Goal: Task Accomplishment & Management: Manage account settings

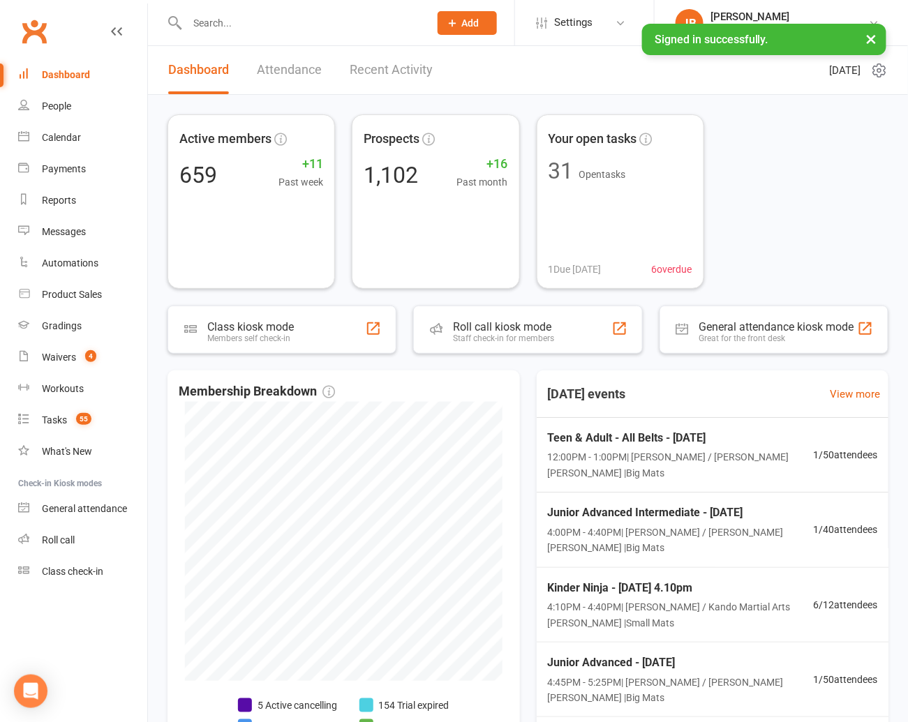
click at [256, 24] on input "text" at bounding box center [301, 23] width 237 height 20
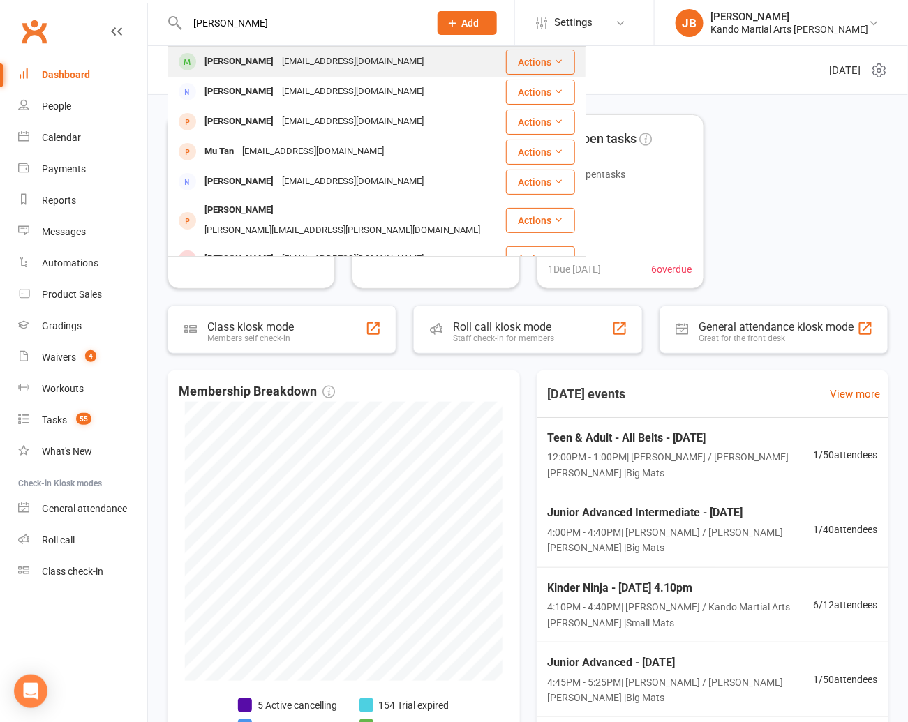
type input "tanner"
click at [255, 50] on div "Tanner Spicer h.spicer45@outlook.com" at bounding box center [337, 61] width 336 height 29
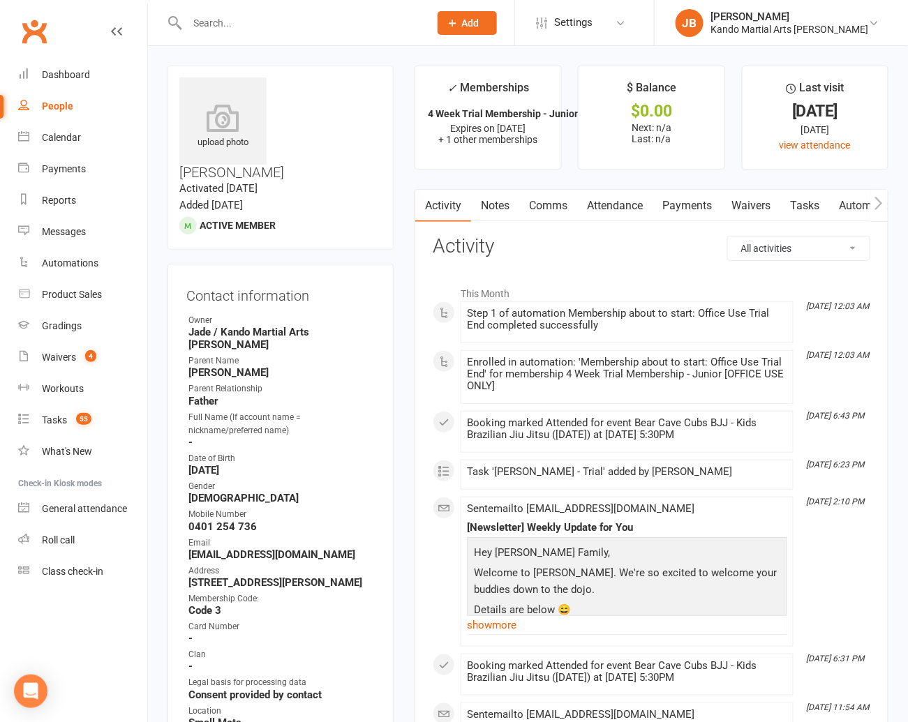
scroll to position [3, 0]
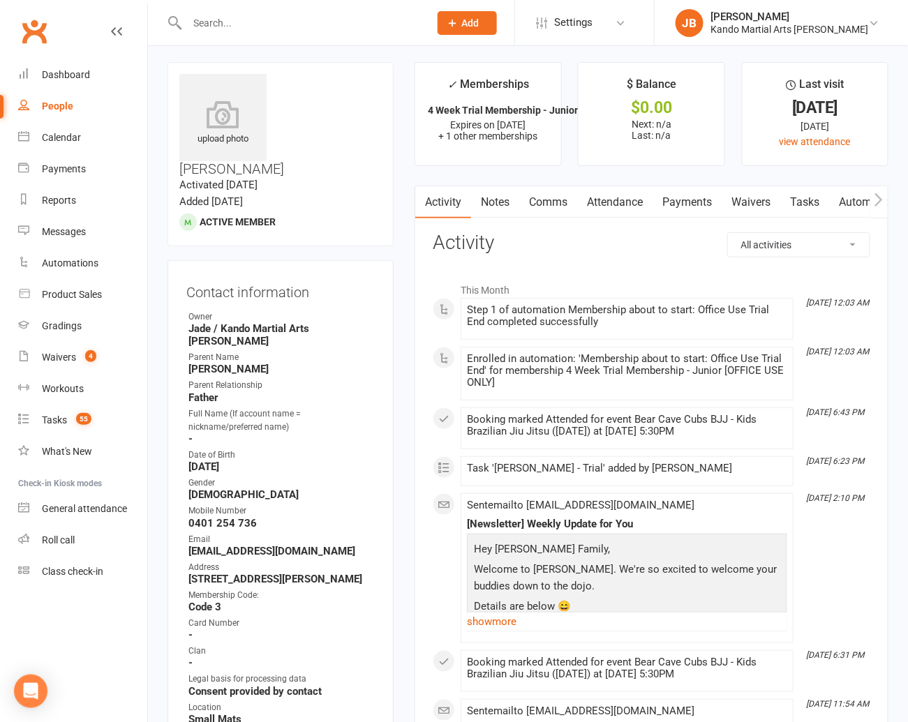
click at [797, 202] on link "Tasks" at bounding box center [804, 202] width 49 height 32
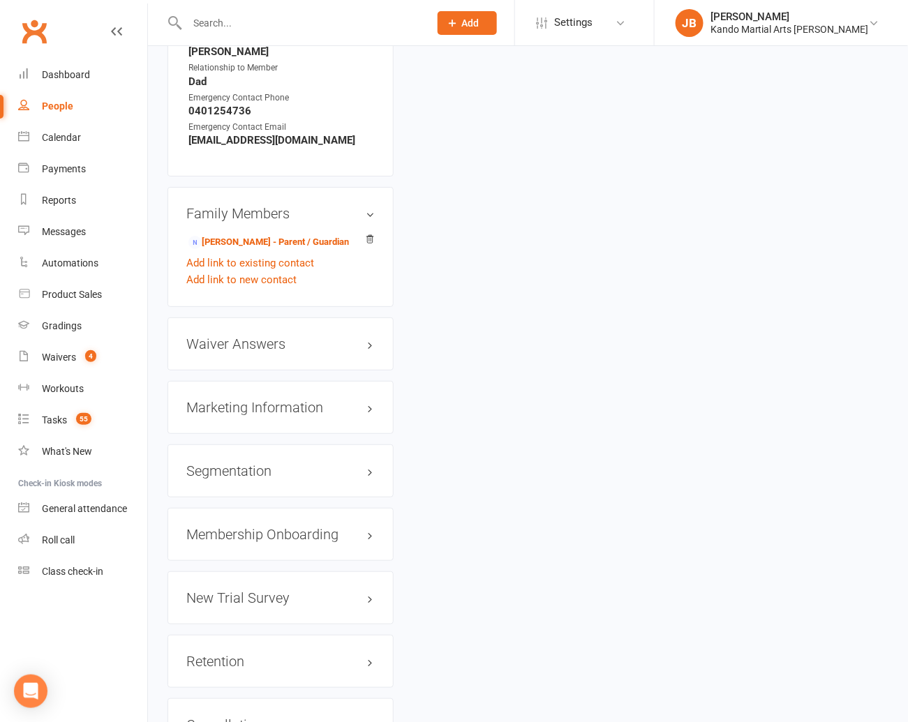
scroll to position [1448, 0]
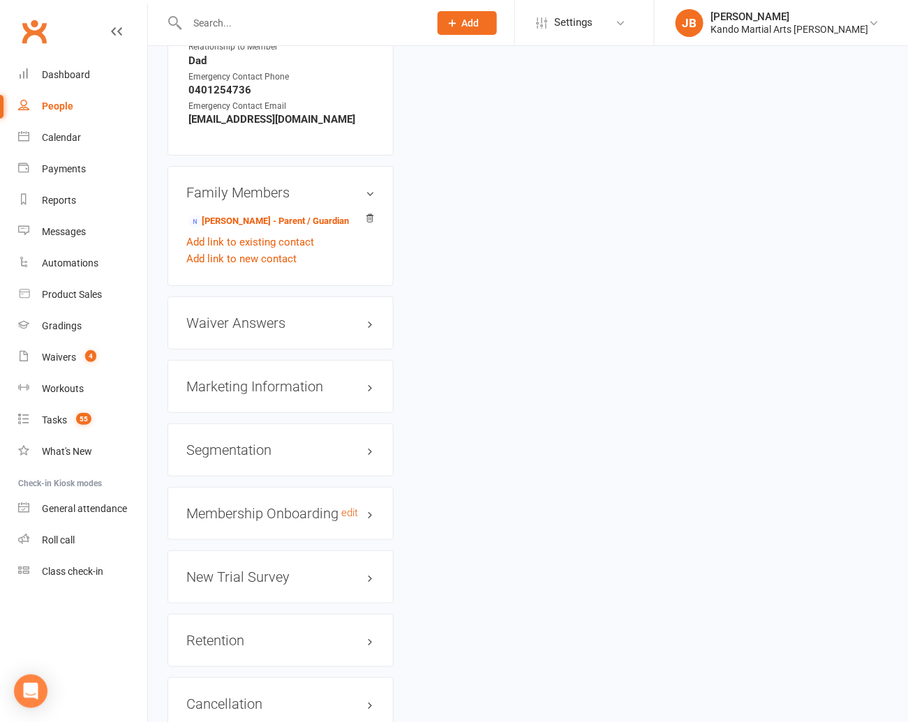
click at [311, 506] on h3 "Membership Onboarding edit" at bounding box center [280, 513] width 188 height 15
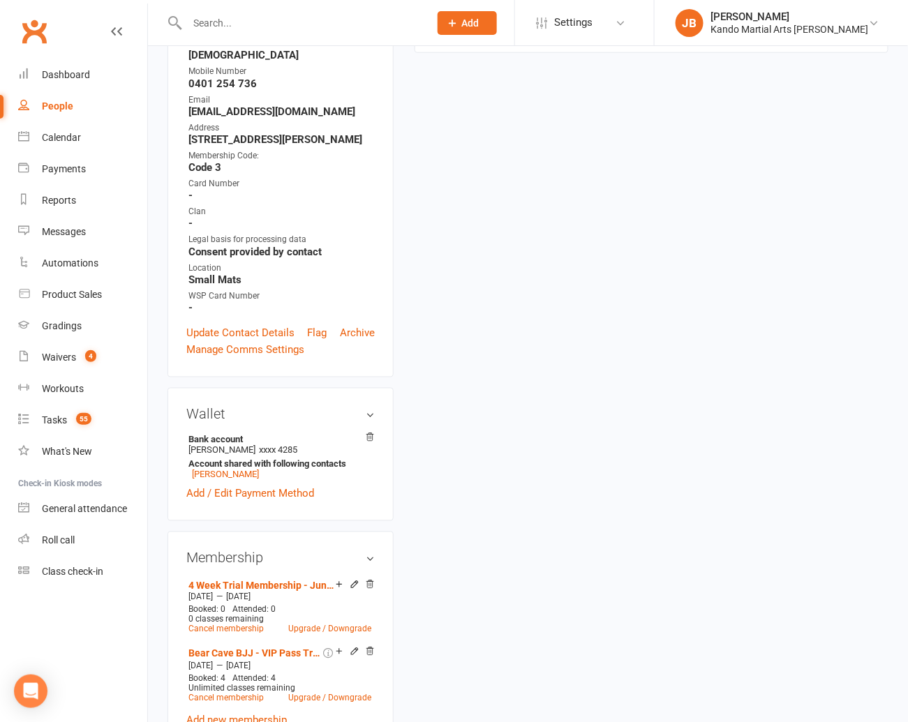
scroll to position [442, 0]
click at [210, 25] on input "text" at bounding box center [301, 23] width 237 height 20
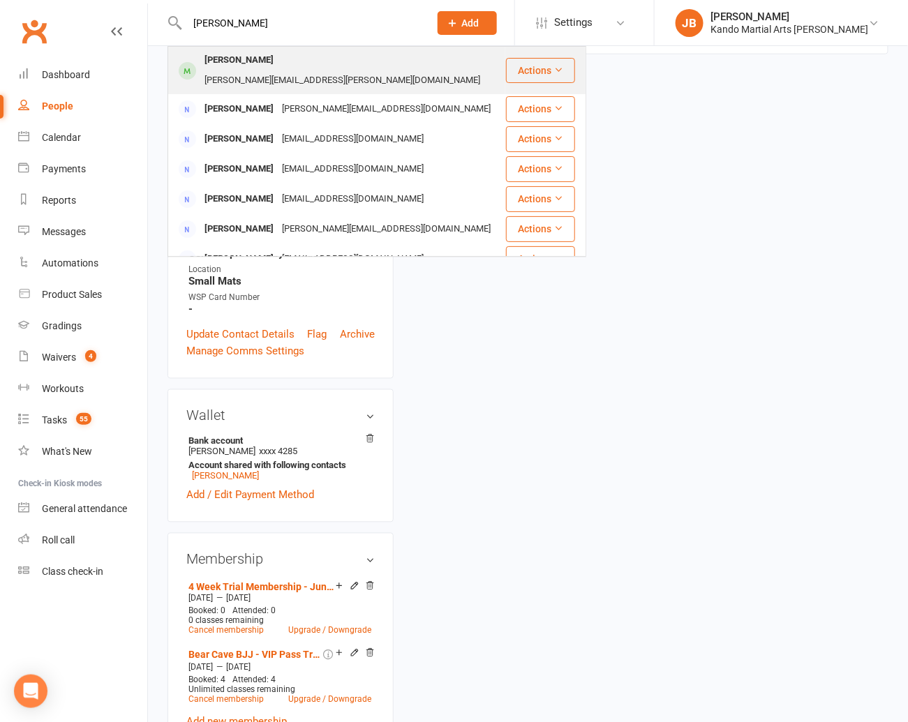
type input "laura king"
click at [231, 62] on div "[PERSON_NAME]" at bounding box center [238, 60] width 77 height 20
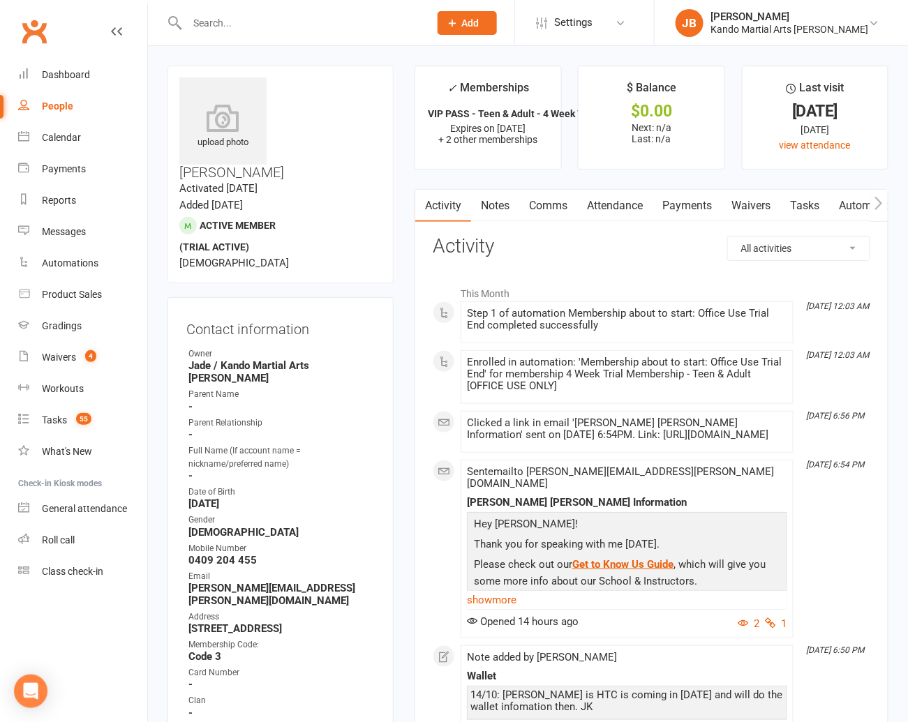
click at [505, 207] on link "Notes" at bounding box center [495, 206] width 48 height 32
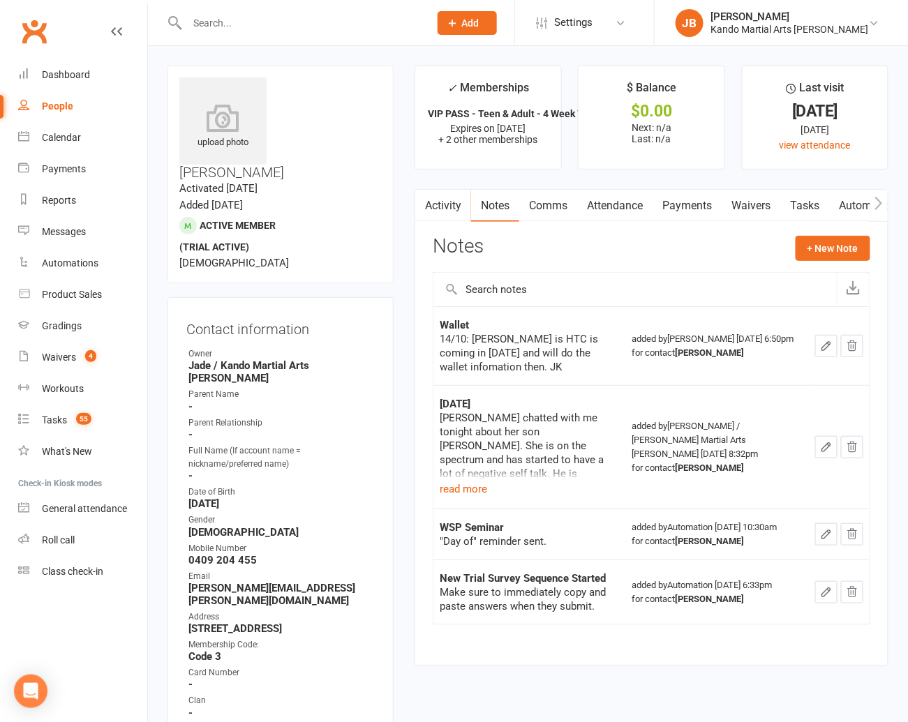
click at [550, 207] on link "Comms" at bounding box center [548, 206] width 58 height 32
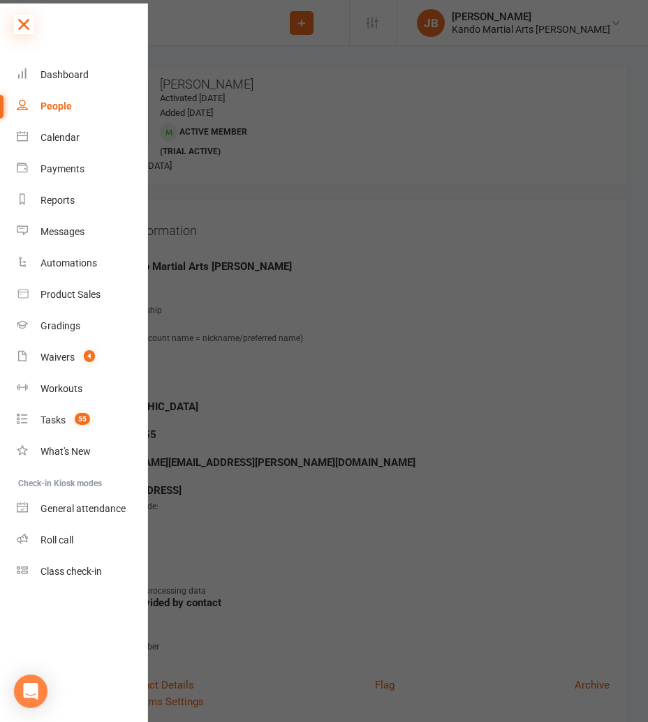
click at [17, 28] on icon at bounding box center [24, 25] width 20 height 20
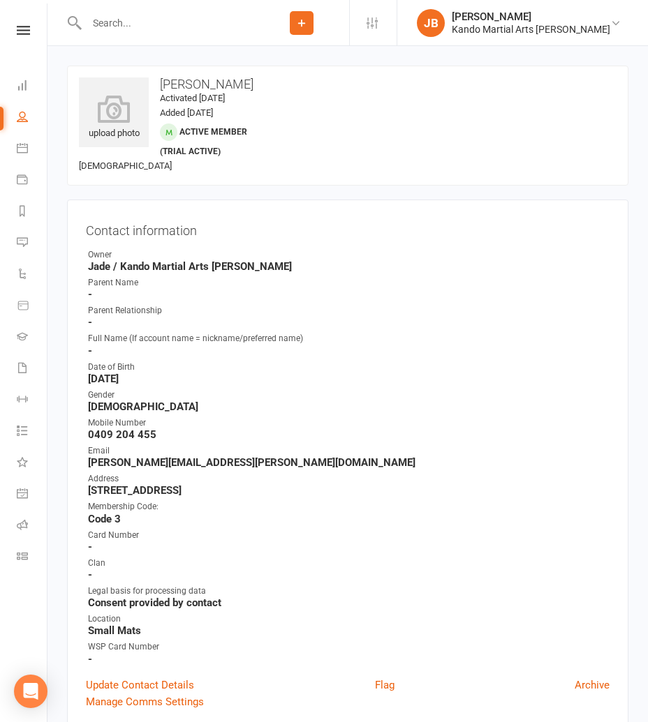
click at [129, 24] on input "text" at bounding box center [168, 23] width 172 height 20
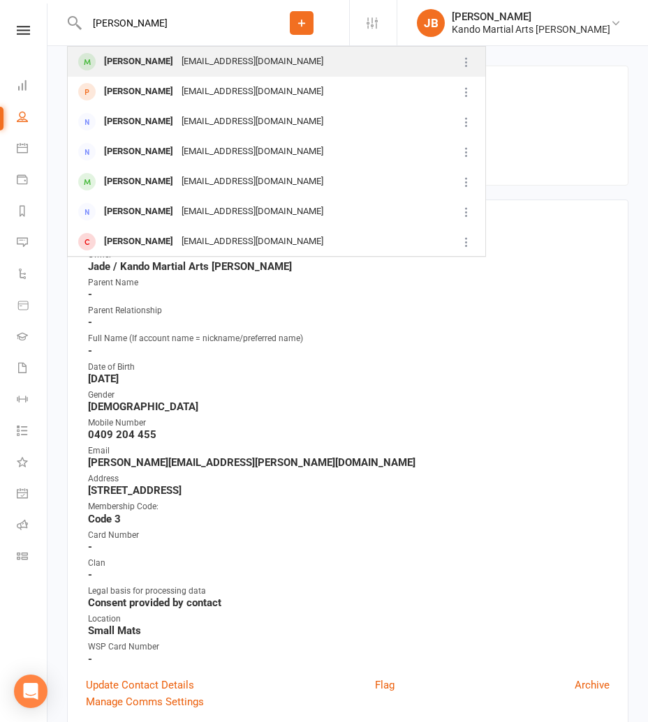
type input "elena liu"
click at [177, 70] on div "Jennifer3823@hotmail.com" at bounding box center [252, 62] width 150 height 20
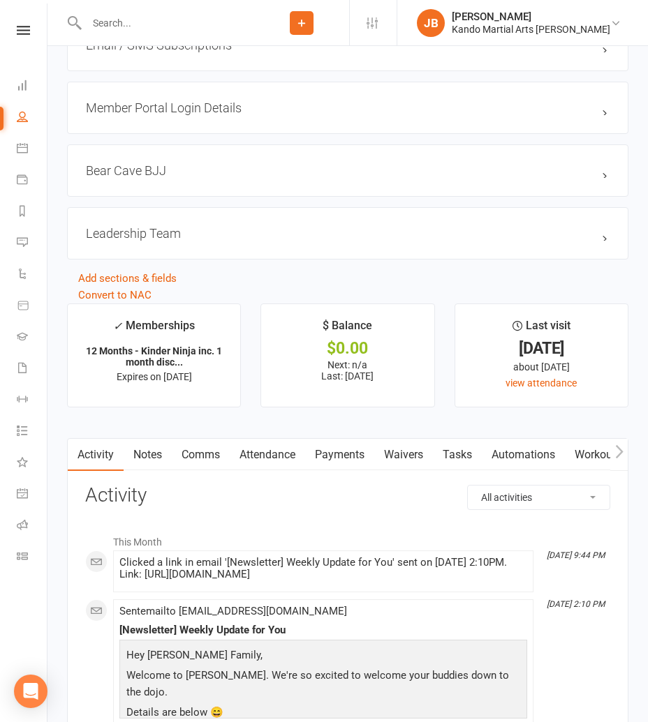
scroll to position [2211, 0]
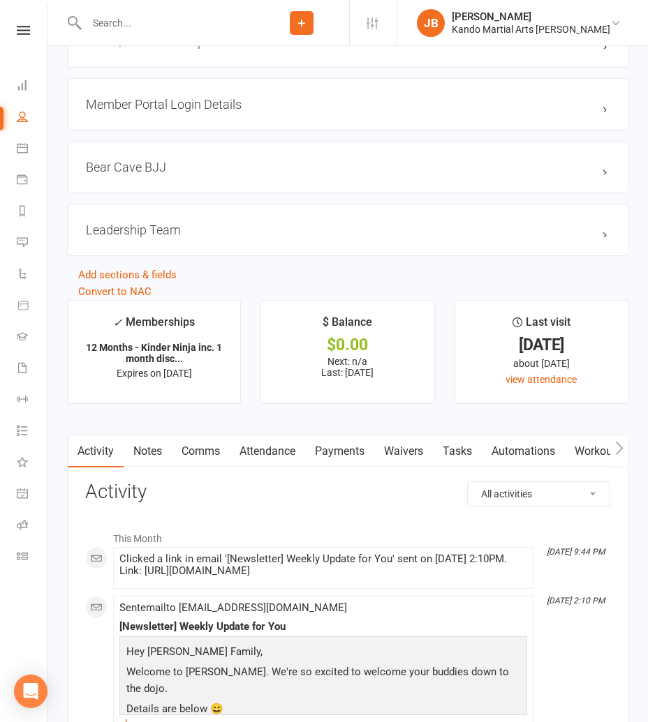
click at [146, 445] on link "Notes" at bounding box center [148, 452] width 48 height 32
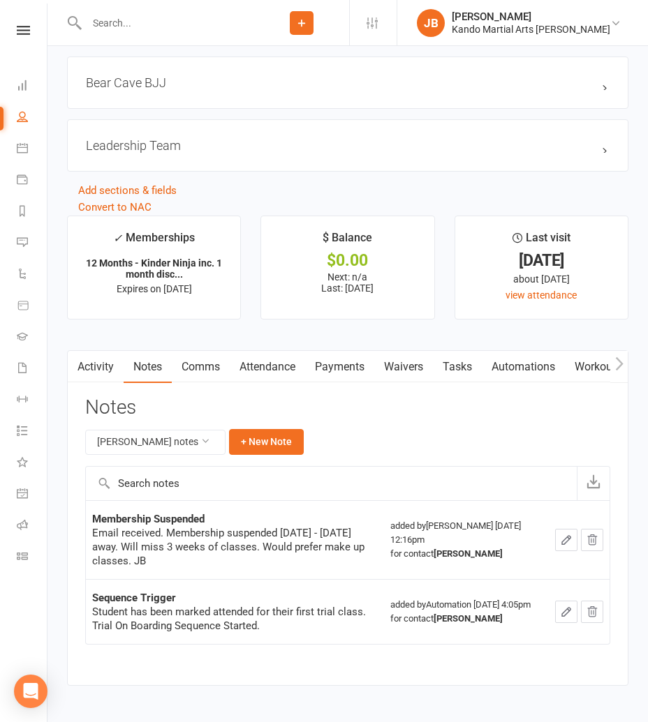
scroll to position [2326, 0]
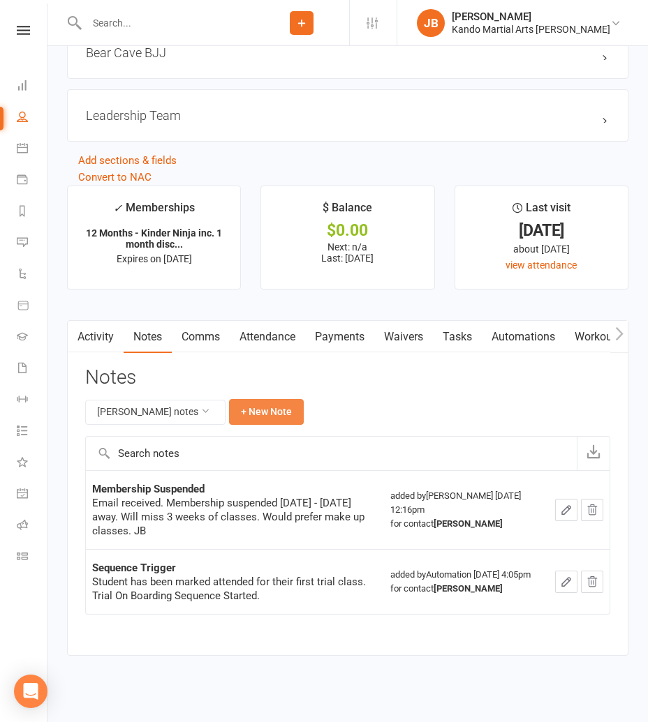
click at [229, 404] on button "+ New Note" at bounding box center [266, 411] width 75 height 25
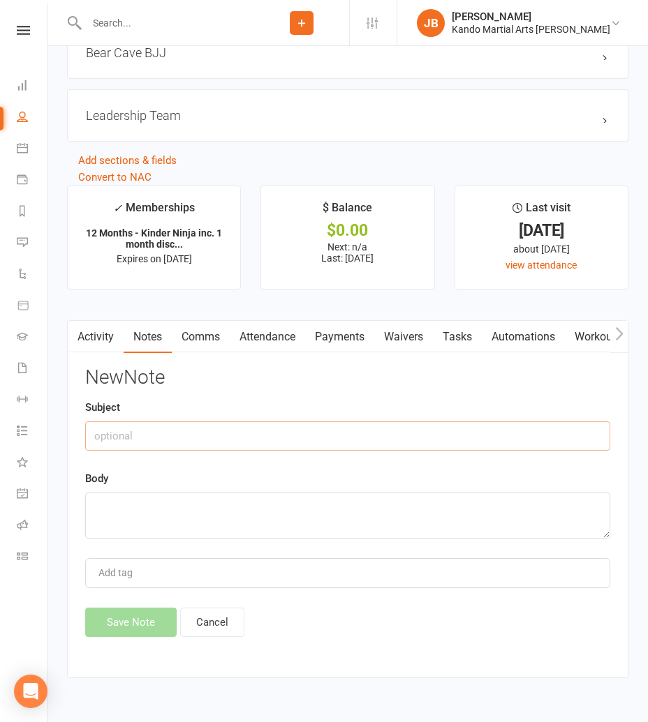
click at [164, 437] on input "text" at bounding box center [347, 436] width 525 height 29
drag, startPoint x: 94, startPoint y: 429, endPoint x: 232, endPoint y: 433, distance: 138.3
click at [232, 433] on input "Invoice Paid for 12m mem" at bounding box center [347, 436] width 525 height 29
click at [144, 430] on input "Invoice Paid for 12m mem" at bounding box center [347, 436] width 525 height 29
drag, startPoint x: 151, startPoint y: 427, endPoint x: 232, endPoint y: 429, distance: 81.0
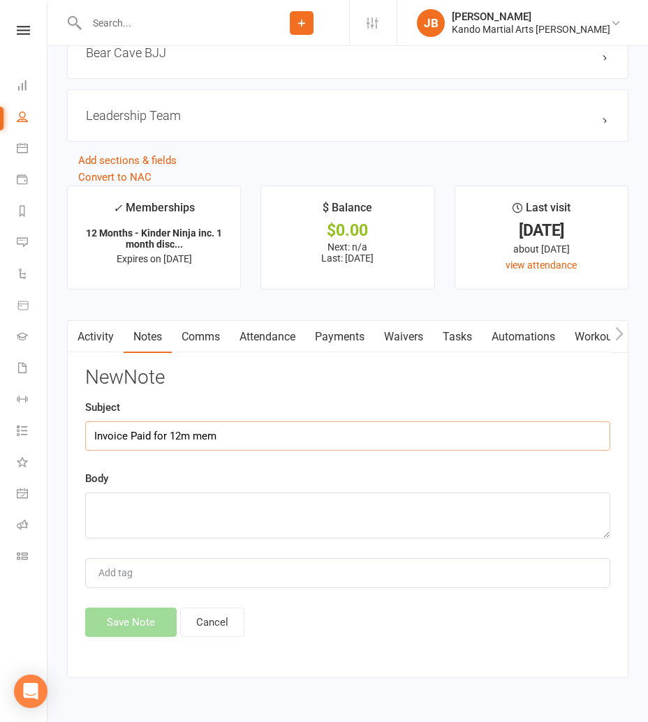
click at [232, 429] on input "Invoice Paid for 12m mem" at bounding box center [347, 436] width 525 height 29
type input "Invoice Paid"
paste textarea "Invoice Paid for 12m mem"
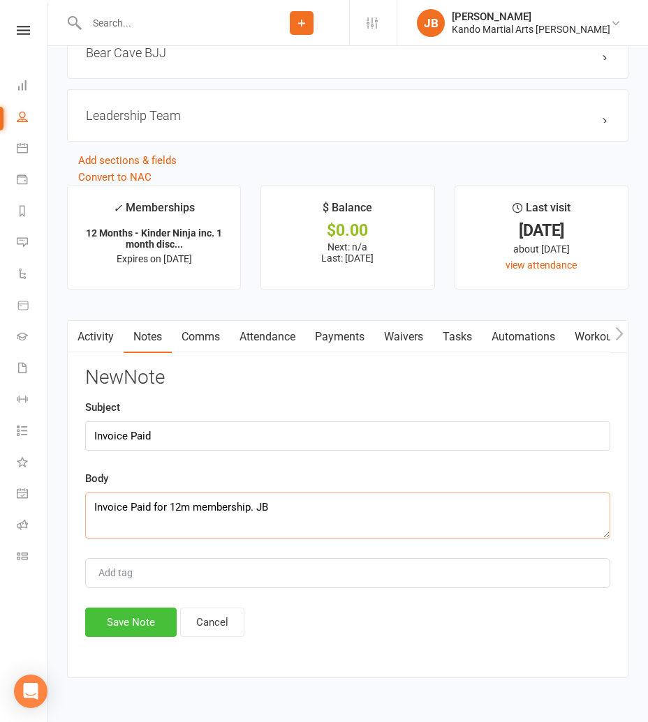
type textarea "Invoice Paid for 12m membership. JB"
click at [133, 625] on button "Save Note" at bounding box center [130, 622] width 91 height 29
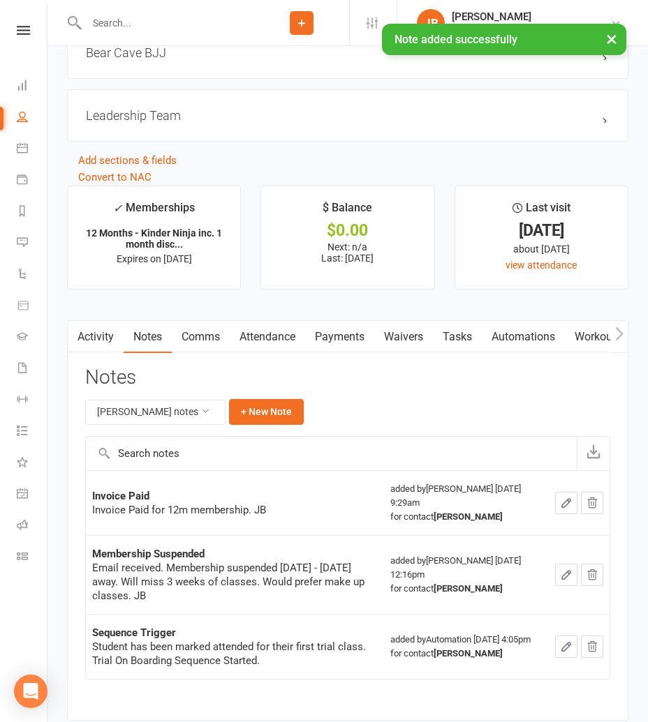
scroll to position [2390, 0]
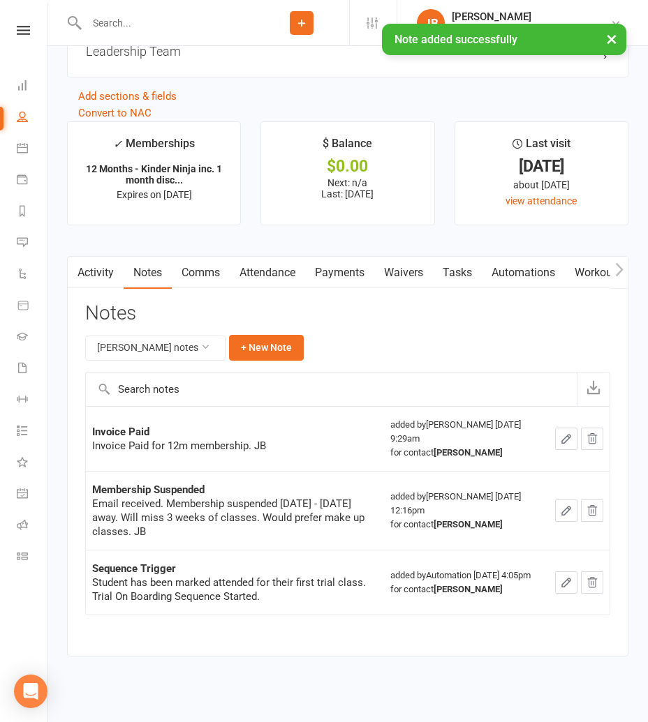
click at [251, 261] on link "Attendance" at bounding box center [267, 273] width 75 height 32
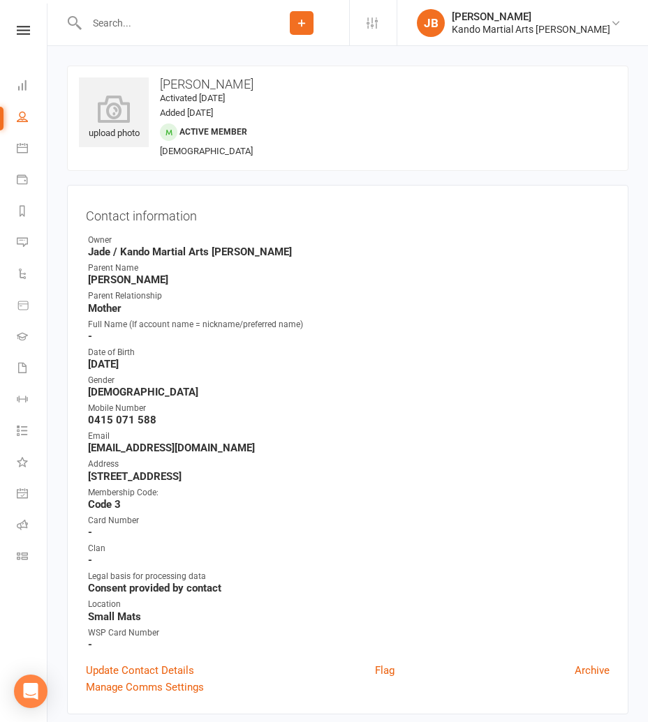
click at [74, 179] on contact-information "upload photo Elena Liu Activated 20 August, 2025 Added 20 August, 2025 Active m…" at bounding box center [347, 390] width 561 height 649
click at [105, 26] on input "text" at bounding box center [168, 23] width 172 height 20
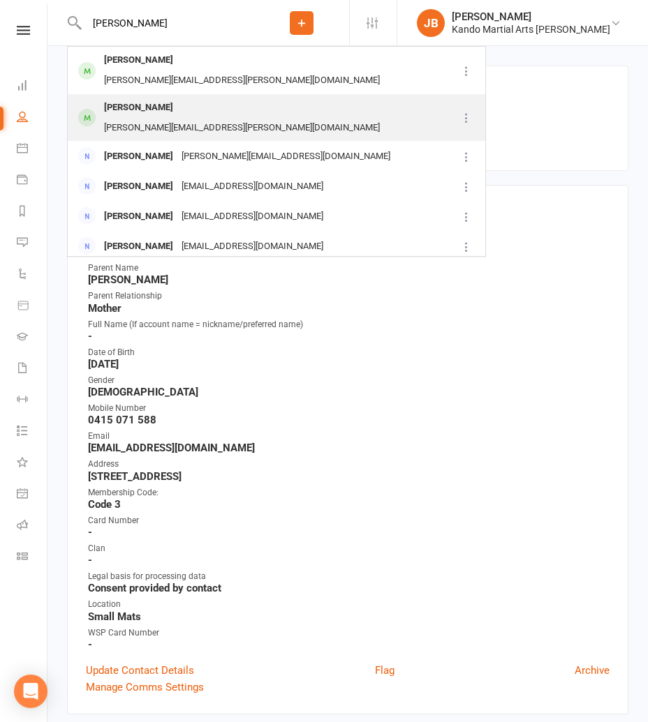
type input "laura king"
click at [119, 98] on div "Henry King" at bounding box center [138, 108] width 77 height 20
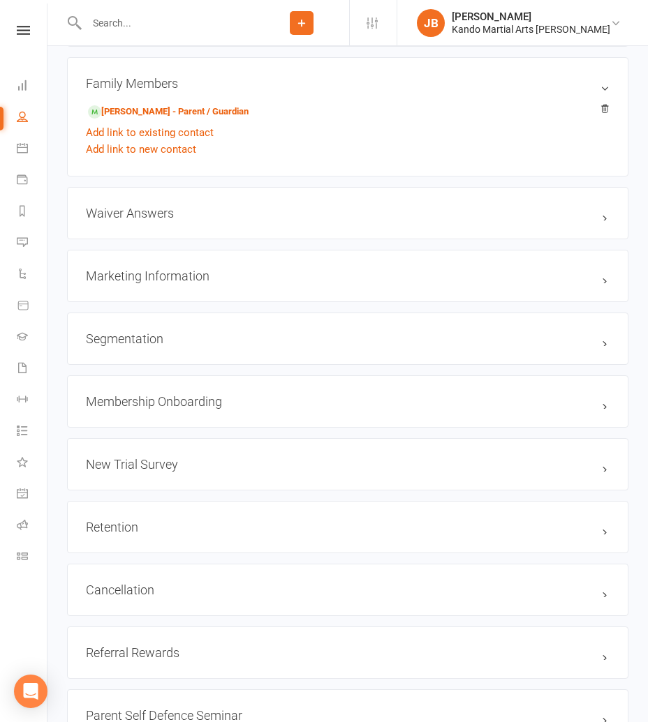
scroll to position [1443, 0]
click at [581, 459] on link "edit" at bounding box center [584, 465] width 17 height 13
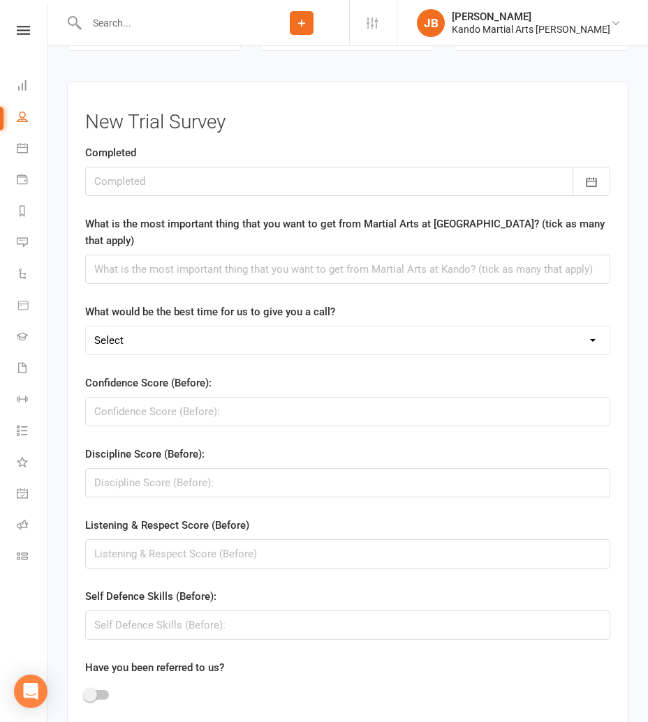
scroll to position [3203, 0]
click at [129, 174] on div at bounding box center [347, 181] width 525 height 29
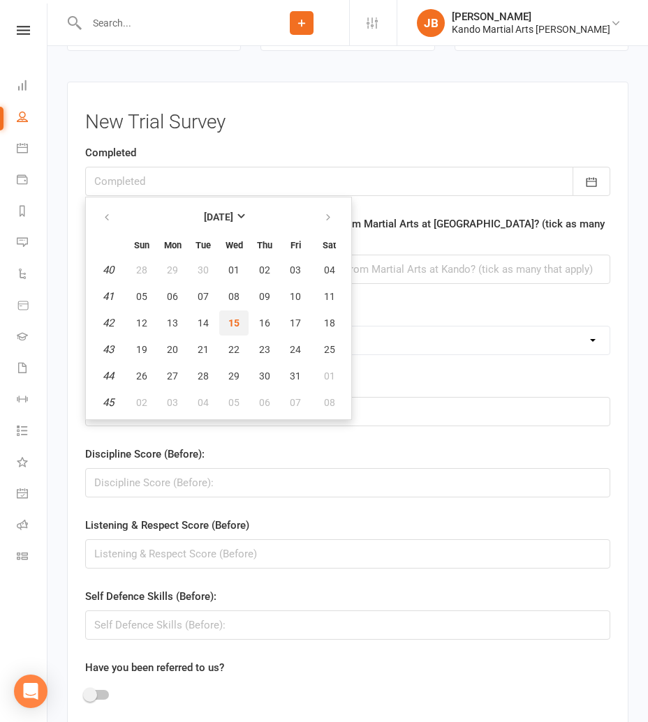
click at [231, 318] on span "15" at bounding box center [233, 323] width 11 height 11
type input "15 Oct 2025"
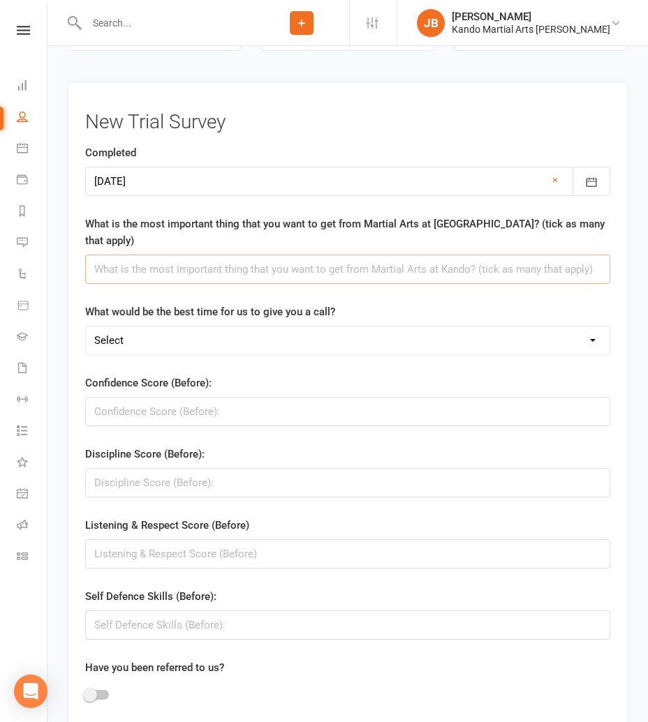
click at [110, 255] on input "text" at bounding box center [347, 269] width 525 height 29
paste input "Fun, Resilience, Patience, Make Friends, Perseverance, Dealing with Disappointm…"
type input "Fun, Resilience, Patience, Make Friends, Perseverance, Dealing with Disappointm…"
click at [117, 327] on select "Select AM PM" at bounding box center [347, 341] width 523 height 28
select select "PM"
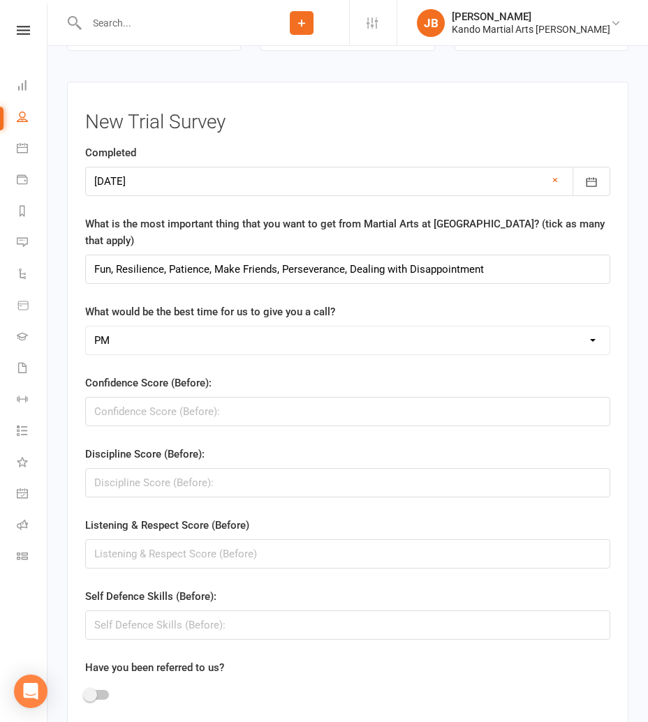
click at [86, 327] on select "Select AM PM" at bounding box center [347, 341] width 523 height 28
click at [137, 397] on input "string" at bounding box center [347, 411] width 525 height 29
type input "9"
click at [120, 468] on input "string" at bounding box center [347, 482] width 525 height 29
type input "7"
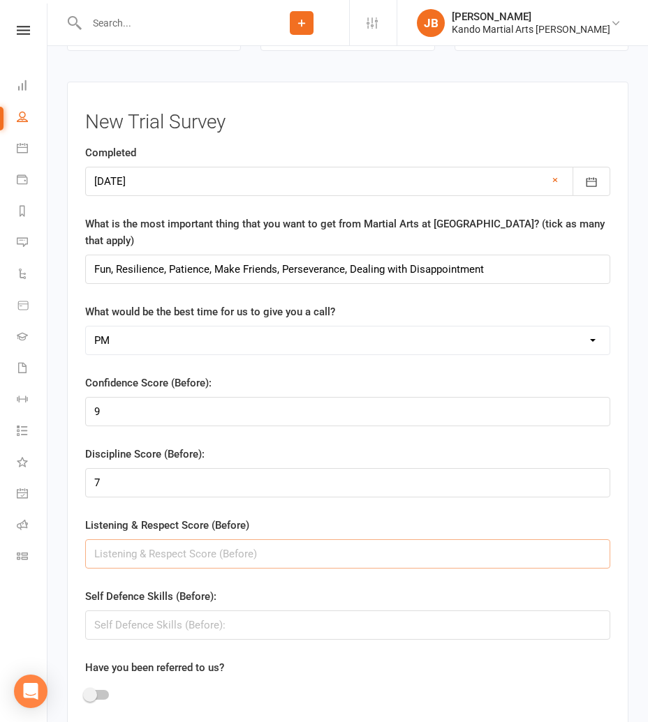
click at [120, 540] on input "string" at bounding box center [347, 554] width 525 height 29
type input "7"
click at [119, 611] on input "string" at bounding box center [347, 625] width 525 height 29
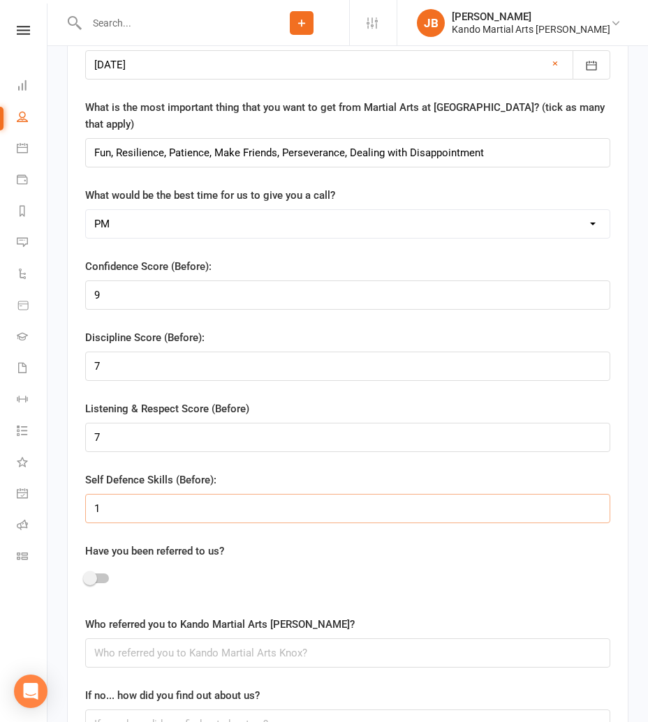
scroll to position [3351, 0]
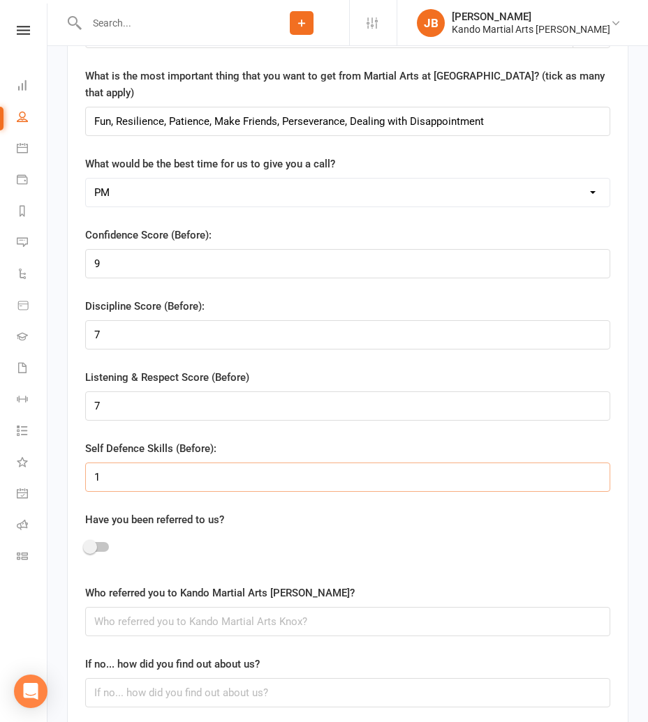
type input "1"
drag, startPoint x: 100, startPoint y: 514, endPoint x: 110, endPoint y: 574, distance: 61.5
click at [100, 542] on div at bounding box center [97, 547] width 24 height 10
click at [85, 545] on input "checkbox" at bounding box center [85, 545] width 0 height 0
click at [110, 607] on input "text" at bounding box center [347, 621] width 525 height 29
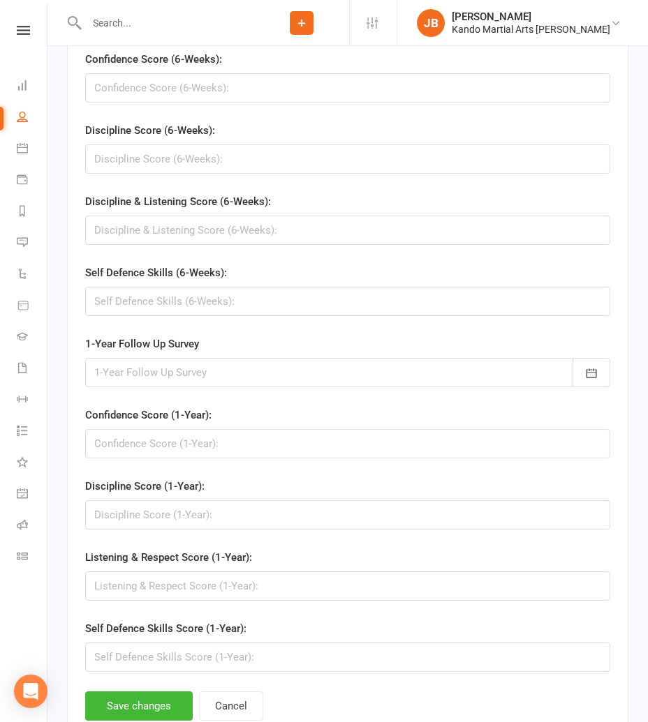
scroll to position [4181, 0]
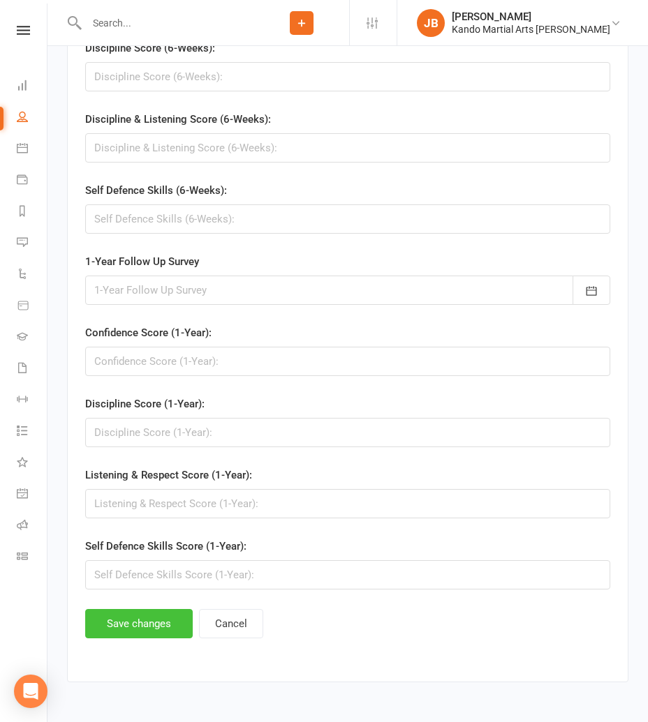
type input "Sahooda Walters"
click at [139, 609] on button "Save changes" at bounding box center [138, 623] width 107 height 29
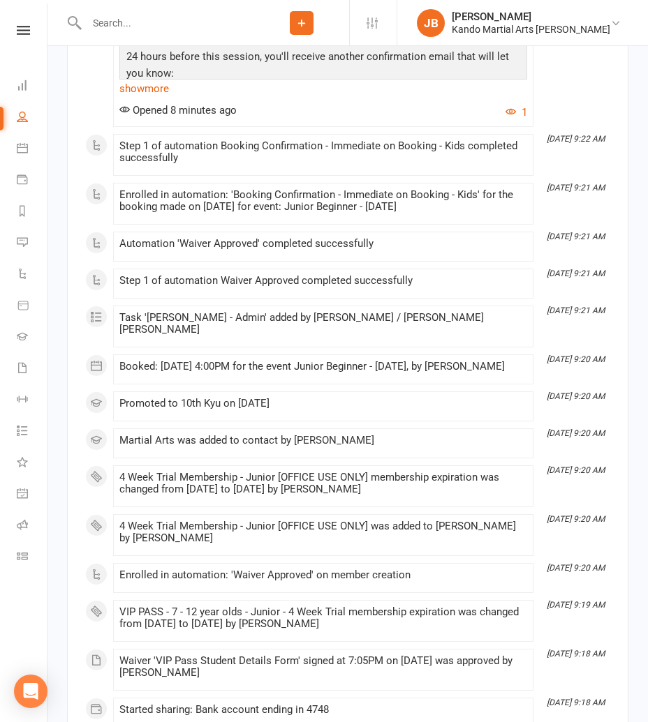
scroll to position [3365, 0]
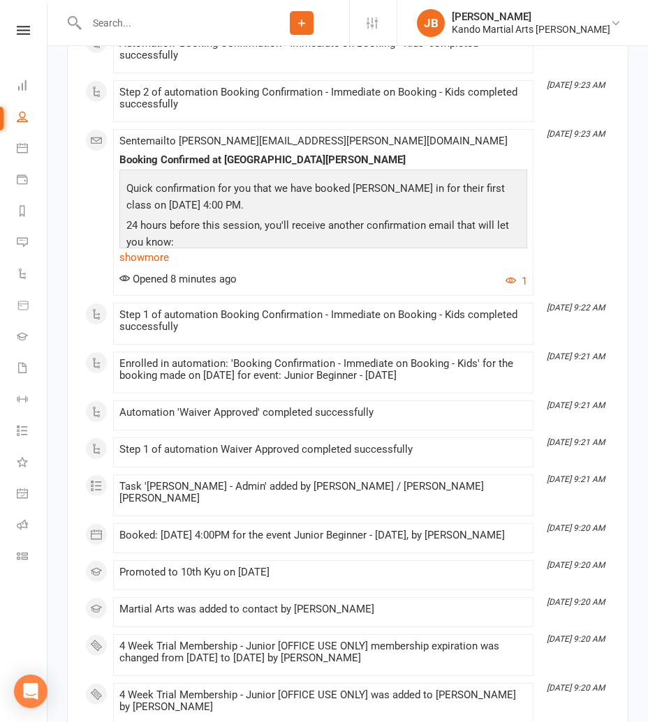
click at [107, 20] on input "text" at bounding box center [168, 23] width 172 height 20
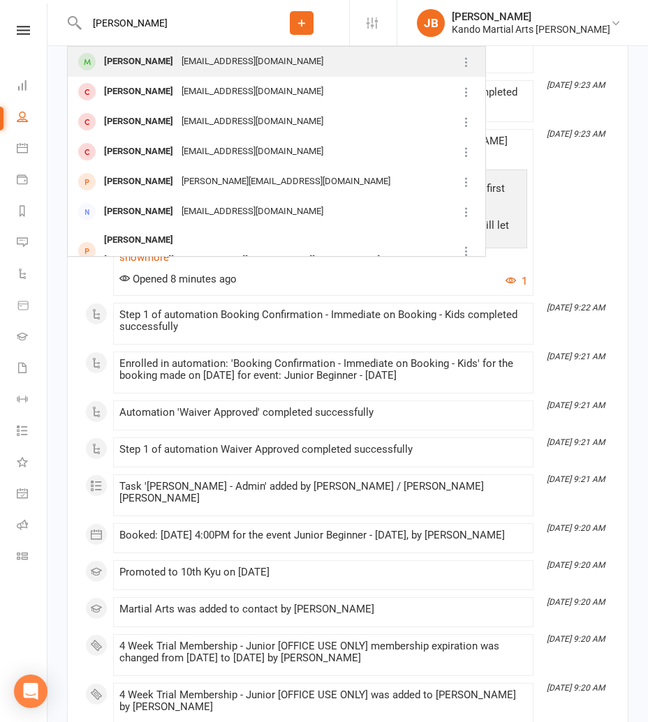
type input "spencer lynch"
click at [119, 64] on div "Spencer Lynch" at bounding box center [138, 62] width 77 height 20
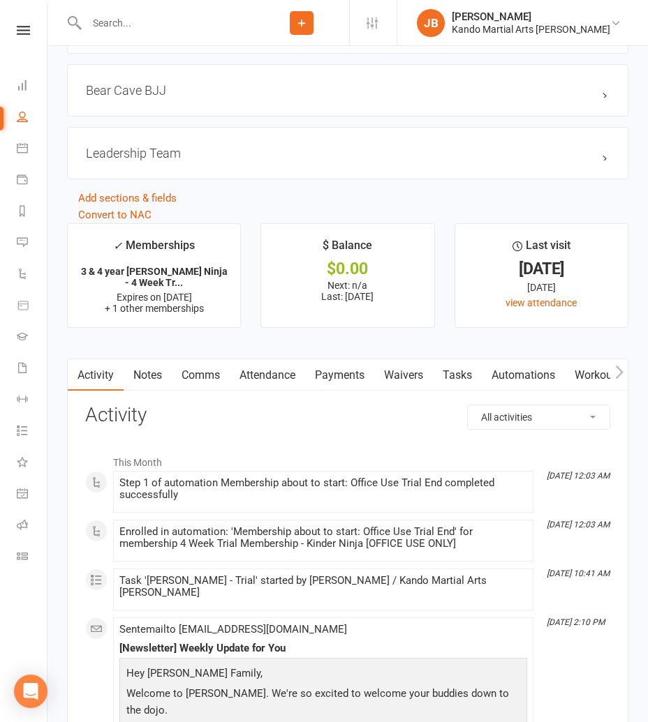
scroll to position [2434, 0]
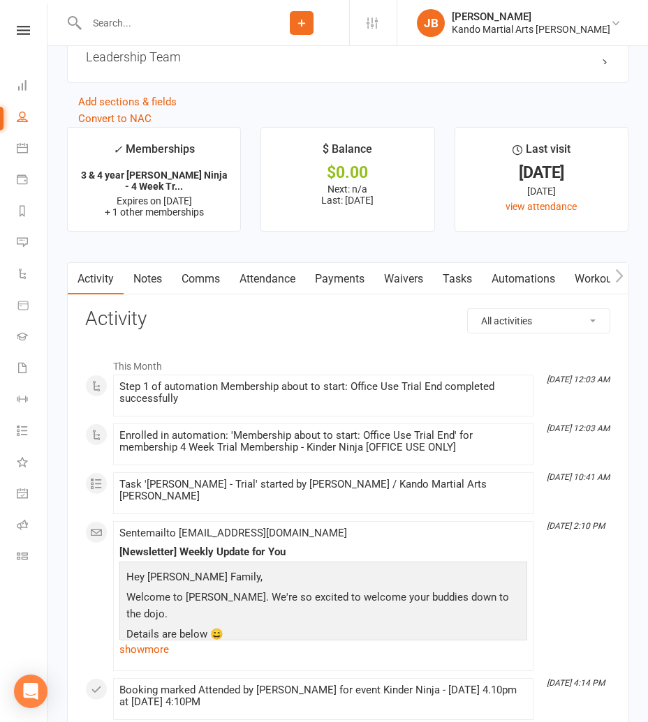
click at [256, 268] on link "Attendance" at bounding box center [267, 279] width 75 height 32
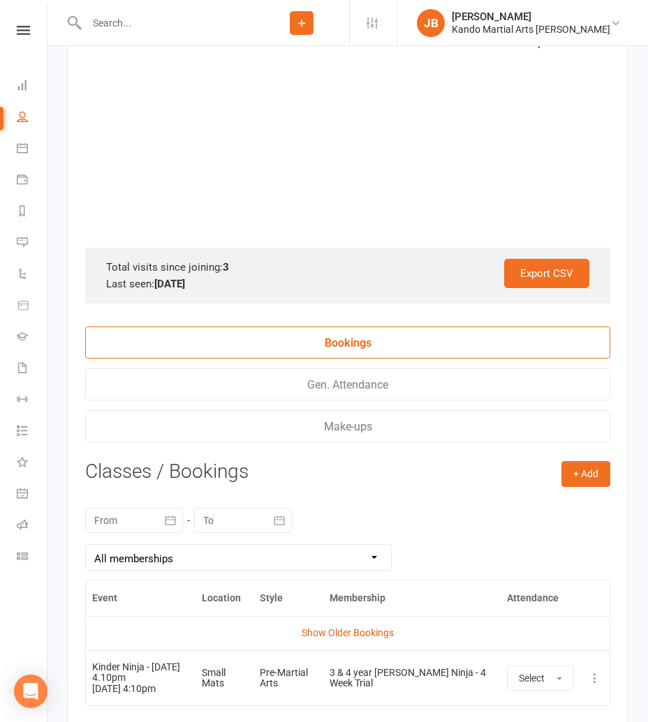
scroll to position [2923, 0]
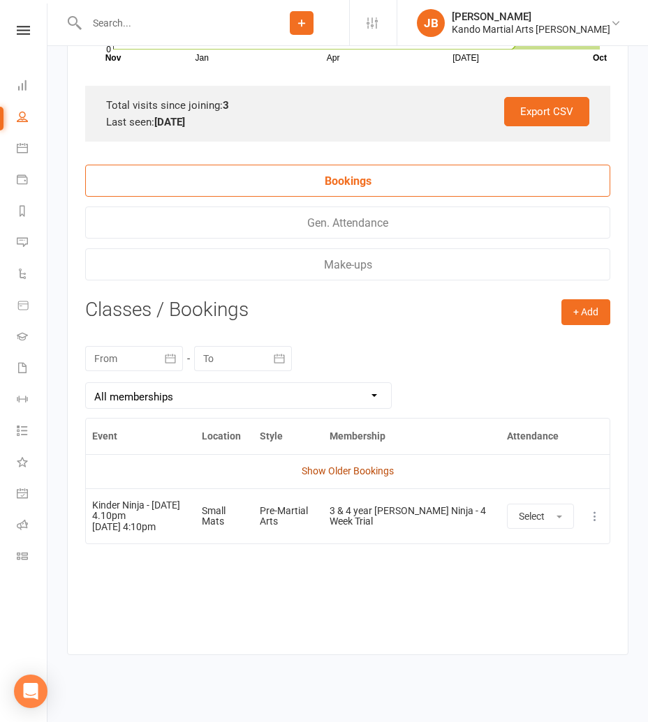
click at [352, 466] on link "Show Older Bookings" at bounding box center [348, 471] width 92 height 11
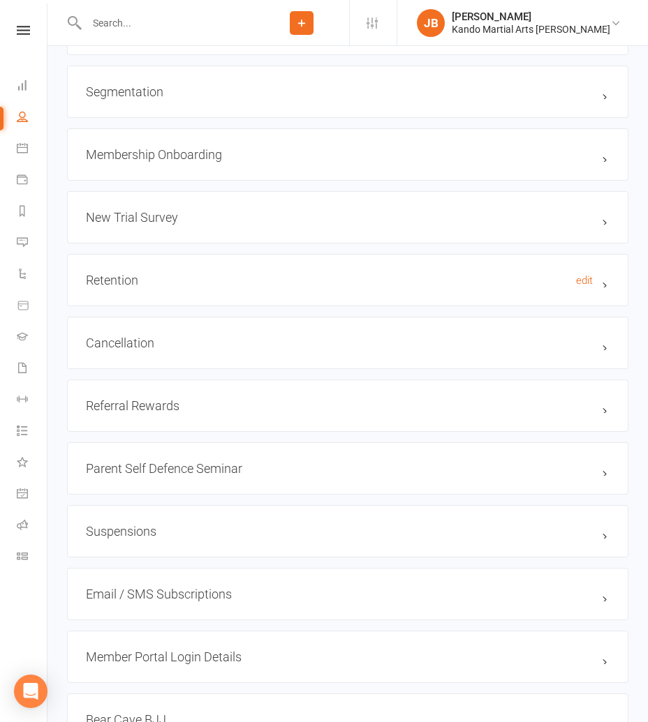
scroll to position [1688, 0]
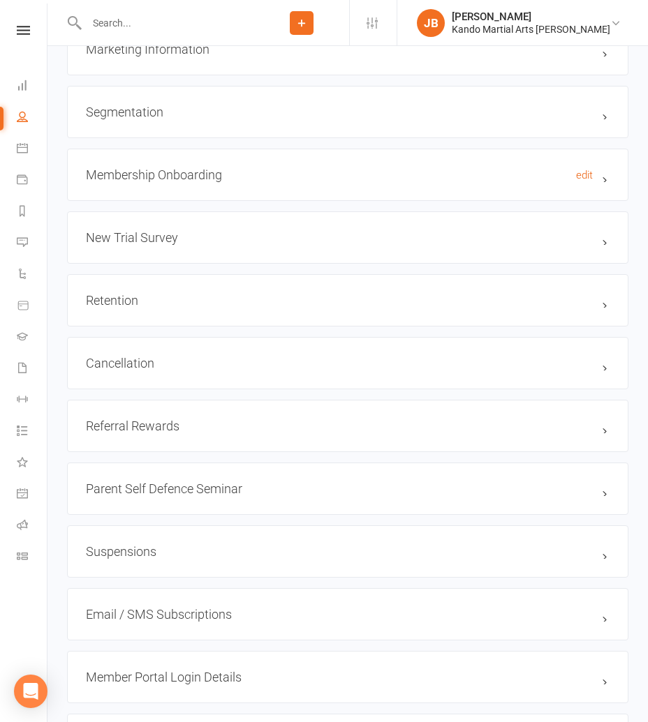
click at [163, 175] on h3 "Membership Onboarding edit" at bounding box center [347, 175] width 523 height 15
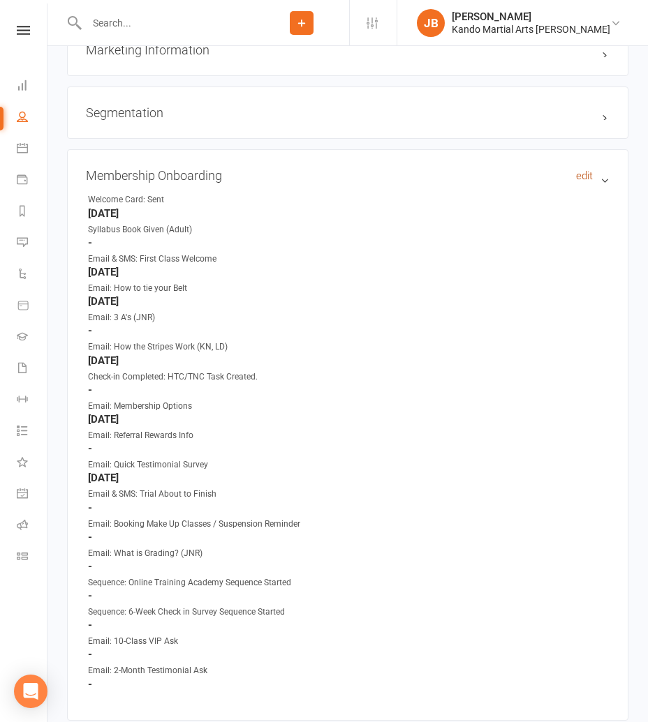
click at [588, 171] on link "edit" at bounding box center [584, 176] width 17 height 13
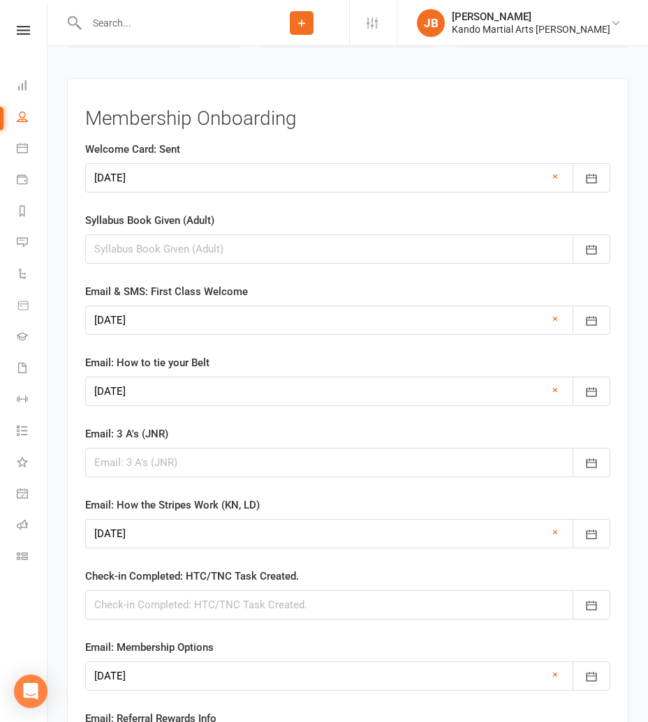
scroll to position [2620, 0]
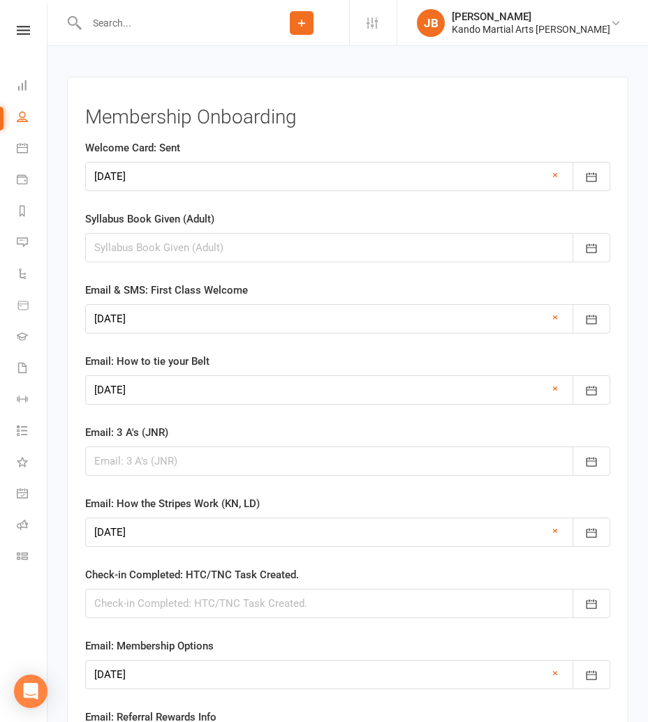
click at [151, 595] on div at bounding box center [347, 603] width 525 height 29
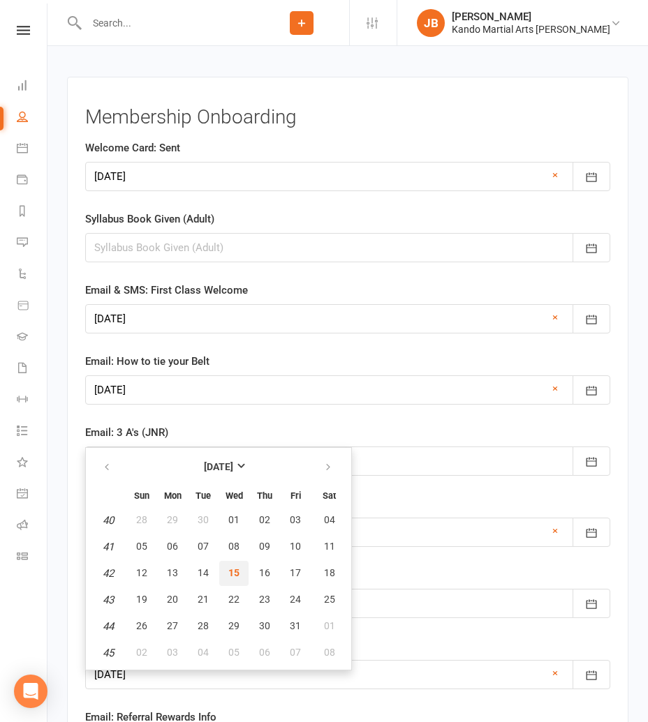
click at [226, 562] on button "15" at bounding box center [233, 573] width 29 height 25
type input "15 Oct 2025"
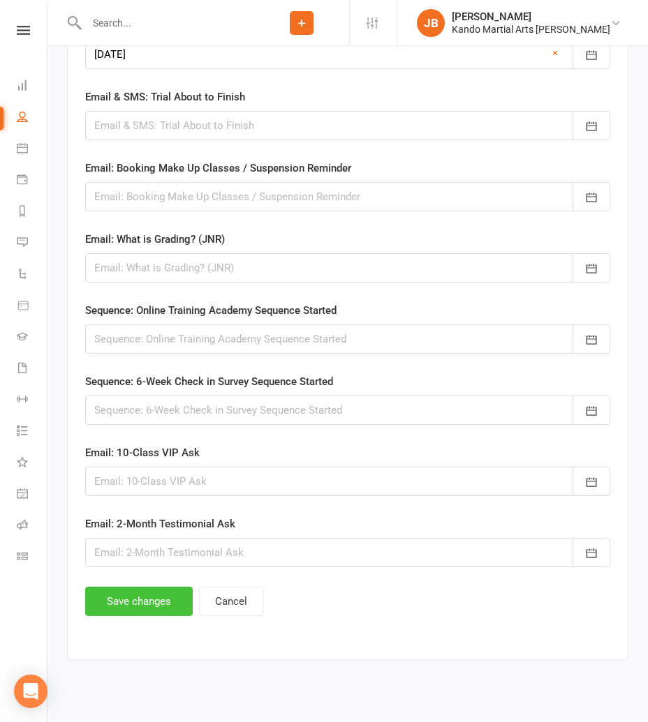
click at [121, 588] on button "Save changes" at bounding box center [138, 601] width 107 height 29
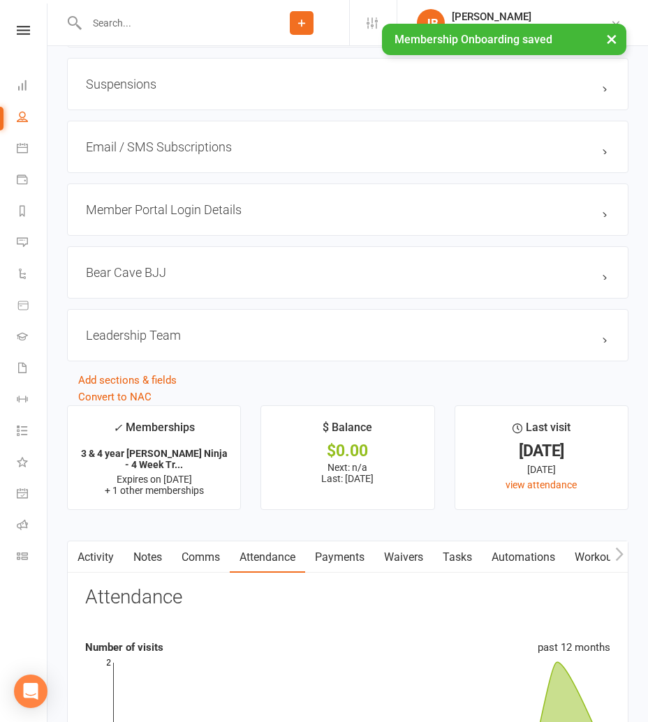
scroll to position [2164, 0]
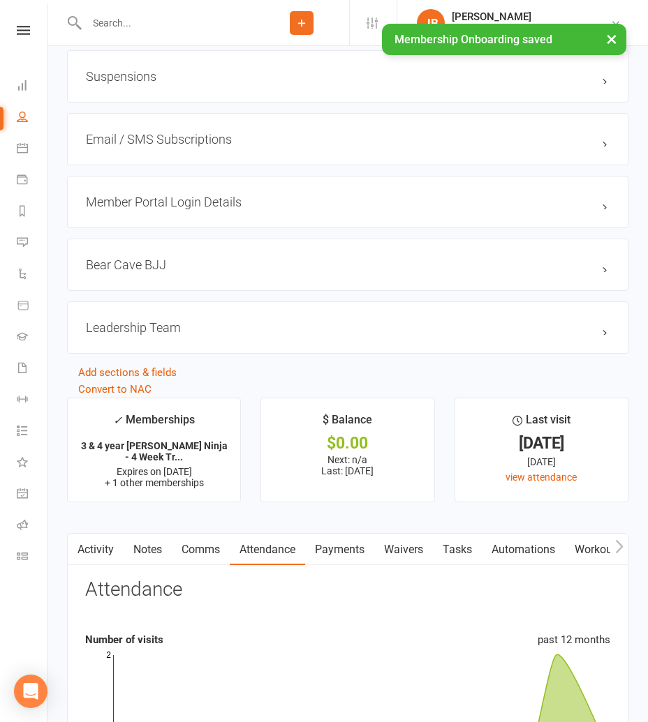
click at [452, 542] on link "Tasks" at bounding box center [457, 550] width 49 height 32
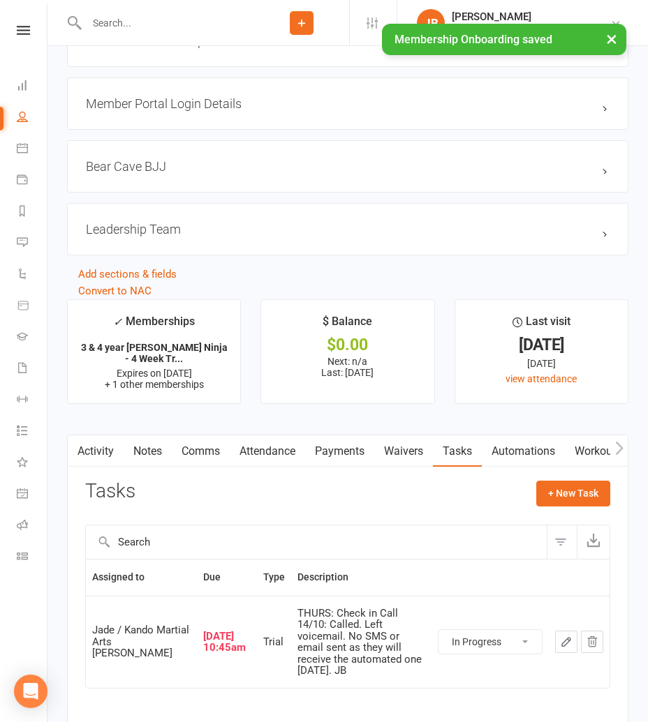
scroll to position [2313, 0]
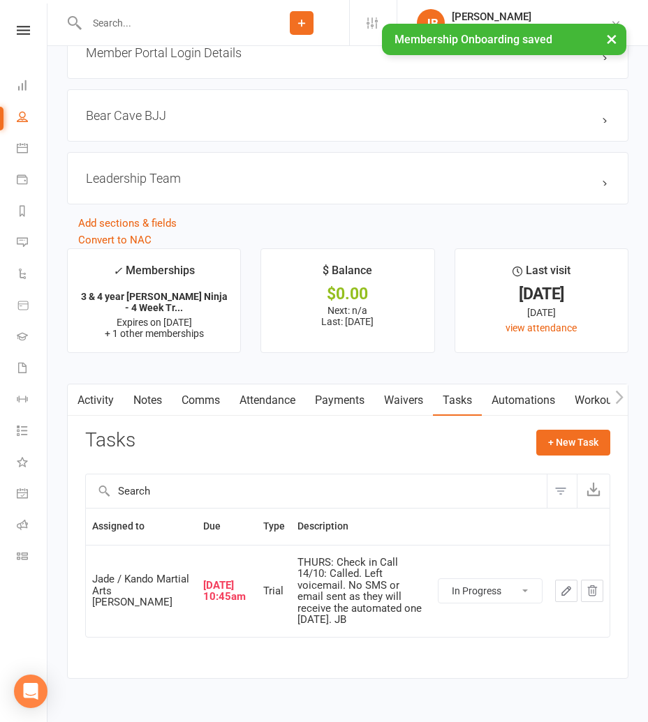
click at [496, 579] on select "Not Started In Progress Waiting Complete" at bounding box center [489, 591] width 103 height 24
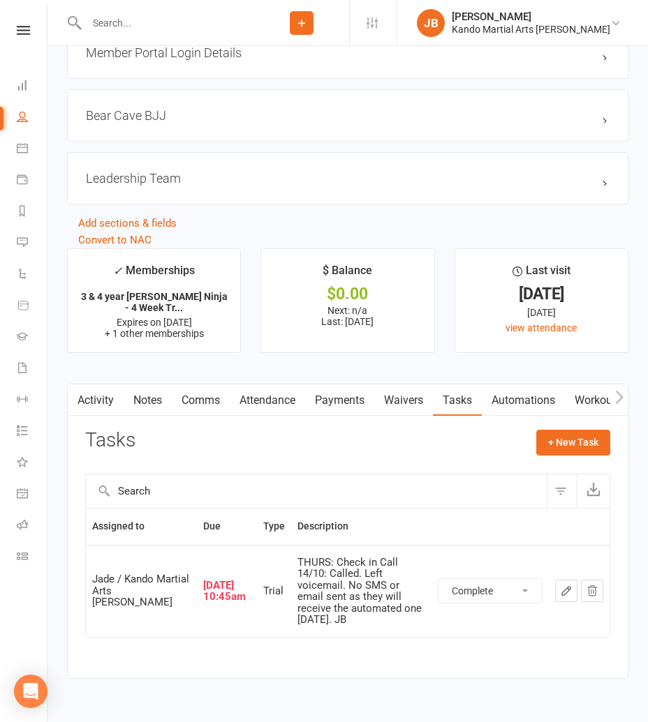
click at [438, 579] on select "Not Started In Progress Waiting Complete" at bounding box center [489, 591] width 103 height 24
select select "started"
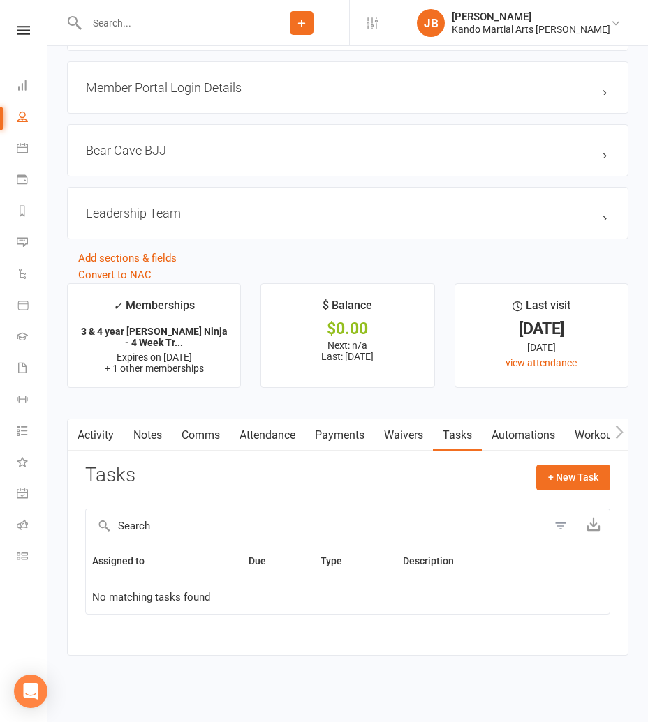
click at [565, 438] on link "Automations" at bounding box center [523, 435] width 83 height 32
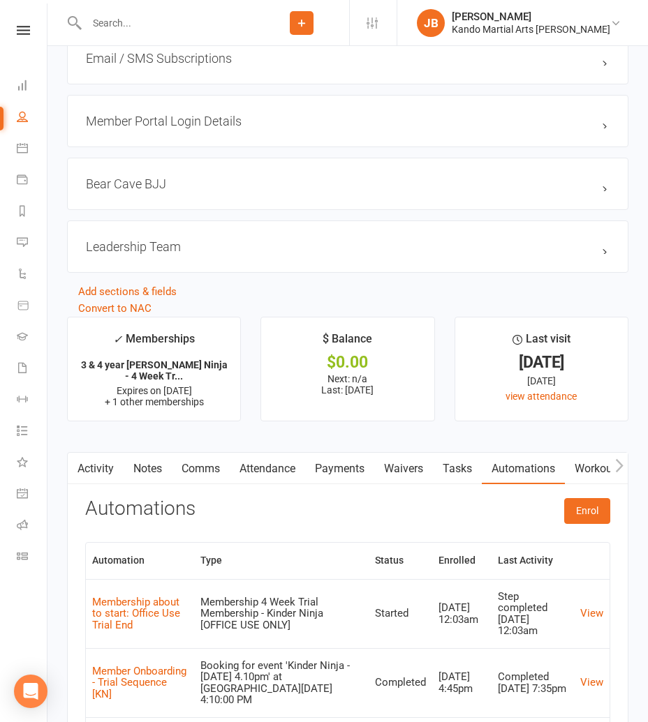
scroll to position [2313, 0]
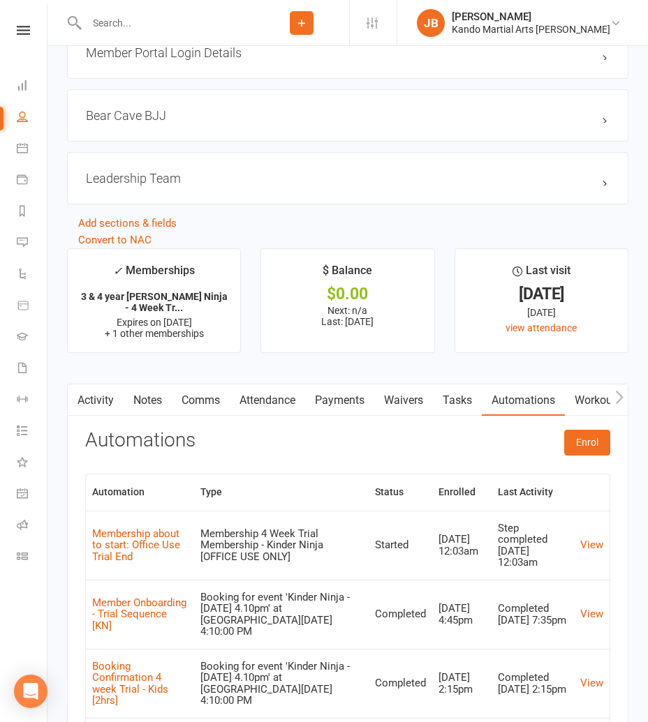
click at [459, 397] on link "Tasks" at bounding box center [457, 401] width 49 height 32
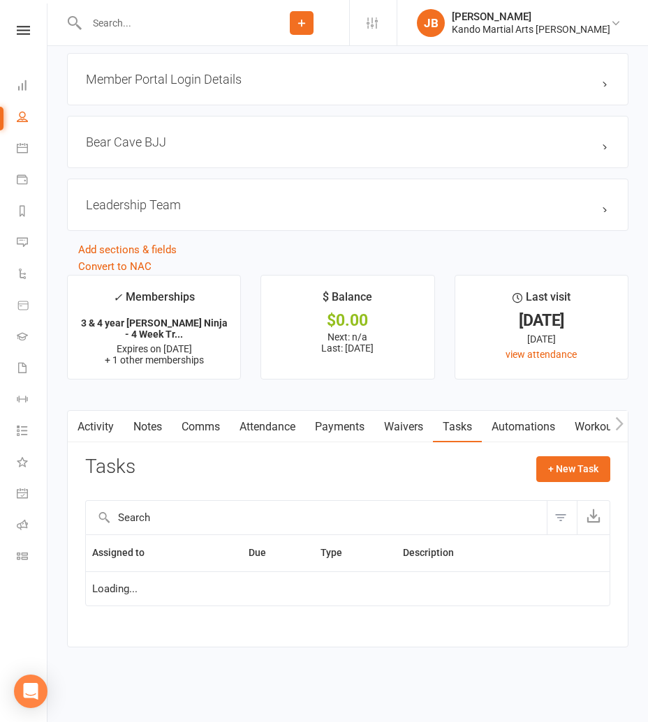
scroll to position [2278, 0]
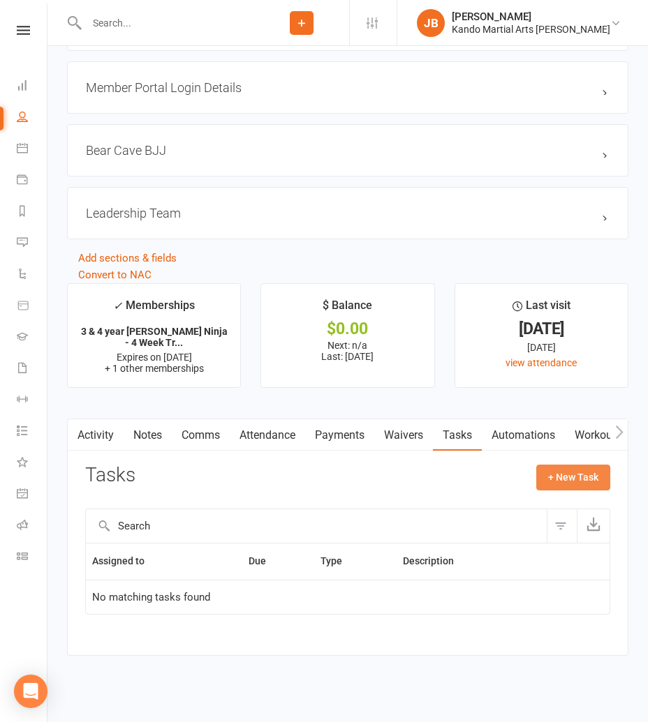
click at [575, 473] on button "+ New Task" at bounding box center [573, 477] width 74 height 25
select select "48590"
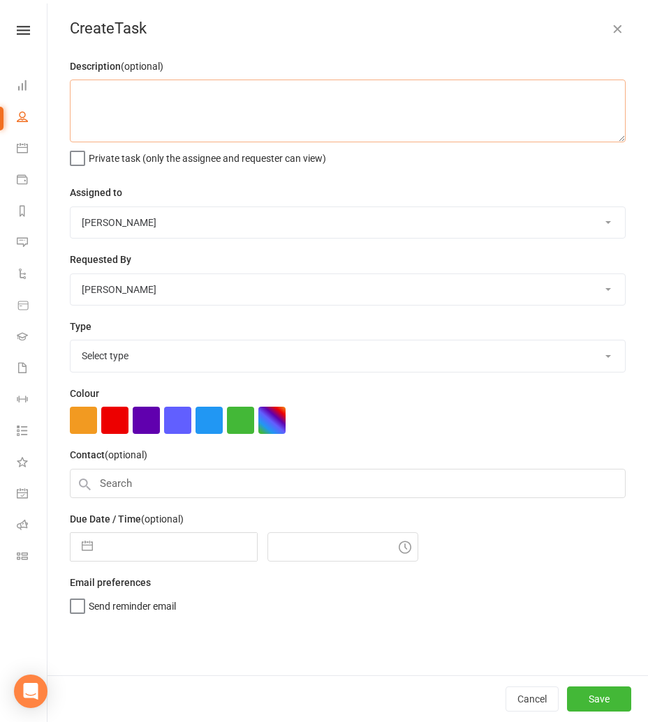
click at [91, 90] on textarea at bounding box center [348, 111] width 556 height 63
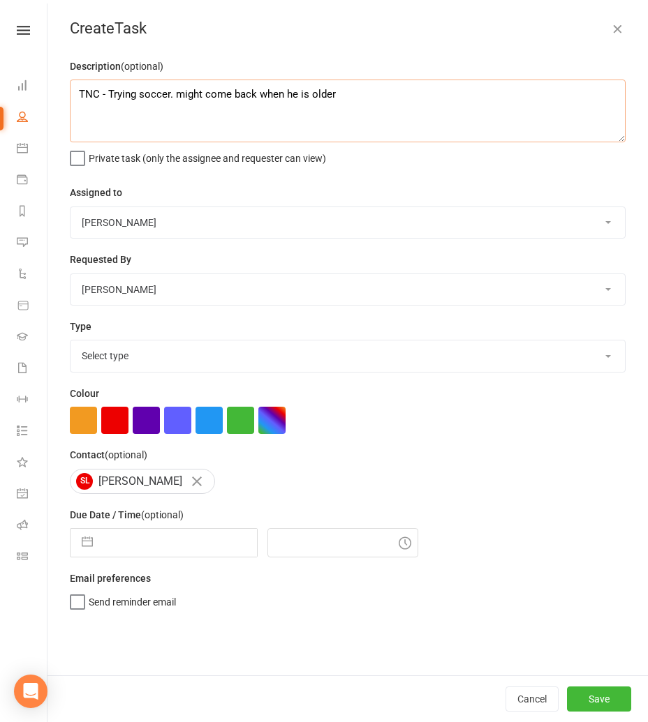
type textarea "TNC - Trying soccer. might come back when he is older"
click at [84, 231] on select "Andy Muser / Kando Knox Jade Brownlie Neve Sharry Jade / Kando Martial Arts Kno…" at bounding box center [347, 222] width 554 height 31
select select "41840"
click at [70, 207] on select "Andy Muser / Kando Knox Jade Brownlie Neve Sharry Jade / Kando Martial Arts Kno…" at bounding box center [347, 222] width 554 height 31
click at [94, 348] on select "Select type Admin Bbpc - black belt prep course Cancellation Enquiry Follow-up …" at bounding box center [347, 356] width 554 height 31
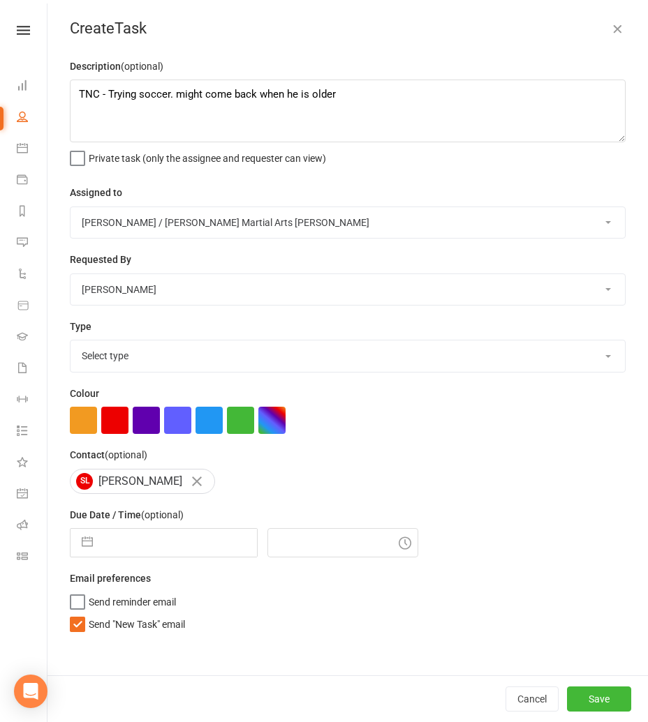
select select "23766"
click at [70, 341] on select "Select type Admin Bbpc - black belt prep course Cancellation Enquiry Follow-up …" at bounding box center [347, 356] width 554 height 31
drag, startPoint x: 103, startPoint y: 464, endPoint x: 94, endPoint y: 534, distance: 70.5
click at [94, 534] on button "button" at bounding box center [87, 543] width 25 height 28
select select "8"
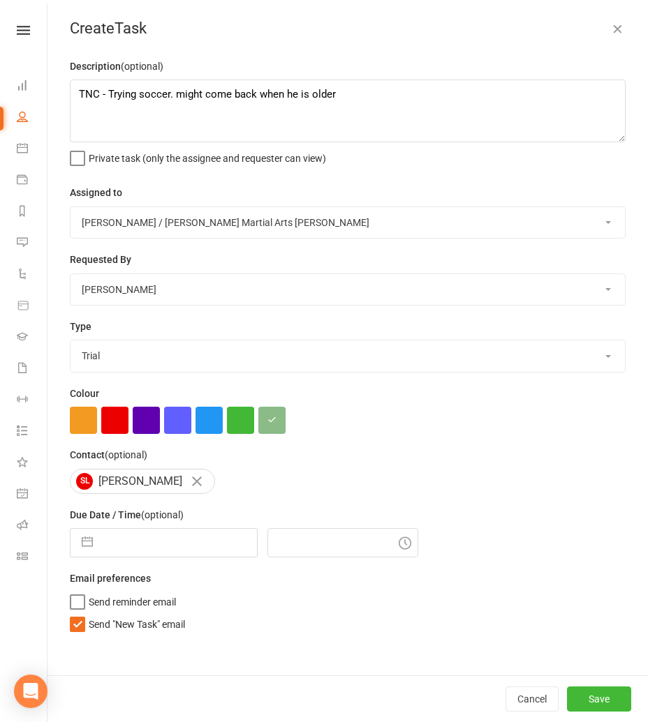
select select "2025"
select select "9"
select select "2025"
select select "10"
select select "2025"
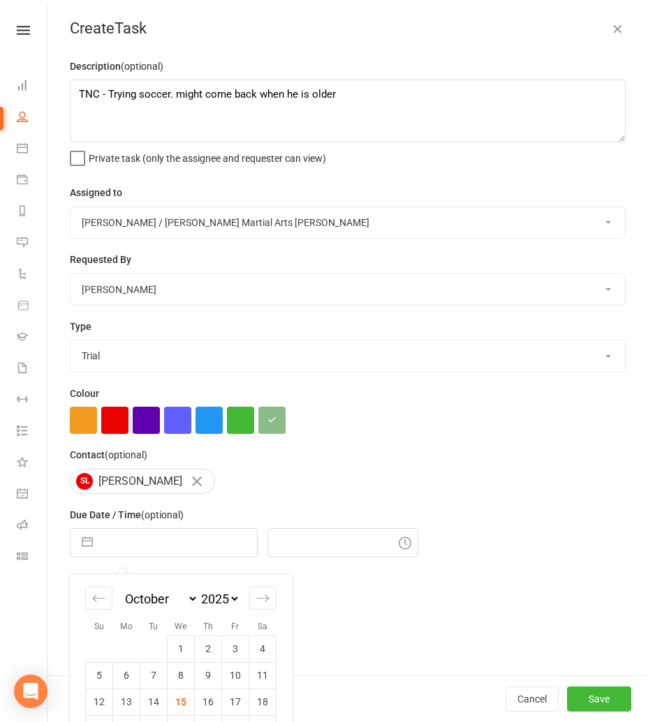
scroll to position [64, 0]
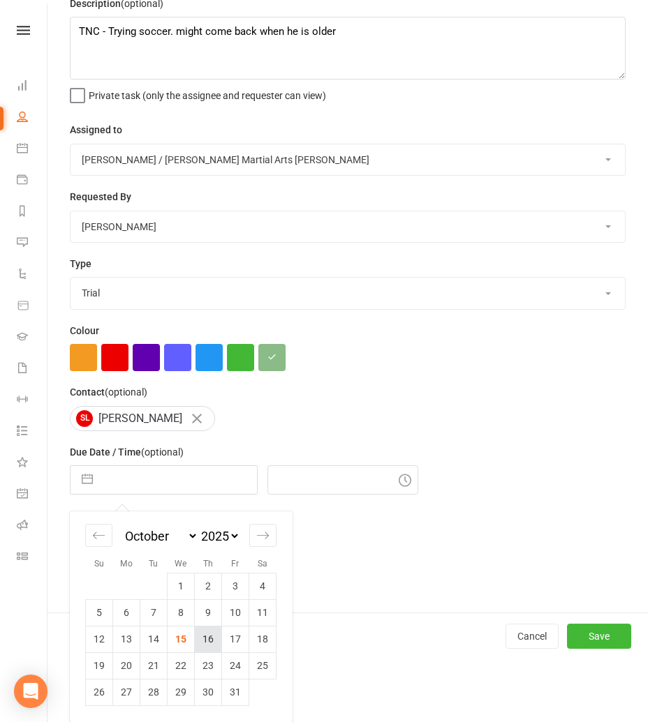
drag, startPoint x: 94, startPoint y: 534, endPoint x: 208, endPoint y: 641, distance: 157.0
click at [208, 641] on td "16" at bounding box center [208, 639] width 27 height 27
type input "16 Oct 2025"
type input "9:45am"
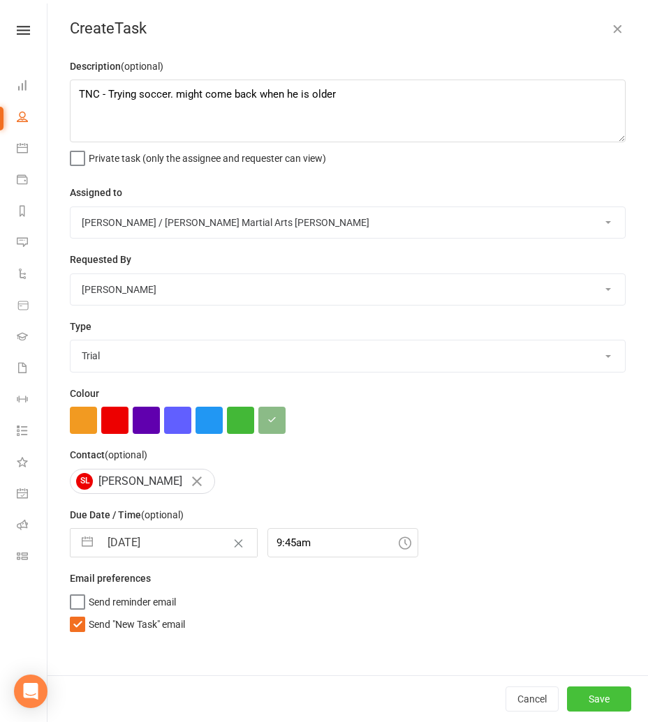
click at [603, 708] on button "Save" at bounding box center [599, 699] width 64 height 25
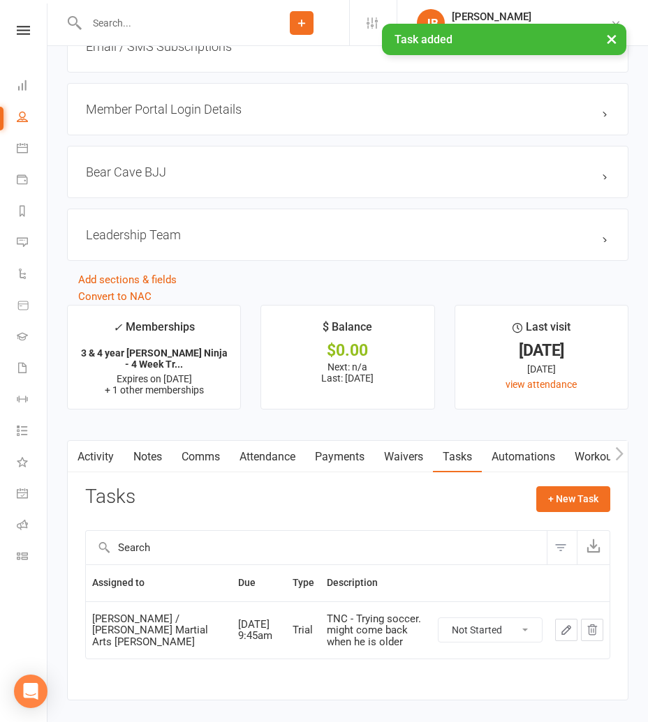
scroll to position [2292, 0]
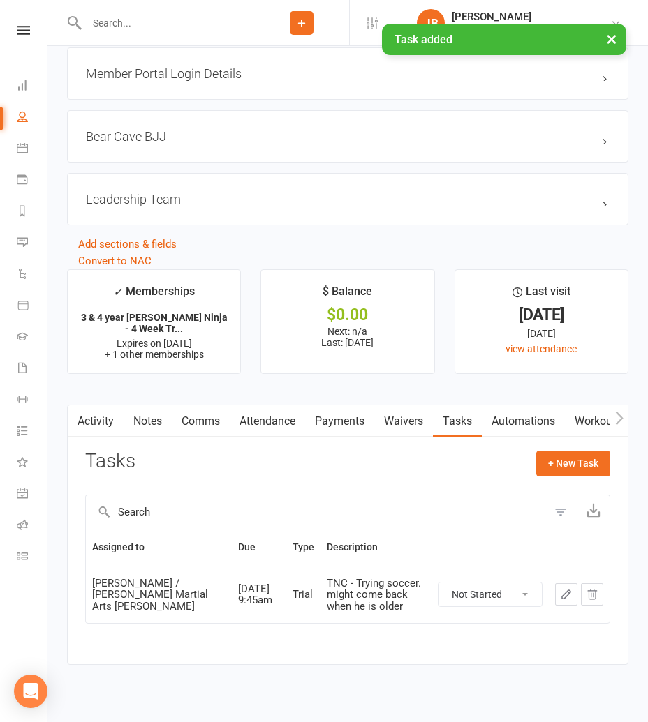
drag, startPoint x: 193, startPoint y: 419, endPoint x: 184, endPoint y: 416, distance: 9.7
click at [193, 419] on link "Comms" at bounding box center [201, 422] width 58 height 32
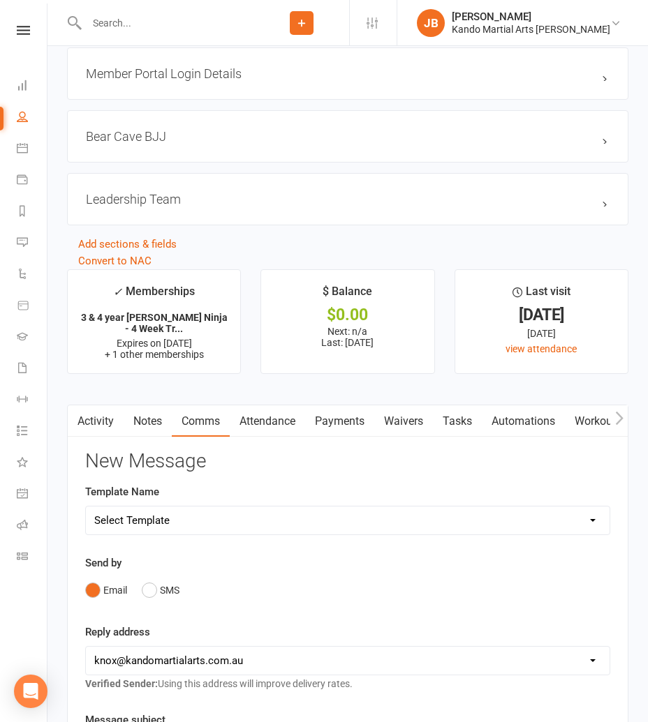
click at [114, 514] on select "Select Template [Email] 5 Class Pass Renewal - Used 4/5 classes [Email] 5 Class…" at bounding box center [347, 521] width 523 height 28
click at [86, 507] on select "Select Template [Email] 5 Class Pass Renewal - Used 4/5 classes [Email] 5 Class…" at bounding box center [347, 521] width 523 height 28
click at [201, 517] on select "Select Template [Email] 5 Class Pass Renewal - Used 4/5 classes [Email] 5 Class…" at bounding box center [347, 521] width 523 height 28
select select "460"
click at [86, 507] on select "Select Template [Email] 5 Class Pass Renewal - Used 4/5 classes [Email] 5 Class…" at bounding box center [347, 521] width 523 height 28
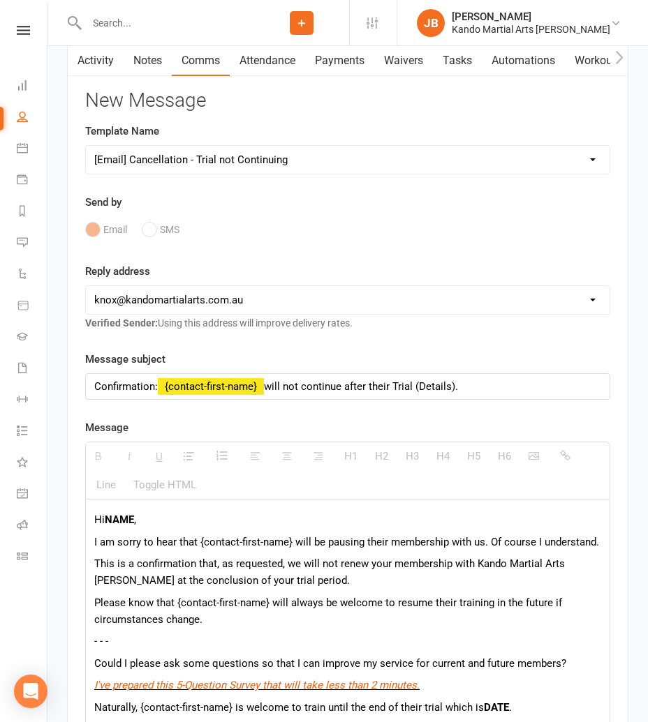
scroll to position [2683, 0]
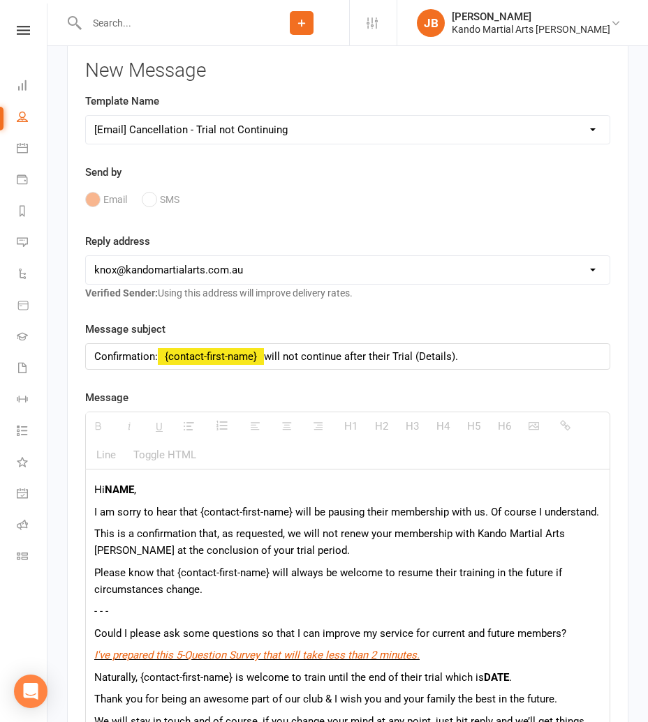
click at [113, 484] on b "NAME" at bounding box center [119, 490] width 29 height 13
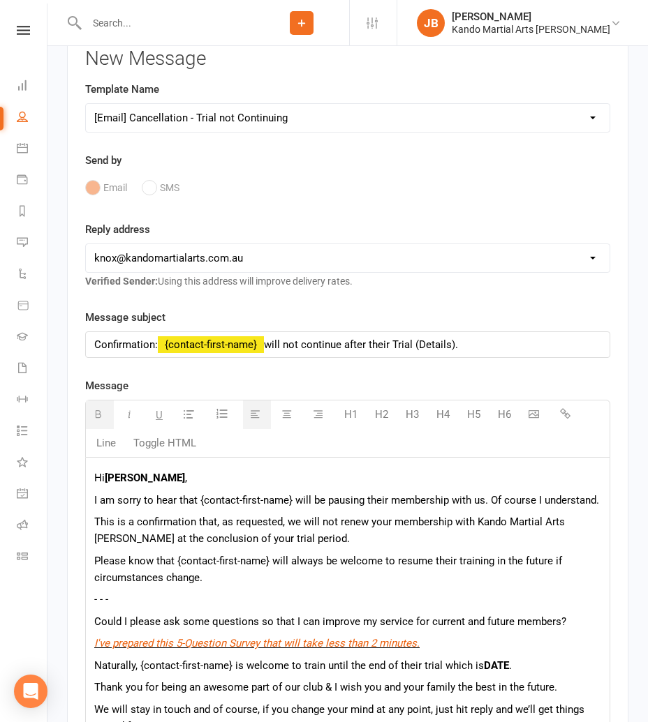
click at [121, 472] on b "Joseph" at bounding box center [145, 478] width 80 height 13
click at [496, 661] on b "DATE" at bounding box center [496, 666] width 25 height 13
click at [529, 660] on b "17th Octoober" at bounding box center [517, 666] width 67 height 13
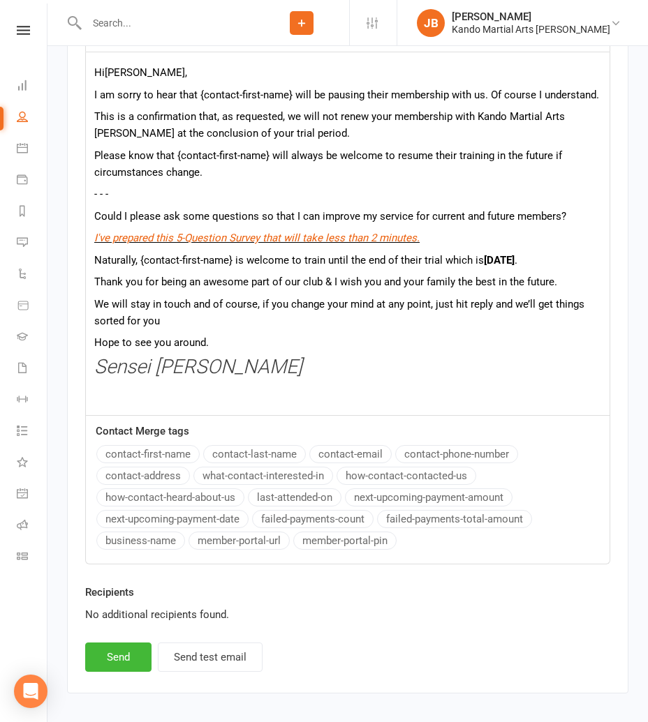
scroll to position [3103, 0]
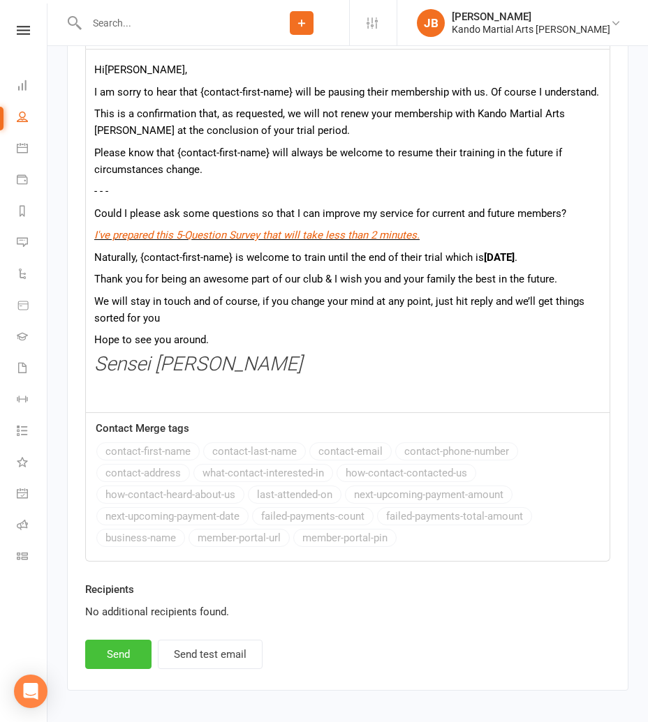
click at [120, 650] on button "Send" at bounding box center [118, 654] width 66 height 29
select select
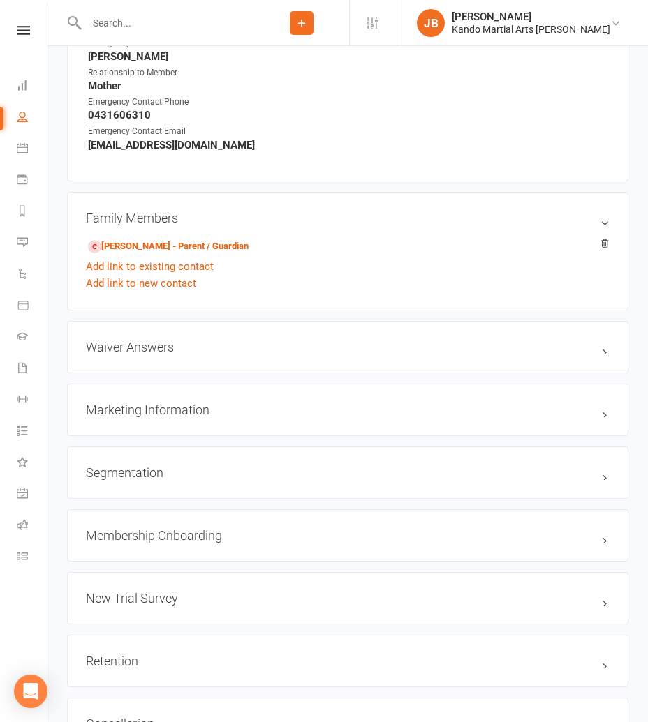
scroll to position [1301, 0]
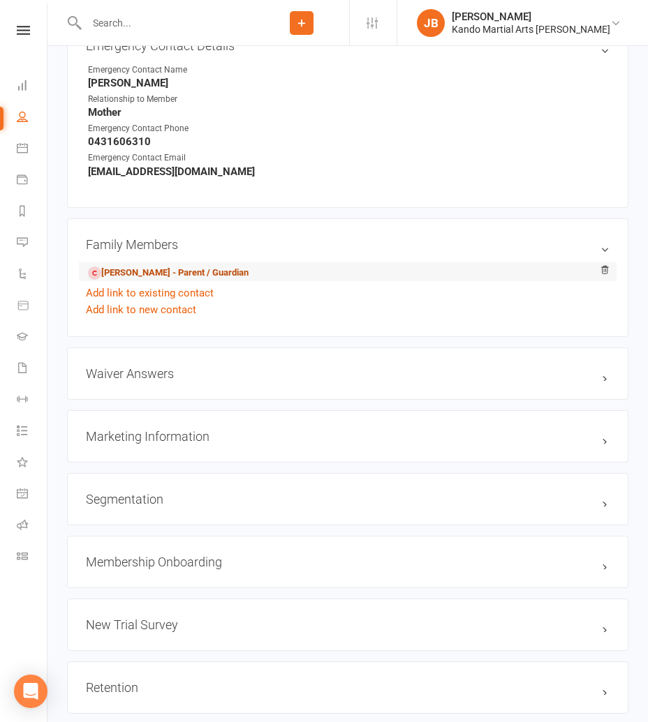
click at [128, 267] on link "Joseph Lynch - Parent / Guardian" at bounding box center [168, 273] width 161 height 15
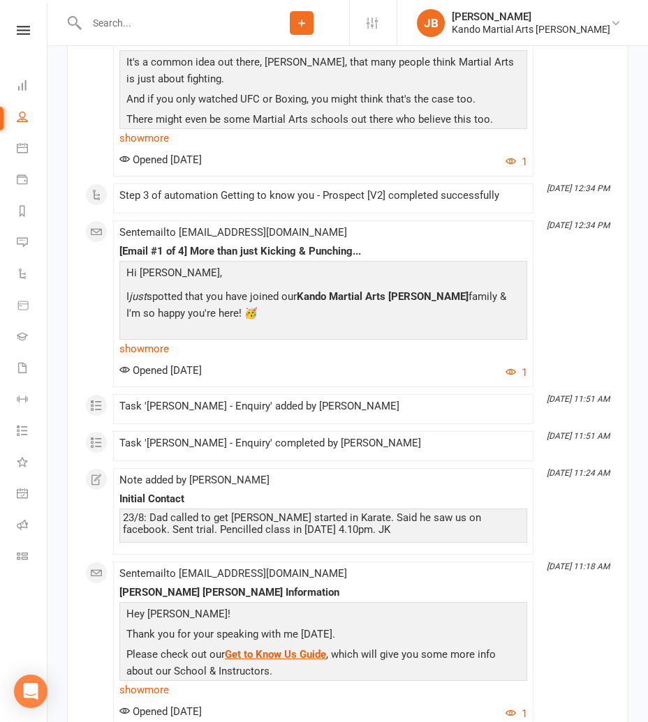
scroll to position [5664, 0]
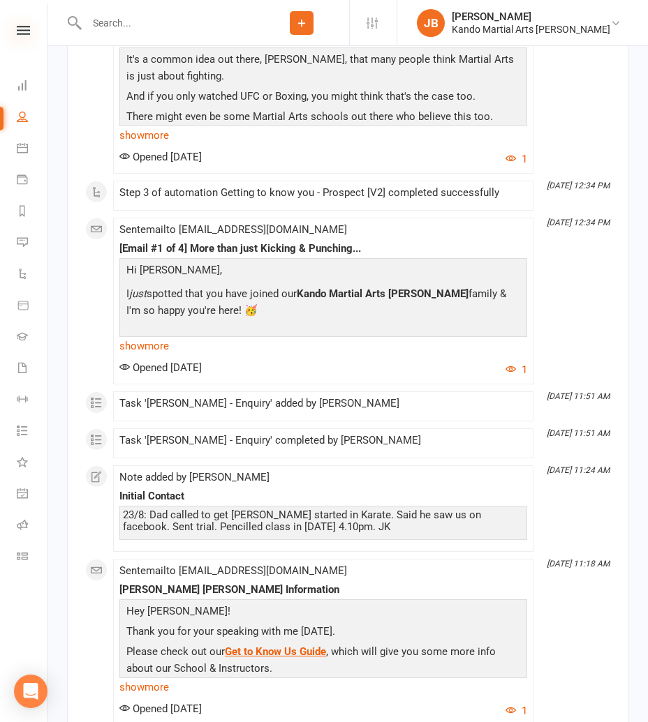
click at [23, 34] on icon at bounding box center [23, 30] width 13 height 9
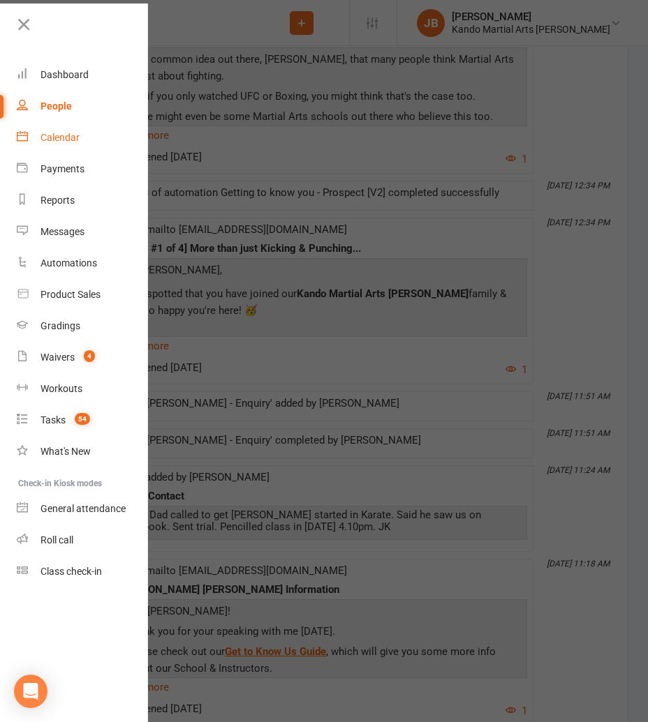
click at [45, 142] on div "Calendar" at bounding box center [59, 137] width 39 height 11
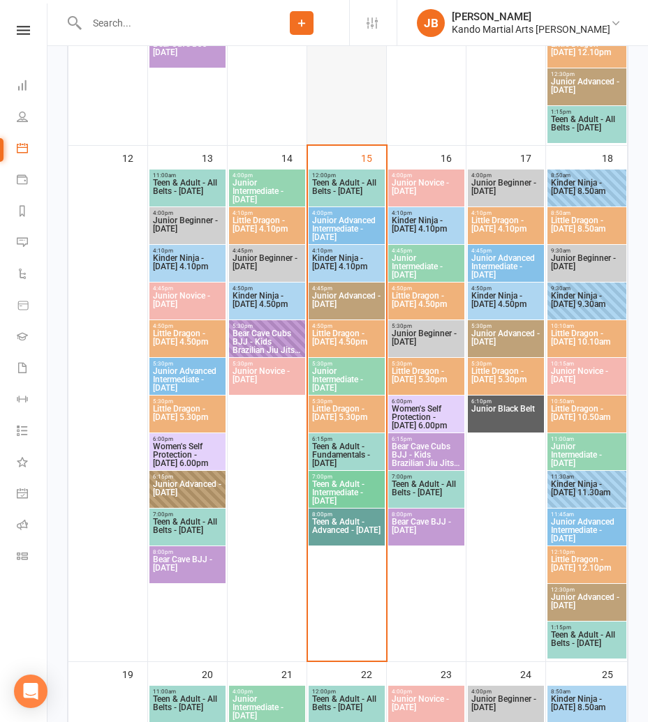
scroll to position [734, 0]
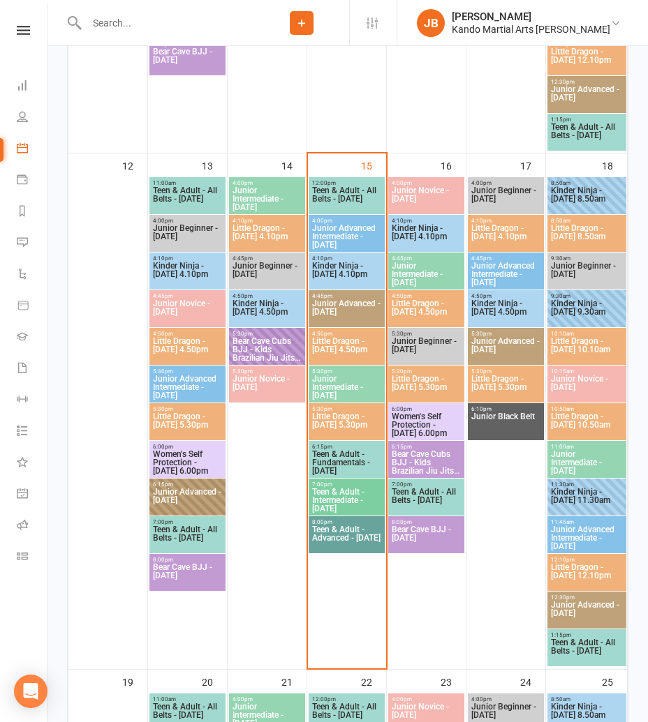
click at [348, 280] on span "Kinder Ninja - Wednesday 4.10pm" at bounding box center [346, 274] width 70 height 25
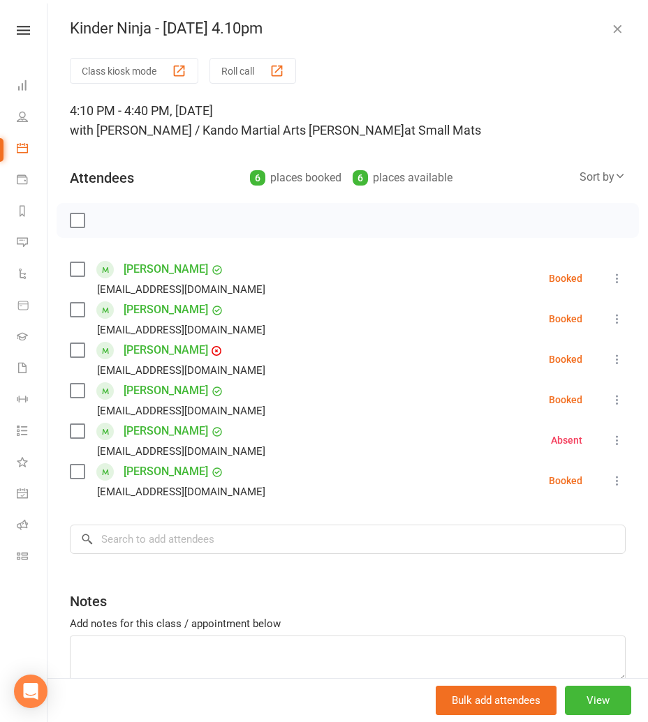
click at [611, 29] on icon "button" at bounding box center [617, 29] width 14 height 14
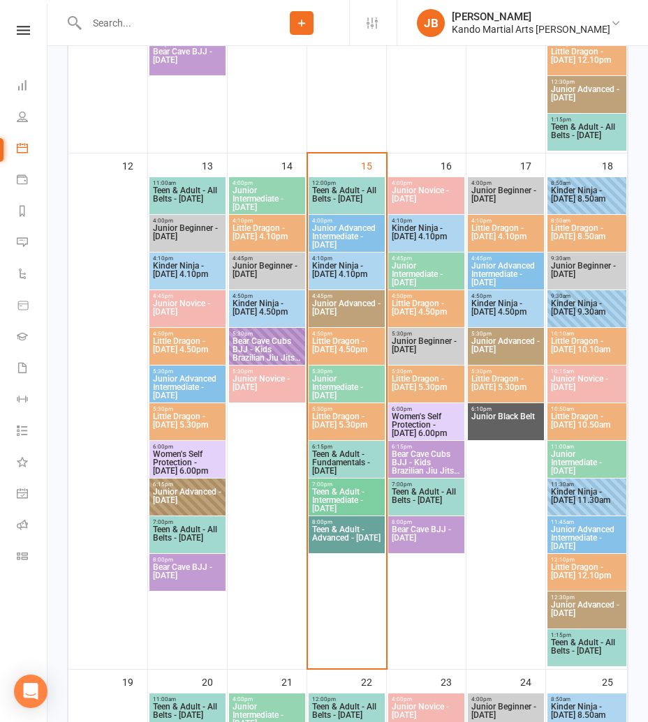
click at [348, 350] on span "Little Dragon - Wednesday 4.50pm" at bounding box center [346, 349] width 70 height 25
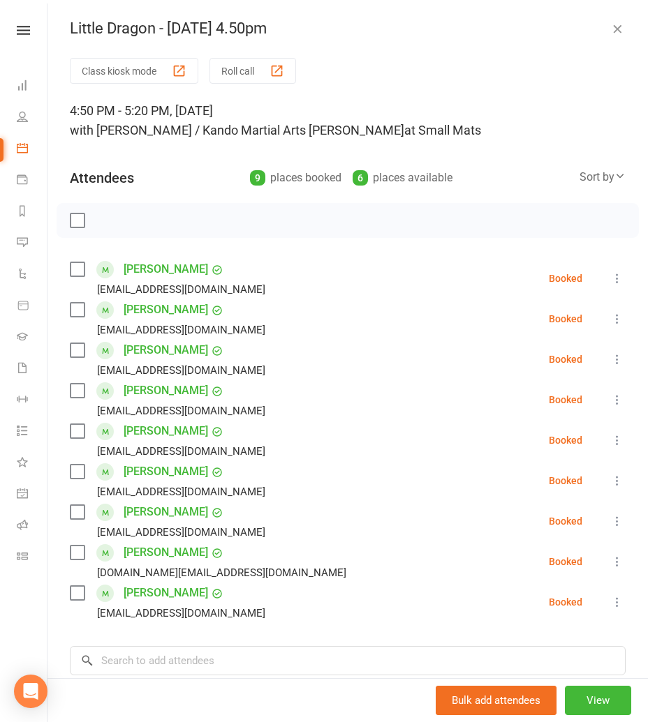
drag, startPoint x: 620, startPoint y: 27, endPoint x: 470, endPoint y: 195, distance: 224.9
click at [620, 27] on icon "button" at bounding box center [617, 29] width 14 height 14
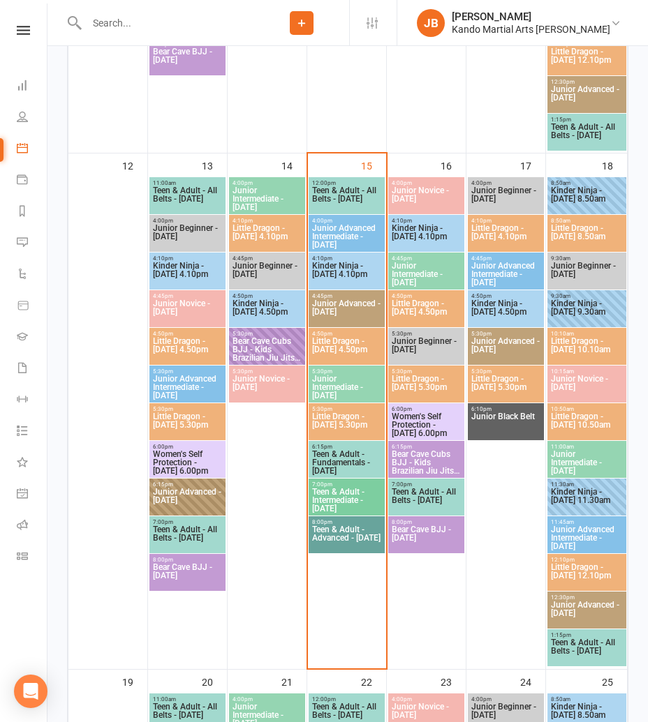
click at [348, 429] on span "Little Dragon - Wednesday 5.30pm" at bounding box center [346, 424] width 70 height 25
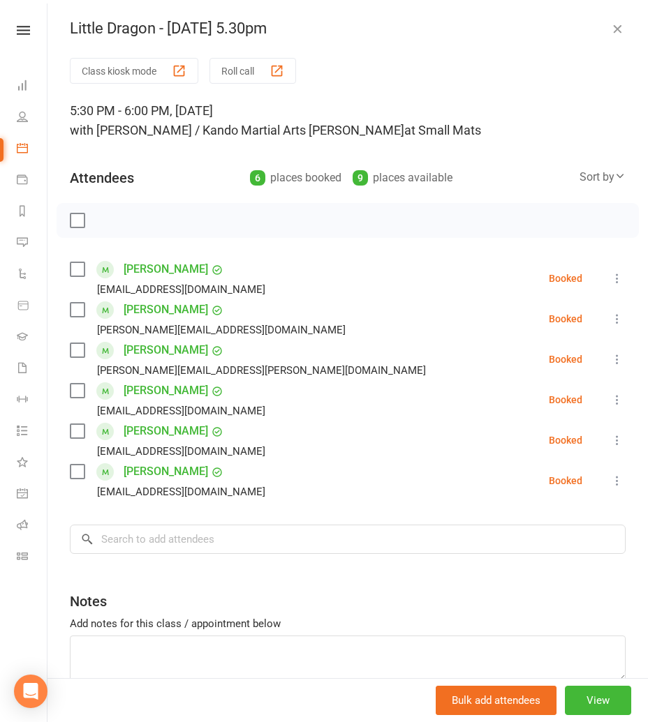
click at [625, 25] on button "button" at bounding box center [617, 28] width 17 height 17
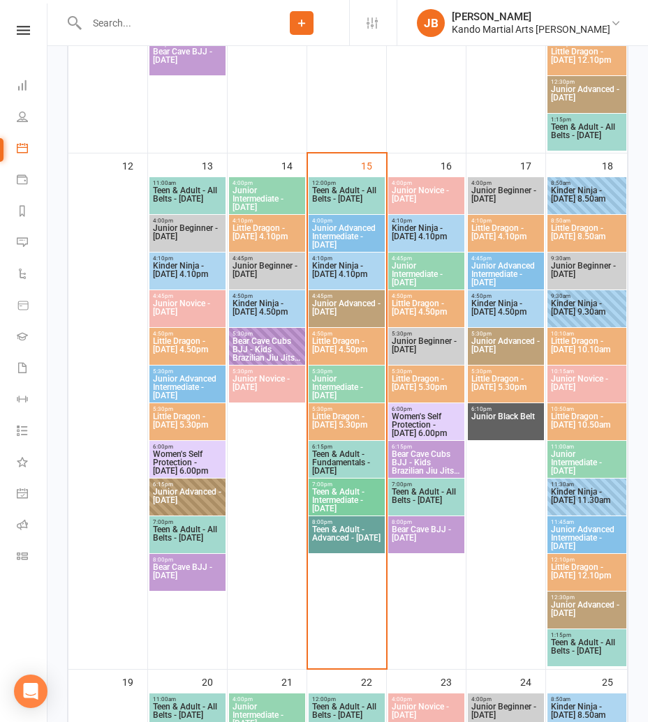
drag, startPoint x: 100, startPoint y: 30, endPoint x: 102, endPoint y: 20, distance: 10.0
click at [101, 27] on input "text" at bounding box center [168, 23] width 172 height 20
click at [102, 20] on input "text" at bounding box center [168, 23] width 172 height 20
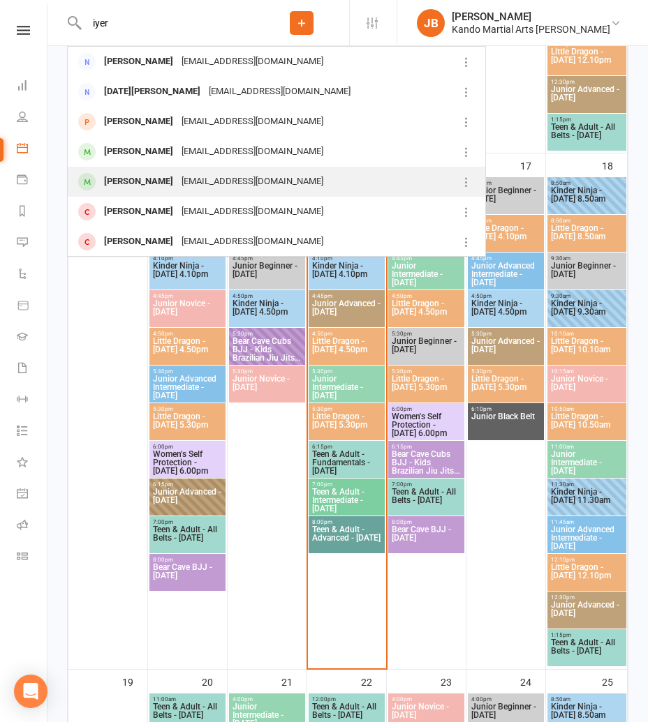
type input "iyer"
click at [124, 179] on div "[PERSON_NAME]" at bounding box center [138, 182] width 77 height 20
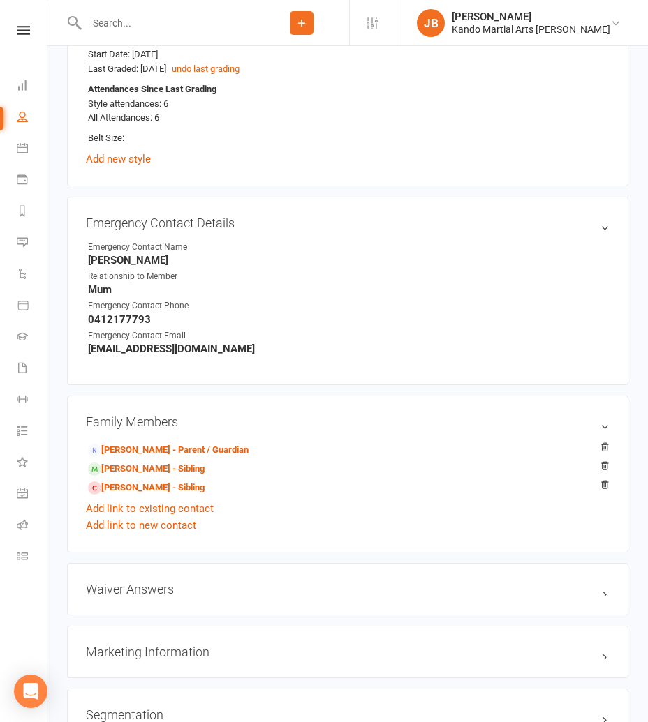
scroll to position [1042, 0]
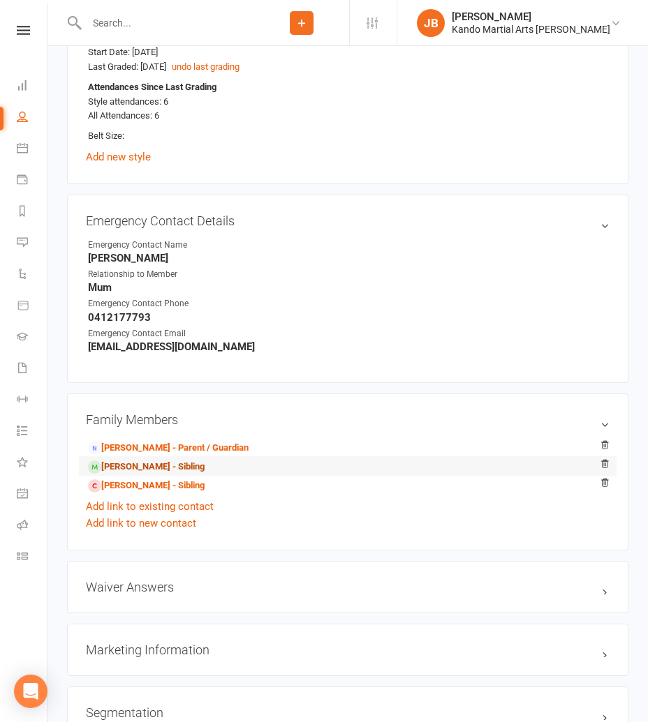
click at [152, 462] on link "[PERSON_NAME] - Sibling" at bounding box center [146, 467] width 117 height 15
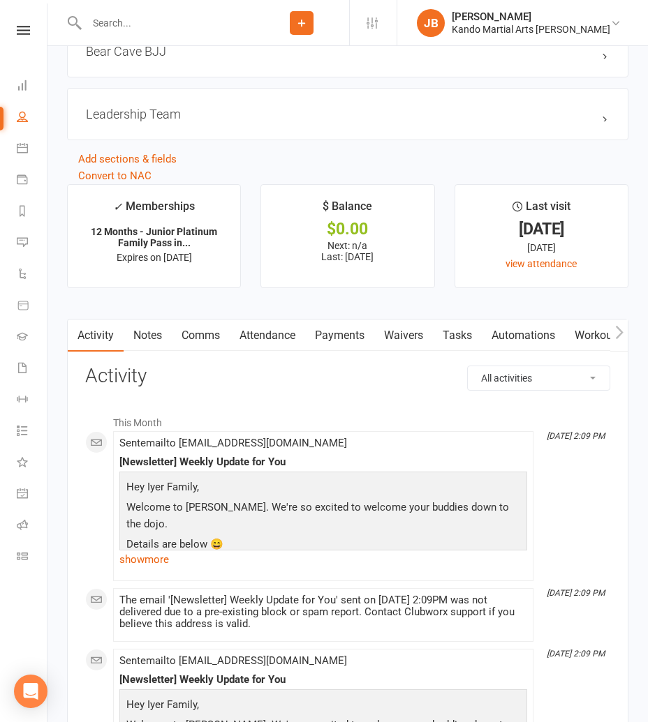
click at [86, 53] on div "Bear Cave BJJ edit" at bounding box center [347, 51] width 561 height 52
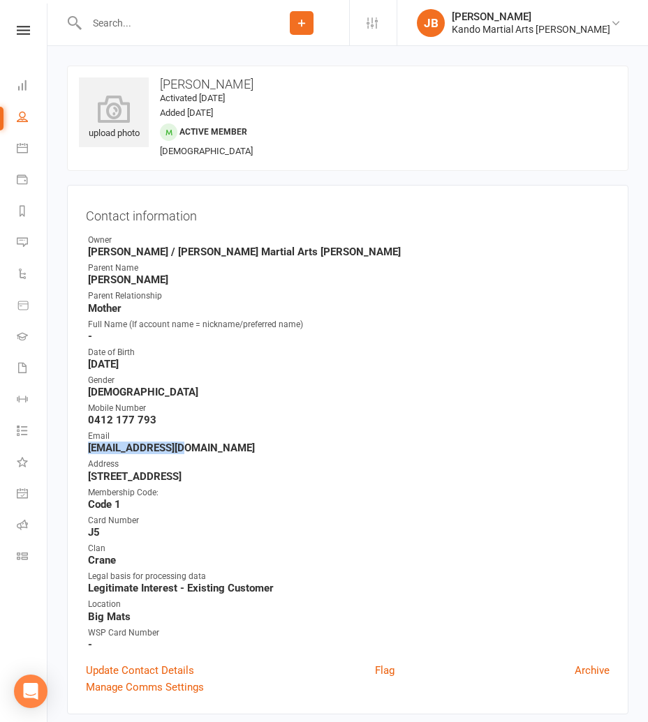
drag, startPoint x: 183, startPoint y: 447, endPoint x: 89, endPoint y: 445, distance: 94.3
click at [89, 445] on strong "[EMAIL_ADDRESS][DOMAIN_NAME]" at bounding box center [348, 448] width 521 height 13
copy strong "[EMAIL_ADDRESS][DOMAIN_NAME]"
drag, startPoint x: 31, startPoint y: 41, endPoint x: 20, endPoint y: 32, distance: 13.9
click at [28, 40] on div "Clubworx" at bounding box center [23, 48] width 47 height 45
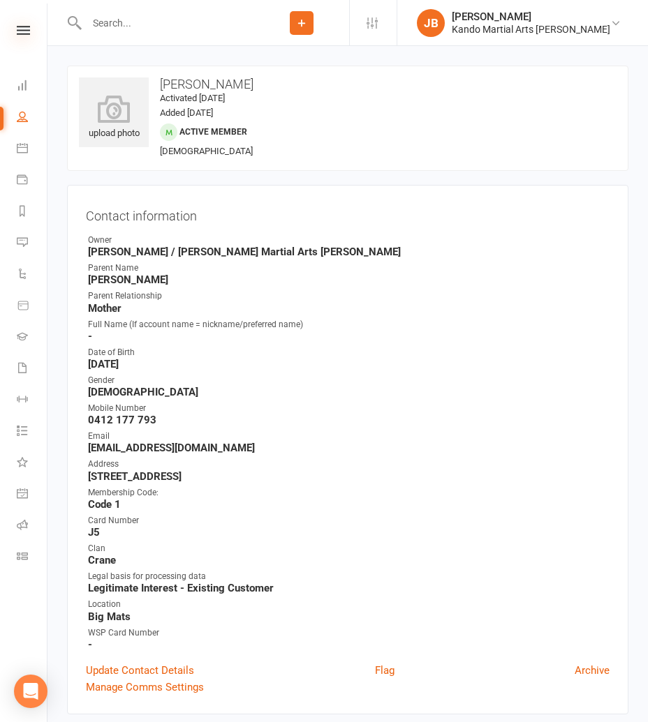
click at [20, 32] on icon at bounding box center [23, 30] width 13 height 9
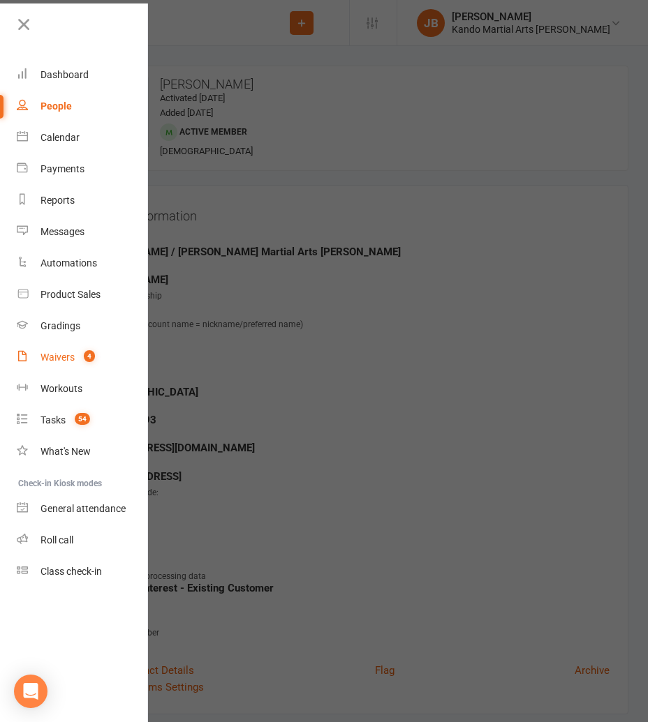
click at [52, 360] on div "Waivers" at bounding box center [57, 357] width 34 height 11
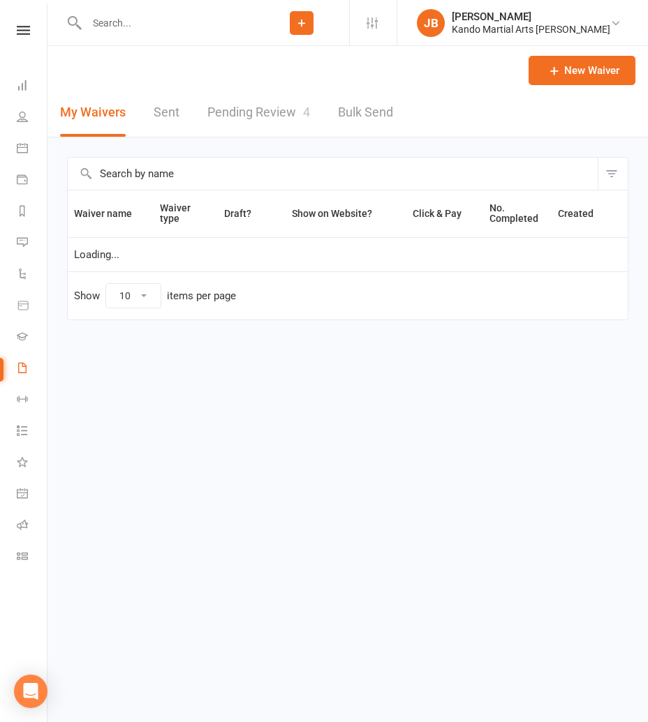
select select "100"
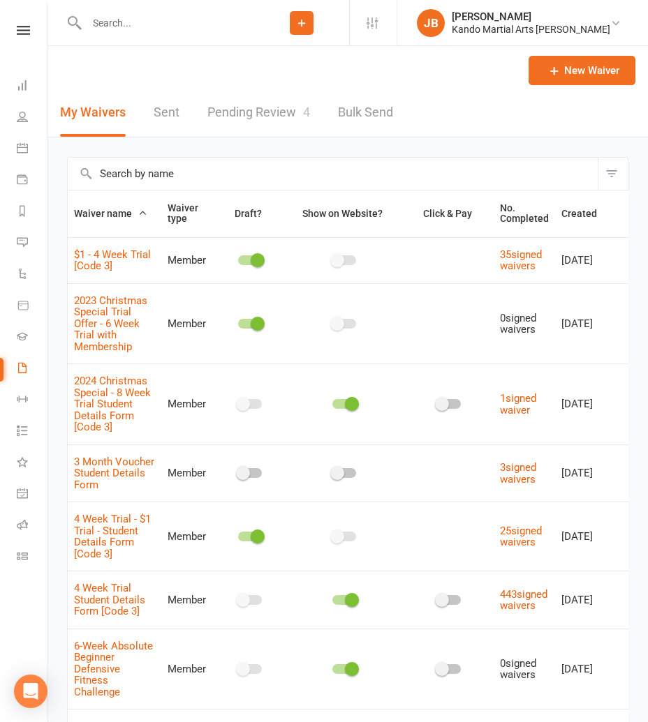
click at [256, 117] on link "Pending Review 4" at bounding box center [258, 113] width 103 height 48
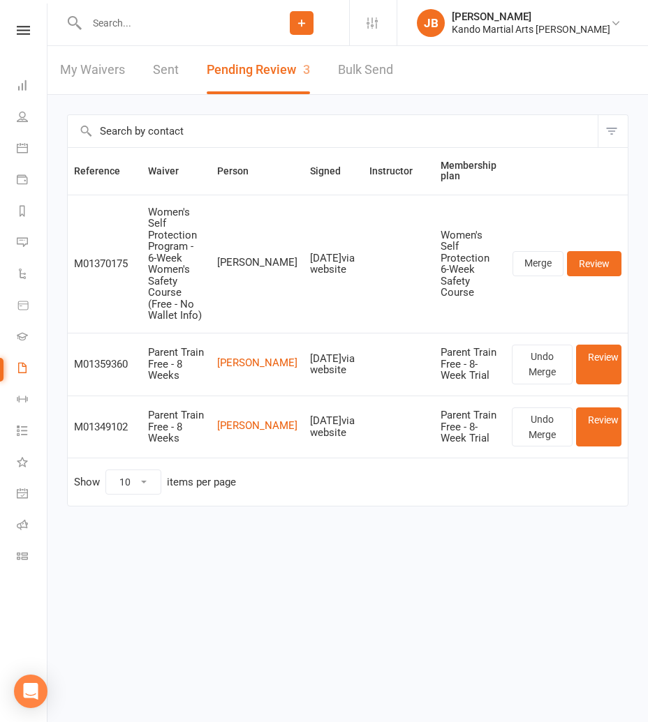
click at [30, 35] on div "Clubworx" at bounding box center [23, 48] width 47 height 45
click at [27, 33] on icon at bounding box center [23, 30] width 13 height 9
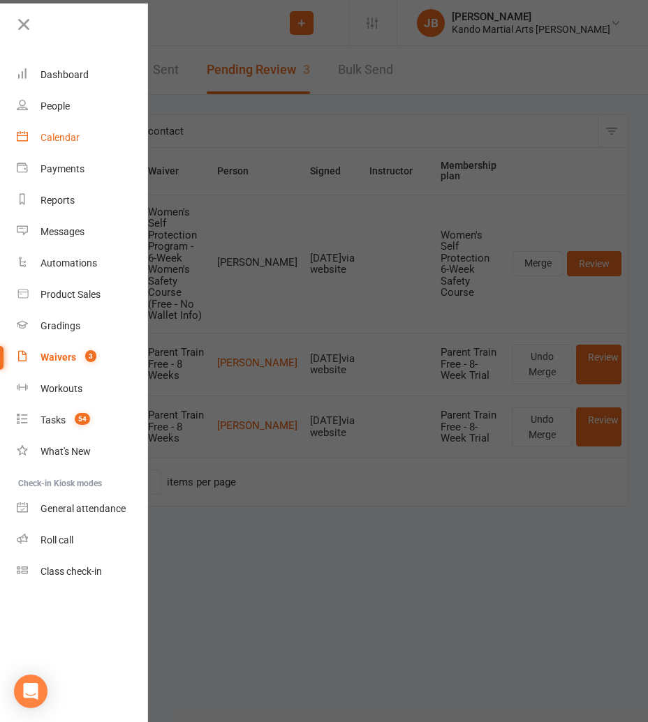
click at [56, 140] on div "Calendar" at bounding box center [59, 137] width 39 height 11
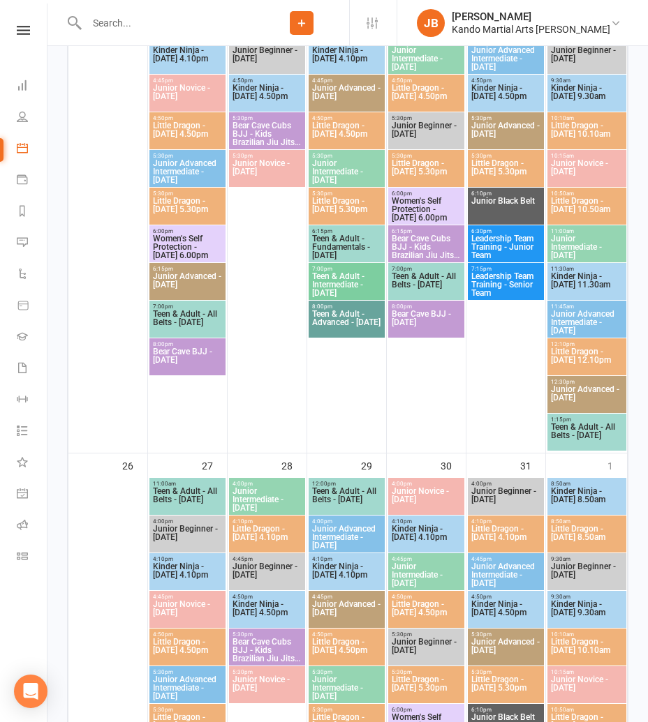
scroll to position [1463, 0]
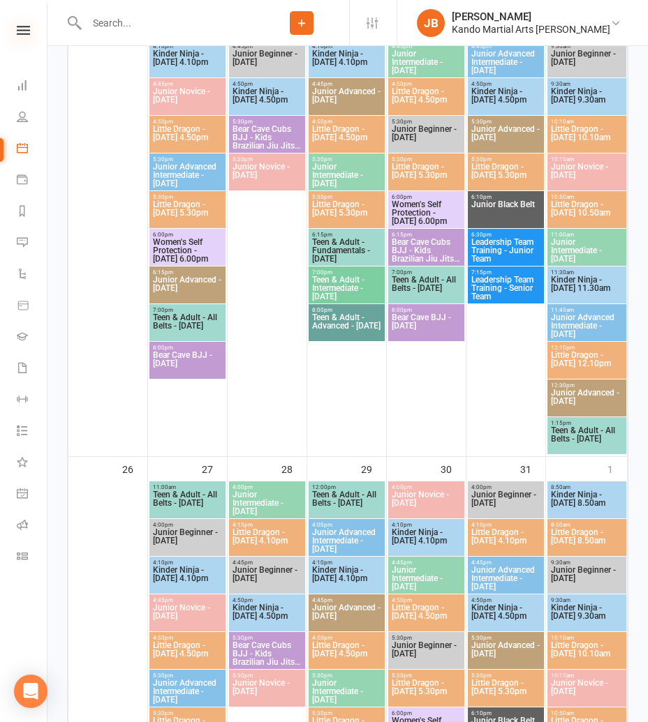
click at [20, 34] on icon at bounding box center [23, 30] width 13 height 9
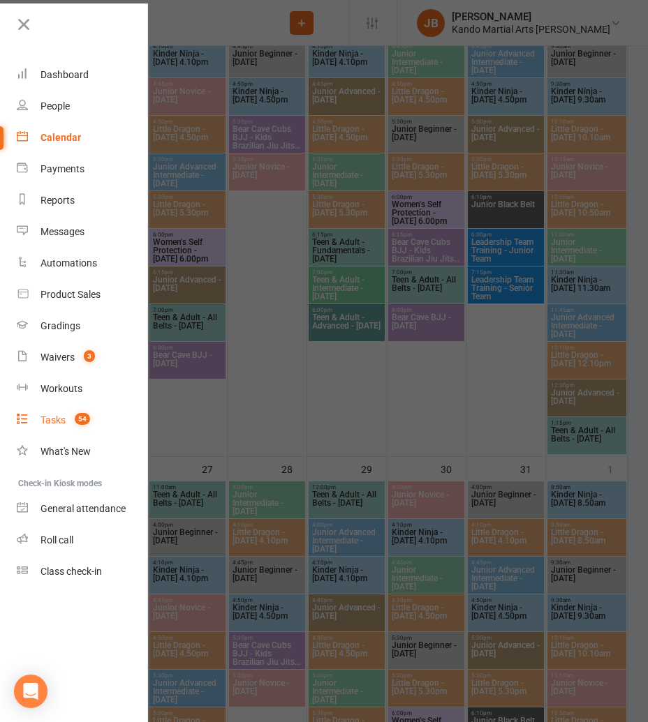
drag, startPoint x: 62, startPoint y: 429, endPoint x: 50, endPoint y: 427, distance: 11.9
click at [62, 429] on link "Tasks 54" at bounding box center [83, 420] width 132 height 31
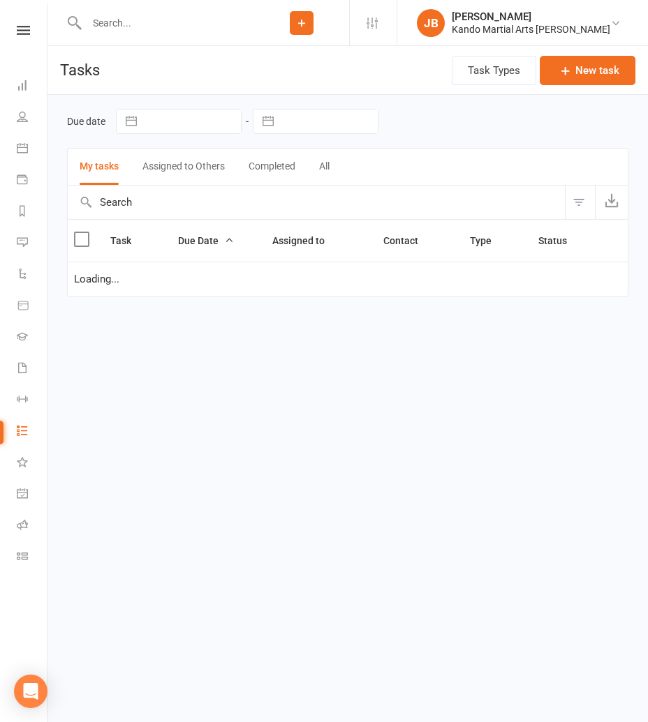
select select "started"
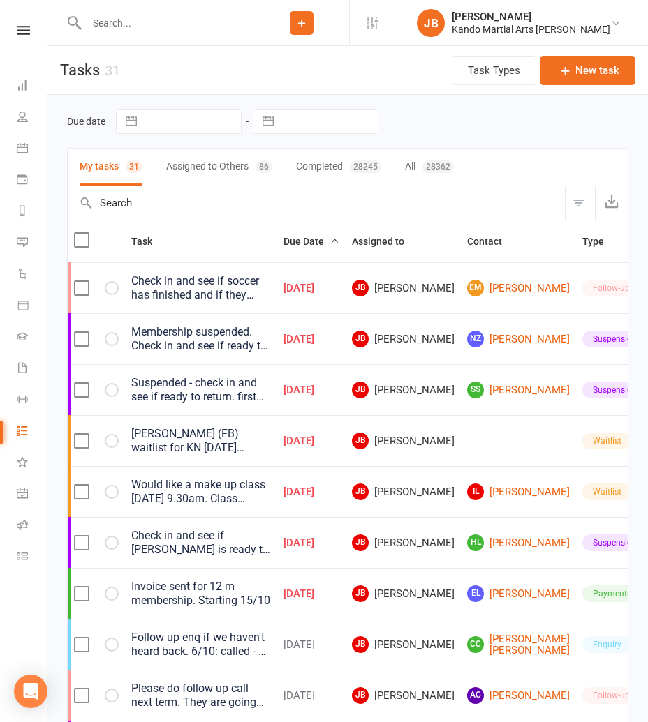
click at [410, 175] on button "All 28362" at bounding box center [429, 167] width 49 height 37
select select "started"
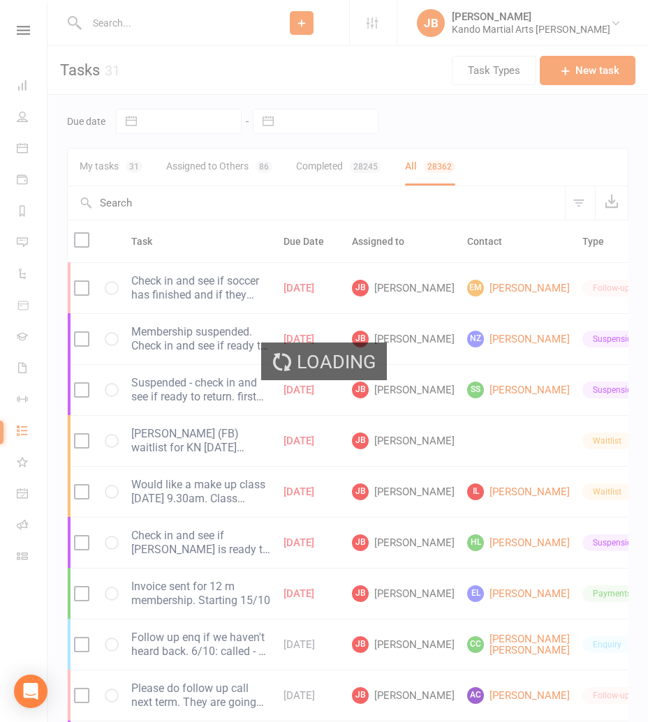
select select "started"
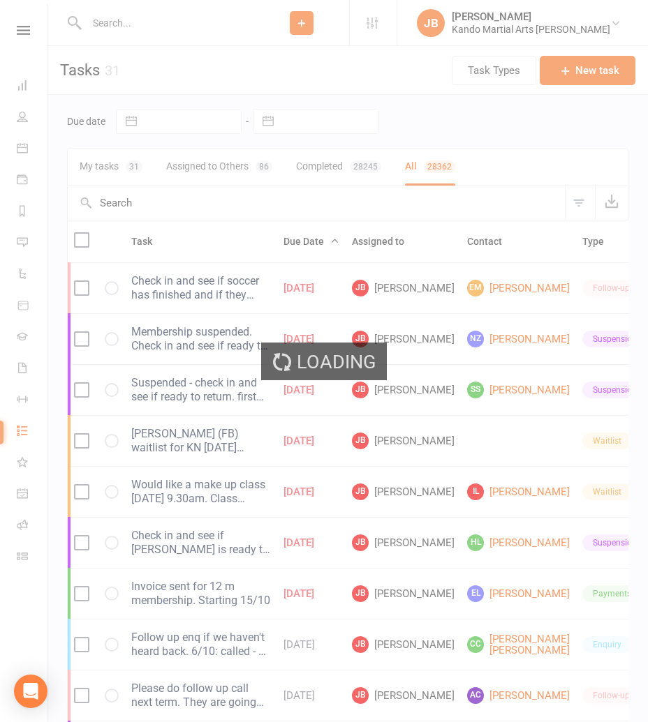
select select "started"
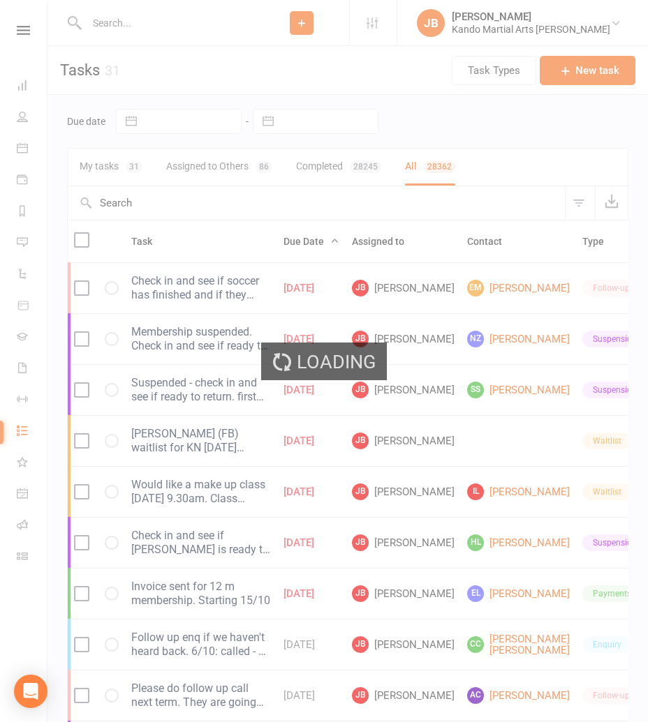
select select "started"
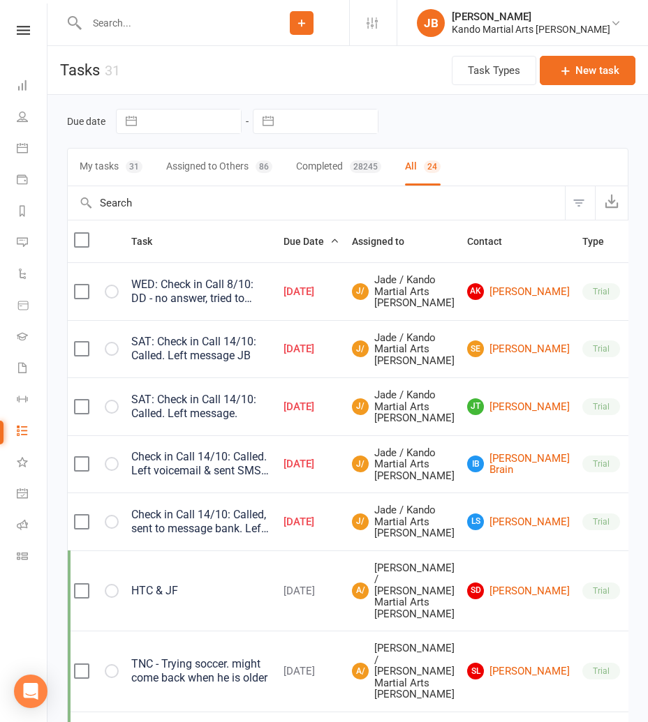
select select "started"
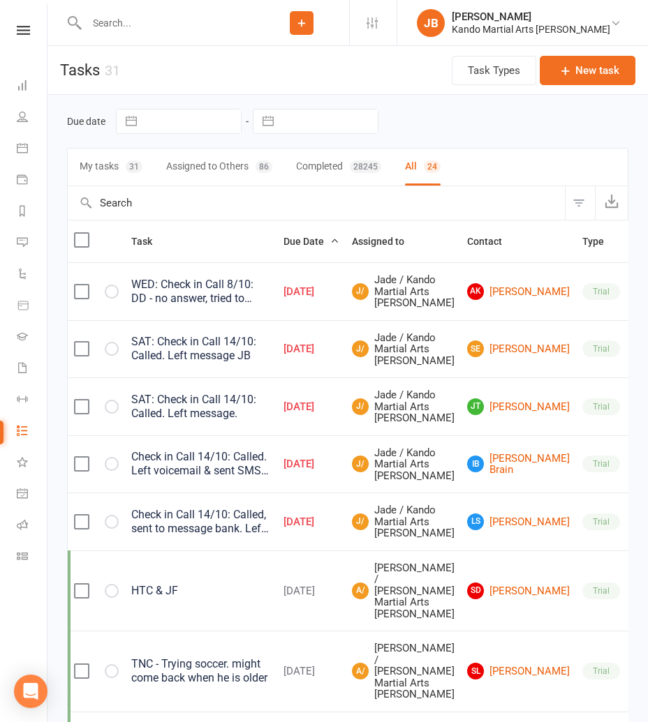
click at [588, 199] on button "Filter" at bounding box center [580, 203] width 30 height 34
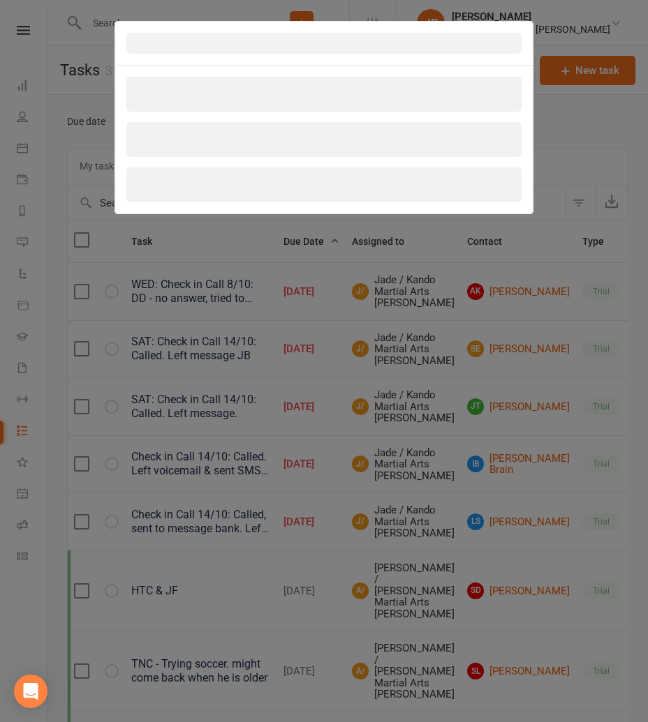
select select "incomplete"
select select "23766"
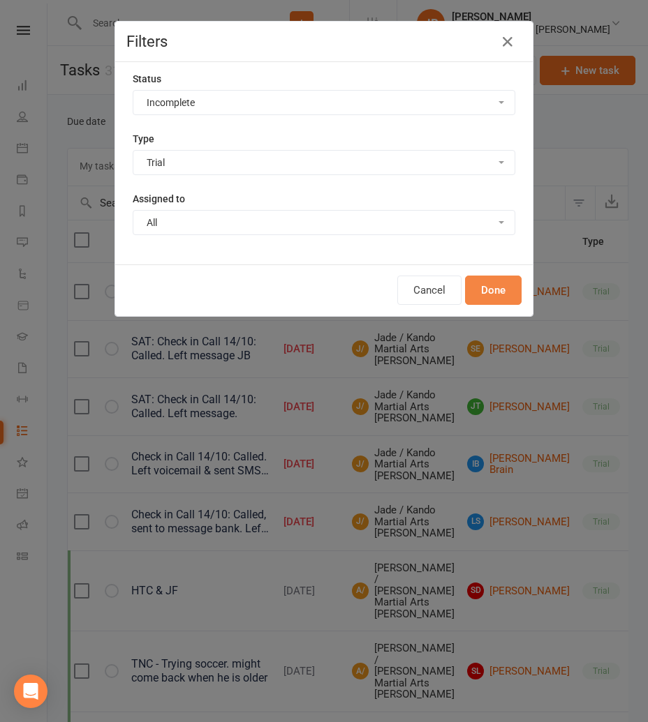
click at [496, 287] on button "Done" at bounding box center [493, 290] width 57 height 29
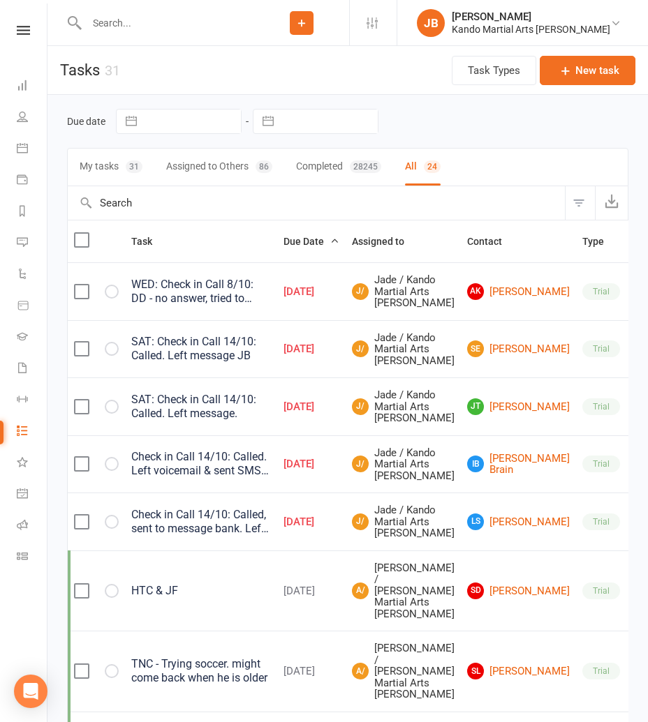
click at [573, 204] on button "Filter" at bounding box center [580, 203] width 30 height 34
select select "incomplete"
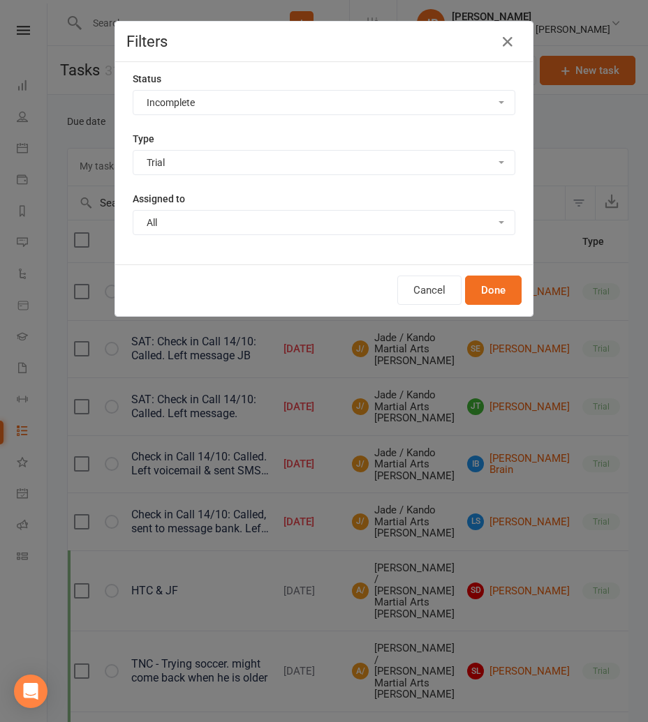
click at [210, 161] on select "All Admin Bbpc - black belt prep course Cancellation Enquiry Follow-up In-class…" at bounding box center [323, 163] width 381 height 24
select select "15046"
click at [133, 151] on select "All Admin Bbpc - black belt prep course Cancellation Enquiry Follow-up In-class…" at bounding box center [323, 163] width 381 height 24
click at [485, 286] on button "Done" at bounding box center [493, 290] width 57 height 29
select select "started"
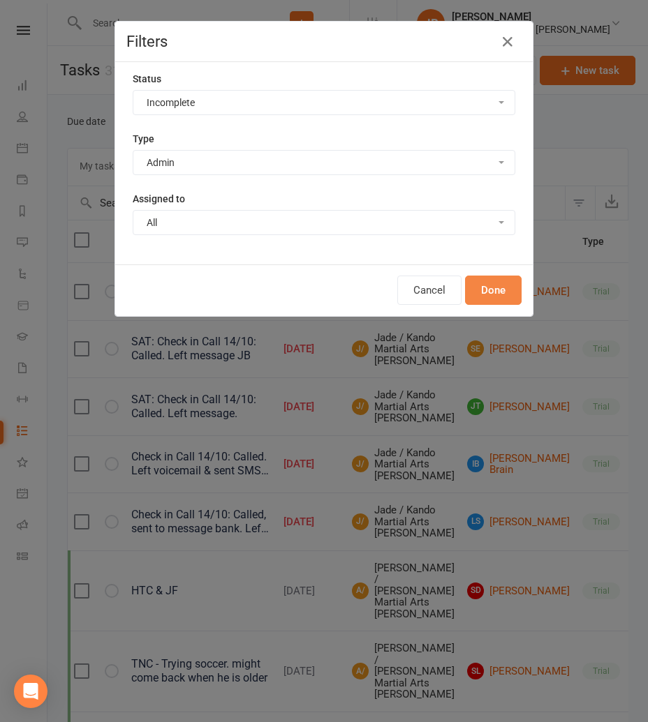
select select "started"
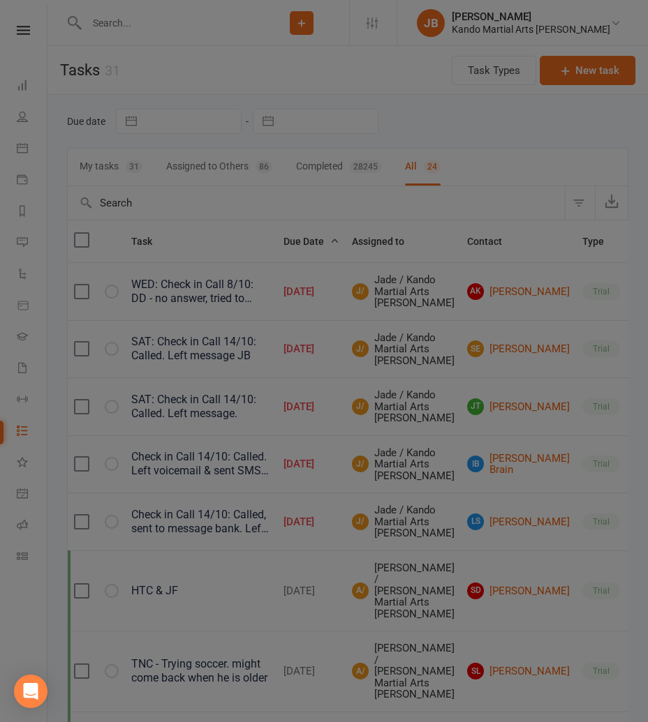
select select "started"
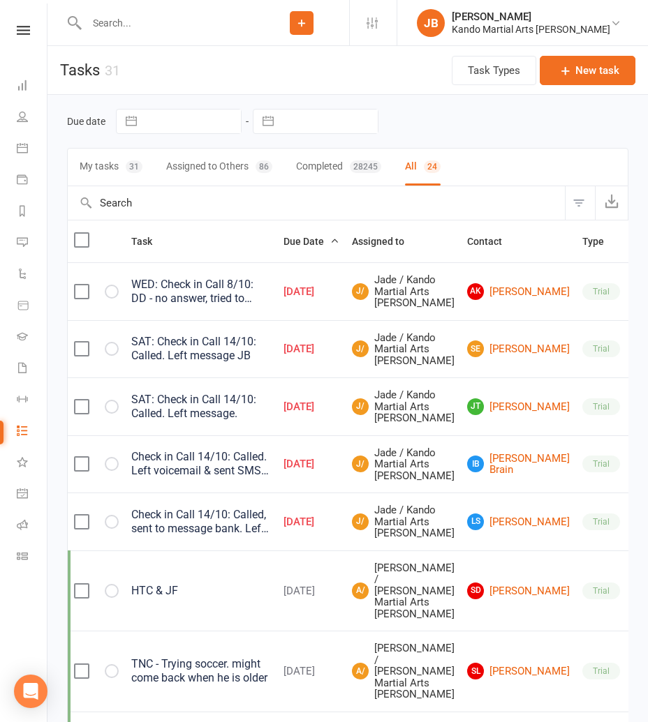
select select "started"
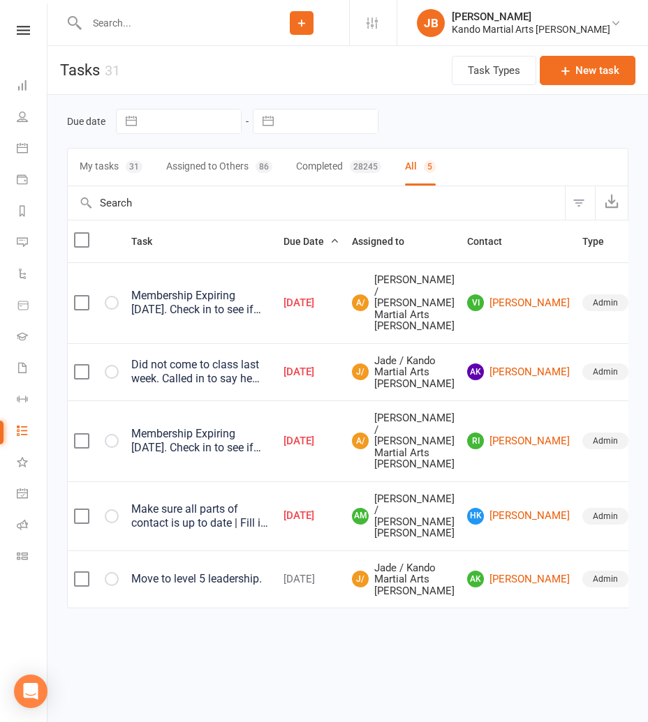
scroll to position [0, 3]
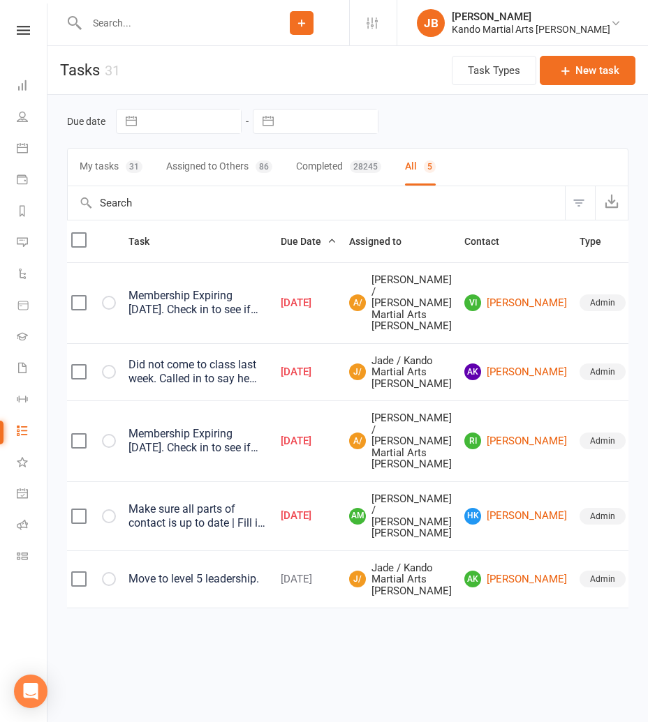
select select "unstarted"
select select "started"
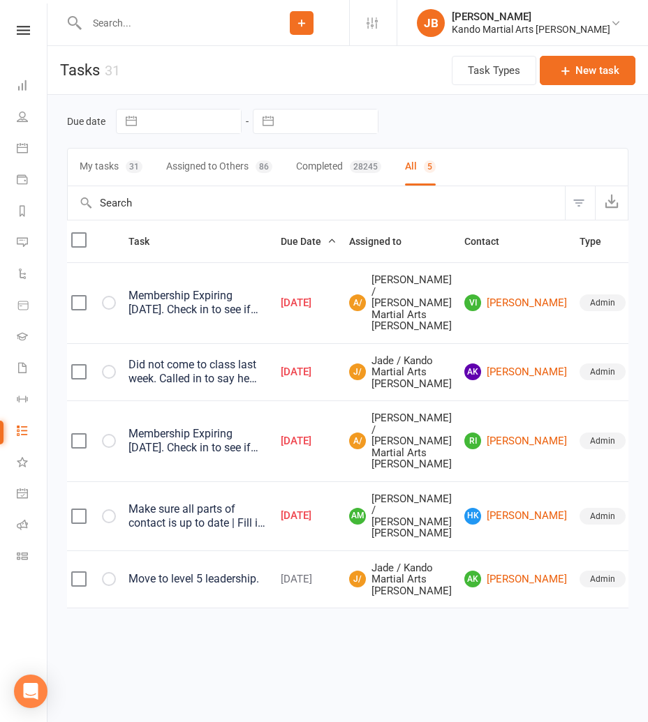
select select "started"
click at [0, 0] on icon "button" at bounding box center [0, 0] width 0 height 0
select select "started"
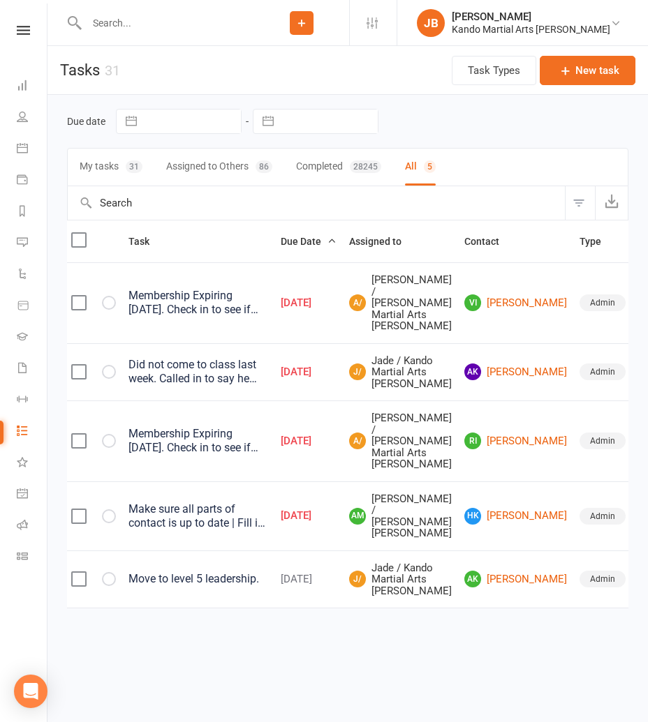
select select "started"
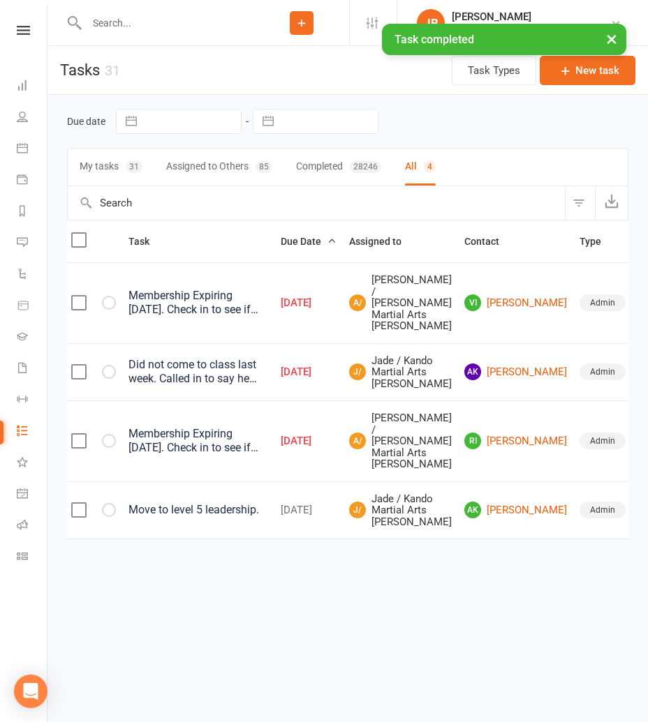
click at [588, 197] on button "Filter" at bounding box center [580, 203] width 30 height 34
select select "incomplete"
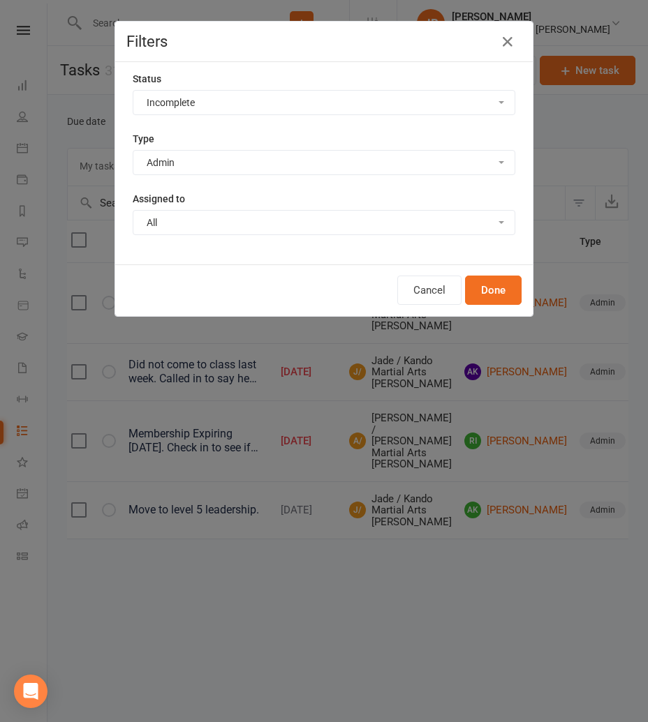
click at [174, 156] on select "All Admin Bbpc - black belt prep course Cancellation Enquiry Follow-up In-class…" at bounding box center [323, 163] width 381 height 24
select select "32850"
click at [133, 151] on select "All Admin Bbpc - black belt prep course Cancellation Enquiry Follow-up In-class…" at bounding box center [323, 163] width 381 height 24
click at [503, 292] on button "Done" at bounding box center [493, 290] width 57 height 29
select select "started"
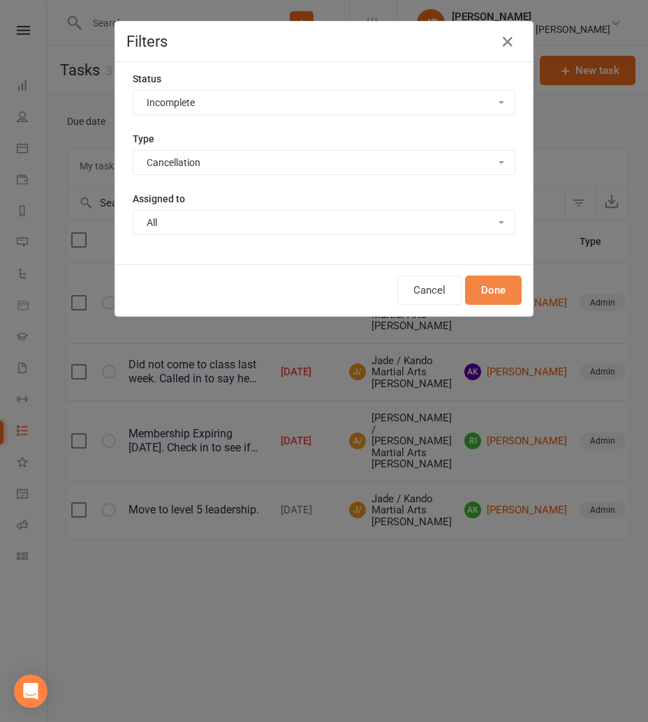
select select "started"
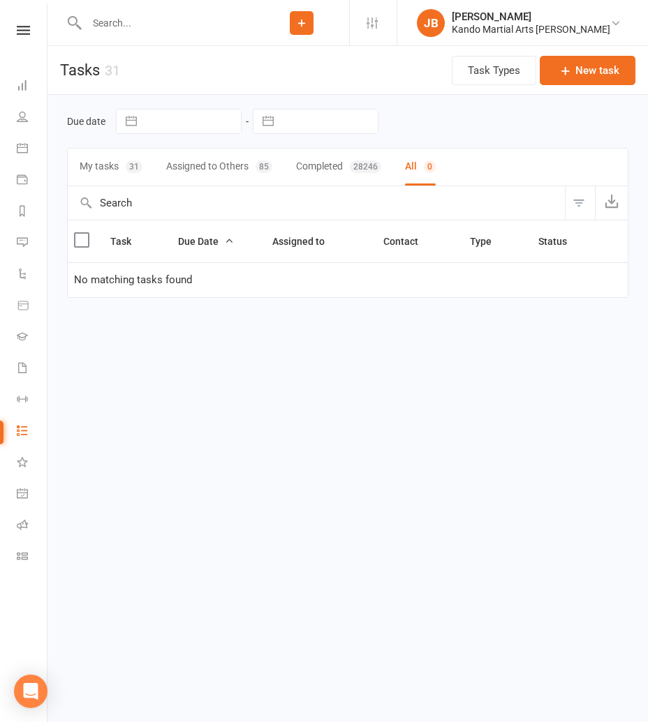
scroll to position [0, 0]
click at [577, 207] on button "Filter" at bounding box center [580, 203] width 30 height 34
select select "incomplete"
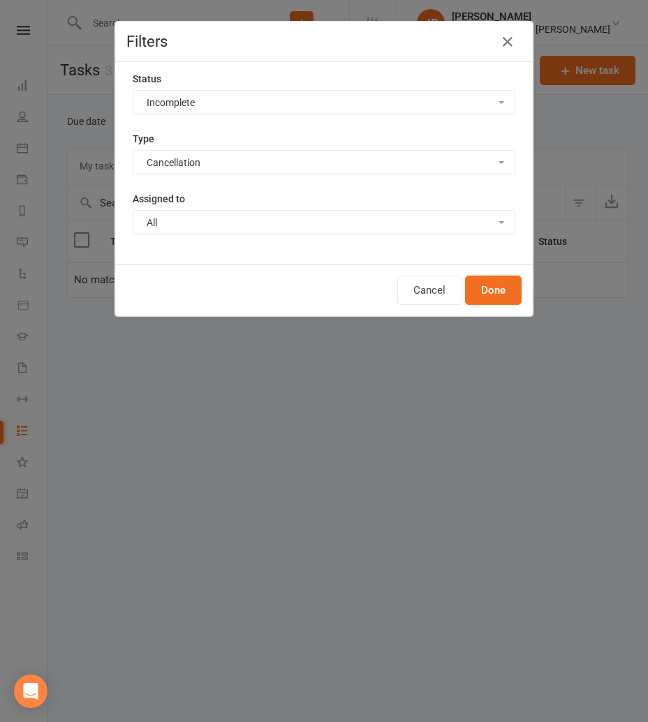
click at [179, 160] on select "All Admin Bbpc - black belt prep course Cancellation Enquiry Follow-up In-class…" at bounding box center [323, 163] width 381 height 24
select select "16410"
click at [133, 151] on select "All Admin Bbpc - black belt prep course Cancellation Enquiry Follow-up In-class…" at bounding box center [323, 163] width 381 height 24
click at [483, 290] on button "Done" at bounding box center [493, 290] width 57 height 29
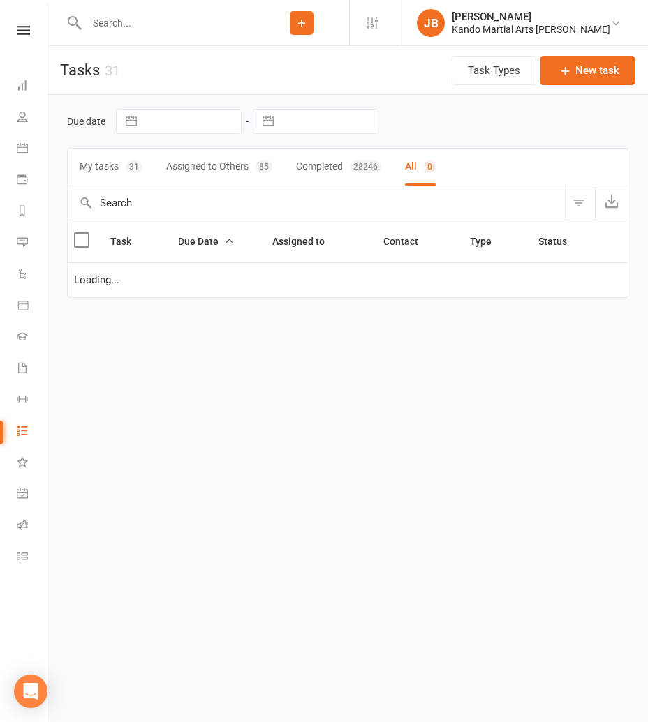
select select "started"
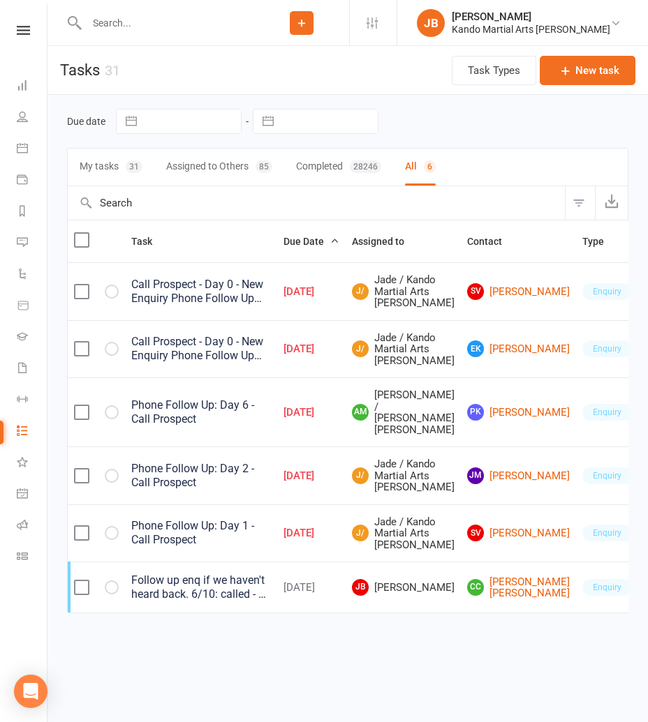
click at [115, 419] on button "button" at bounding box center [112, 413] width 14 height 14
select select "started"
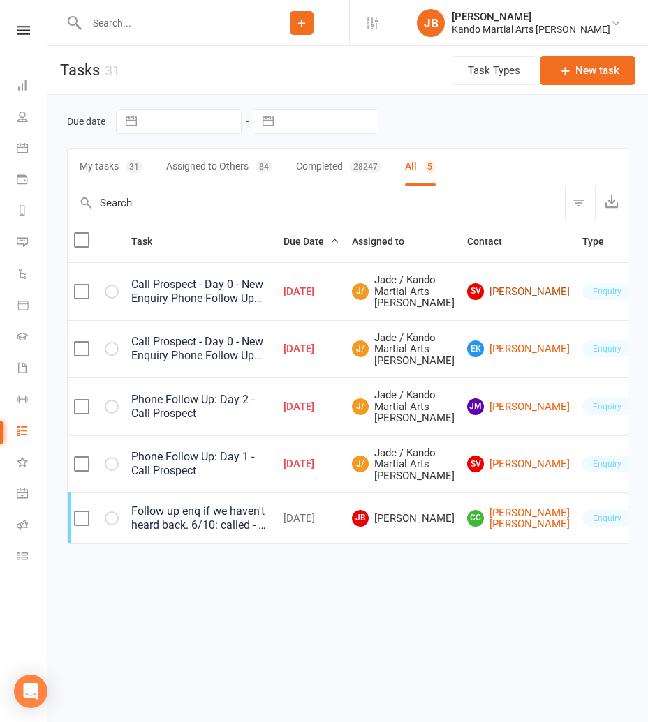
click at [467, 300] on link "SV Susan Vukovic" at bounding box center [518, 291] width 103 height 17
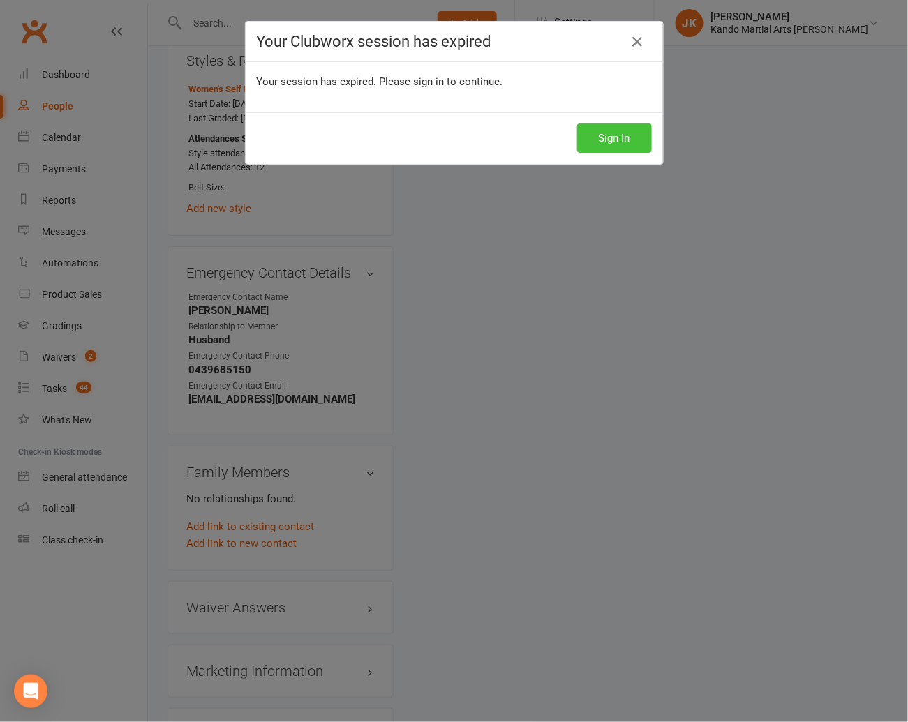
click at [609, 142] on button "Sign In" at bounding box center [614, 138] width 75 height 29
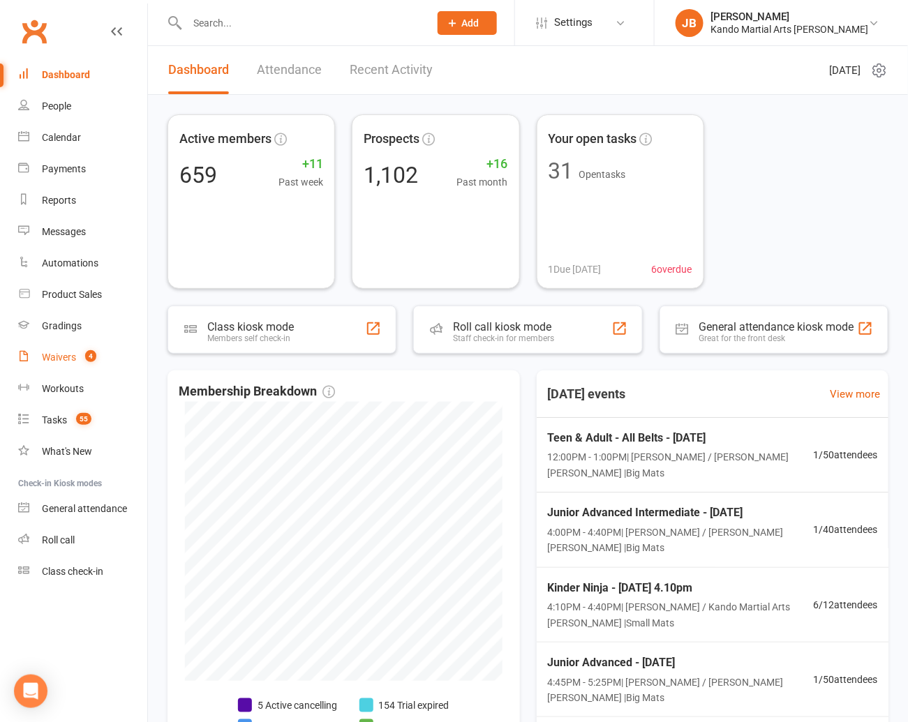
click at [50, 359] on div "Waivers" at bounding box center [59, 357] width 34 height 11
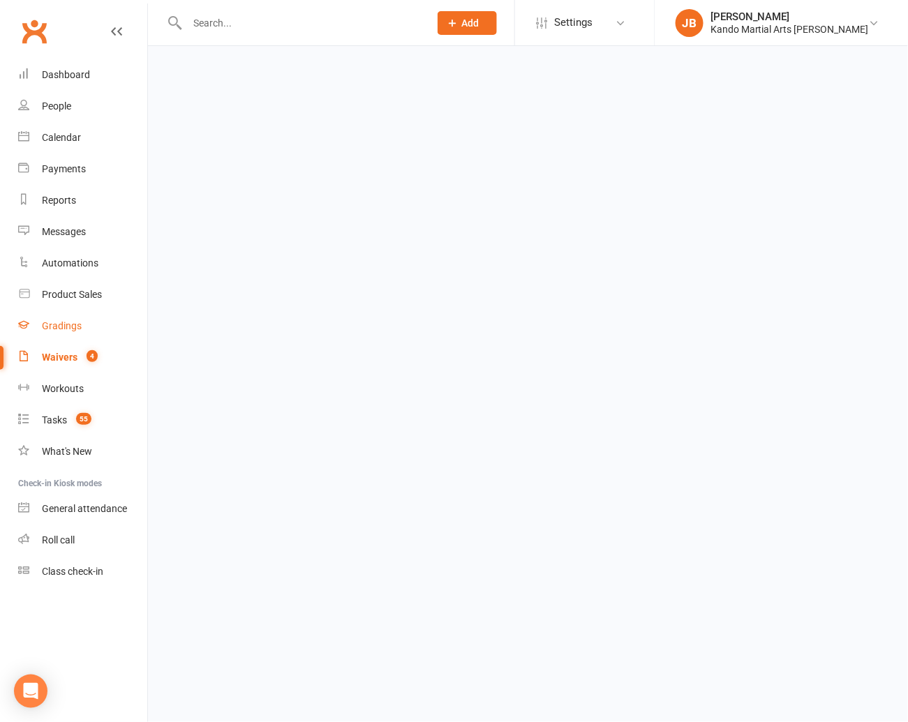
select select "100"
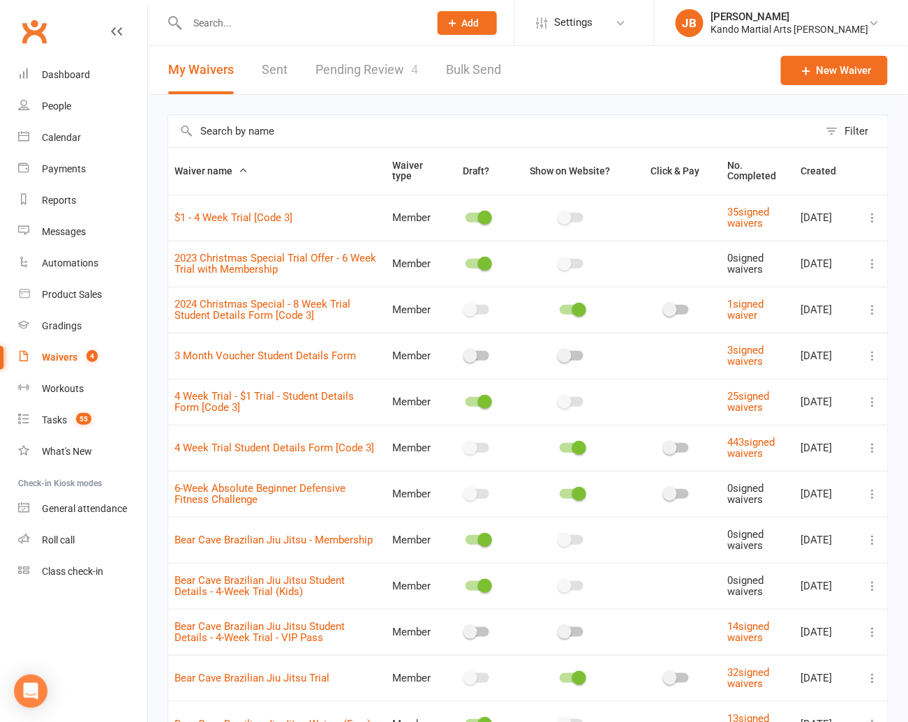
click at [243, 130] on input "text" at bounding box center [493, 131] width 650 height 32
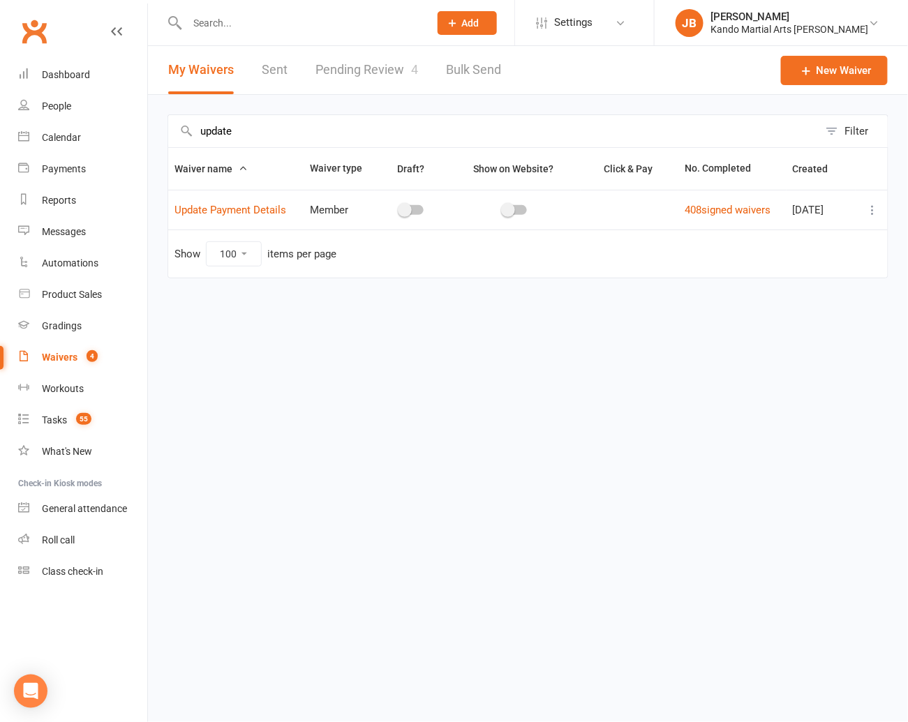
type input "update"
click at [368, 77] on link "Pending Review 4" at bounding box center [366, 70] width 103 height 48
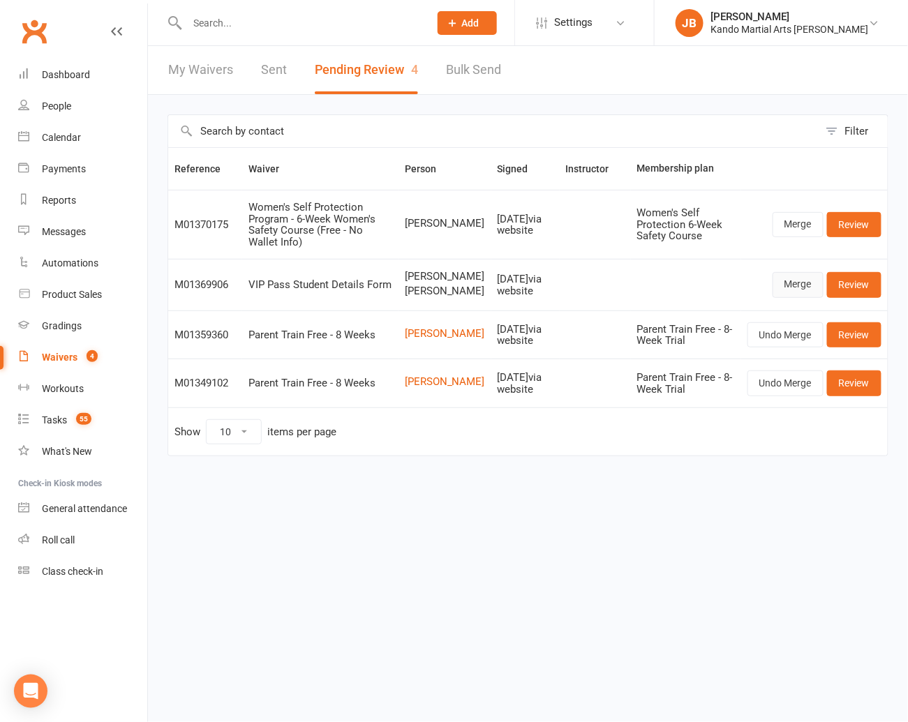
click at [798, 272] on link "Merge" at bounding box center [798, 284] width 51 height 25
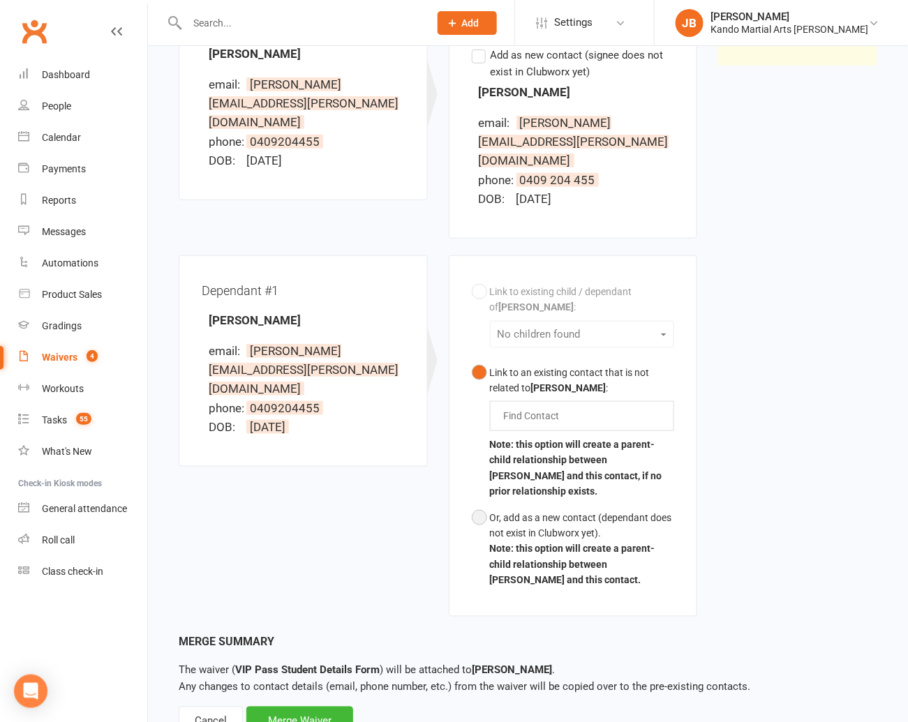
scroll to position [230, 0]
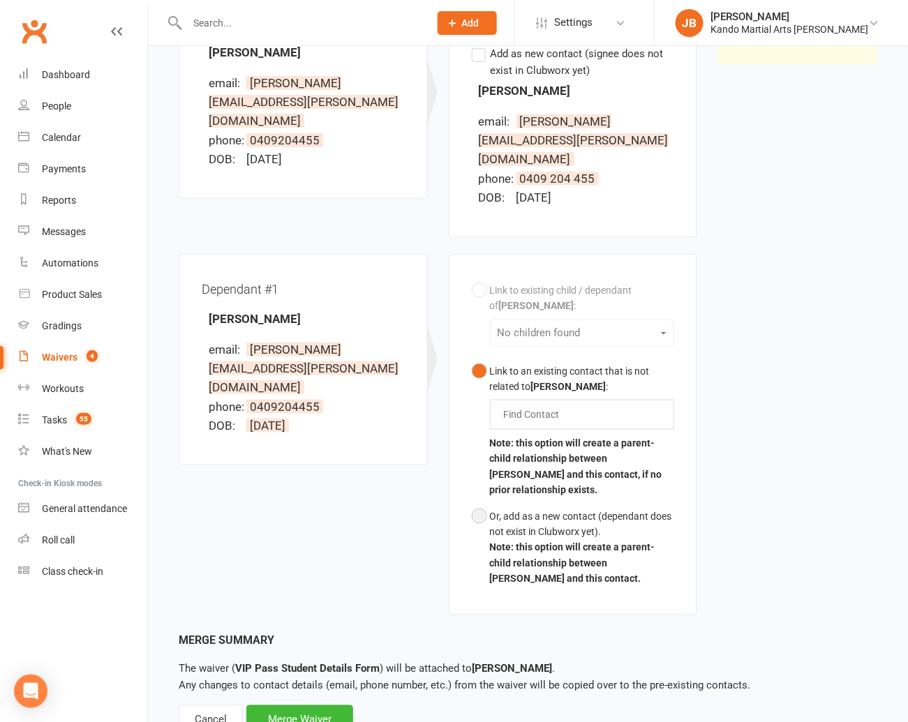
click at [477, 503] on button "Or, add as a new contact (dependant does not exist in Clubworx yet). Note: this…" at bounding box center [573, 547] width 203 height 89
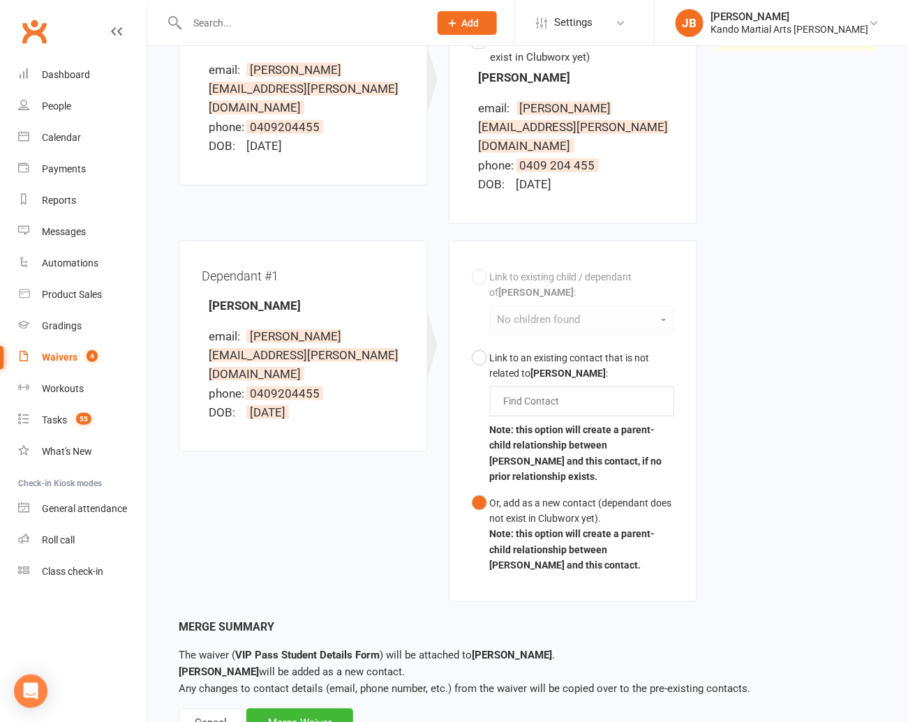
scroll to position [243, 0]
click at [302, 710] on div "Merge Waiver" at bounding box center [299, 724] width 107 height 29
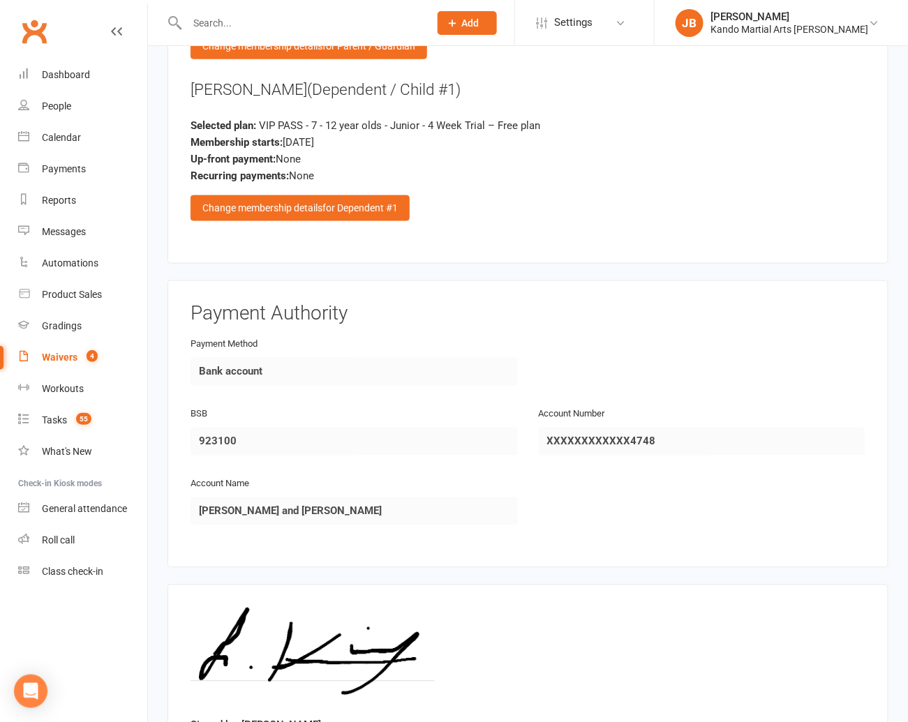
scroll to position [2090, 0]
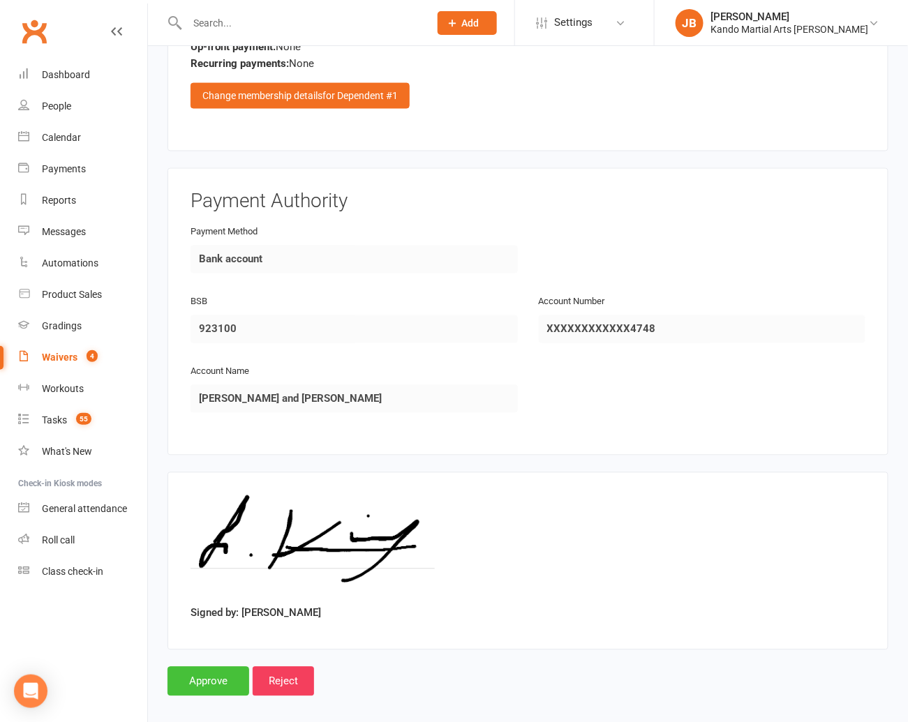
click at [230, 667] on input "Approve" at bounding box center [209, 681] width 82 height 29
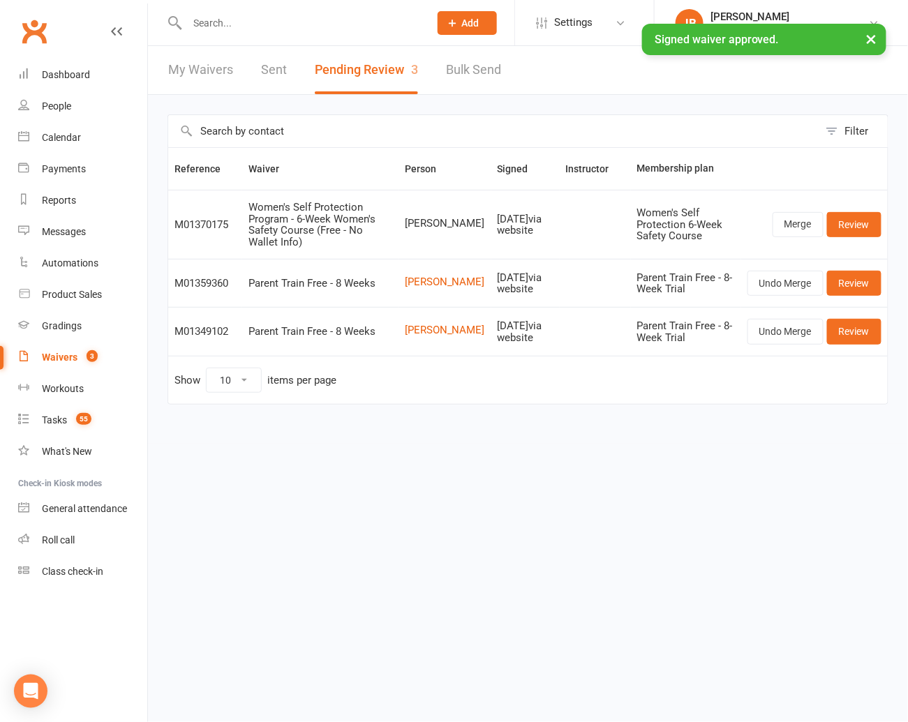
drag, startPoint x: 264, startPoint y: 27, endPoint x: 252, endPoint y: 25, distance: 11.9
click at [263, 24] on div "× Signed waiver approved." at bounding box center [445, 24] width 890 height 0
click at [212, 17] on input "text" at bounding box center [301, 23] width 237 height 20
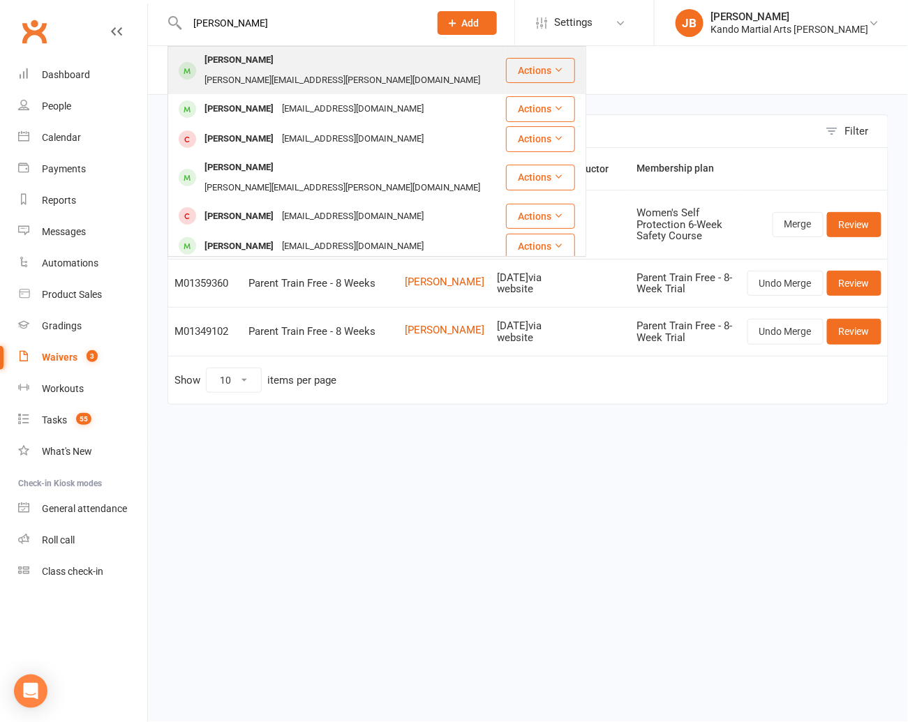
type input "henry king"
click at [227, 61] on div "Henry King" at bounding box center [238, 60] width 77 height 20
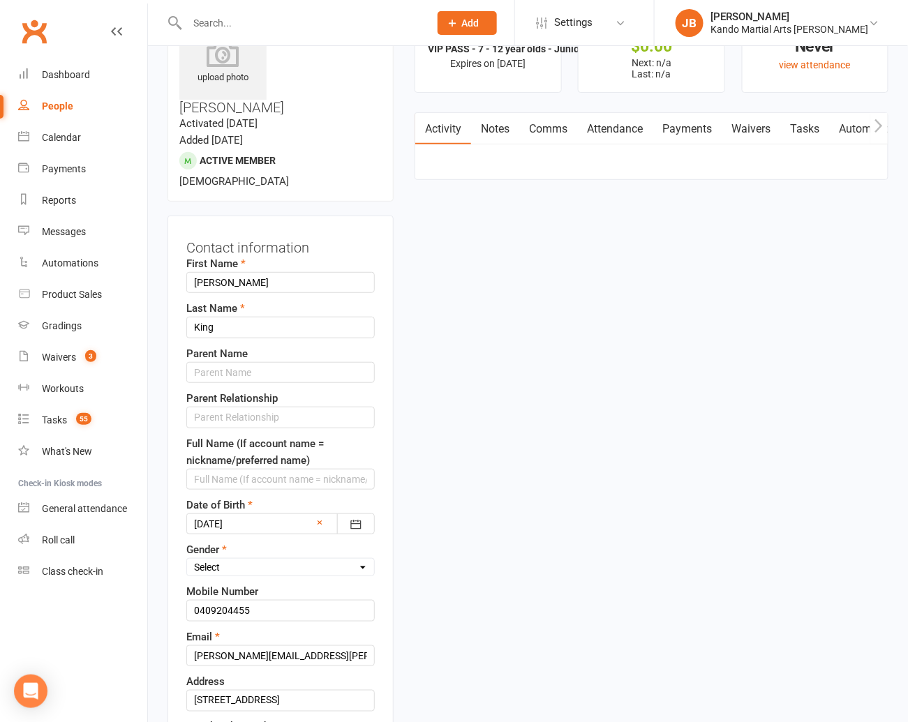
scroll to position [66, 0]
click at [227, 362] on input "text" at bounding box center [280, 372] width 188 height 21
type input "Laura"
click at [217, 406] on input "text" at bounding box center [280, 416] width 188 height 21
type input "Mother"
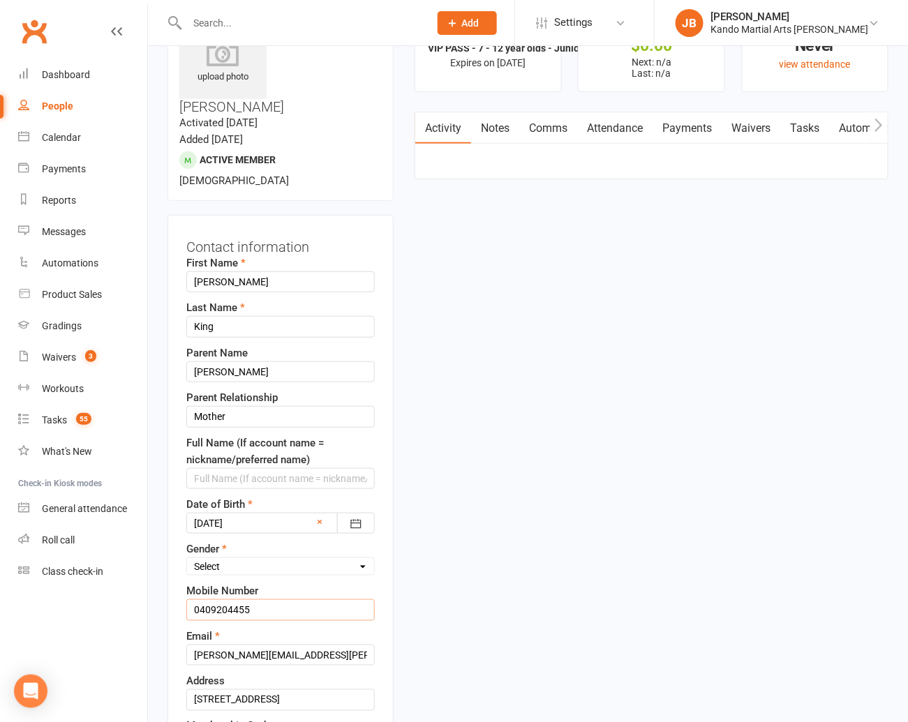
click at [235, 600] on input "0409204455" at bounding box center [280, 610] width 188 height 21
click at [215, 600] on input "04092044 55" at bounding box center [280, 610] width 188 height 21
click at [235, 600] on input "0409 2044 55" at bounding box center [280, 610] width 188 height 21
click at [246, 600] on input "0409 204 4 55" at bounding box center [280, 610] width 188 height 21
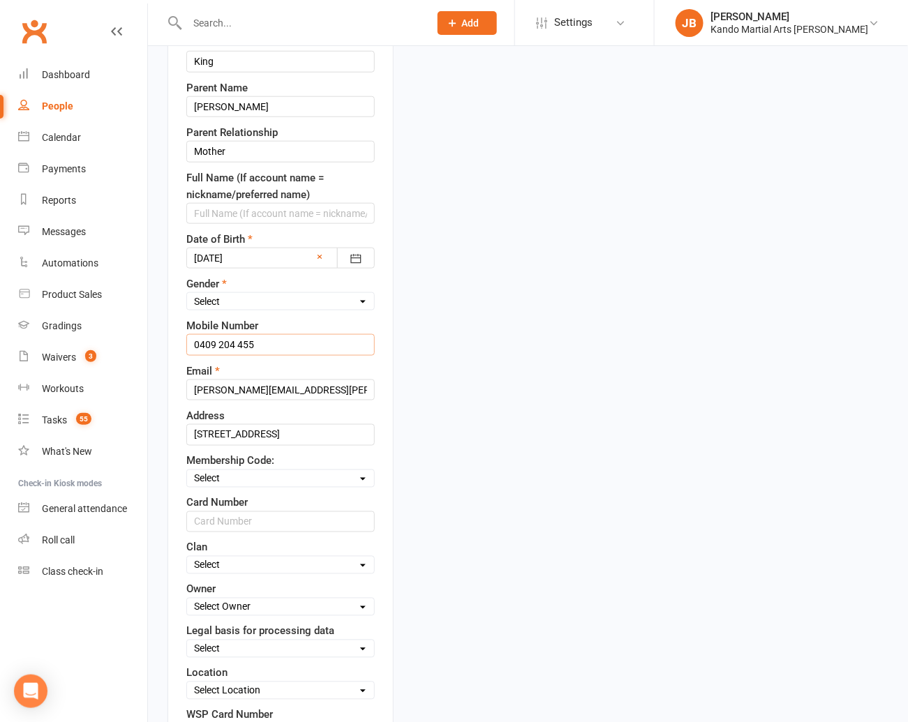
scroll to position [334, 0]
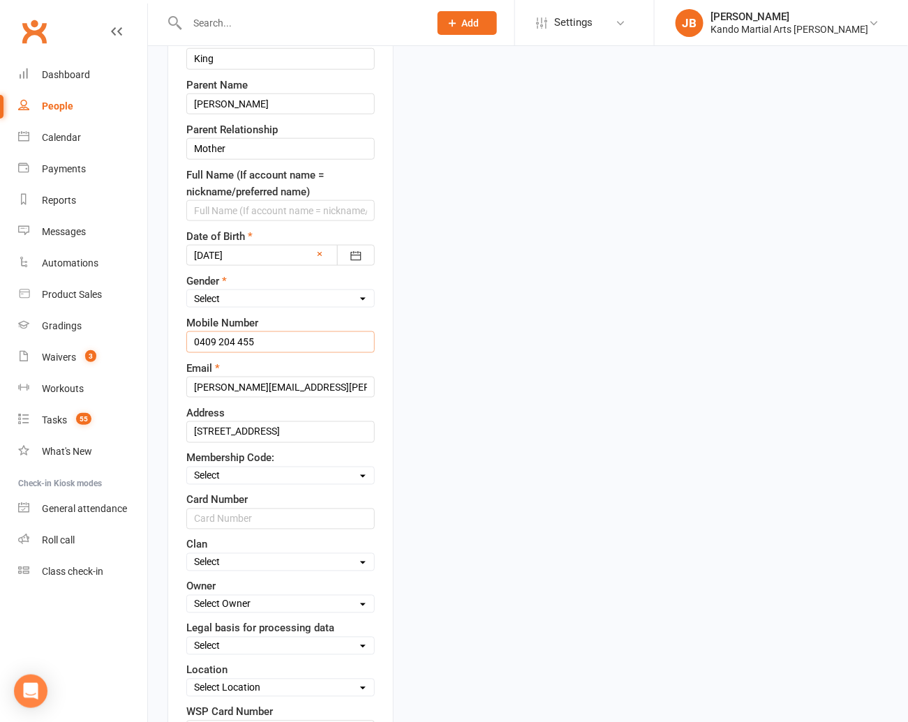
type input "0409 204 455"
click at [227, 468] on select "Select Code 1 Code 2 Code 3" at bounding box center [280, 475] width 187 height 15
select select "Code 3"
click at [187, 468] on select "Select Code 1 Code 2 Code 3" at bounding box center [280, 475] width 187 height 15
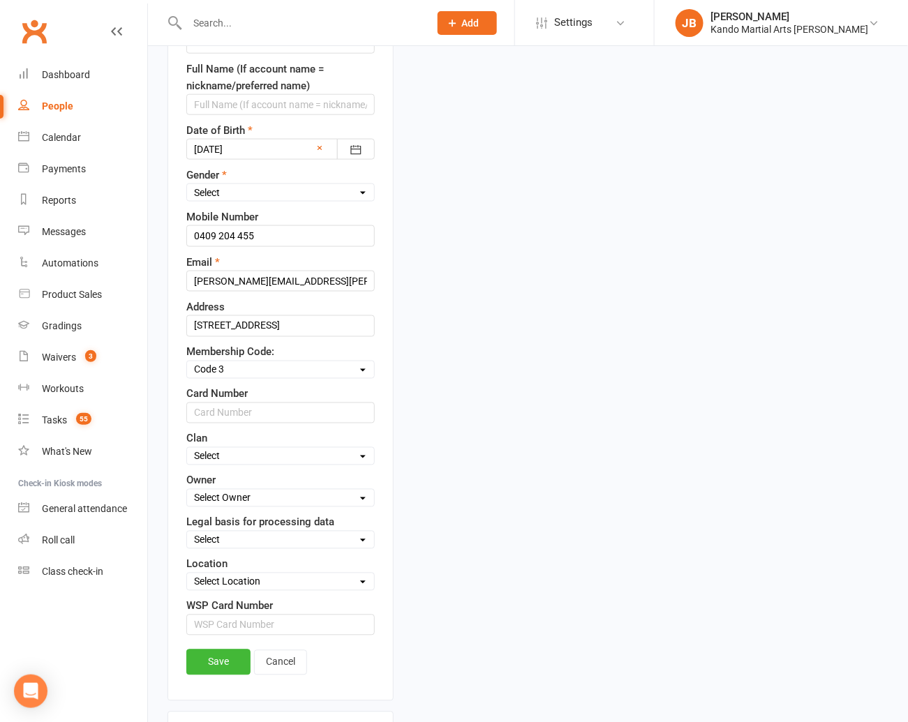
scroll to position [438, 0]
click at [223, 492] on select "Select Owner Andy Muser / Kando Knox Jade Brownlie Neve Sharry Jade / Kando Mar…" at bounding box center [280, 499] width 187 height 15
select select "3"
click at [187, 492] on select "Select Owner Andy Muser / Kando Knox Jade Brownlie Neve Sharry Jade / Kando Mar…" at bounding box center [280, 499] width 187 height 15
click at [240, 534] on select "Select Consent provided by contact Legitimate Interest - Existing Customer Legi…" at bounding box center [280, 541] width 187 height 15
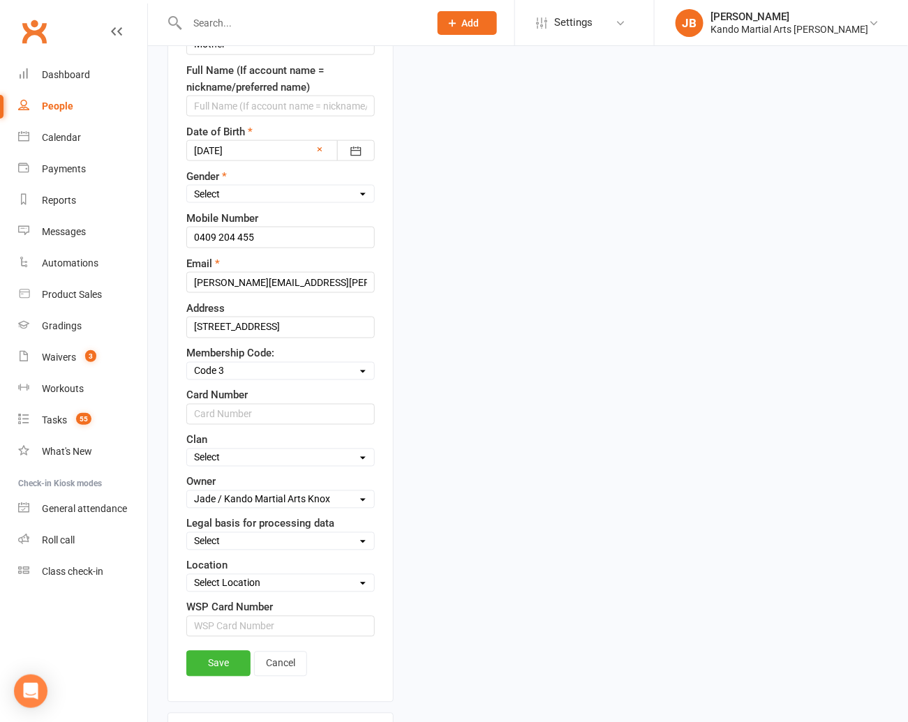
select select "Consent provided by contact"
click at [187, 534] on select "Select Consent provided by contact Legitimate Interest - Existing Customer Legi…" at bounding box center [280, 541] width 187 height 15
click at [226, 576] on select "Select Location Big Mats Desk Outdoor Small Mats Virtual" at bounding box center [280, 583] width 187 height 15
select select "0"
click at [187, 576] on select "Select Location Big Mats Desk Outdoor Small Mats Virtual" at bounding box center [280, 583] width 187 height 15
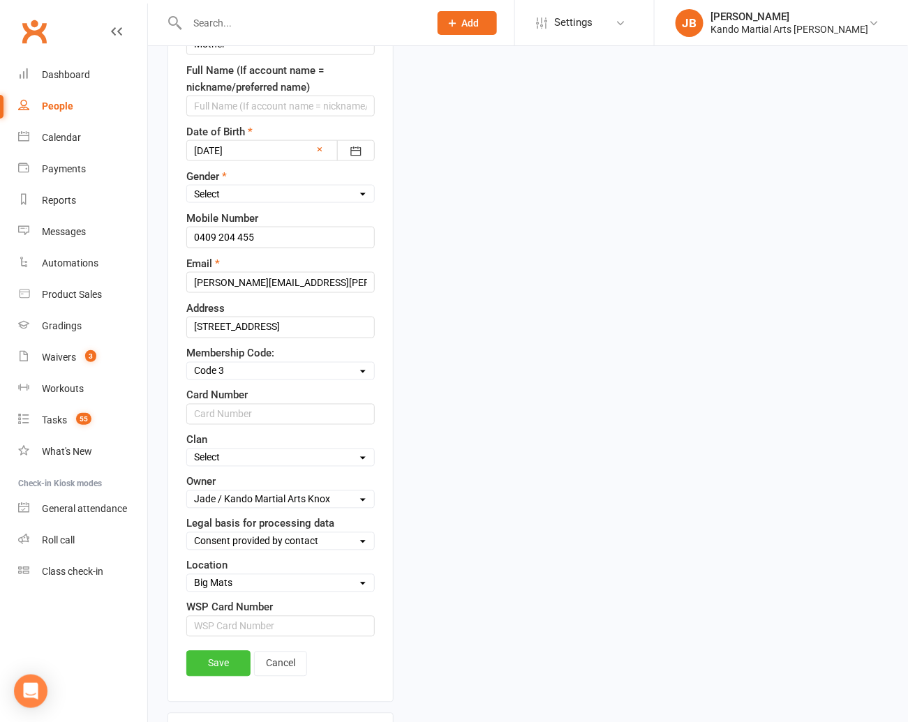
click at [223, 651] on link "Save" at bounding box center [218, 663] width 64 height 25
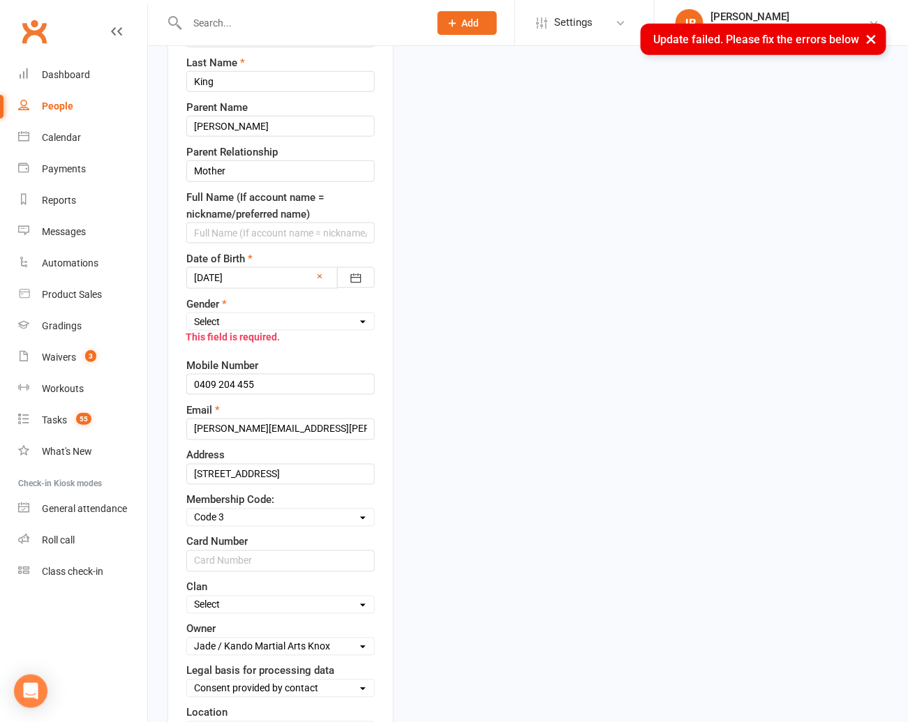
scroll to position [327, 0]
click at [209, 315] on select "Select Male Female" at bounding box center [280, 322] width 187 height 15
select select "[DEMOGRAPHIC_DATA]"
click at [187, 315] on select "Select Male Female" at bounding box center [280, 322] width 187 height 15
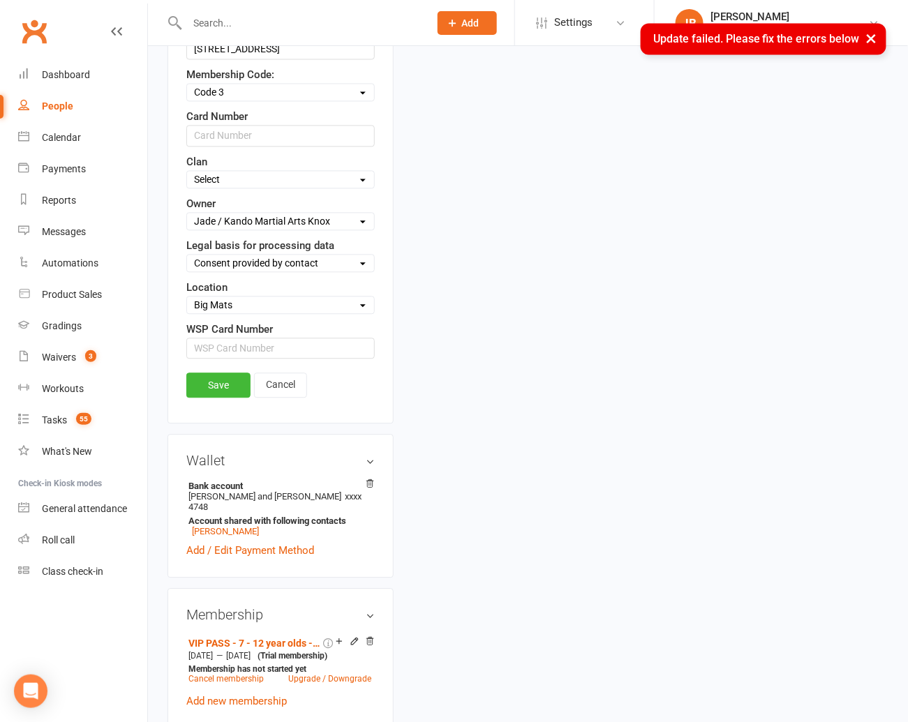
scroll to position [882, 0]
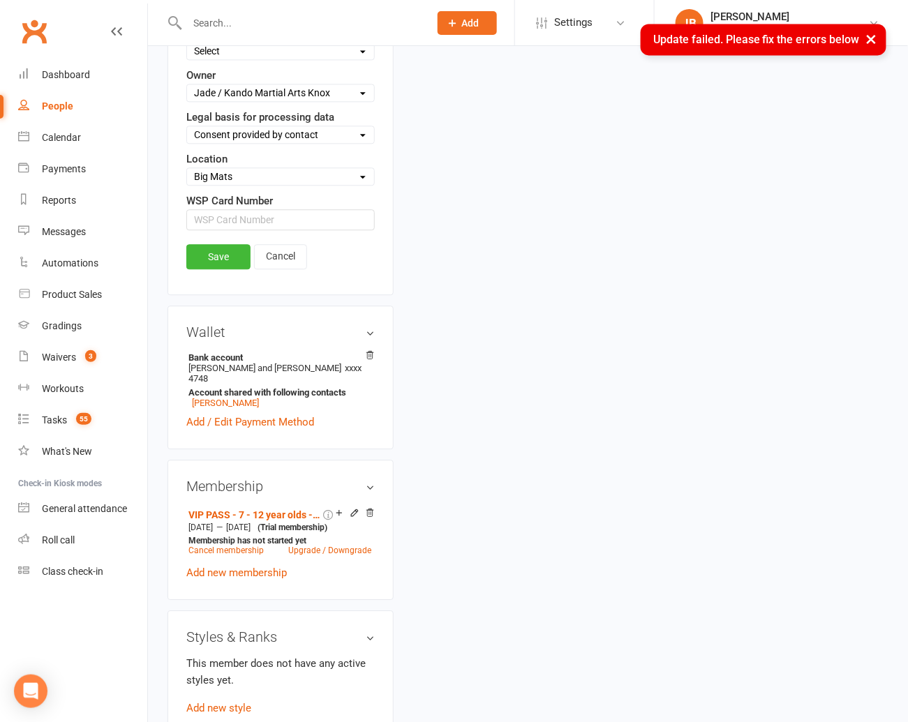
drag, startPoint x: 210, startPoint y: 308, endPoint x: 216, endPoint y: 203, distance: 105.6
click at [216, 244] on link "Save" at bounding box center [218, 256] width 64 height 25
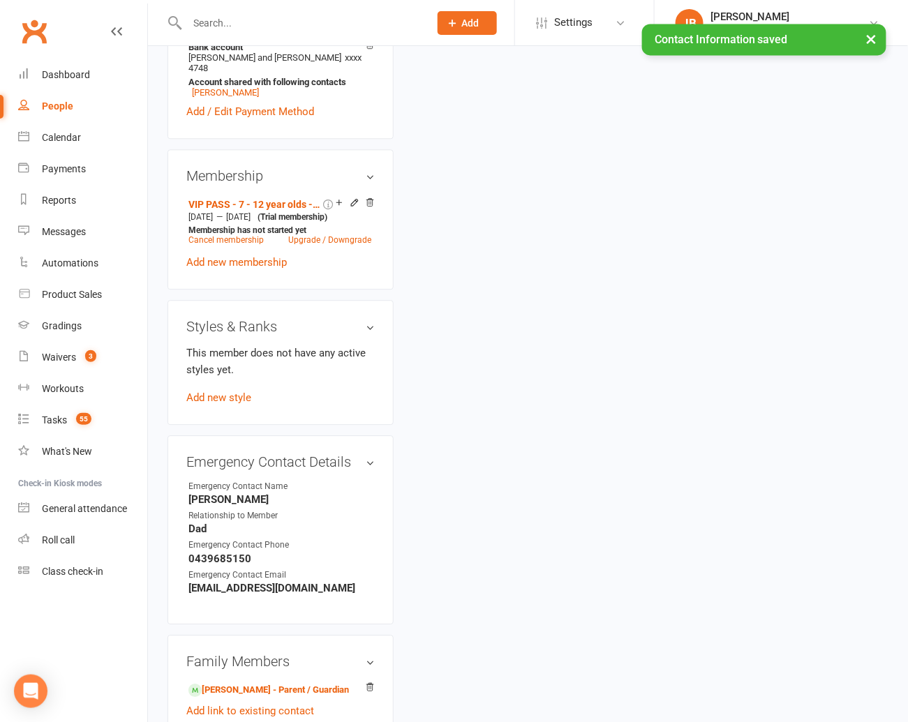
click at [359, 198] on div at bounding box center [353, 204] width 44 height 12
drag, startPoint x: 216, startPoint y: 203, endPoint x: 351, endPoint y: 121, distance: 157.5
click at [352, 200] on icon at bounding box center [355, 203] width 6 height 6
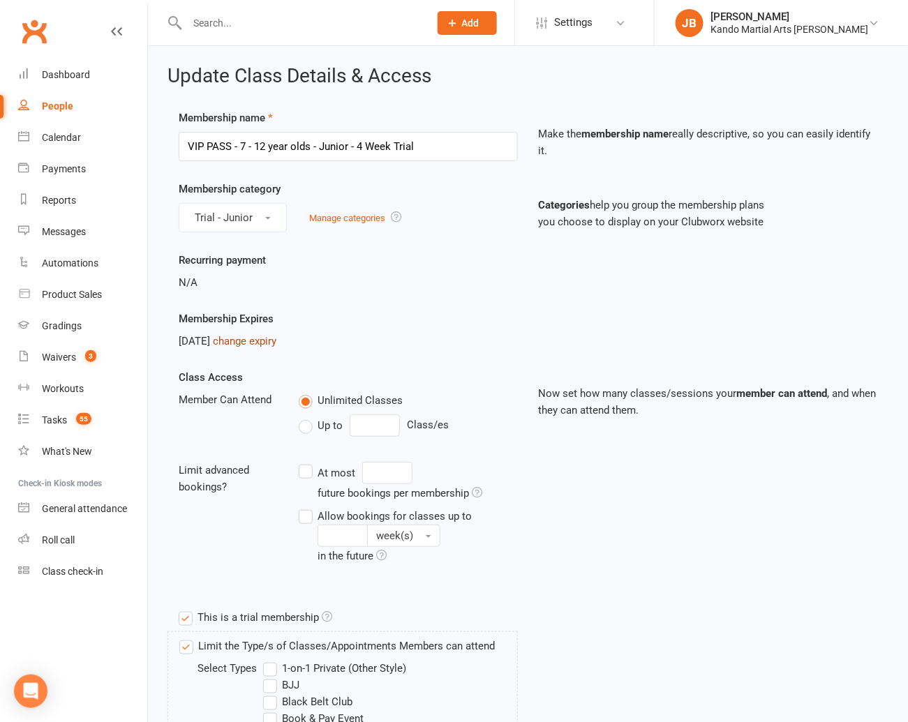
drag, startPoint x: 351, startPoint y: 121, endPoint x: 258, endPoint y: 335, distance: 233.1
click at [258, 335] on link "change expiry" at bounding box center [245, 341] width 64 height 13
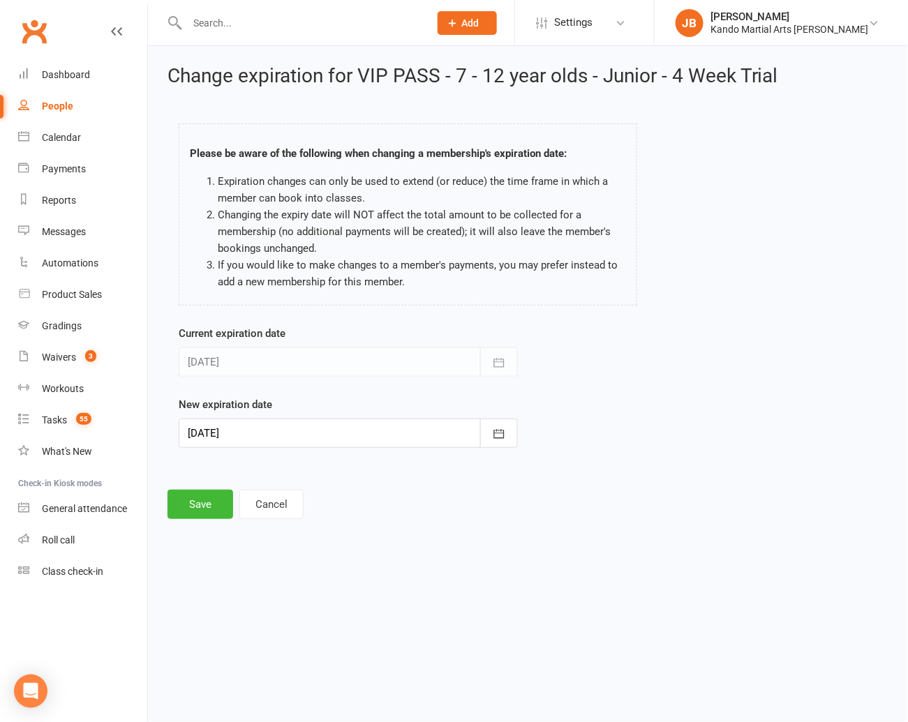
drag, startPoint x: 258, startPoint y: 335, endPoint x: 255, endPoint y: 432, distance: 97.1
click at [255, 432] on div at bounding box center [348, 433] width 339 height 29
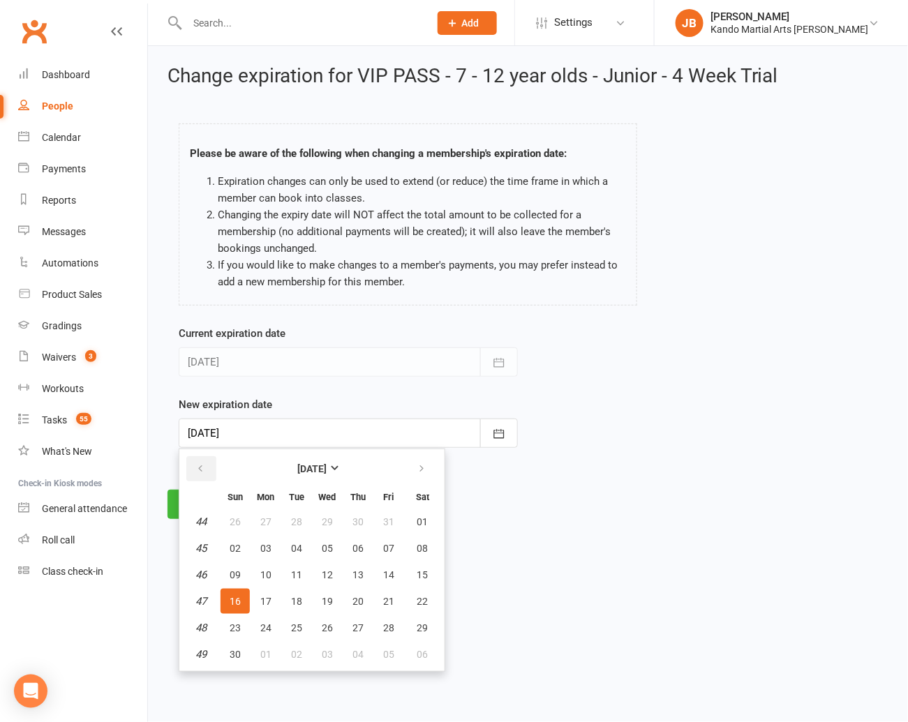
drag, startPoint x: 255, startPoint y: 432, endPoint x: 203, endPoint y: 470, distance: 63.9
click at [203, 470] on icon "button" at bounding box center [200, 468] width 10 height 11
drag, startPoint x: 203, startPoint y: 470, endPoint x: 202, endPoint y: 431, distance: 38.4
click at [202, 431] on div at bounding box center [348, 433] width 339 height 29
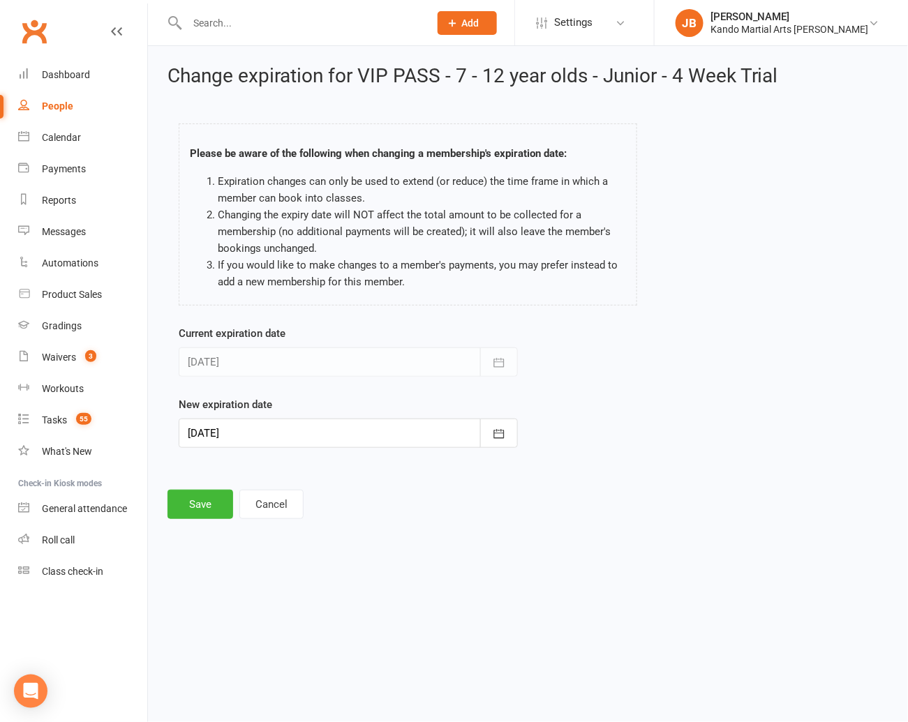
click at [202, 436] on div at bounding box center [348, 433] width 339 height 29
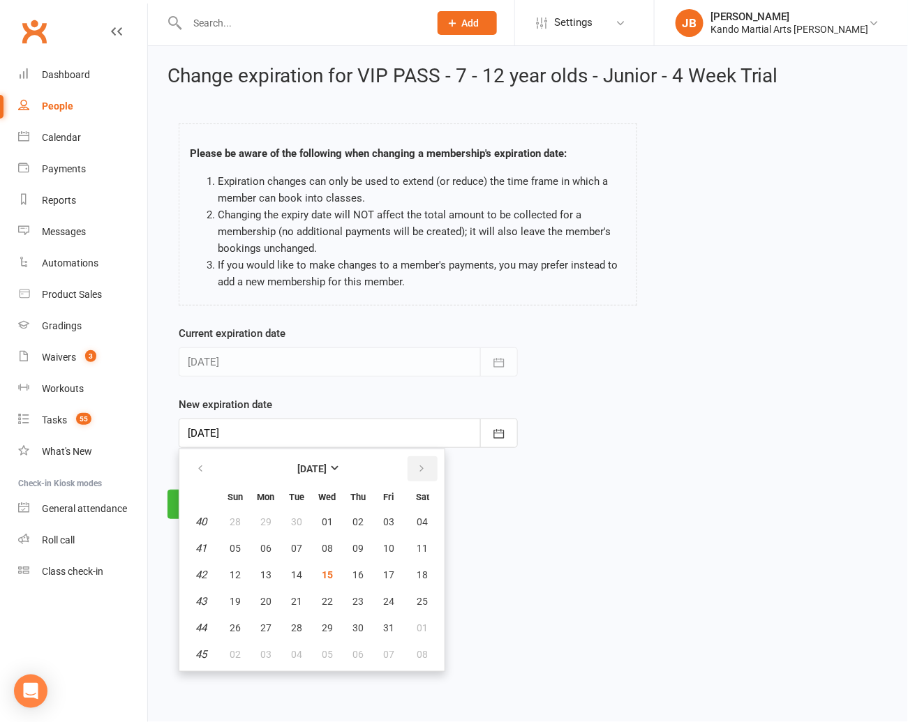
click at [422, 469] on icon "button" at bounding box center [422, 468] width 10 height 11
click at [378, 567] on button "14" at bounding box center [388, 575] width 29 height 25
type input "14 Nov 2025"
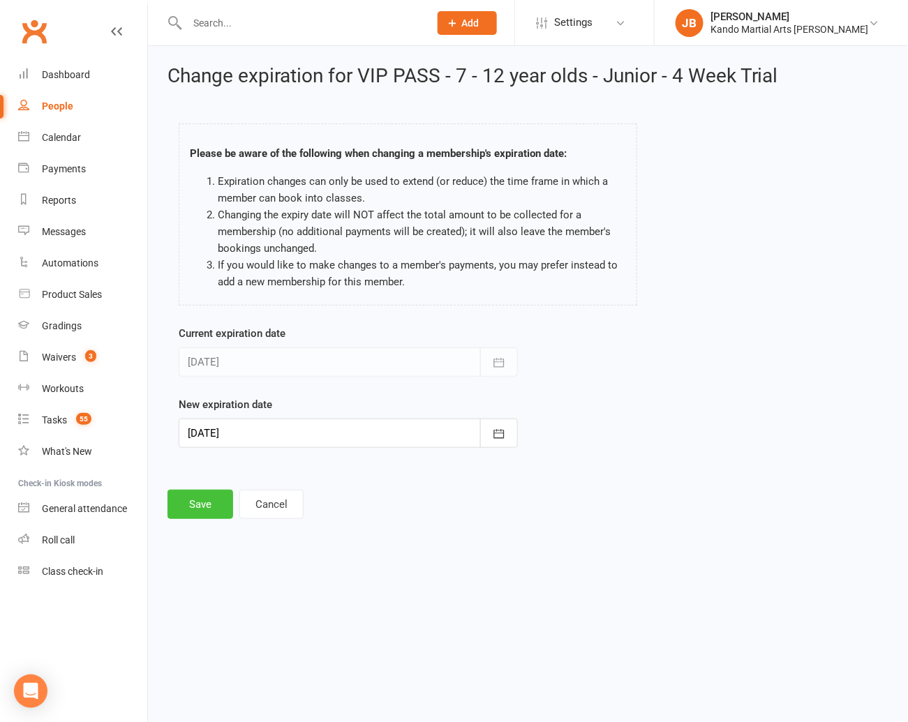
drag, startPoint x: 202, startPoint y: 431, endPoint x: 206, endPoint y: 505, distance: 73.4
click at [206, 505] on button "Save" at bounding box center [201, 504] width 66 height 29
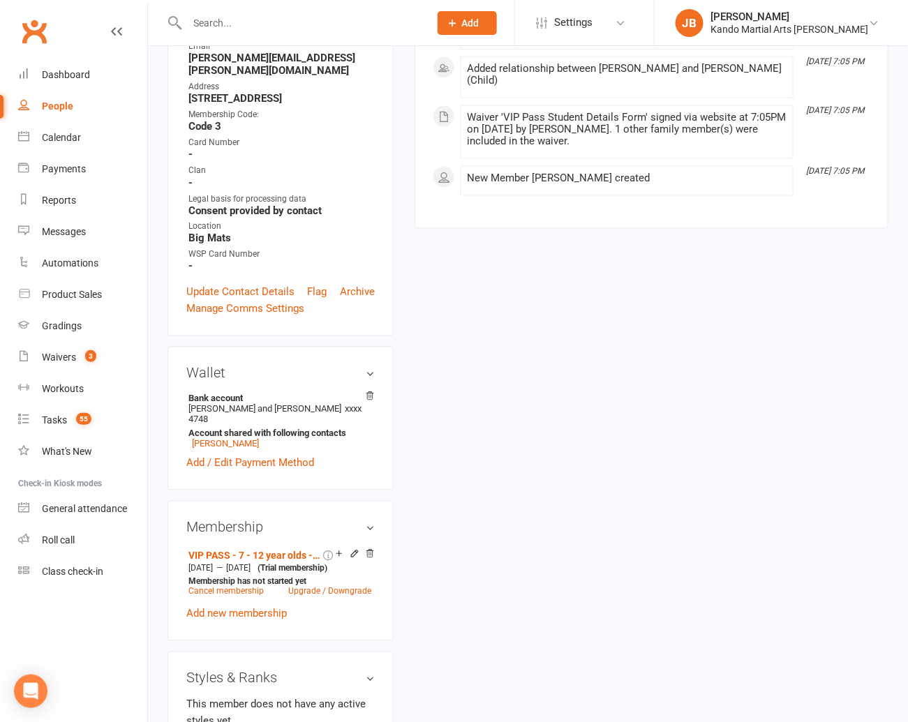
scroll to position [528, 0]
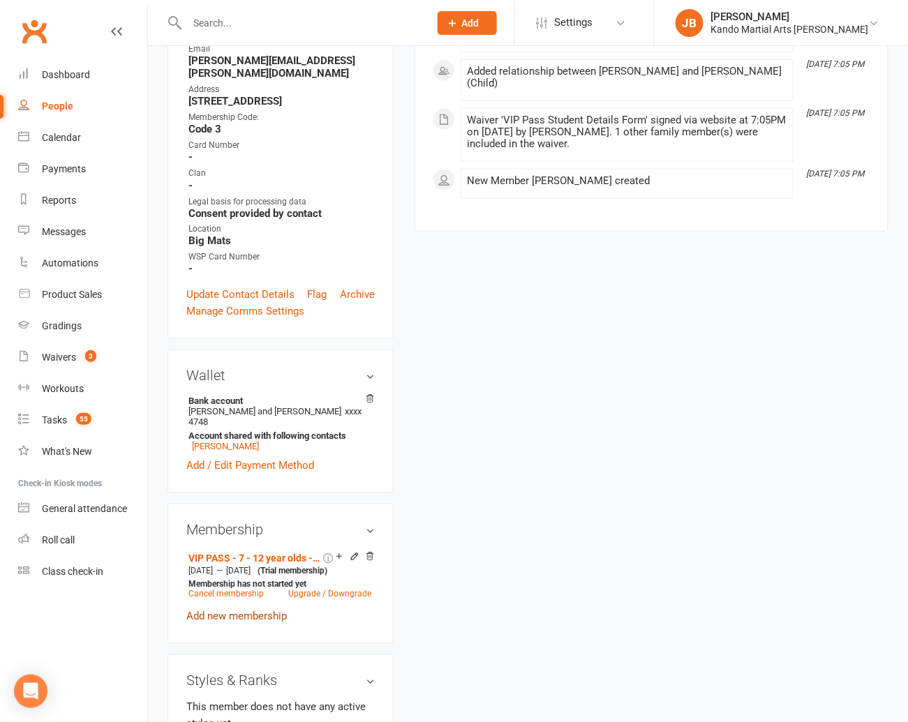
drag, startPoint x: 206, startPoint y: 505, endPoint x: 205, endPoint y: 549, distance: 44.7
click at [205, 611] on link "Add new membership" at bounding box center [236, 617] width 101 height 13
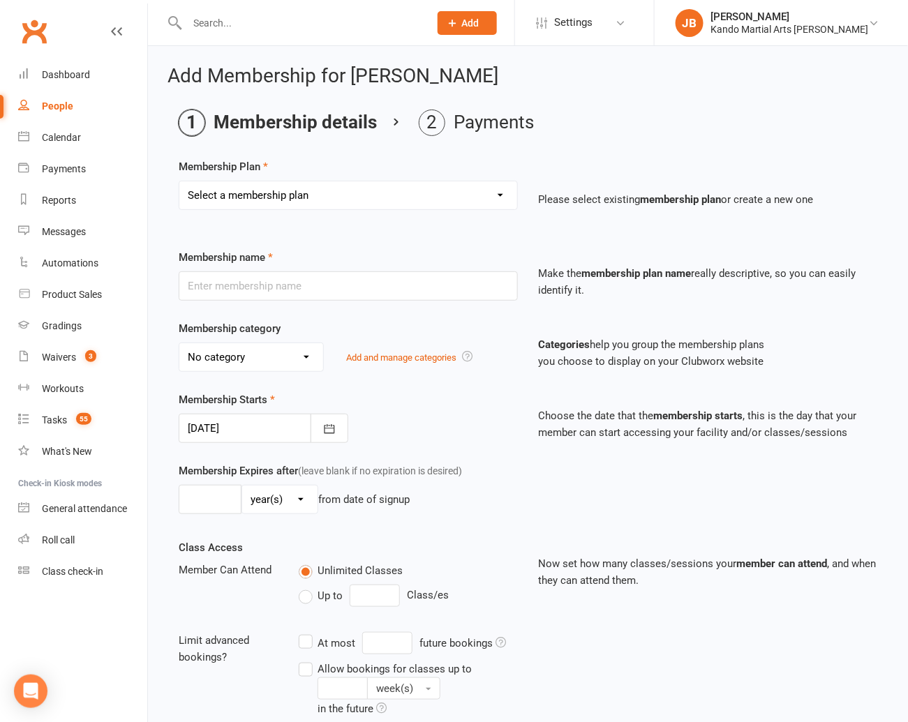
click at [229, 202] on select "Select a membership plan Create new Membership Plan 12 Months - Kinder Ninja in…" at bounding box center [348, 195] width 338 height 28
select select "118"
click at [179, 181] on select "Select a membership plan Create new Membership Plan 12 Months - Kinder Ninja in…" at bounding box center [348, 195] width 338 height 28
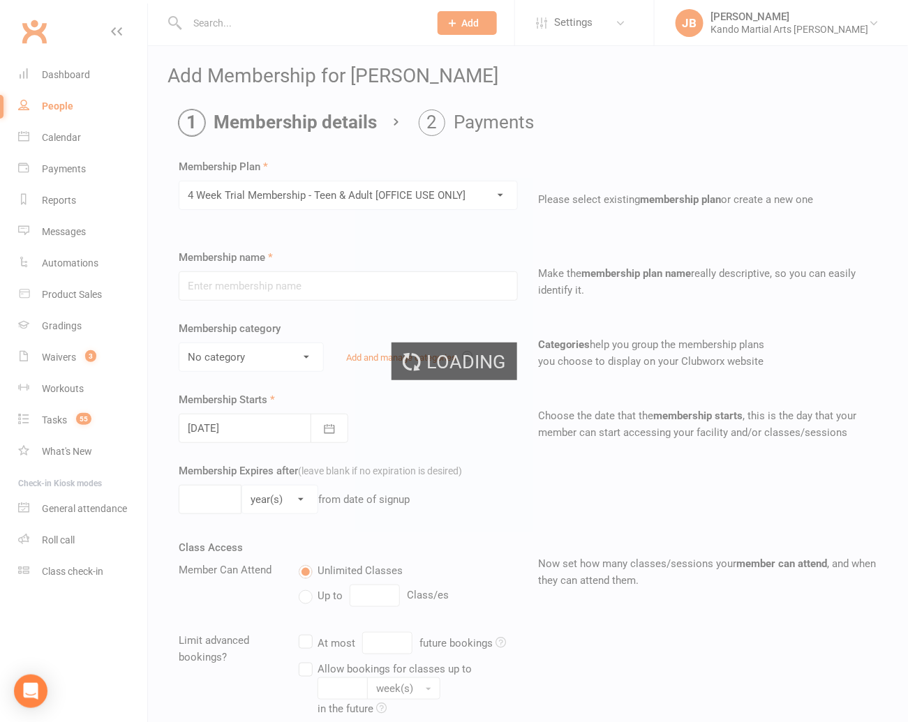
type input "4 Week Trial Membership - Teen & Adult [OFFICE USE ONLY]"
select select "21"
type input "4"
select select "1"
type input "0"
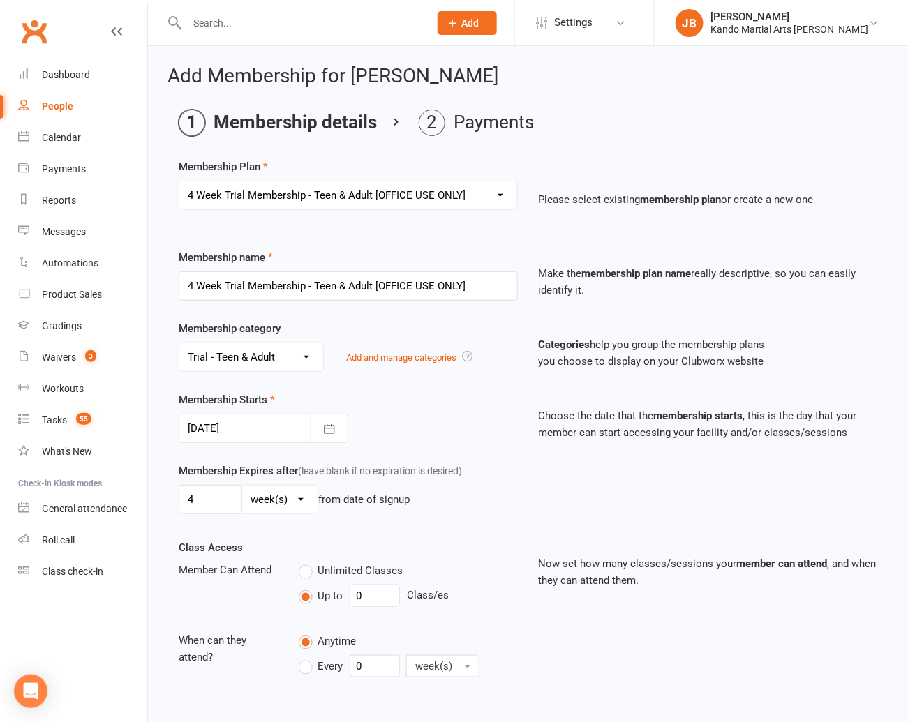
click at [216, 193] on select "Select a membership plan Create new Membership Plan 12 Months - Kinder Ninja in…" at bounding box center [348, 195] width 338 height 28
select select "117"
click at [179, 181] on select "Select a membership plan Create new Membership Plan 12 Months - Kinder Ninja in…" at bounding box center [348, 195] width 338 height 28
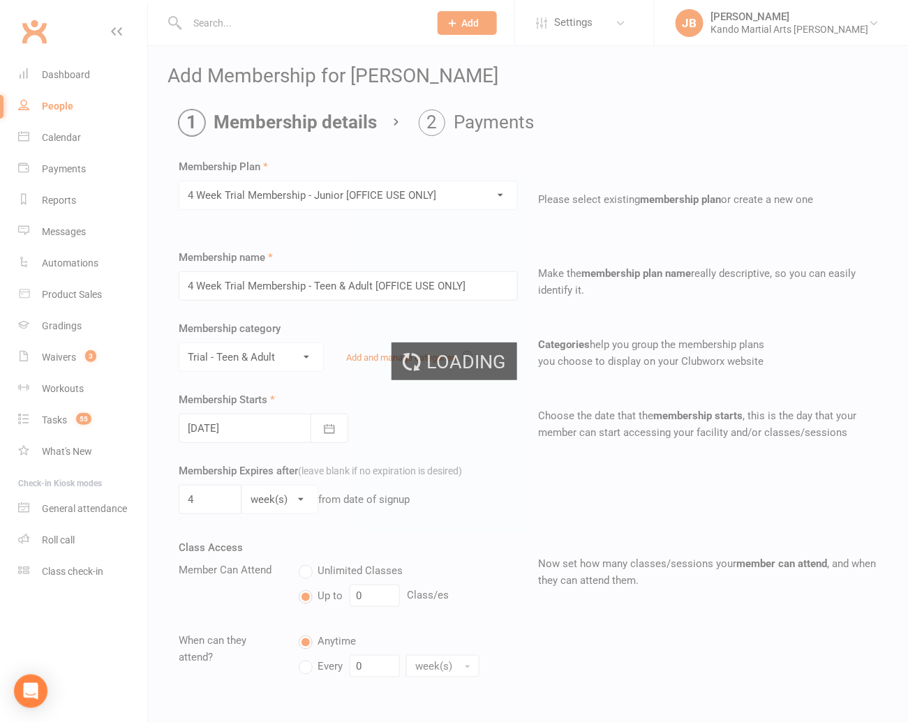
type input "4 Week Trial Membership - Junior [OFFICE USE ONLY]"
select select "18"
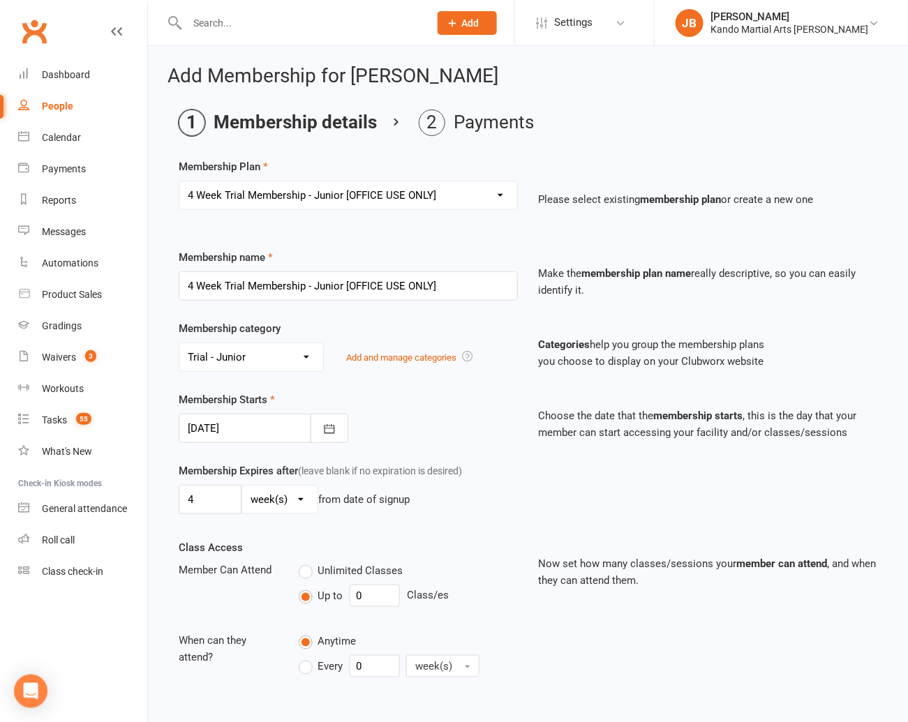
click at [200, 429] on div at bounding box center [264, 428] width 170 height 29
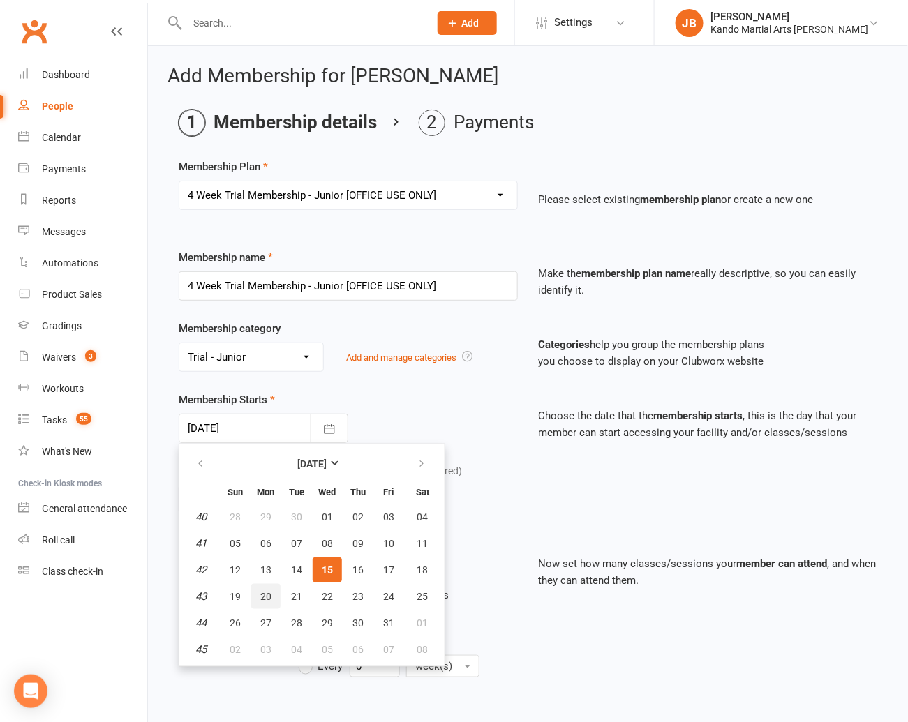
click at [260, 600] on span "20" at bounding box center [265, 596] width 11 height 11
type input "20 Oct 2025"
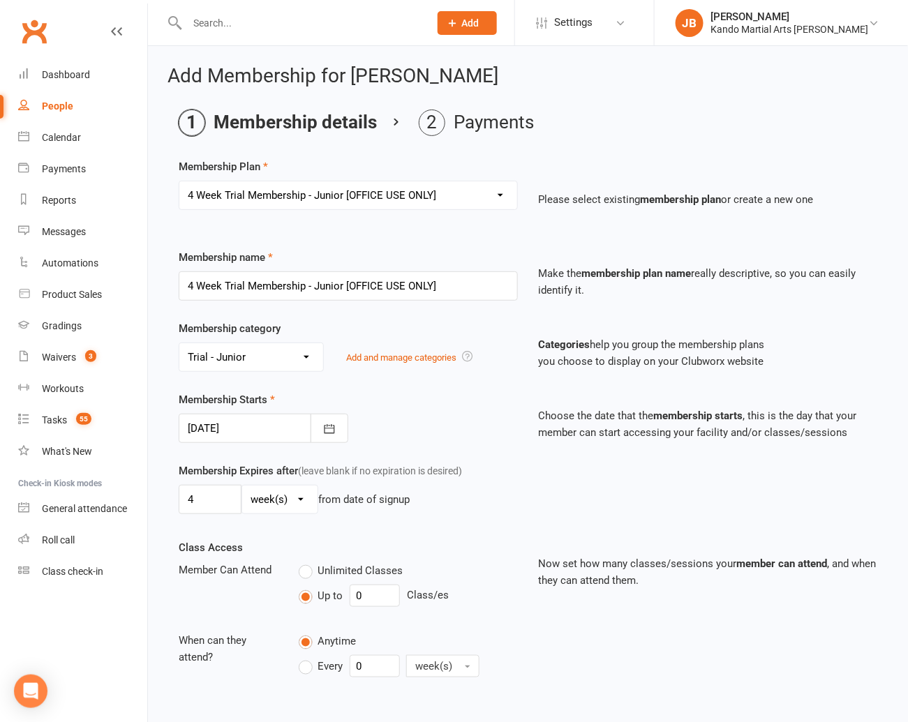
scroll to position [173, 0]
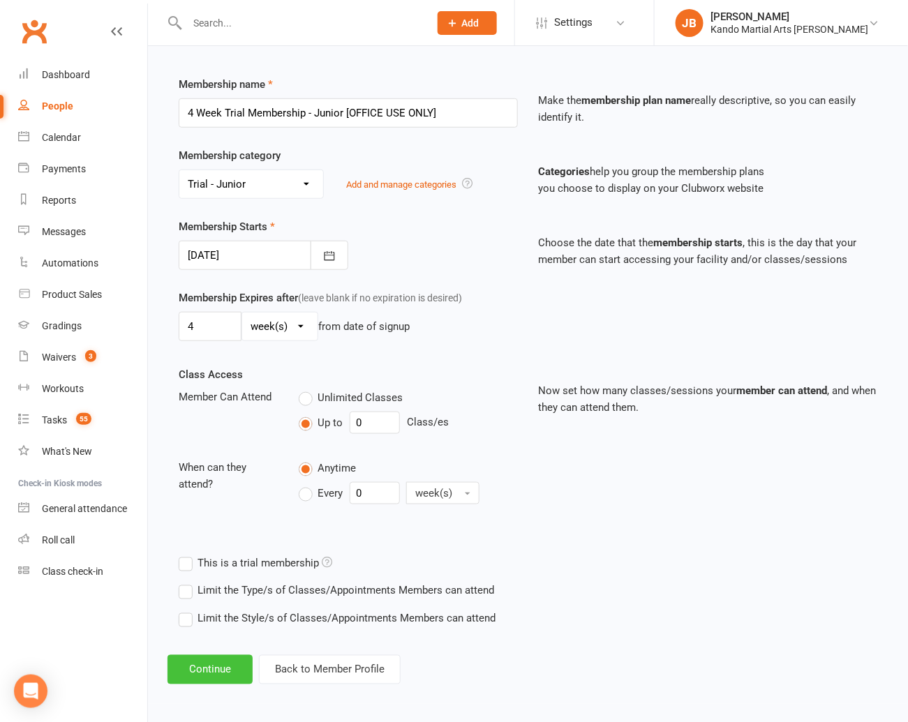
click at [201, 671] on button "Continue" at bounding box center [210, 669] width 85 height 29
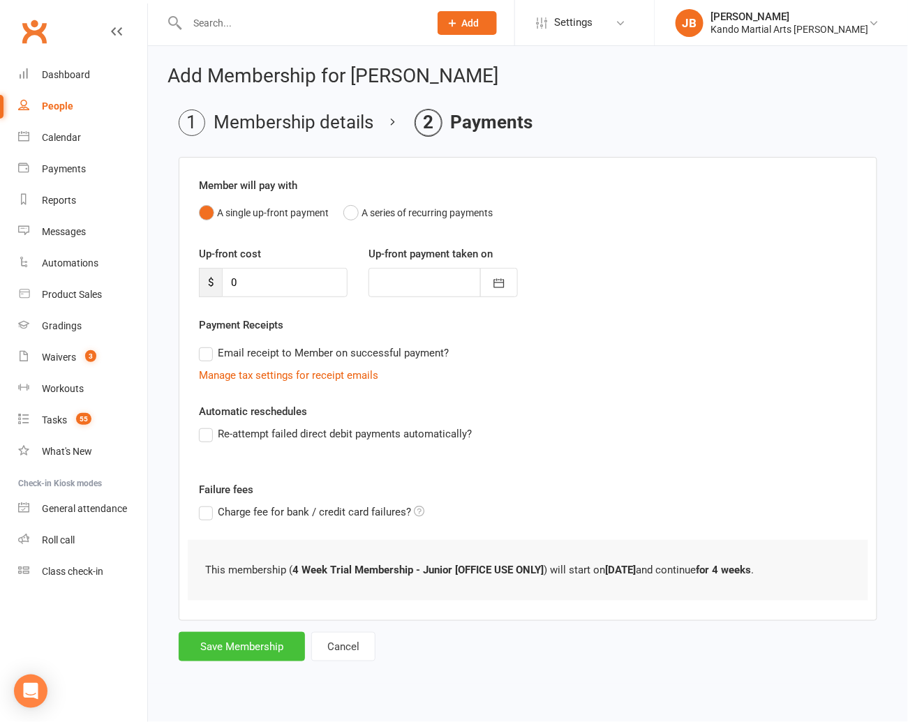
click at [224, 650] on button "Save Membership" at bounding box center [242, 646] width 126 height 29
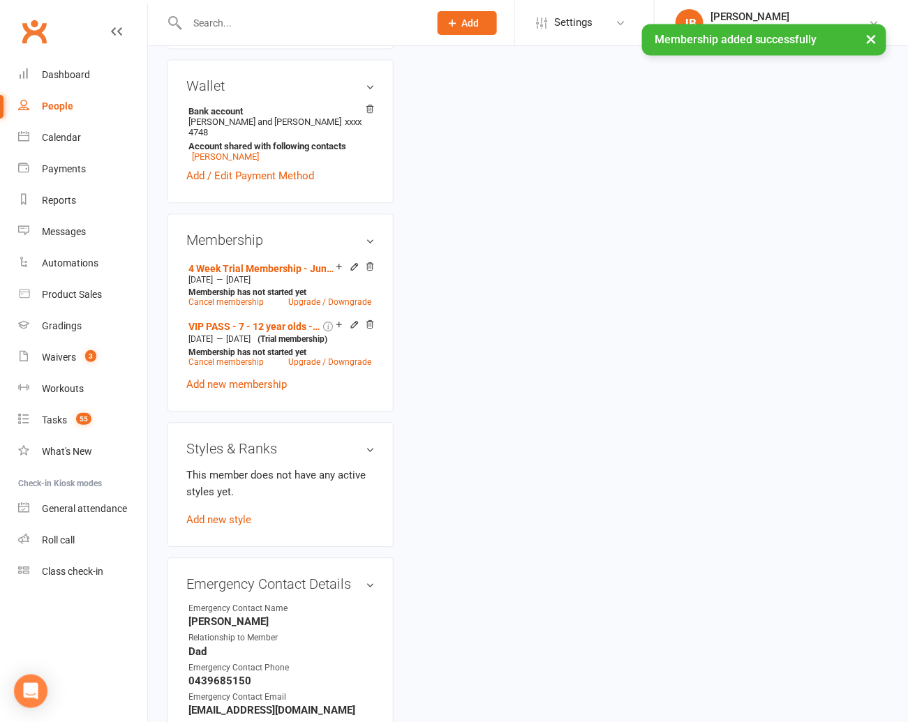
scroll to position [868, 0]
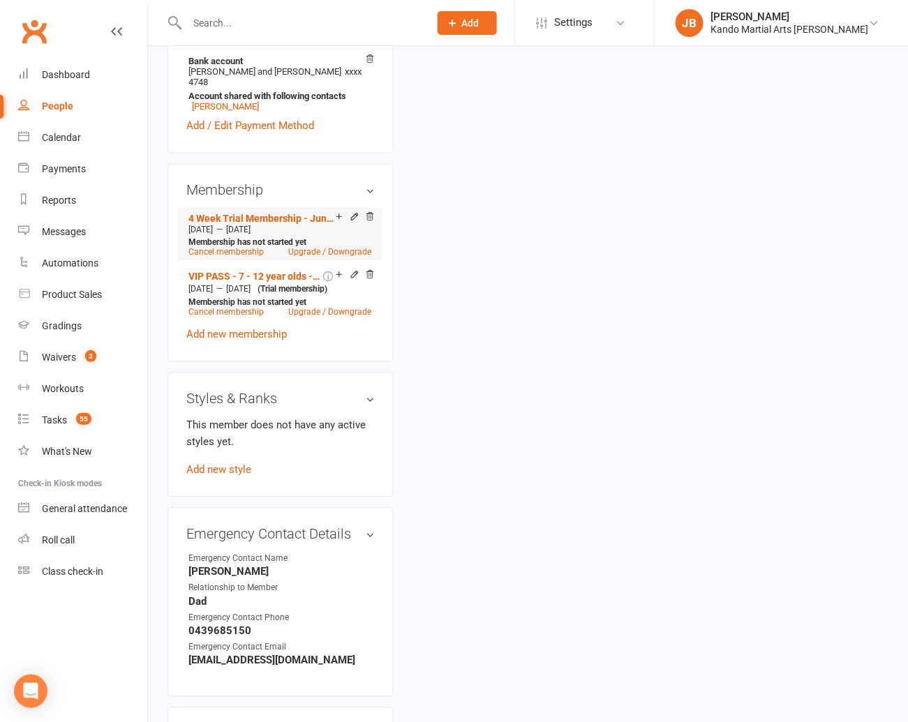
click at [354, 212] on icon at bounding box center [355, 217] width 10 height 11
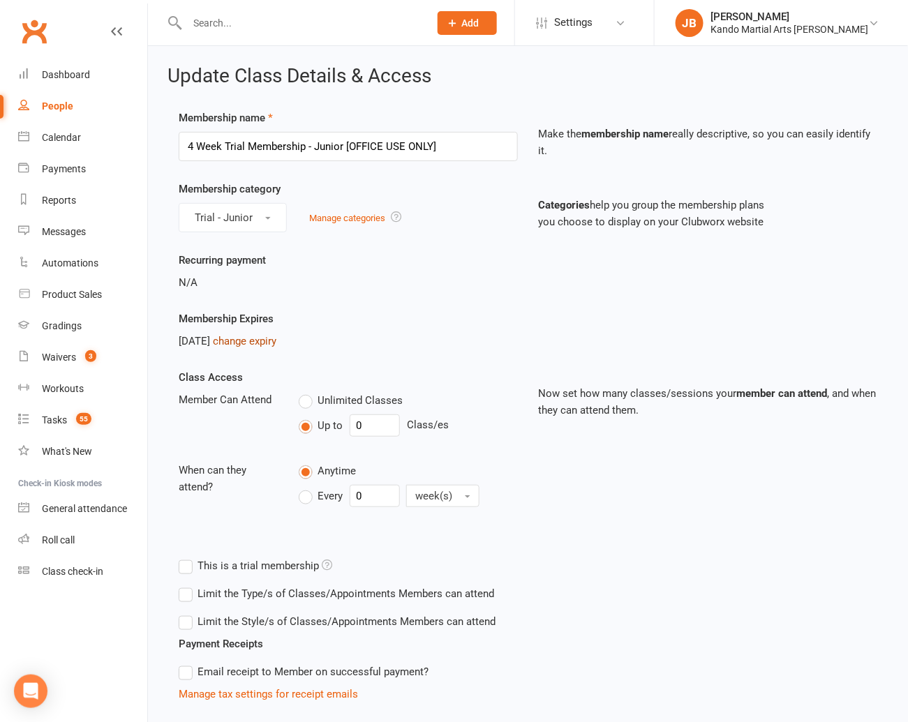
click at [260, 336] on link "change expiry" at bounding box center [245, 341] width 64 height 13
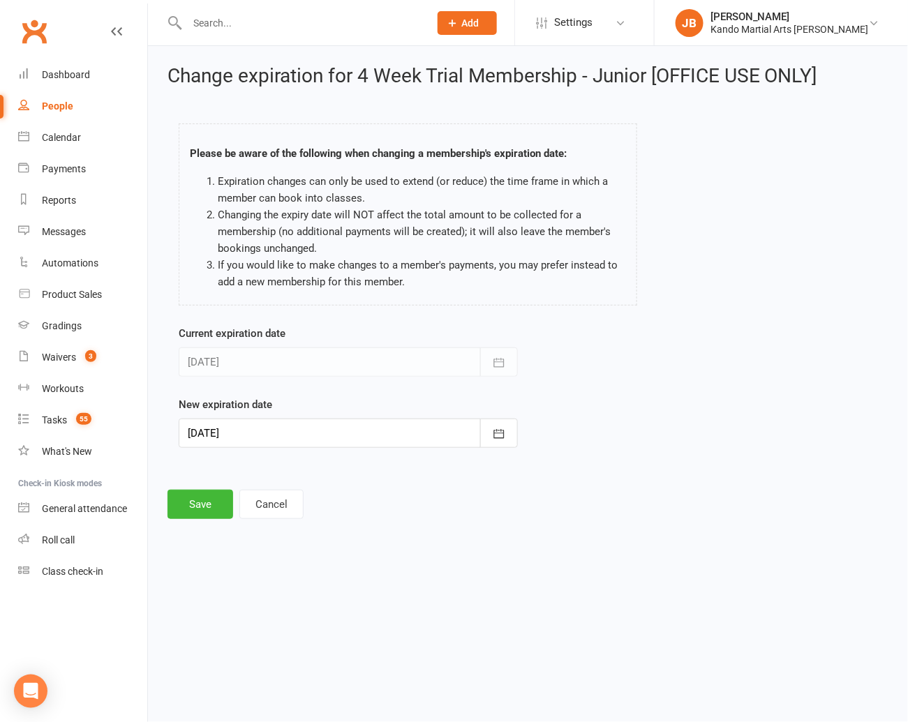
click at [239, 432] on div at bounding box center [348, 433] width 339 height 29
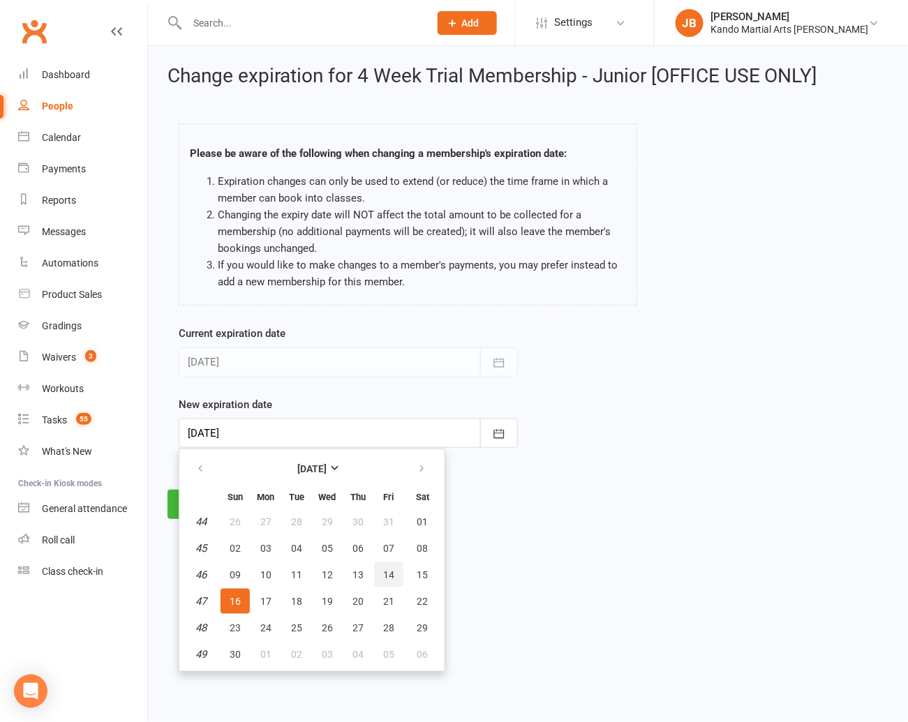
drag, startPoint x: 389, startPoint y: 572, endPoint x: 346, endPoint y: 563, distance: 44.4
click at [389, 572] on span "14" at bounding box center [388, 575] width 11 height 11
type input "14 Nov 2025"
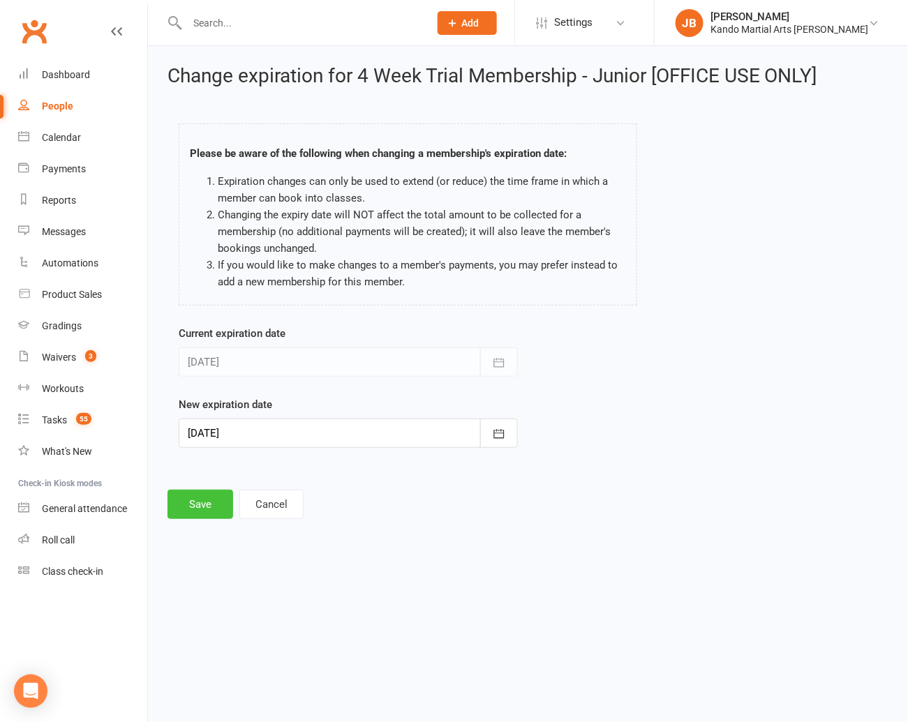
click at [191, 510] on button "Save" at bounding box center [201, 504] width 66 height 29
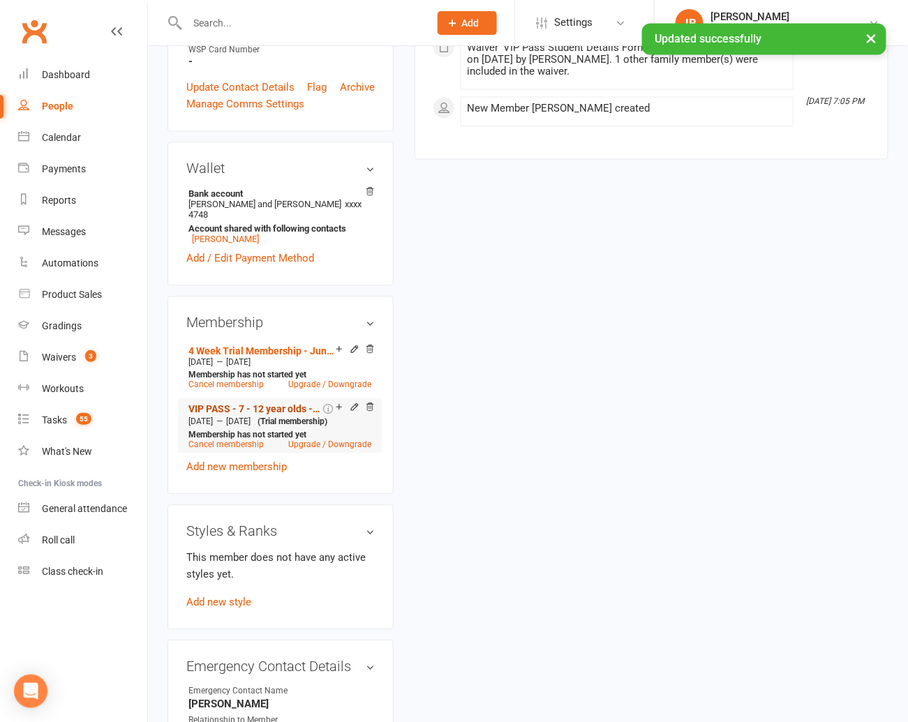
scroll to position [851, 0]
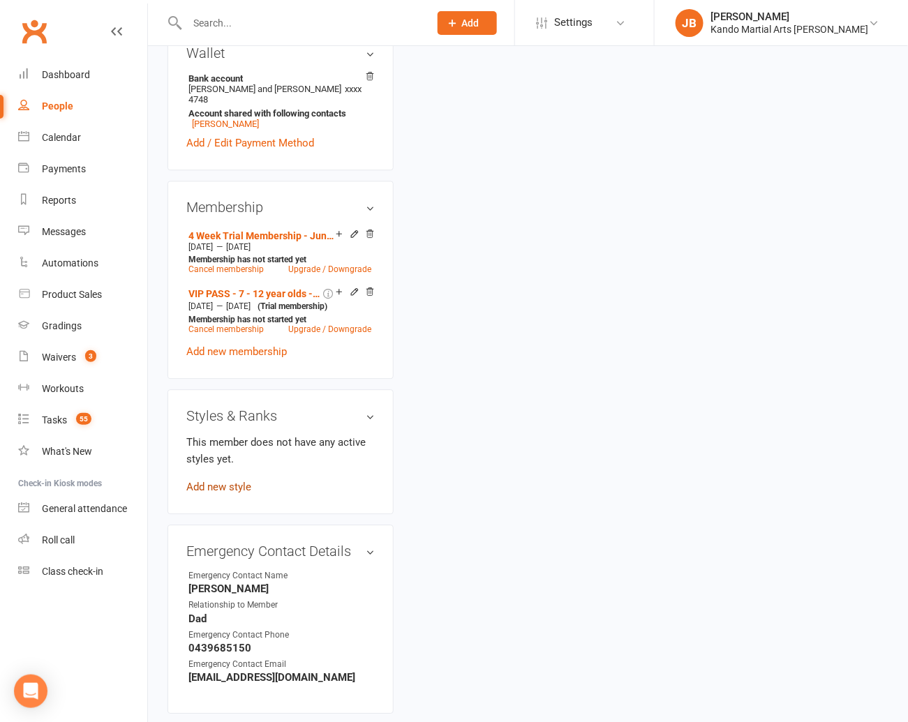
click at [225, 481] on link "Add new style" at bounding box center [218, 487] width 65 height 13
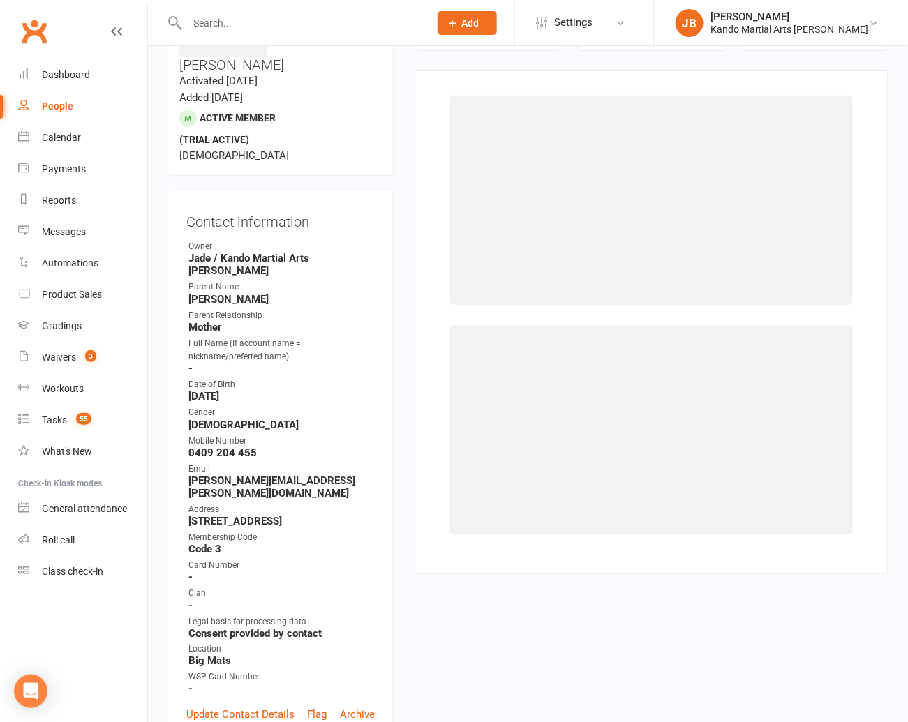
scroll to position [107, 0]
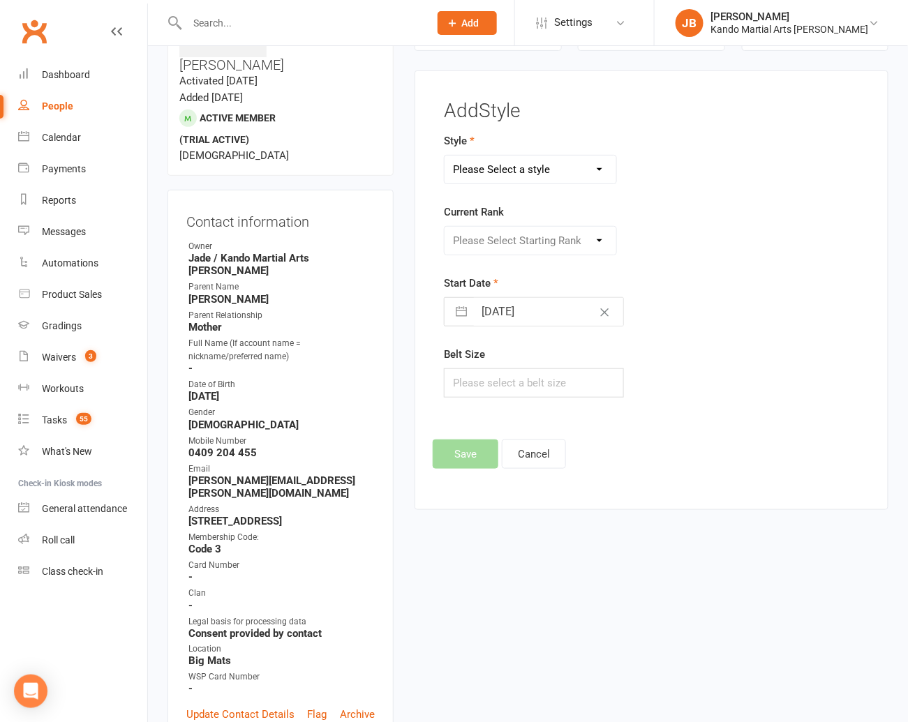
click at [468, 171] on select "Please Select a style Brazilian Jiu Jitsu Kids Brazilian Jiu Jitsu Martial Arts…" at bounding box center [531, 170] width 172 height 28
select select "1193"
click at [445, 156] on select "Please Select a style Brazilian Jiu Jitsu Kids Brazilian Jiu Jitsu Martial Arts…" at bounding box center [531, 170] width 172 height 28
click at [471, 244] on select "Please Select Starting Rank 10th Kyu 9th Kyu 8th Kyu 7th Kyu 6th Kyu 5th Kyu 5t…" at bounding box center [531, 241] width 172 height 28
select select "11416"
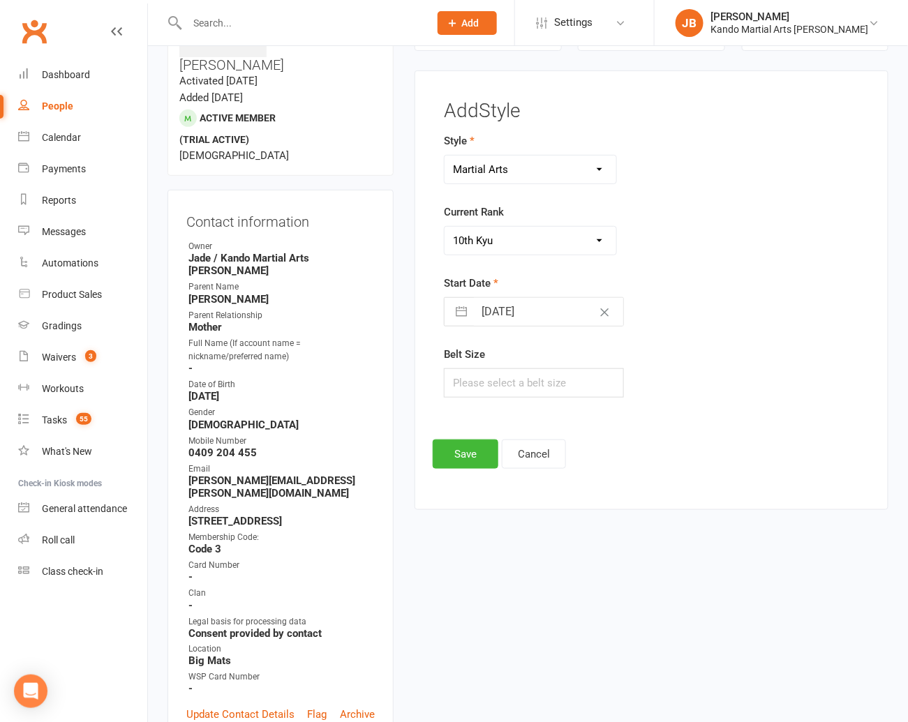
click at [445, 227] on select "Please Select Starting Rank 10th Kyu 9th Kyu 8th Kyu 7th Kyu 6th Kyu 5th Kyu 5t…" at bounding box center [531, 241] width 172 height 28
click at [489, 316] on input "15 Oct 2025" at bounding box center [548, 312] width 149 height 28
select select "8"
select select "2025"
select select "9"
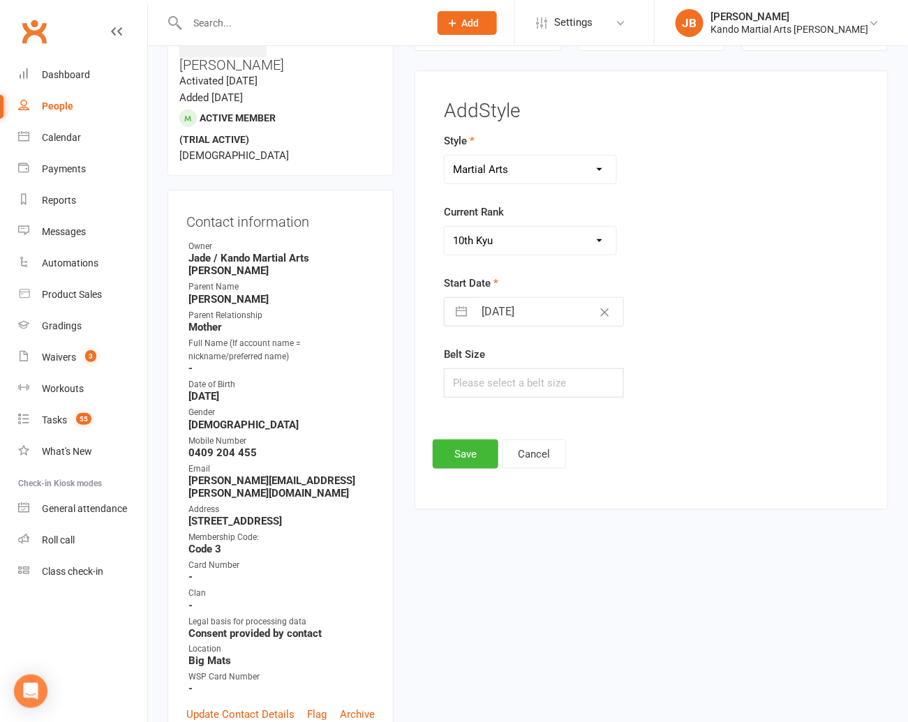
select select "2025"
select select "10"
select select "2025"
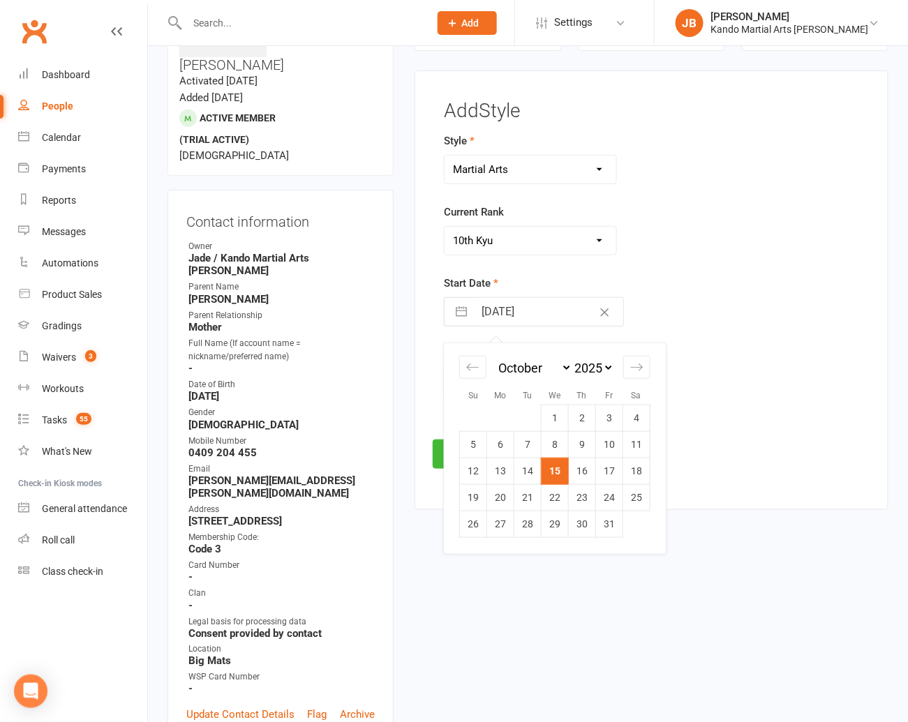
click at [507, 498] on td "20" at bounding box center [500, 498] width 27 height 27
type input "20 Oct 2025"
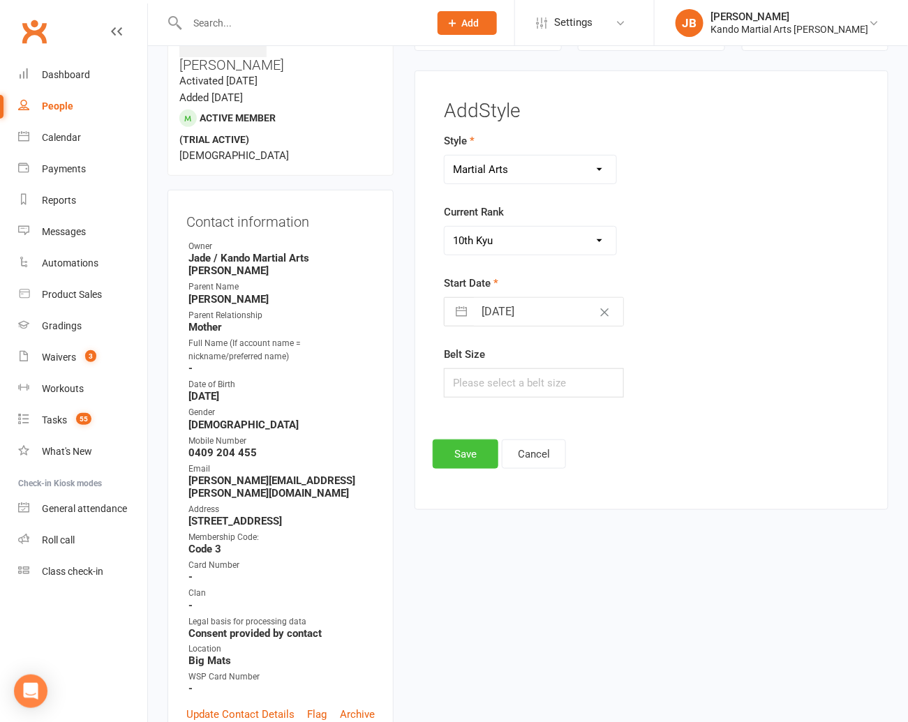
click at [454, 460] on button "Save" at bounding box center [466, 454] width 66 height 29
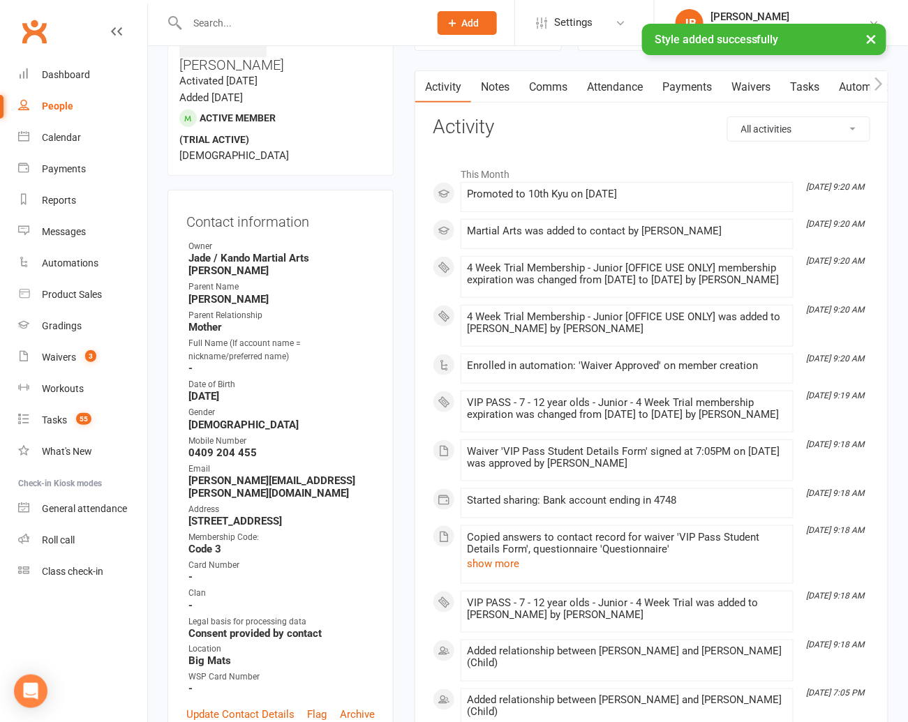
click at [602, 83] on link "Attendance" at bounding box center [614, 87] width 75 height 32
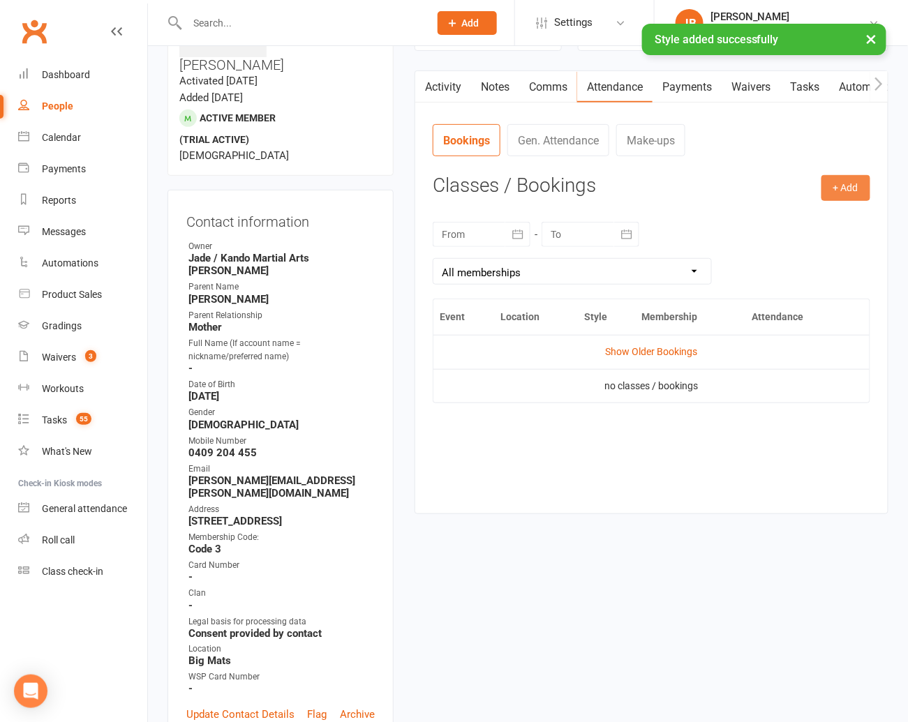
click at [834, 194] on button "+ Add" at bounding box center [845, 187] width 49 height 25
click at [801, 215] on link "Book Event" at bounding box center [800, 220] width 138 height 28
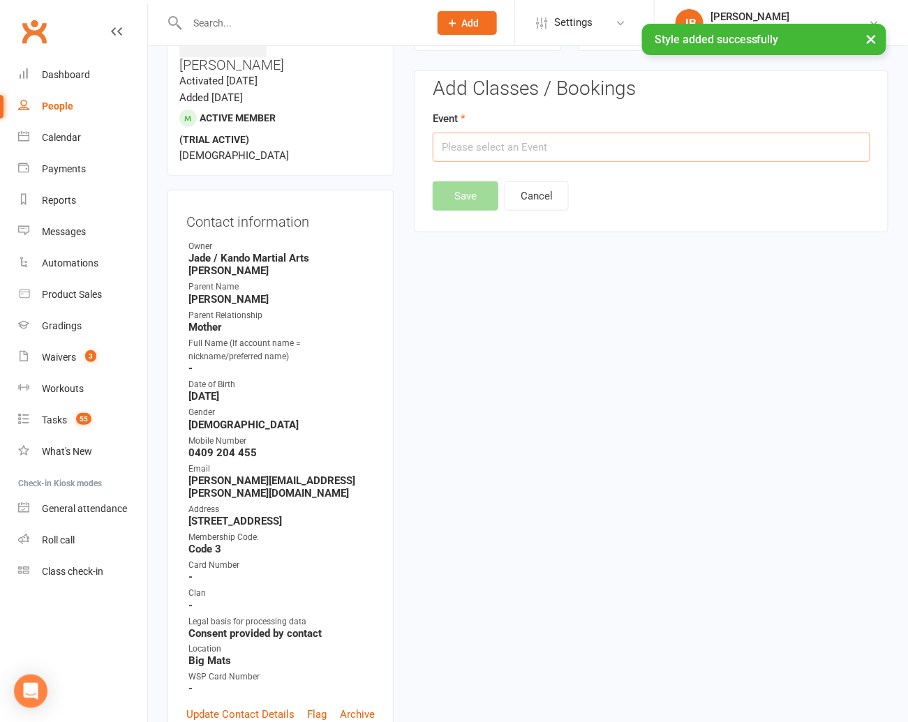
click at [471, 147] on input "text" at bounding box center [652, 147] width 438 height 29
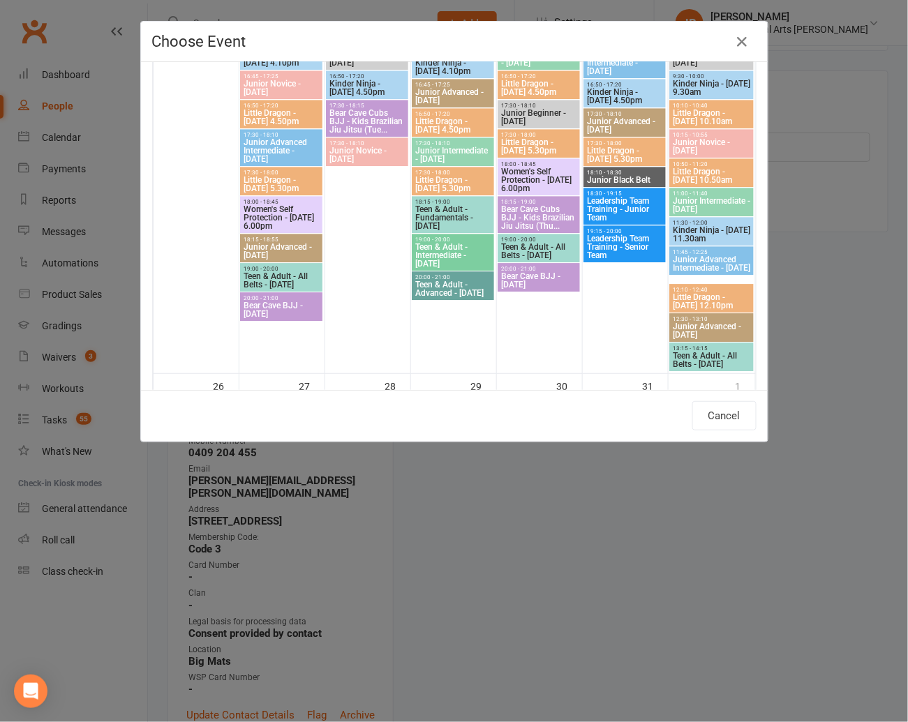
scroll to position [1068, 0]
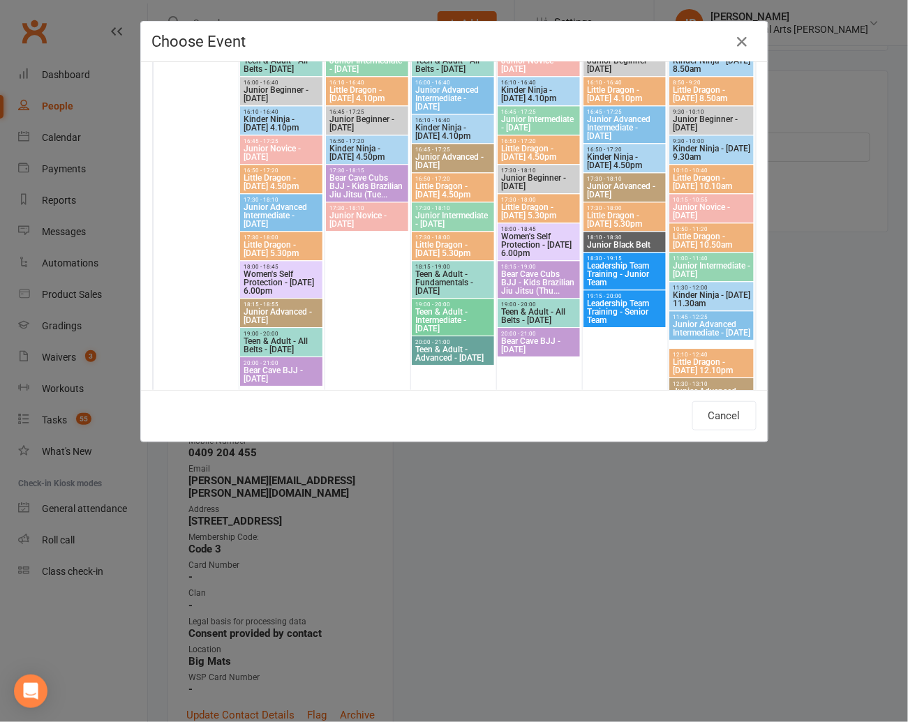
click at [265, 91] on span "Junior Beginner - Monday" at bounding box center [281, 94] width 77 height 17
type input "Junior Beginner - Monday - Oct 20, 2025 4:00:00 PM"
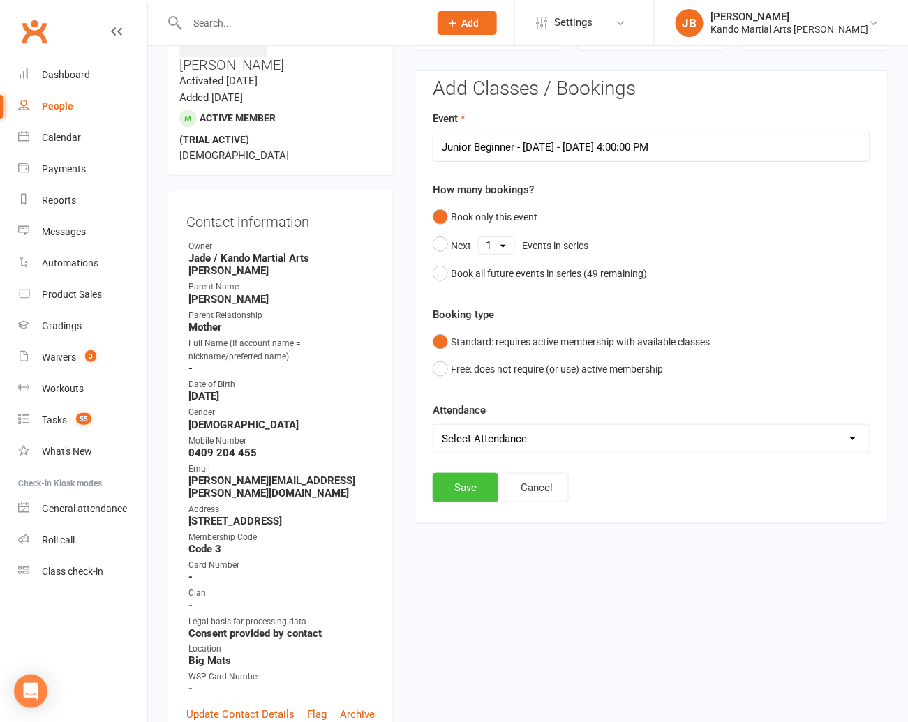
click at [478, 492] on button "Save" at bounding box center [466, 487] width 66 height 29
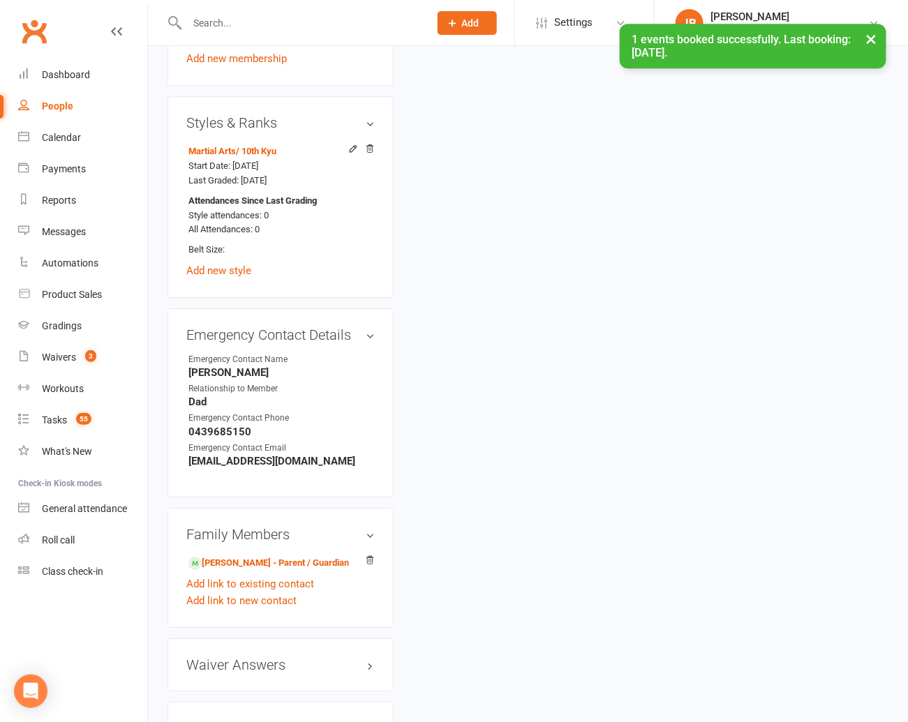
scroll to position [1166, 0]
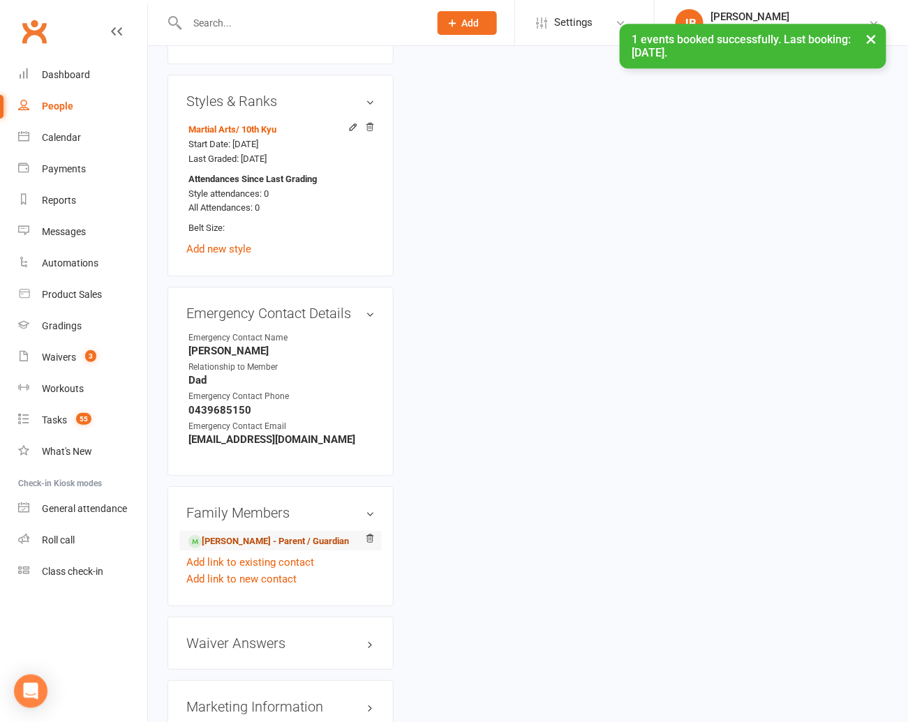
click at [251, 535] on link "Laura King - Parent / Guardian" at bounding box center [268, 542] width 161 height 15
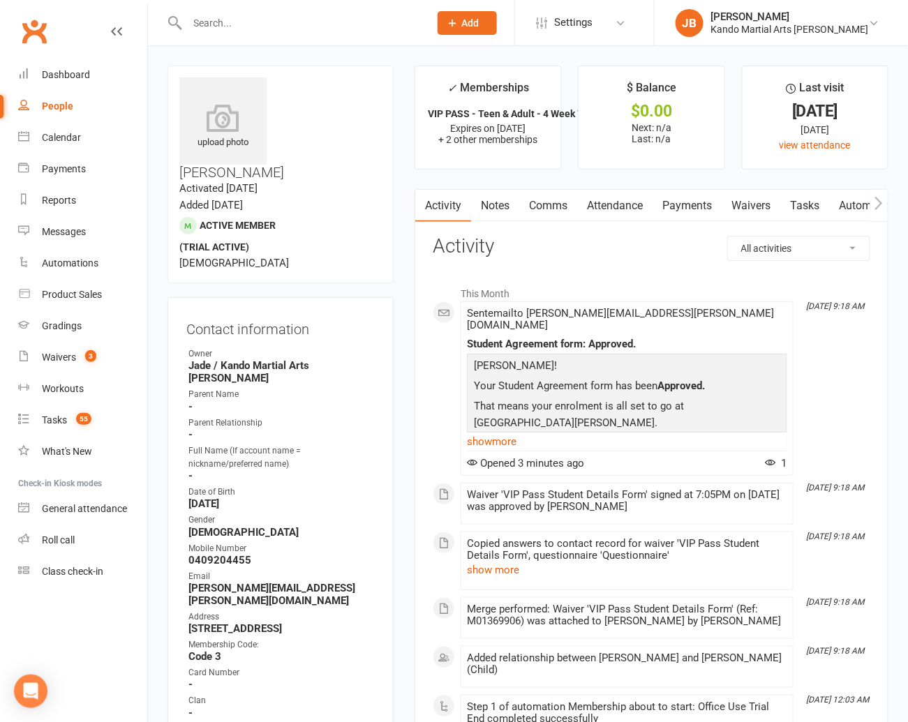
click at [814, 204] on link "Tasks" at bounding box center [804, 206] width 49 height 32
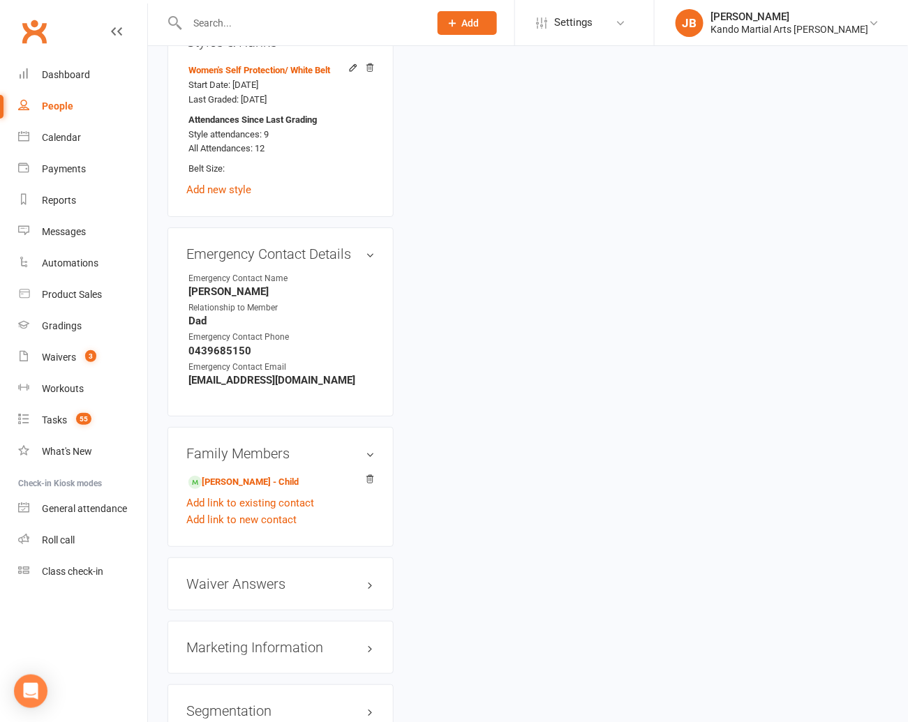
scroll to position [1366, 0]
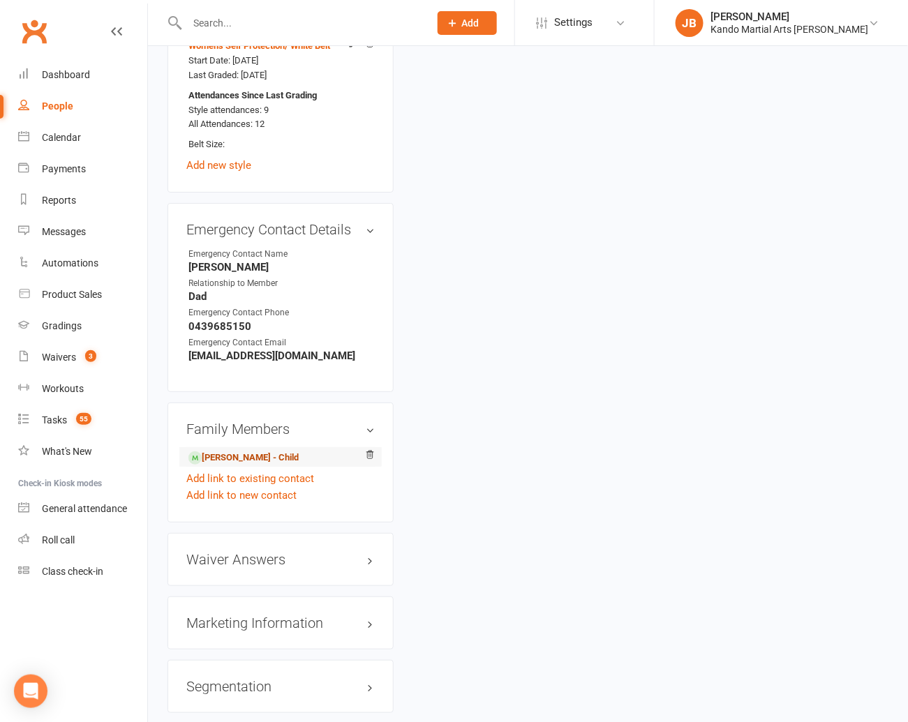
click at [241, 451] on link "Henry King - Child" at bounding box center [243, 458] width 110 height 15
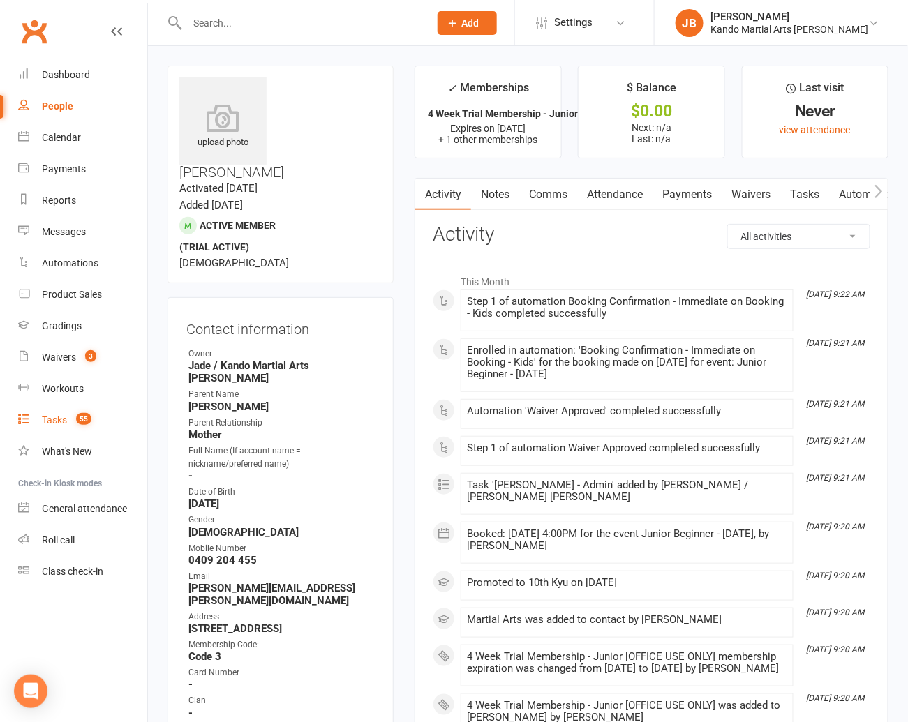
click at [68, 412] on link "Tasks 55" at bounding box center [82, 420] width 129 height 31
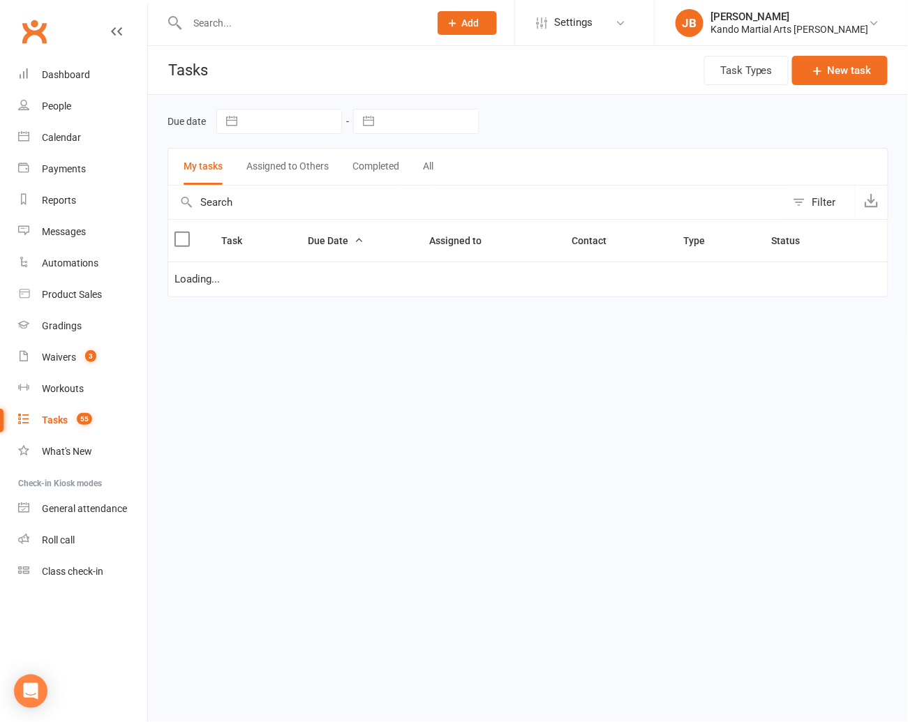
select select "started"
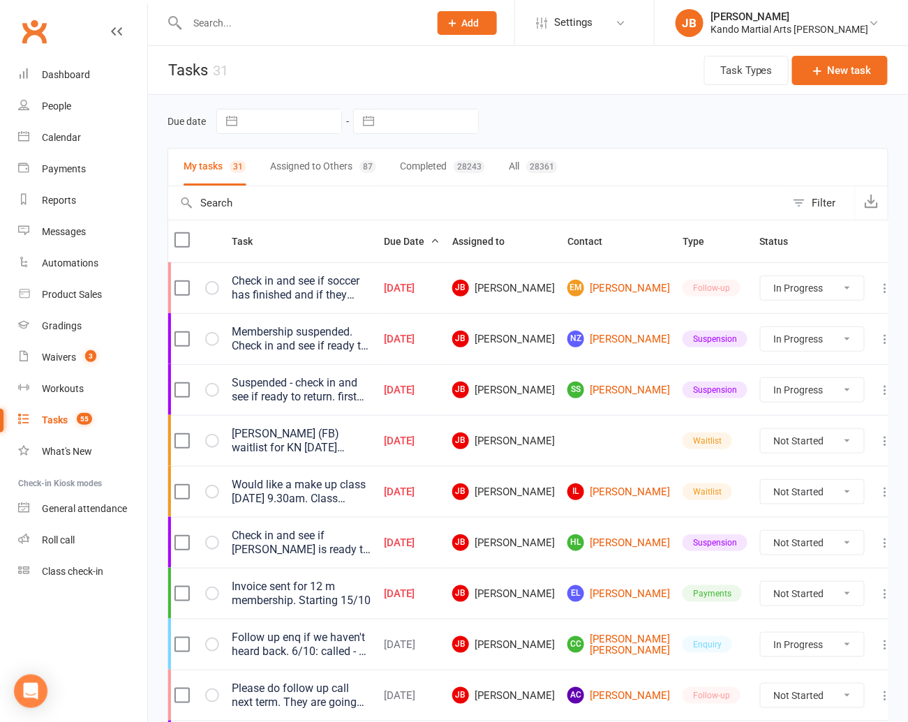
click at [516, 162] on button "All 28361" at bounding box center [533, 167] width 49 height 37
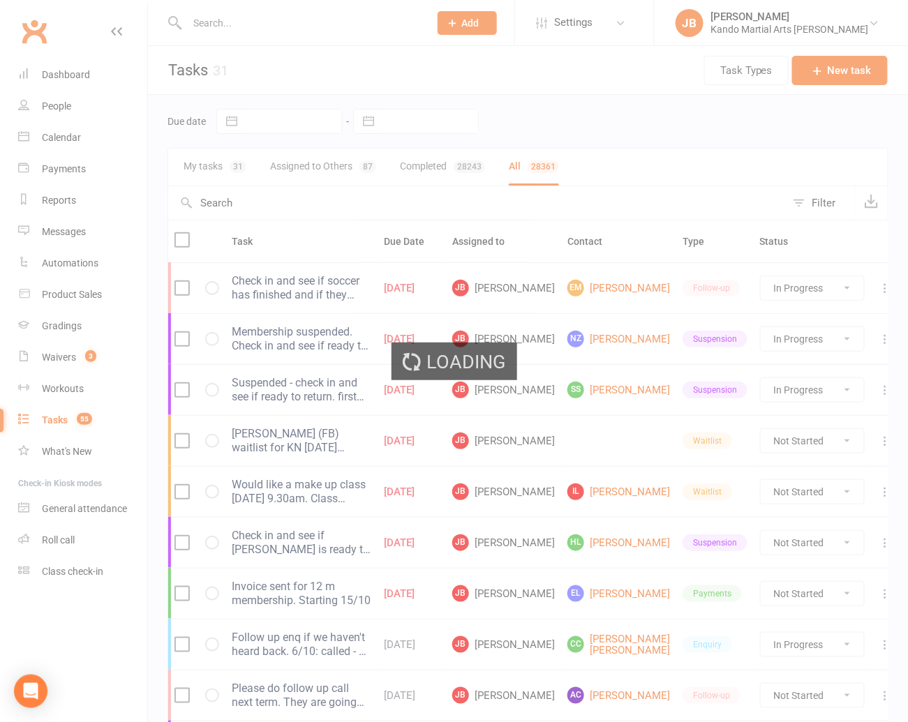
select select "started"
select select "finished"
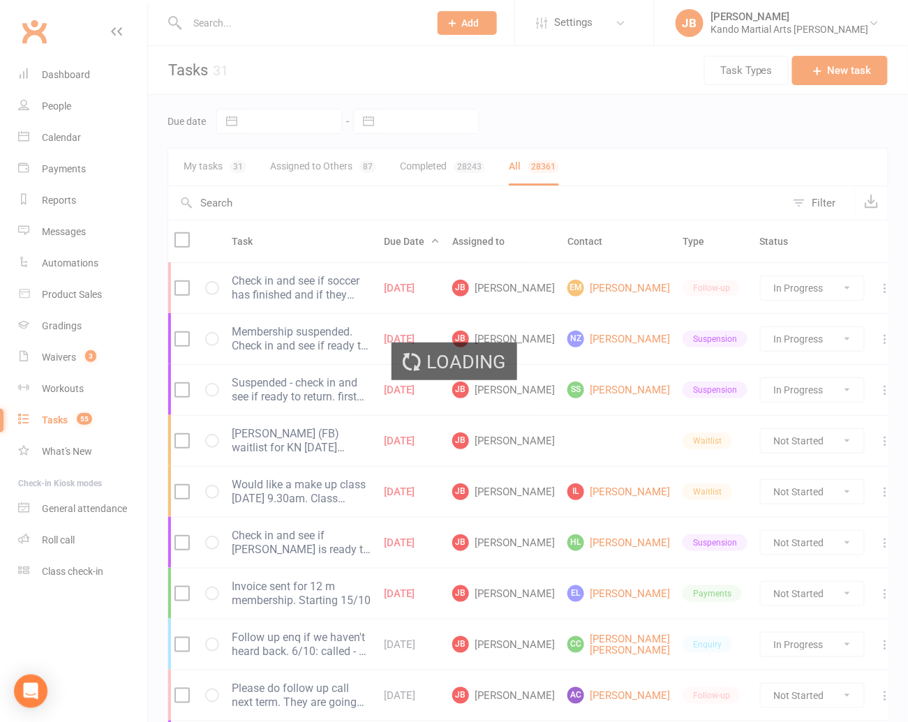
select select "finished"
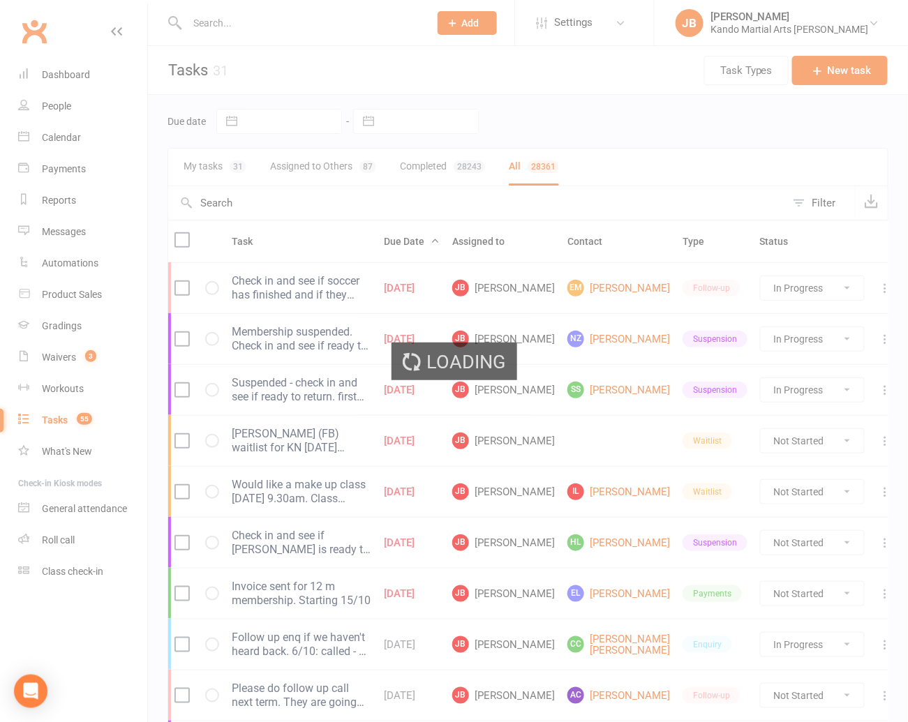
select select "finished"
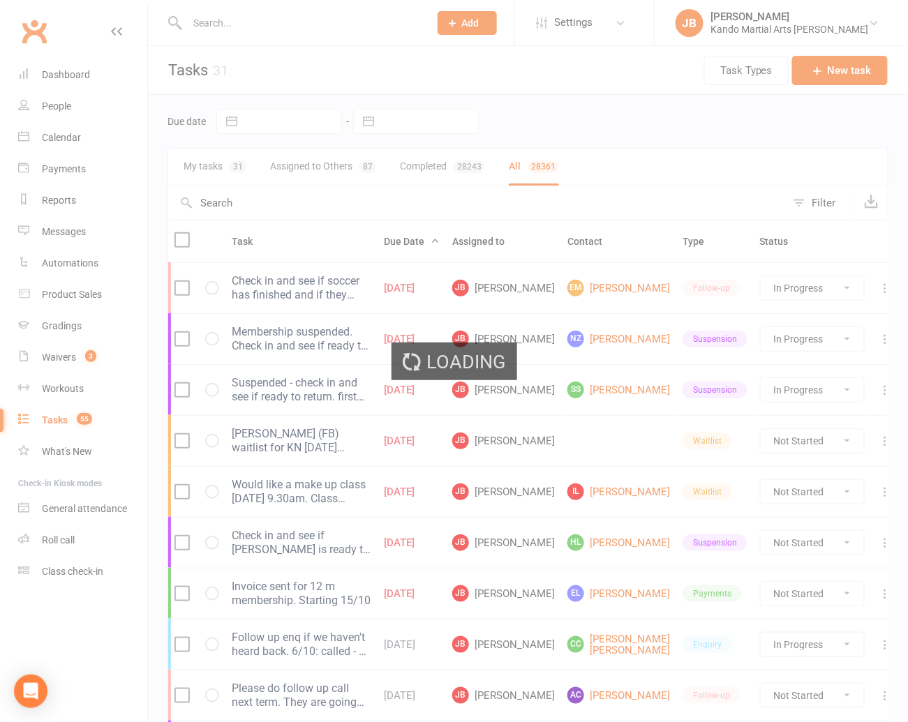
select select "finished"
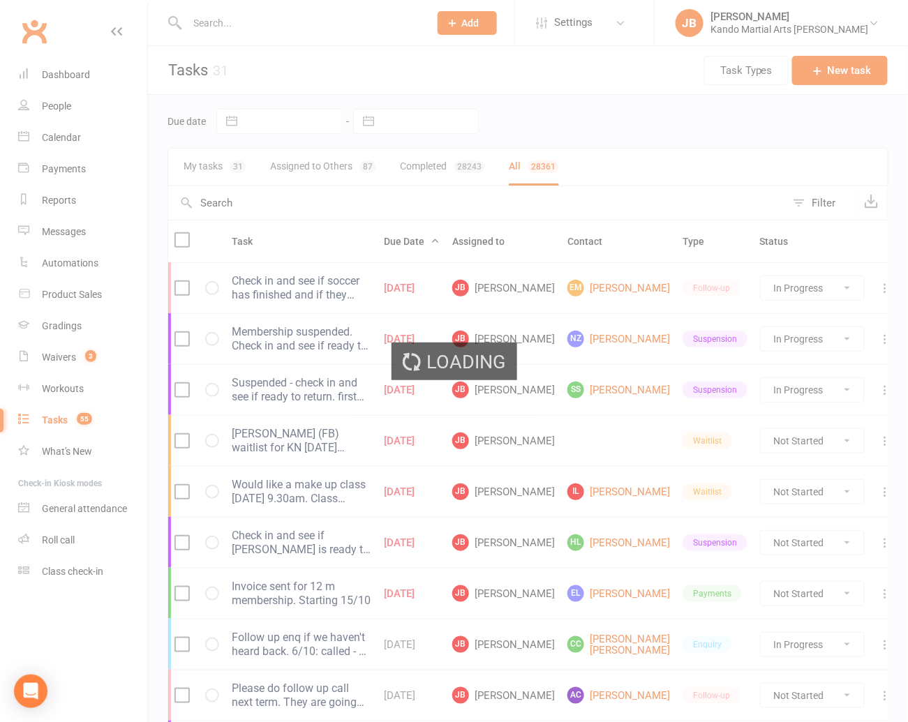
select select "finished"
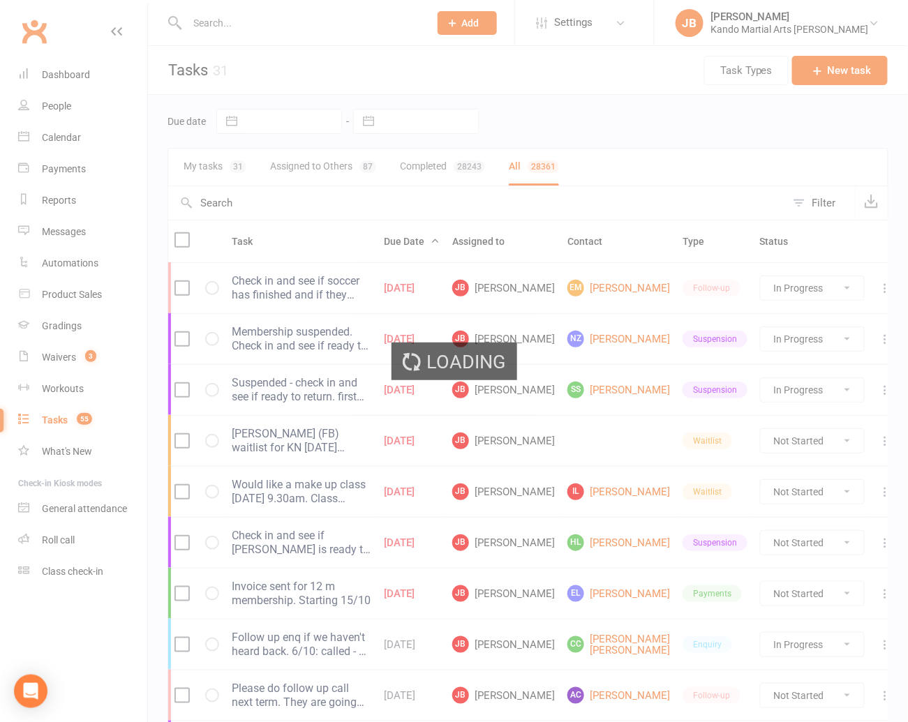
select select "finished"
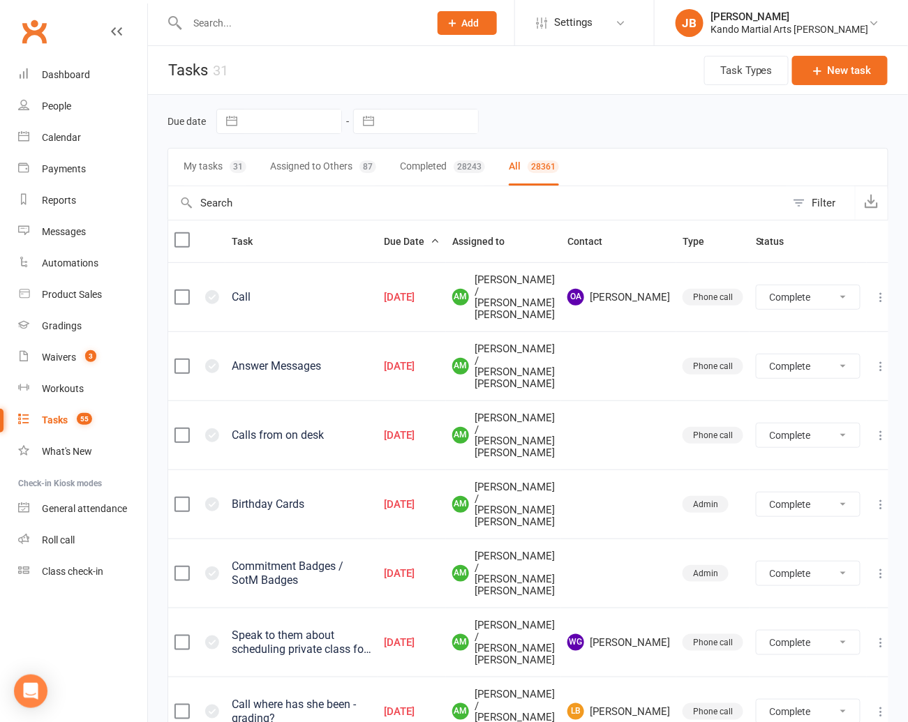
select select "finished"
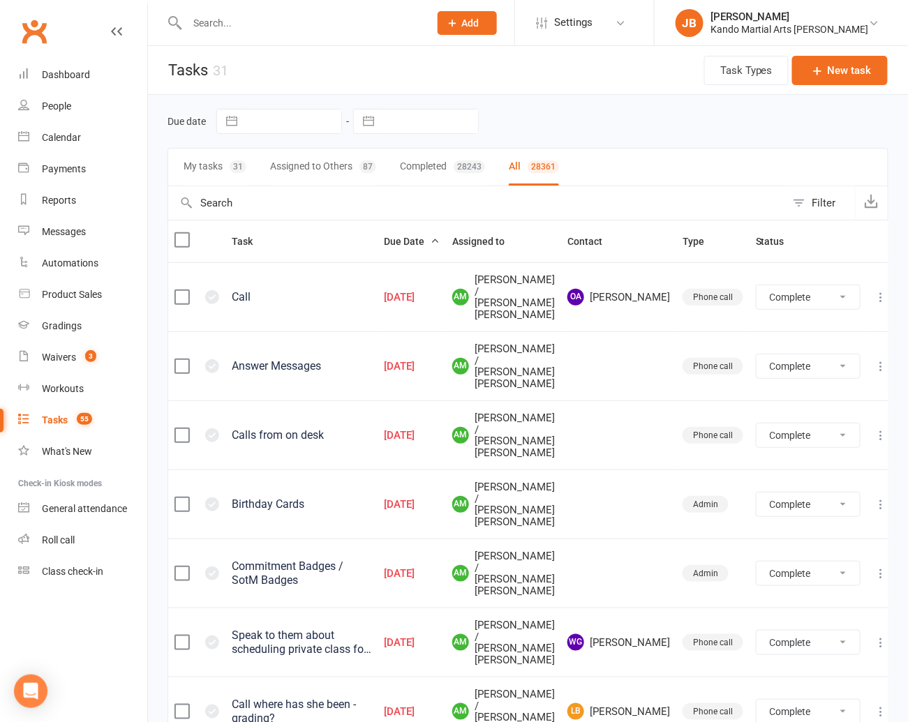
select select "finished"
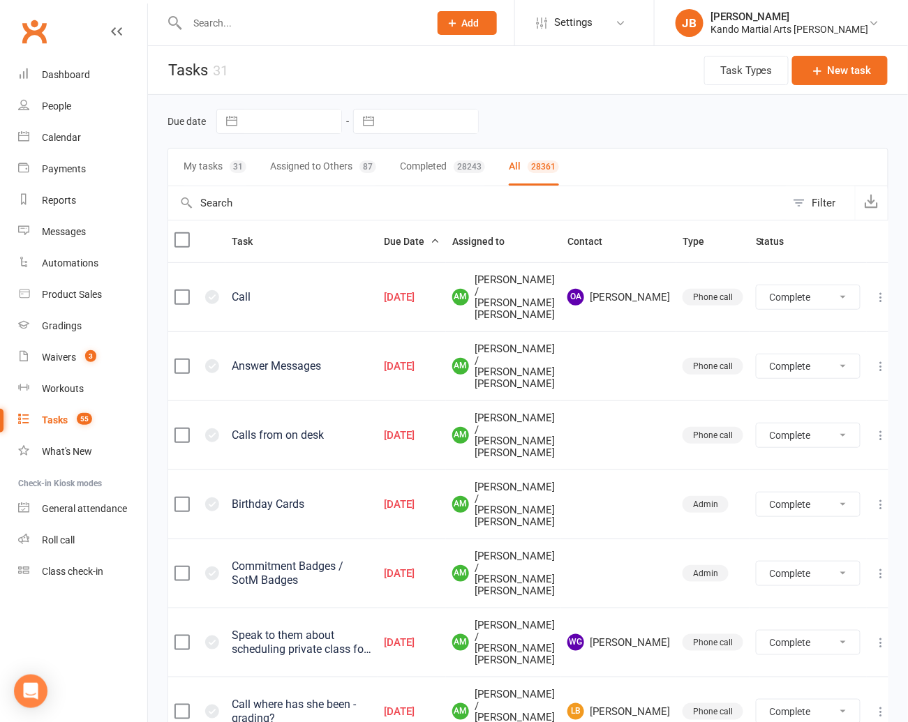
select select "finished"
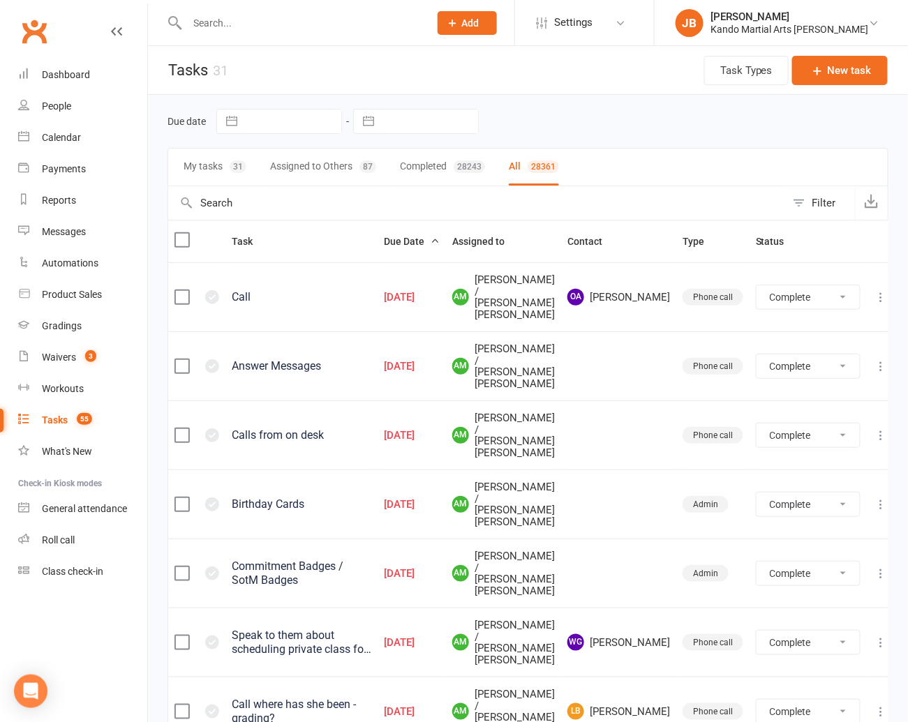
select select "finished"
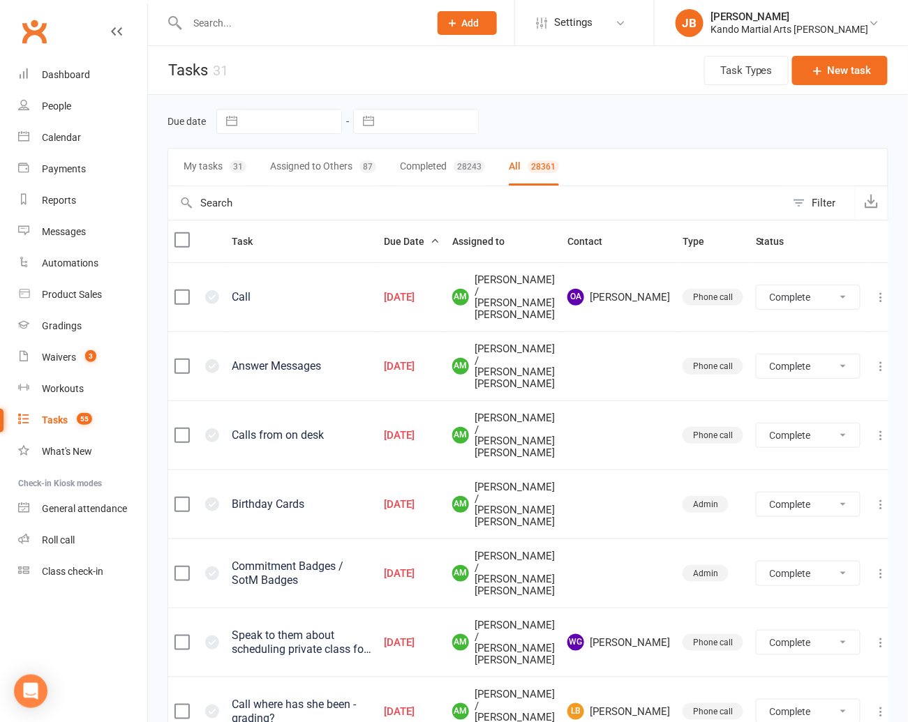
select select "finished"
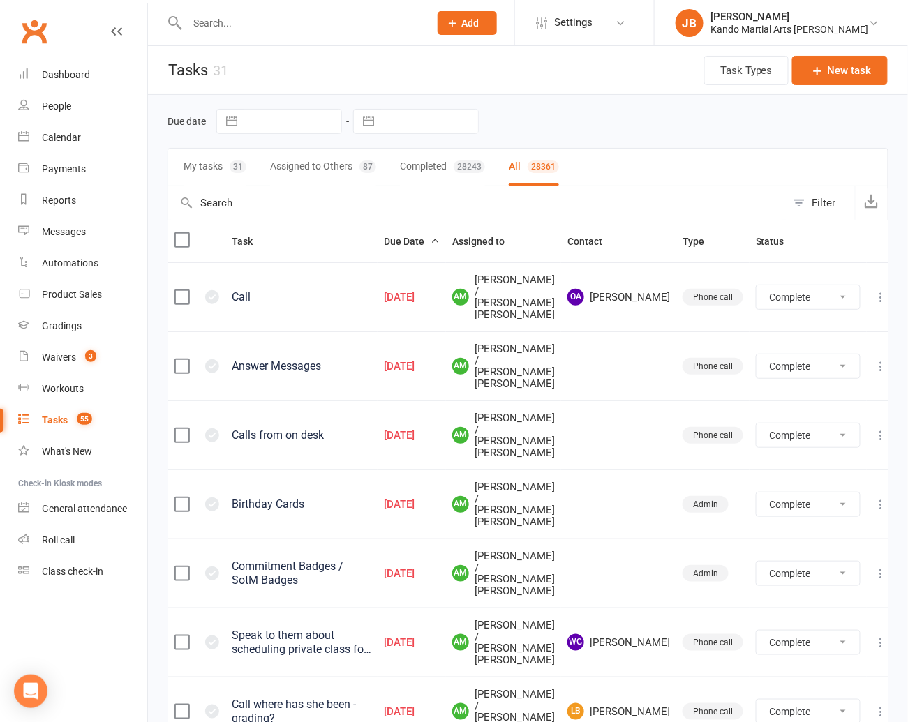
click at [816, 205] on div "Filter" at bounding box center [824, 203] width 24 height 17
select select "finished"
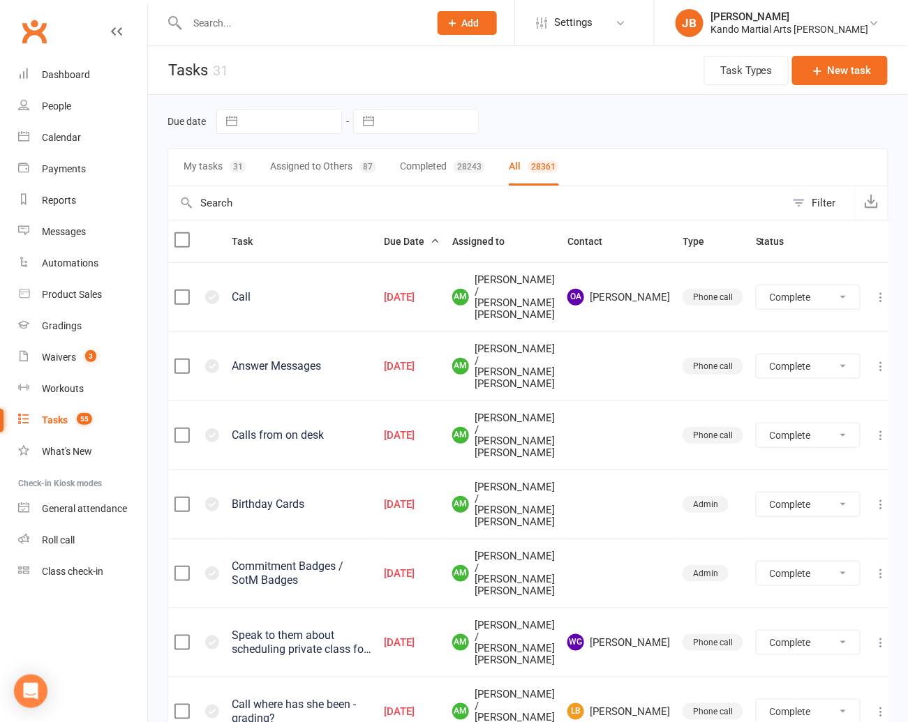
select select "finished"
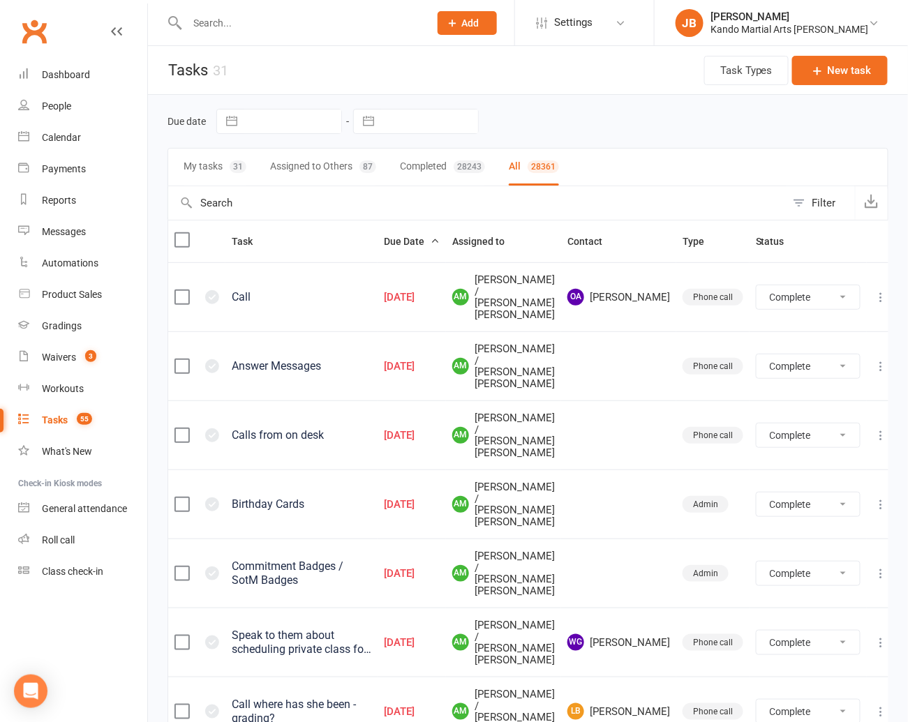
select select "finished"
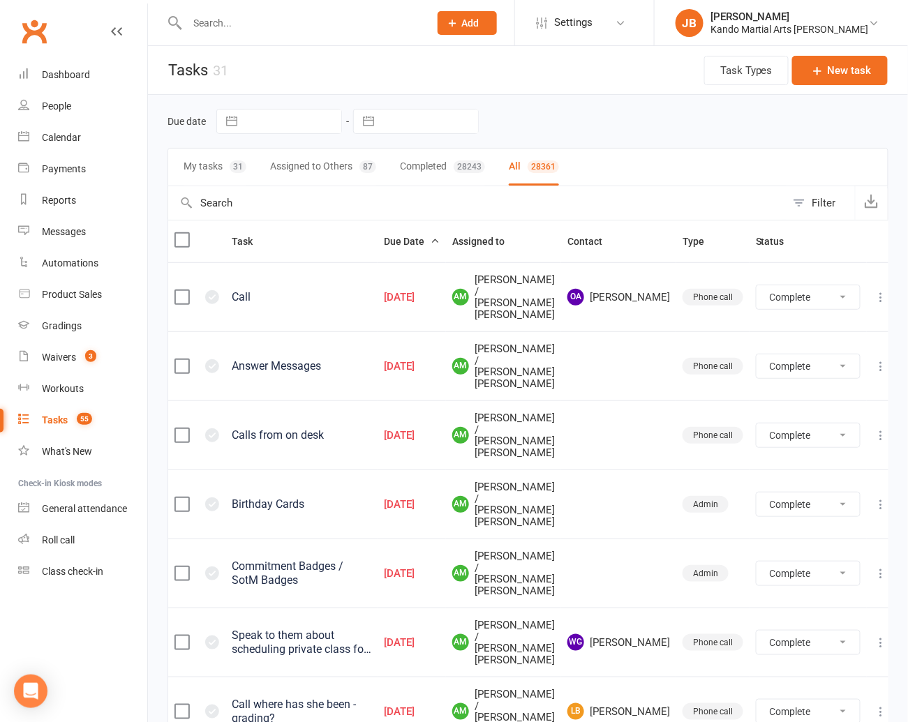
select select "finished"
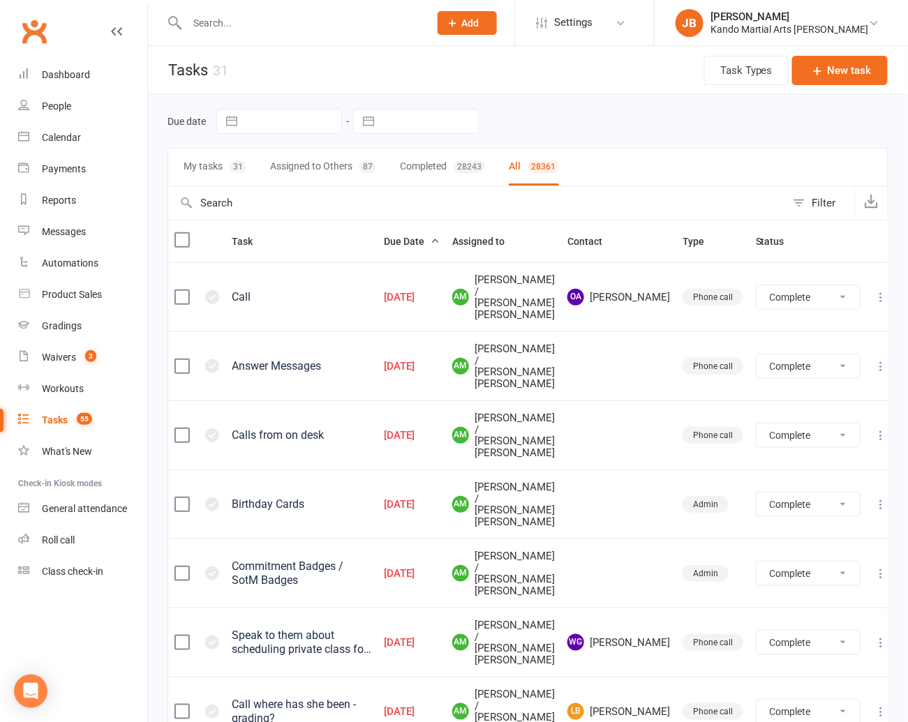
select select "finished"
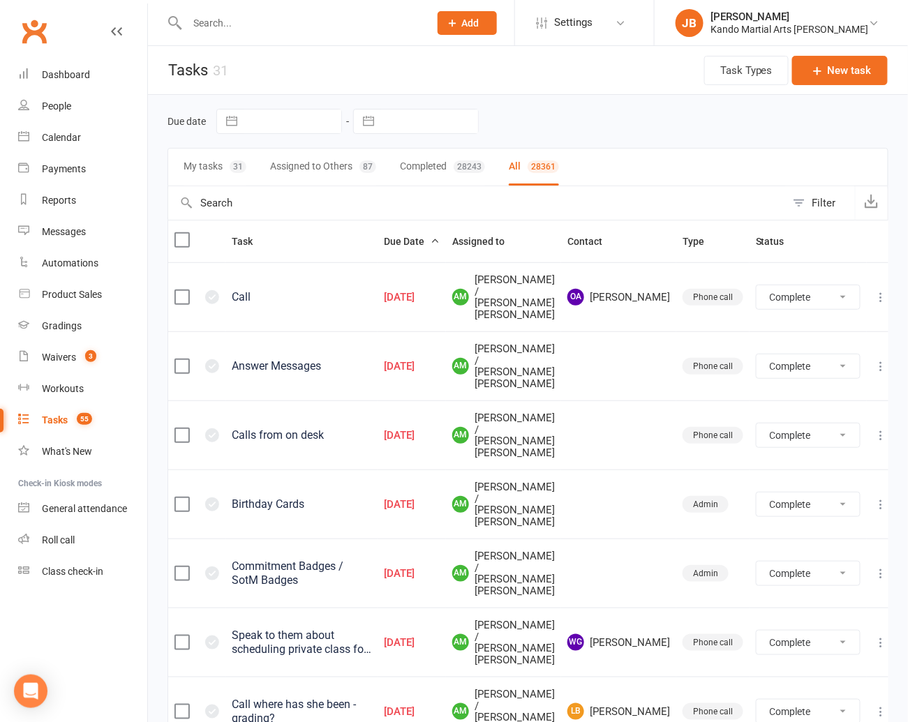
select select "finished"
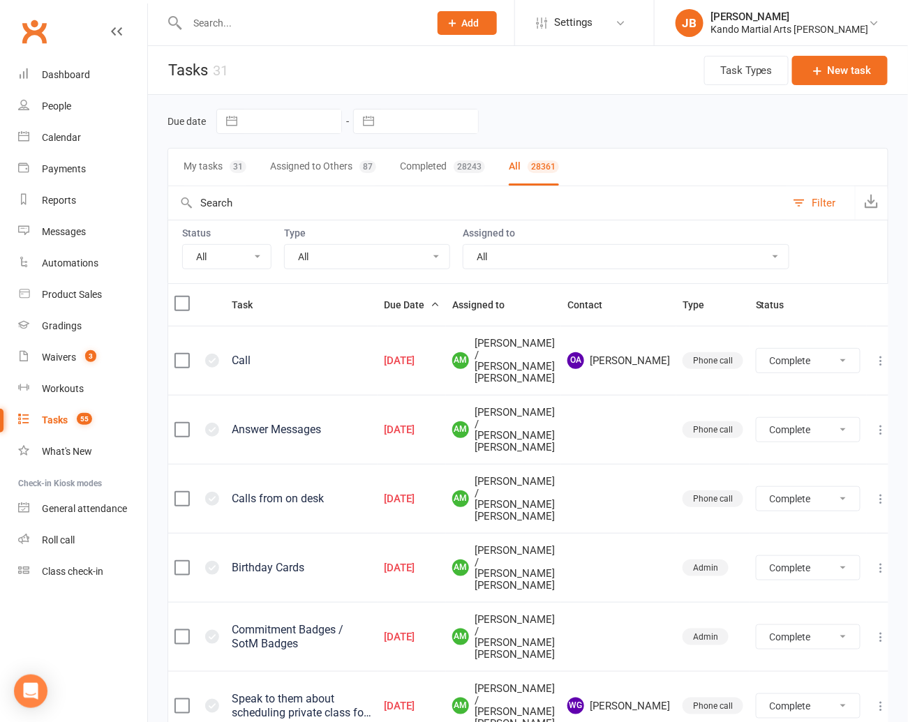
click at [237, 253] on select "All Incomplete Not Started In Progress Waiting Complete" at bounding box center [227, 257] width 88 height 24
select select "incomplete"
click at [183, 245] on select "All Incomplete Not Started In Progress Waiting Complete" at bounding box center [227, 257] width 88 height 24
click at [337, 259] on select "All Admin Bbpc - black belt prep course Cancellation Enquiry Follow-up In-class…" at bounding box center [367, 257] width 165 height 24
select select "finished"
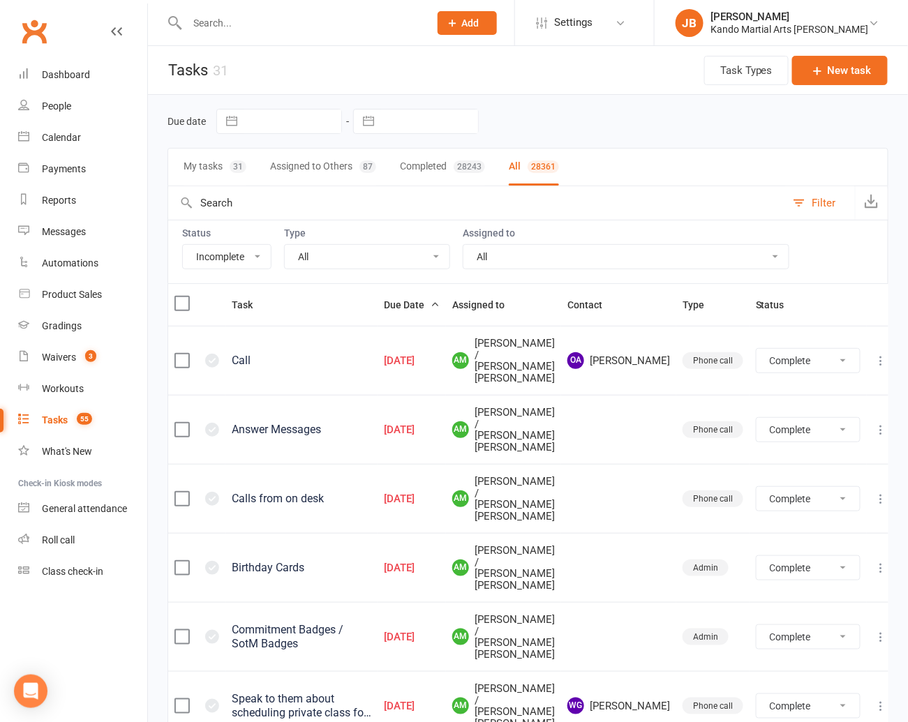
select select "finished"
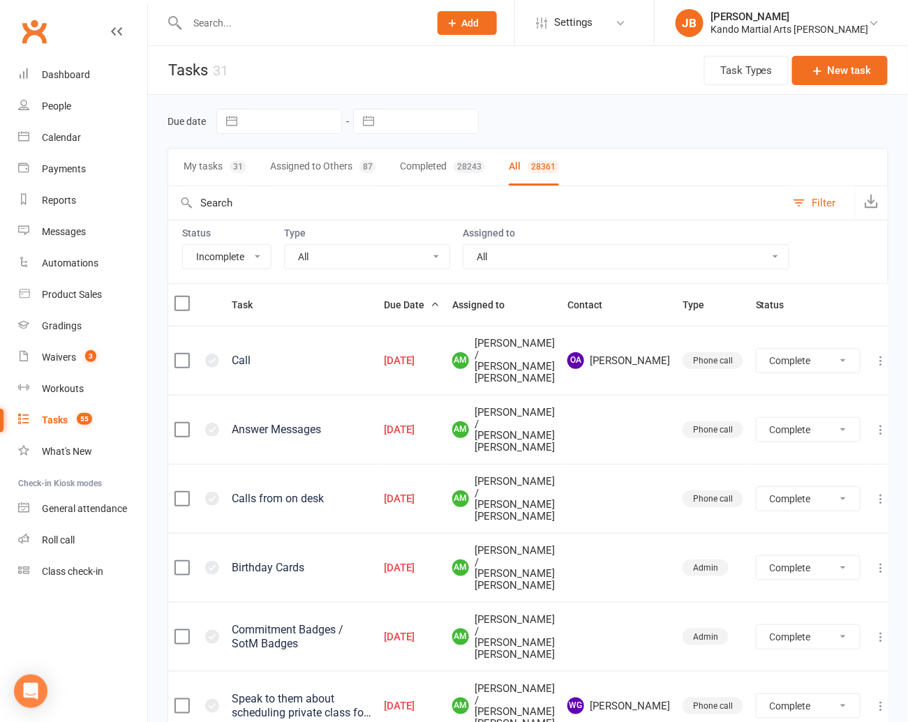
select select "finished"
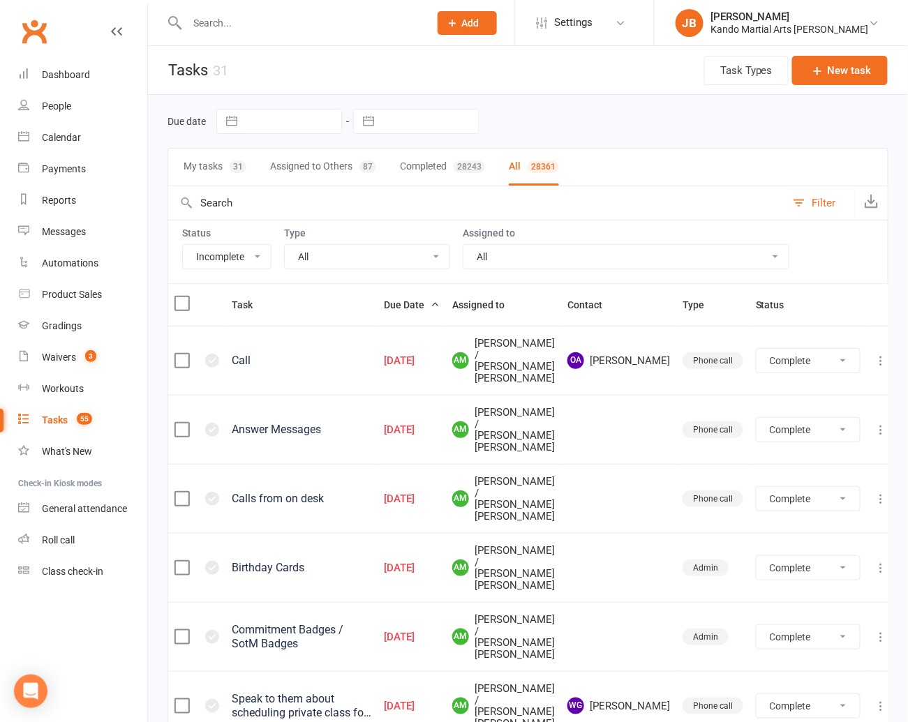
select select "finished"
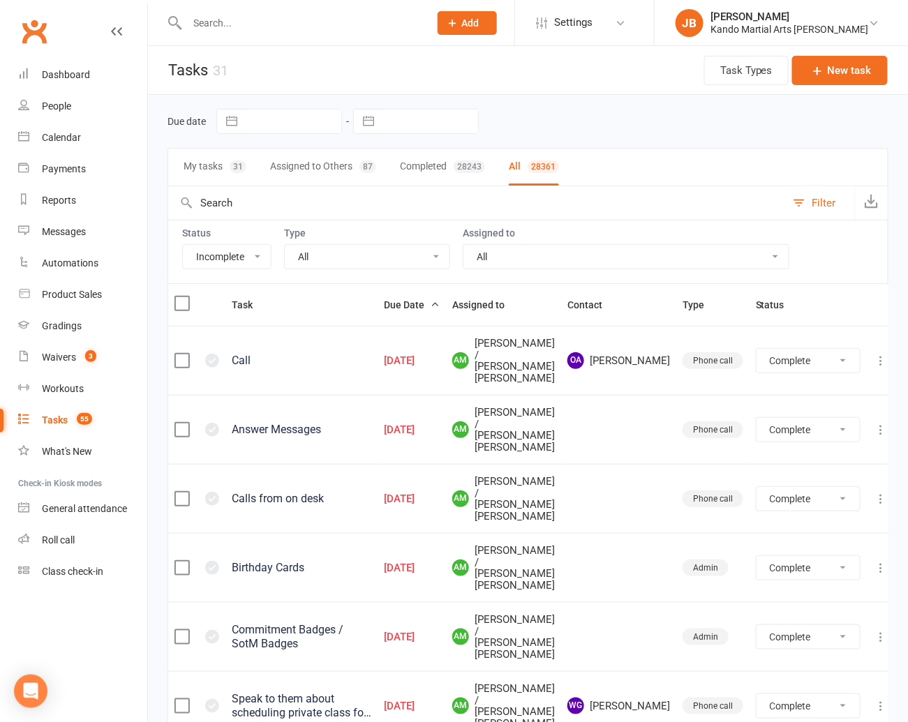
select select "finished"
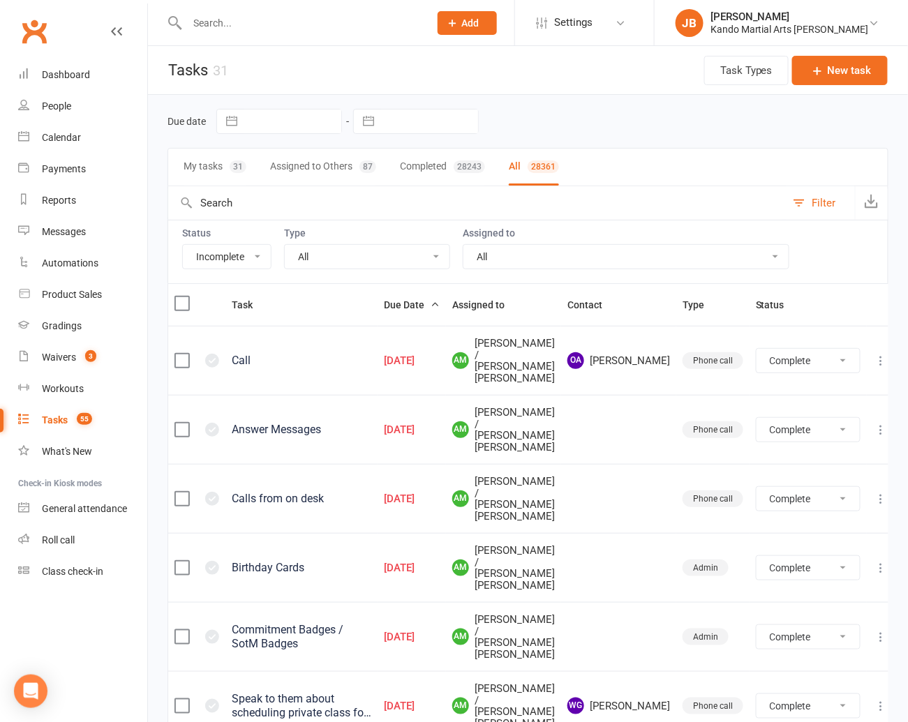
select select "finished"
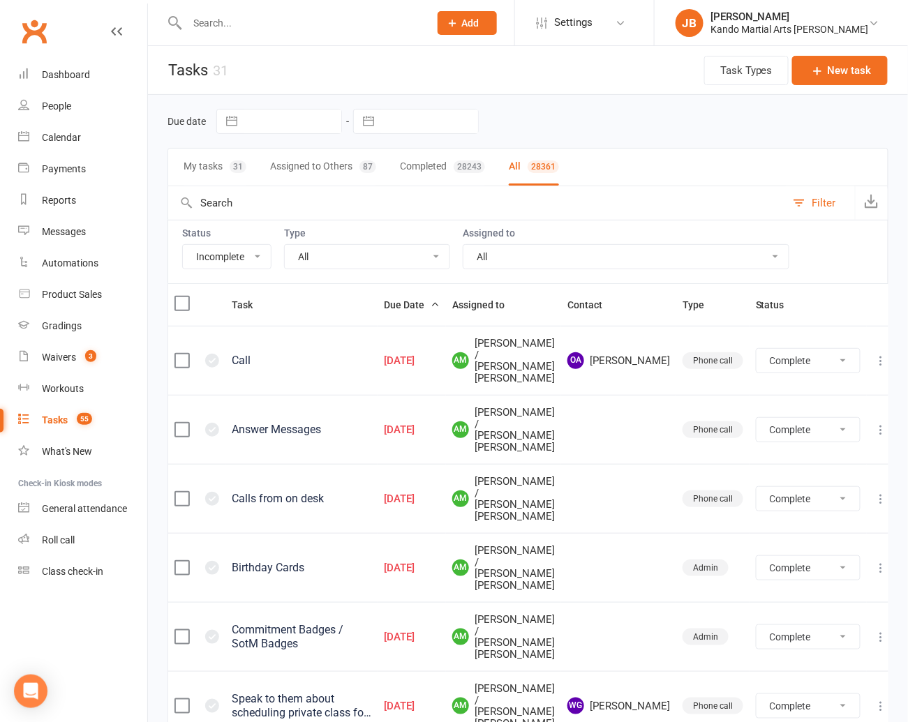
select select "finished"
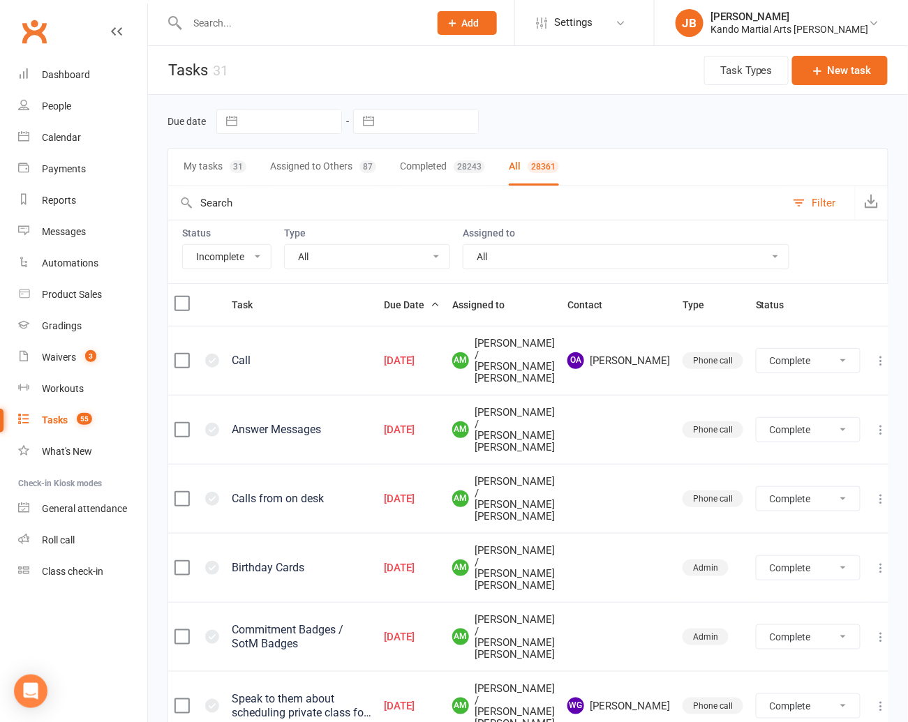
select select "finished"
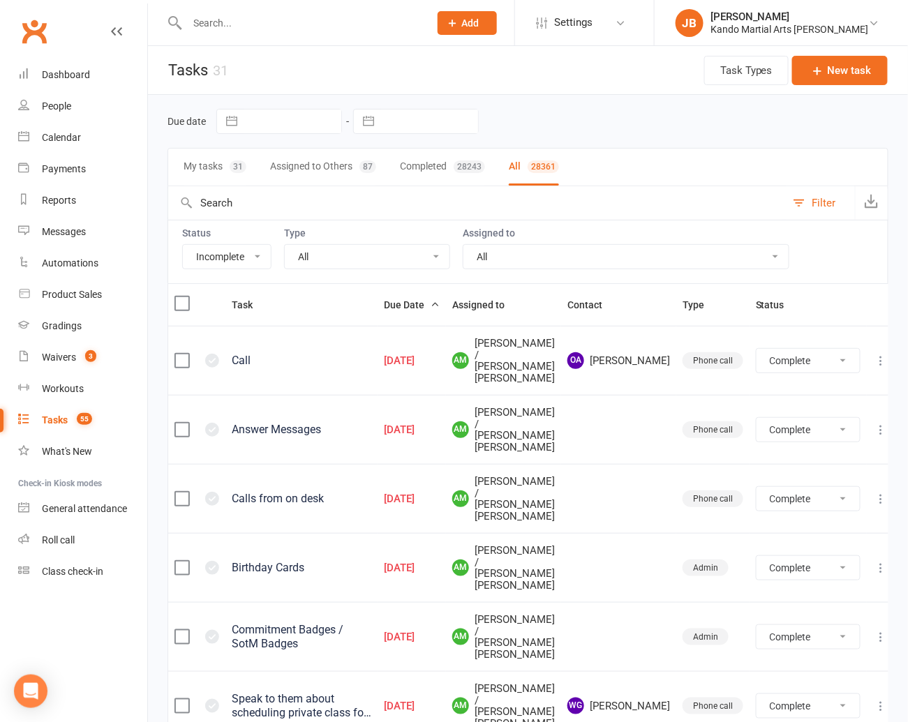
select select "finished"
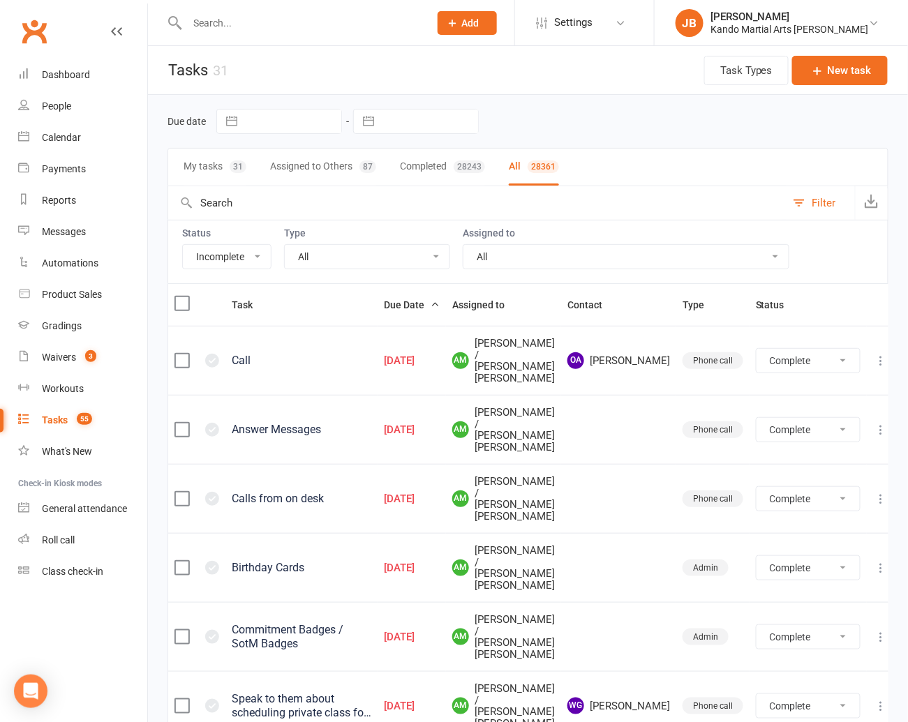
select select "finished"
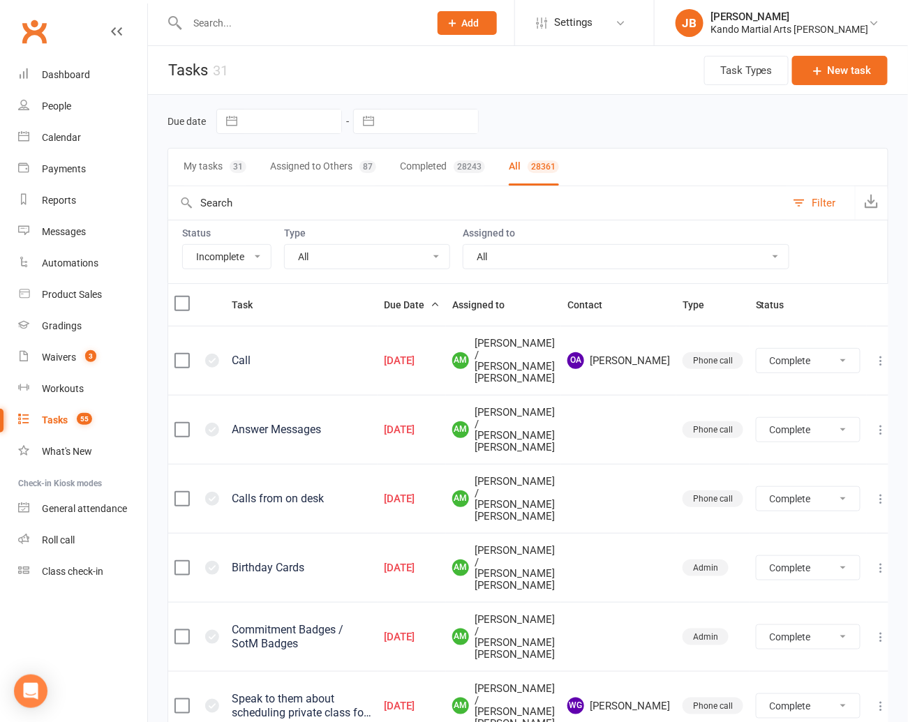
select select "finished"
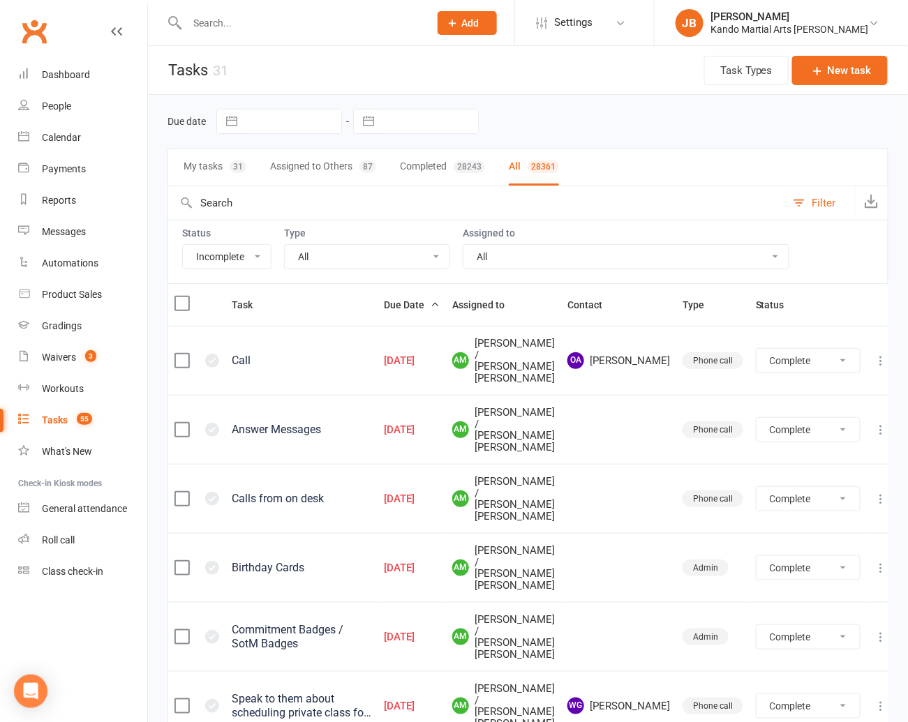
select select "finished"
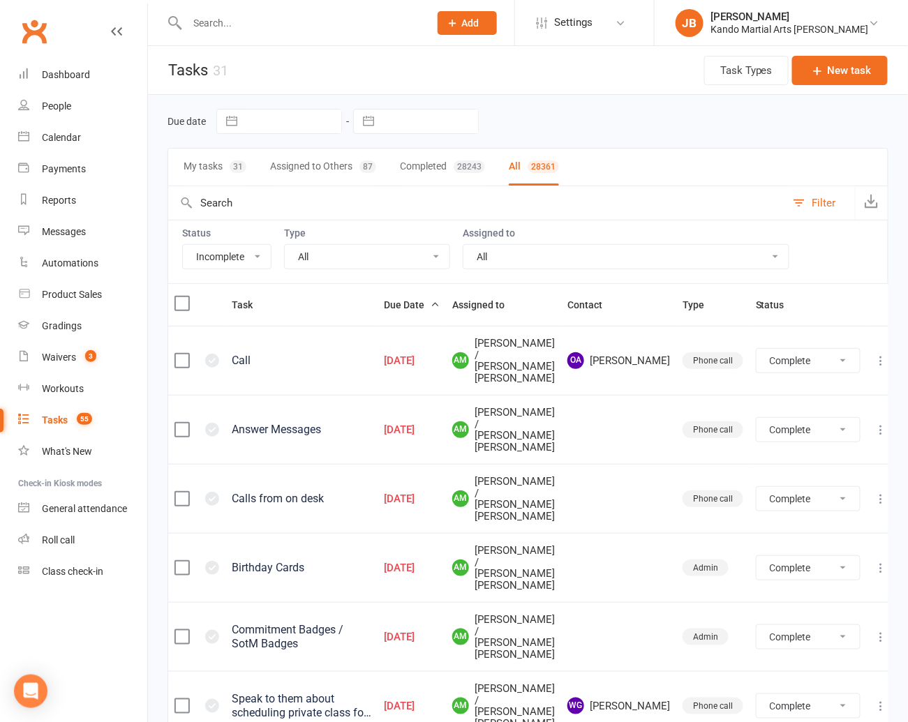
select select "finished"
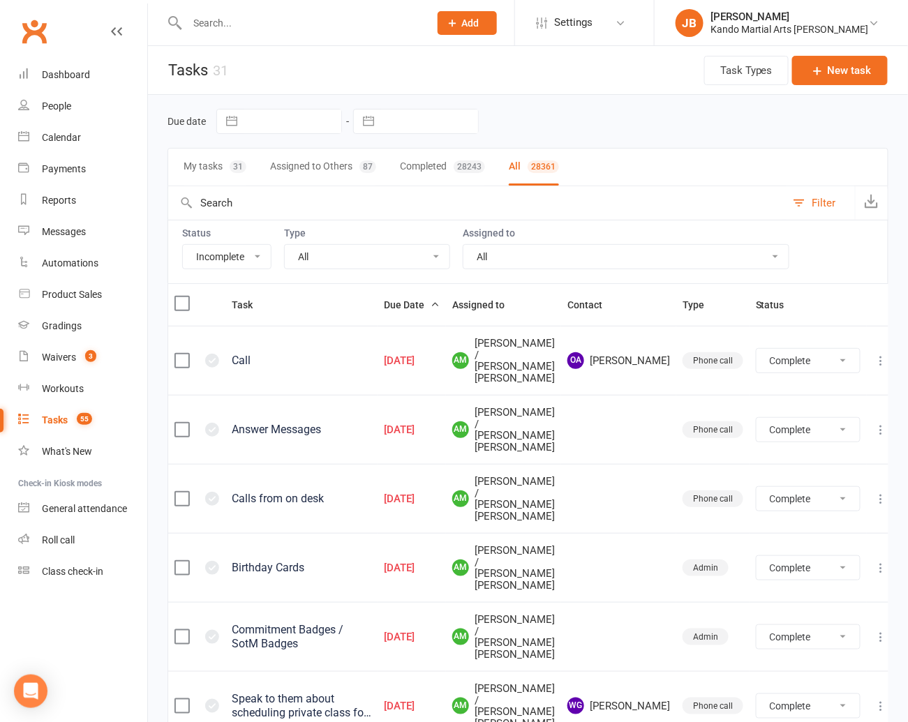
select select "finished"
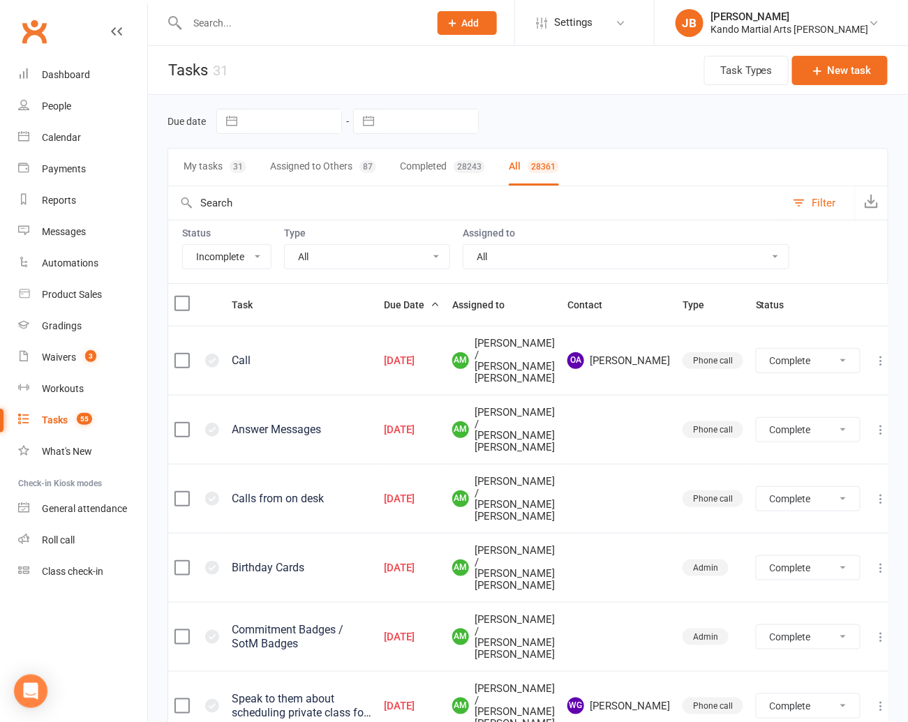
select select "finished"
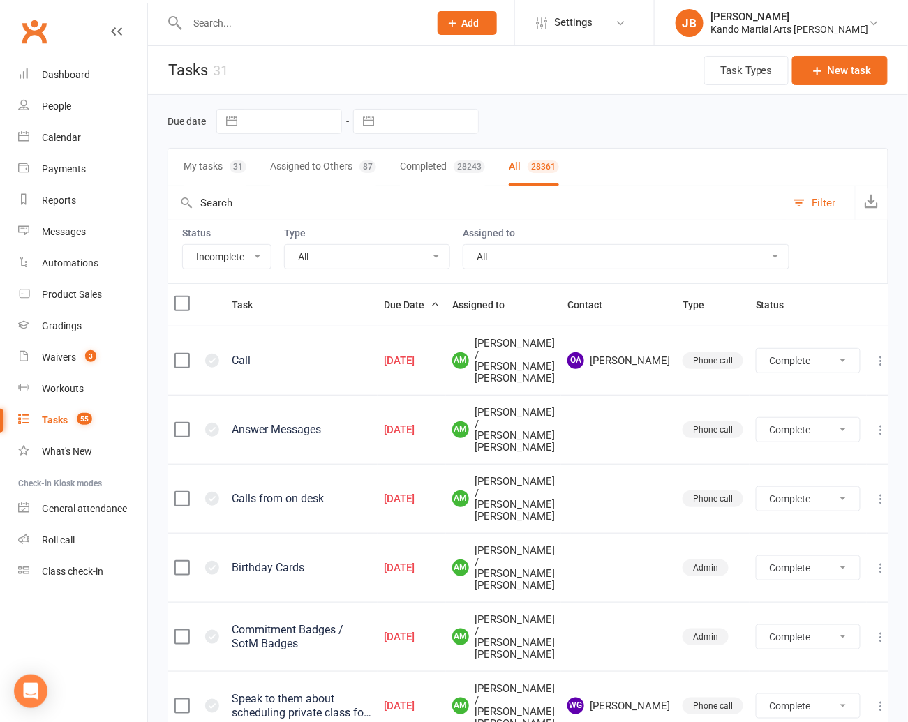
select select "finished"
select select "started"
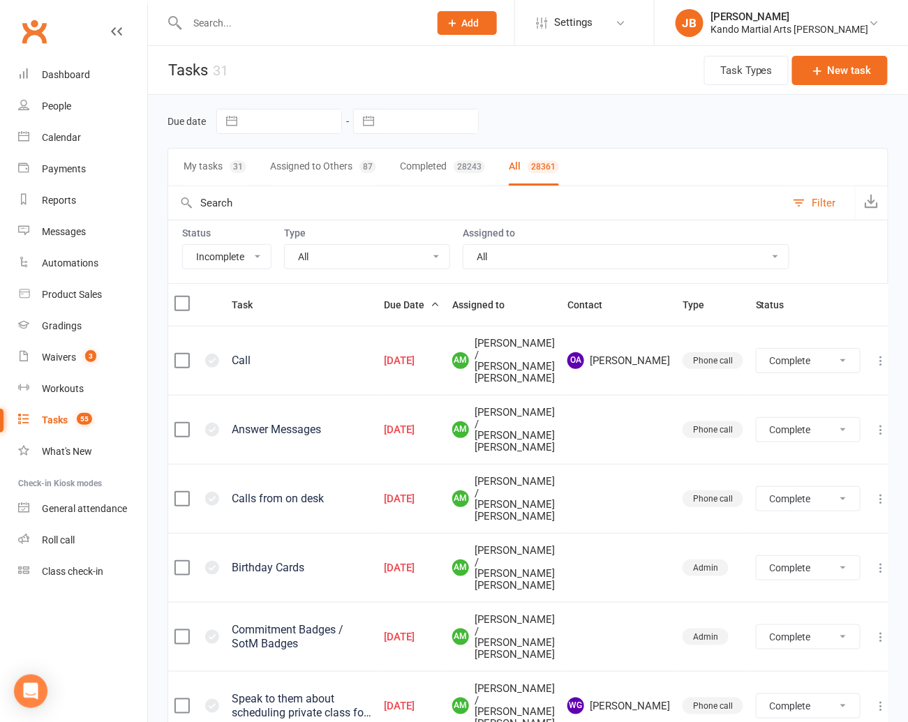
select select "started"
select select "waiting"
select select "started"
select select "waiting"
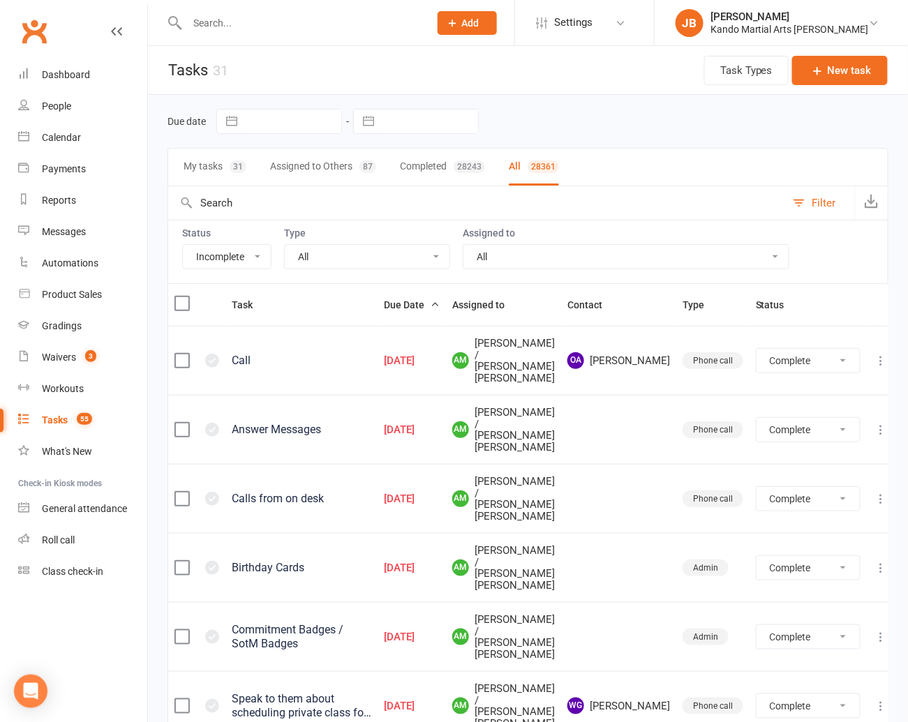
select select "started"
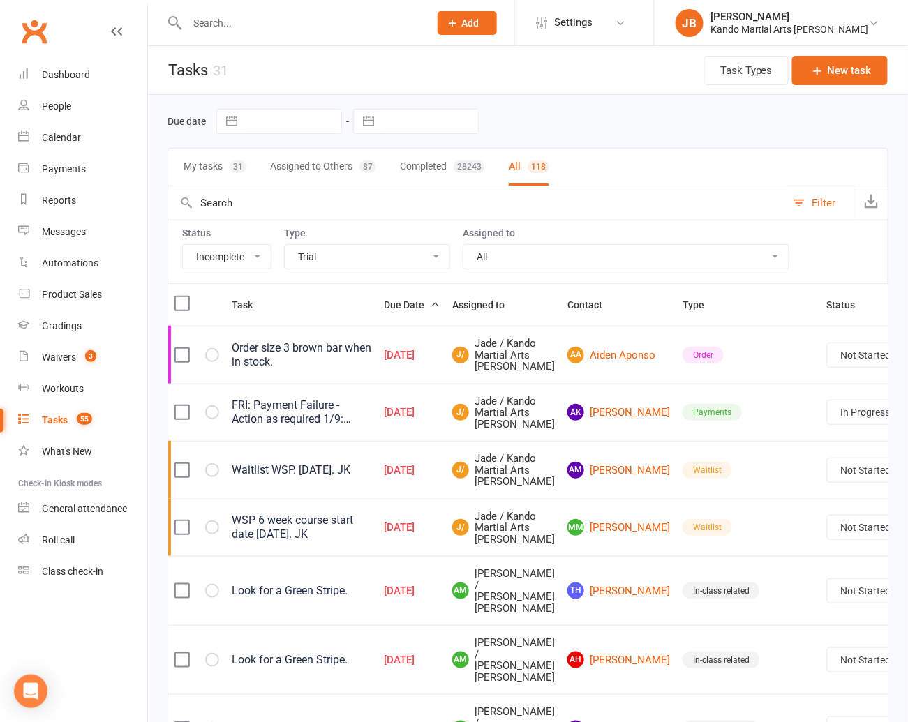
click at [285, 245] on select "All Admin Bbpc - black belt prep course Cancellation Enquiry Follow-up In-class…" at bounding box center [367, 257] width 165 height 24
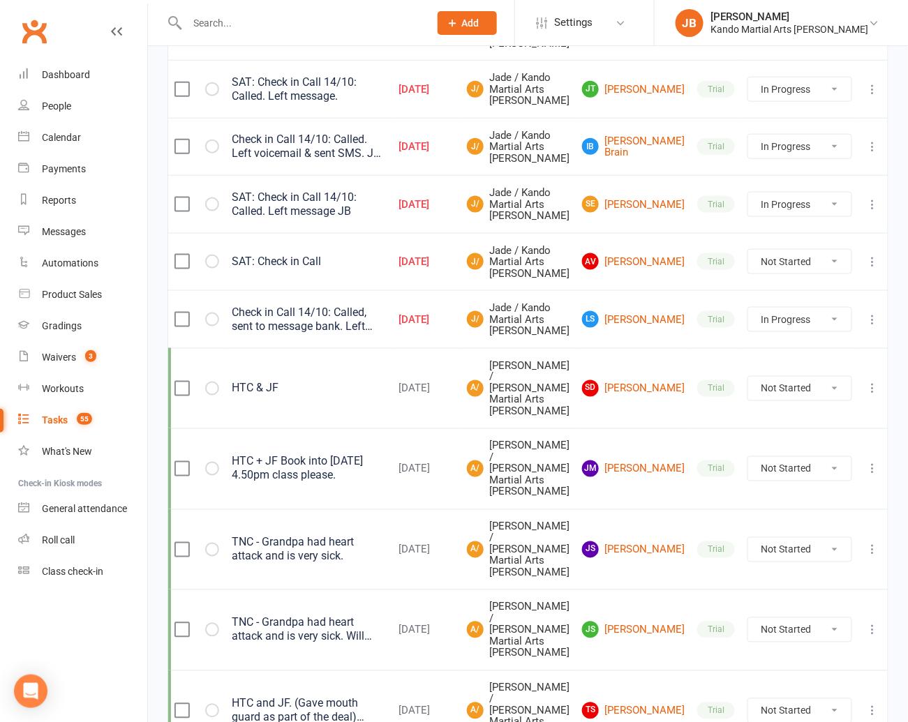
scroll to position [380, 0]
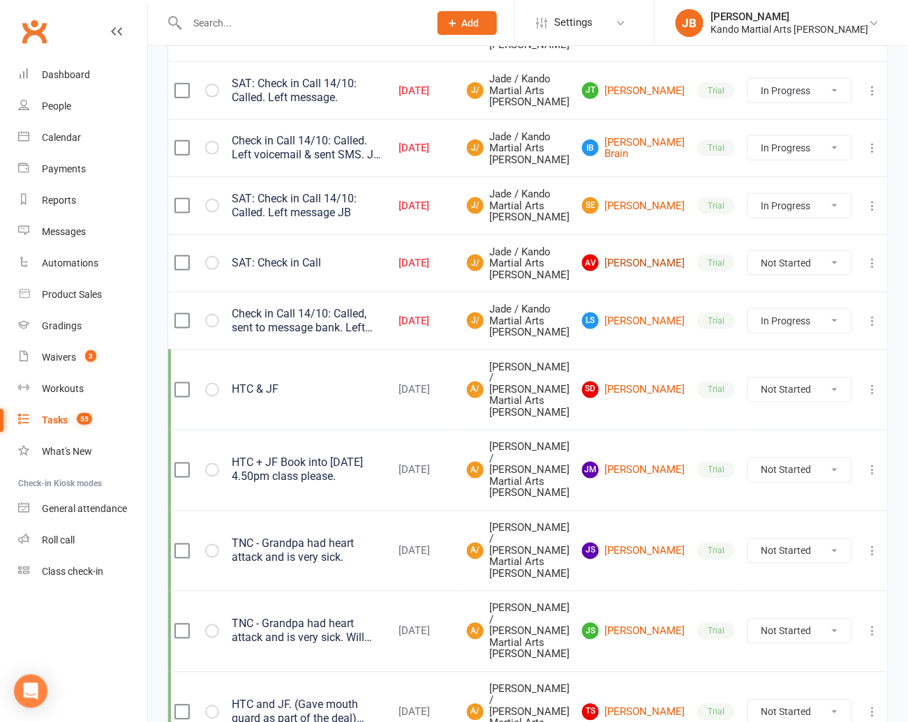
click at [650, 271] on link "AV Ashvvitha Vin" at bounding box center [633, 263] width 103 height 17
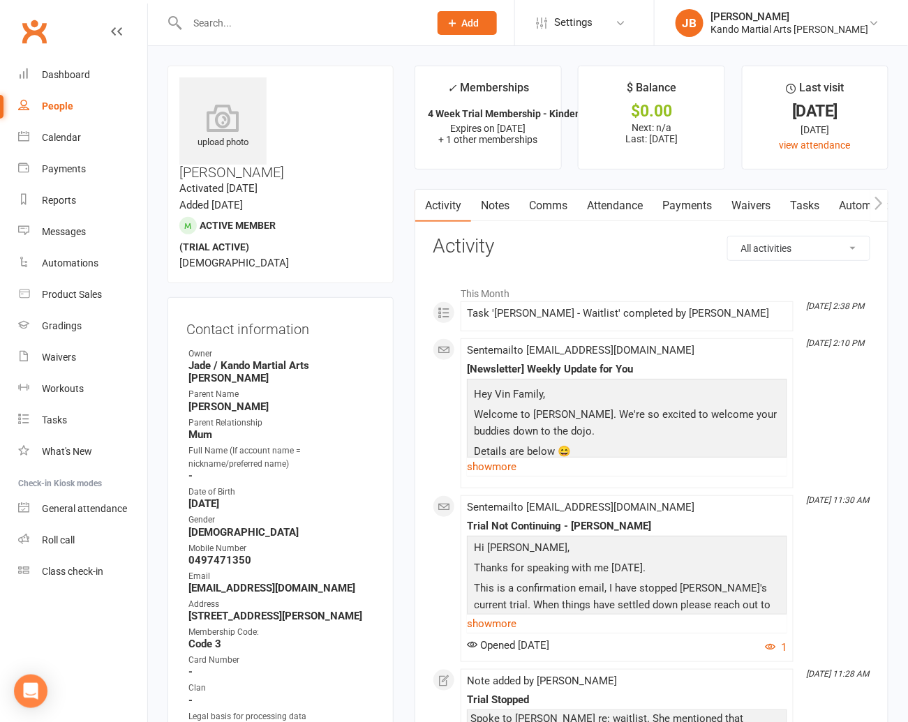
click at [505, 202] on link "Notes" at bounding box center [495, 206] width 48 height 32
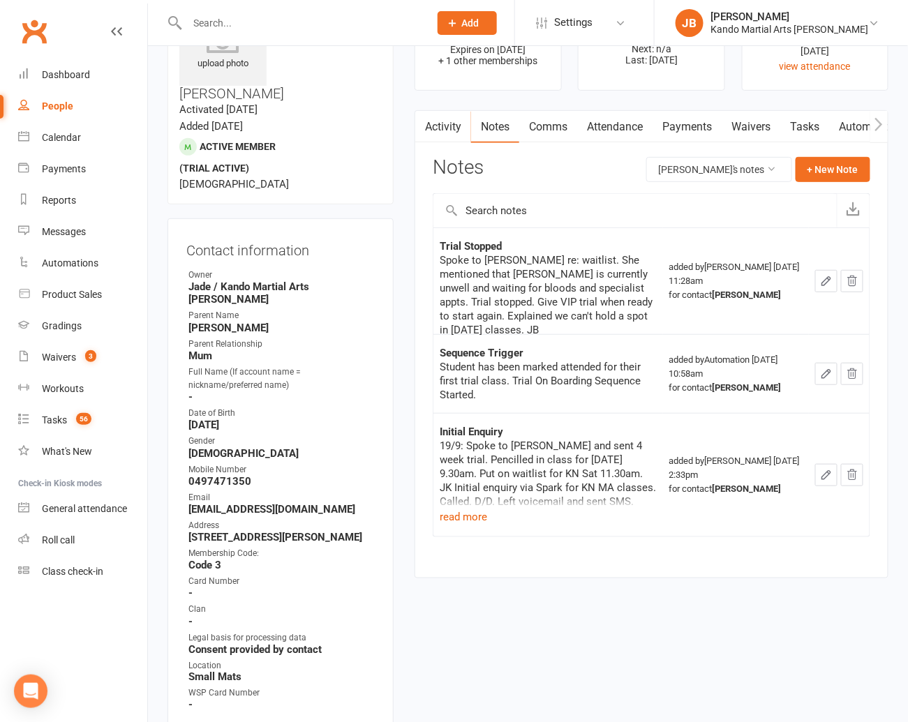
scroll to position [103, 0]
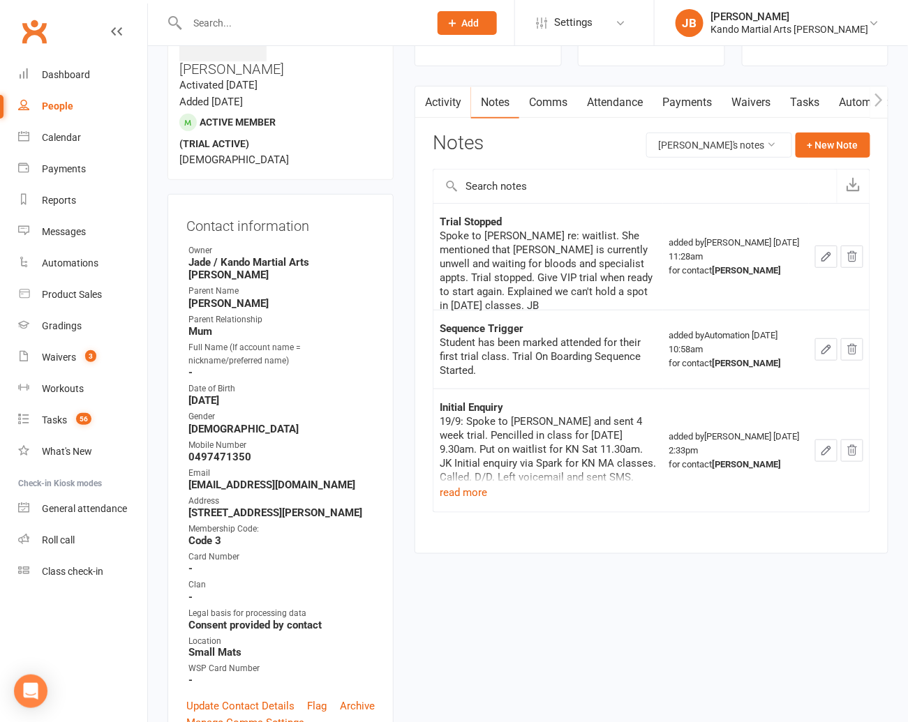
click at [794, 98] on link "Tasks" at bounding box center [804, 103] width 49 height 32
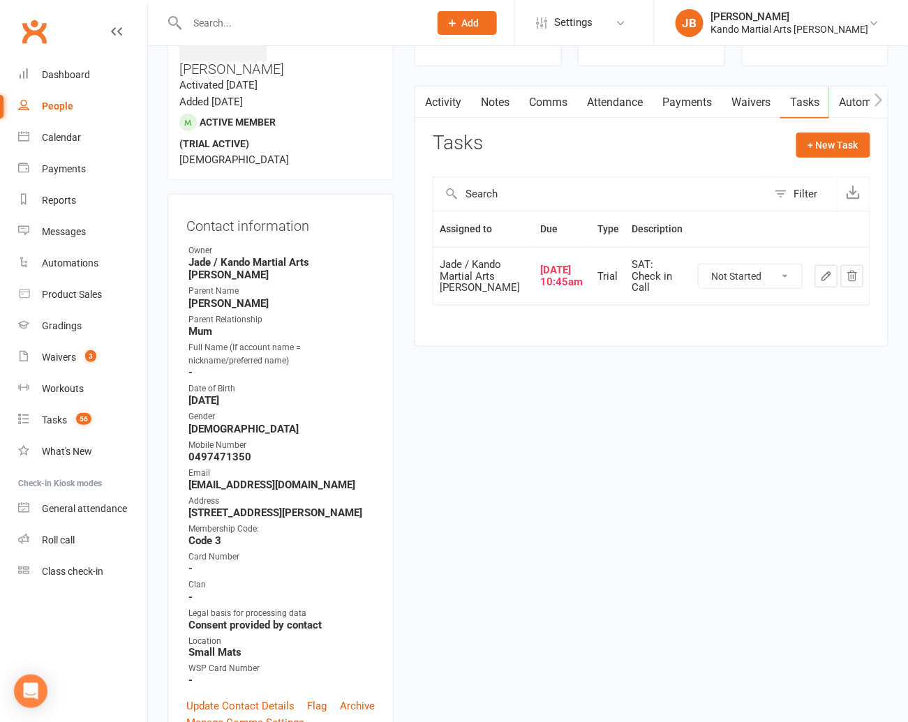
click at [722, 279] on select "Not Started In Progress Waiting Complete" at bounding box center [750, 277] width 103 height 24
click at [699, 265] on select "Not Started In Progress Waiting Complete" at bounding box center [750, 277] width 103 height 24
select select "unstarted"
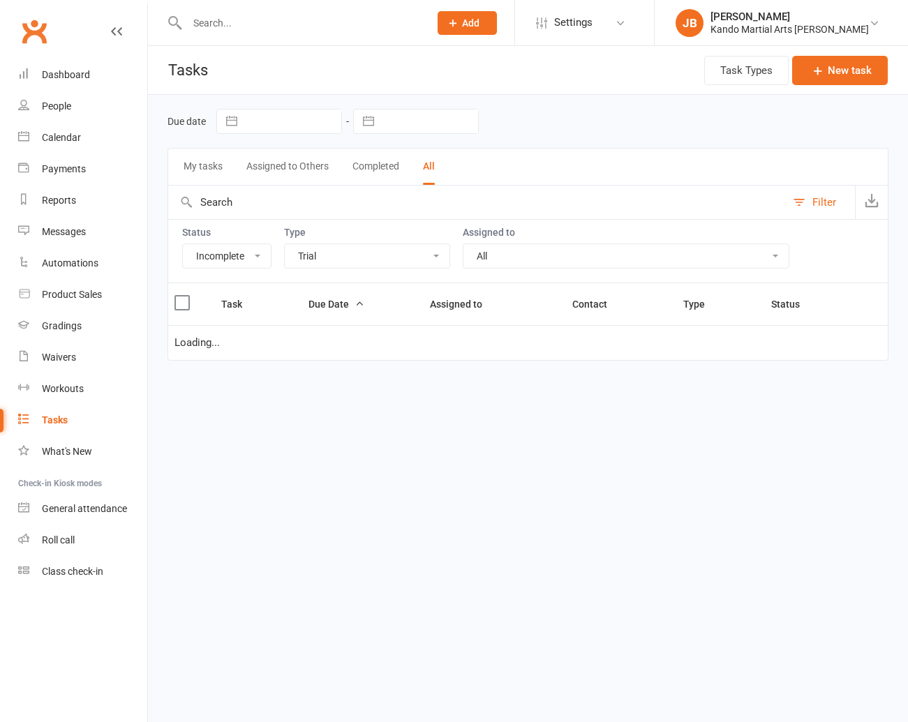
select select "incomplete"
select select "23766"
select select "started"
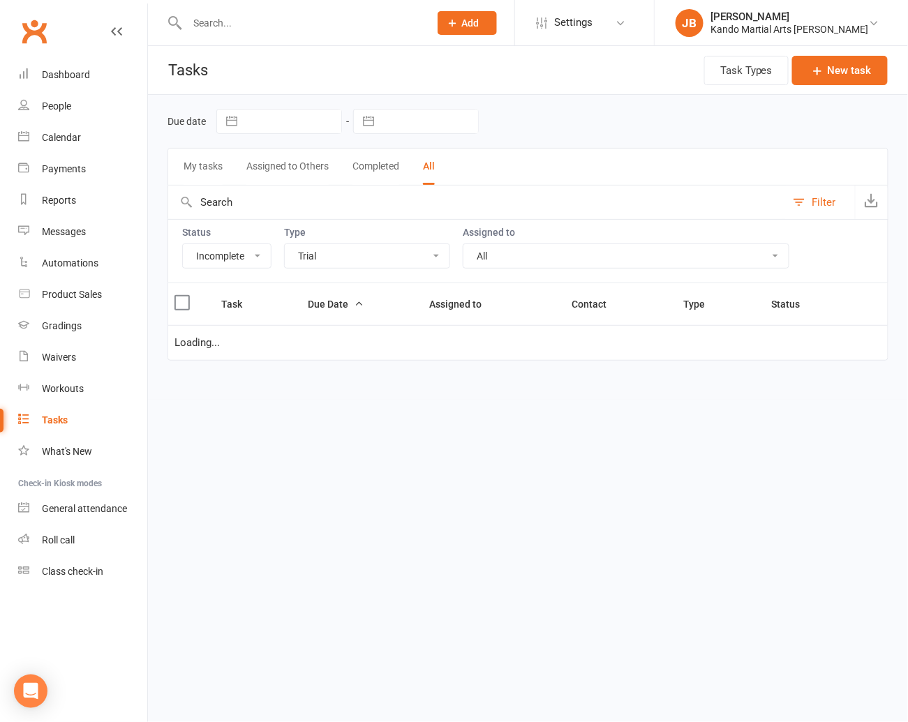
select select "started"
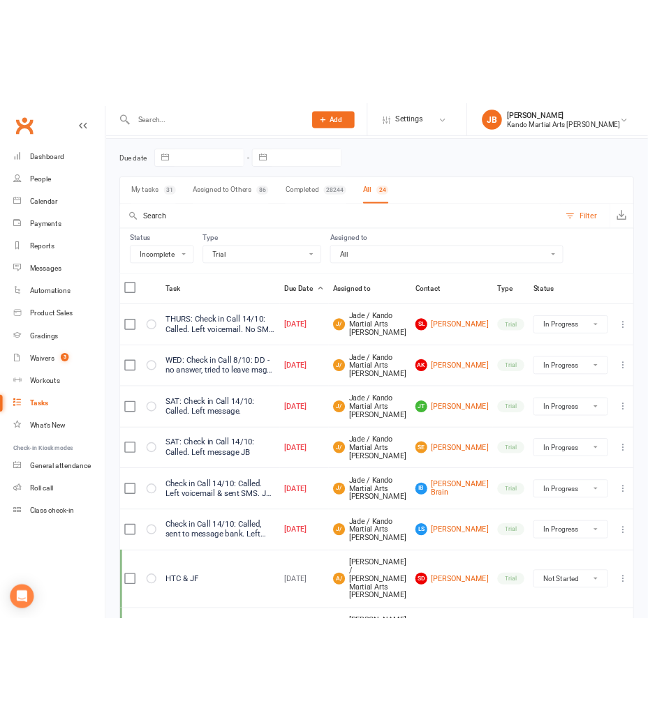
scroll to position [48, 0]
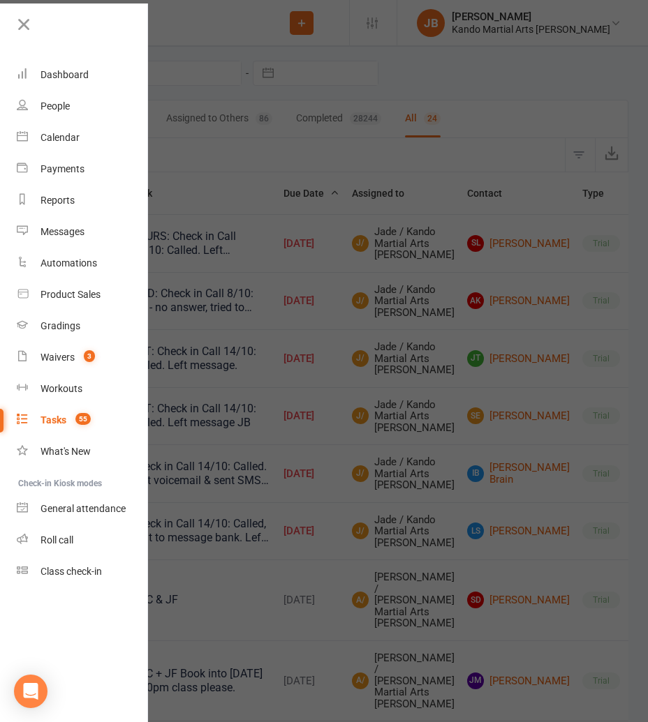
select select "started"
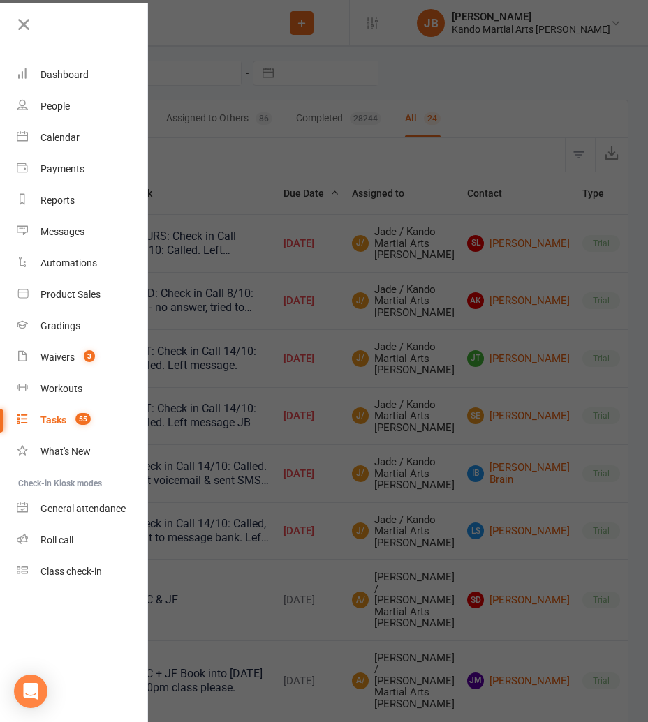
select select "started"
drag, startPoint x: 23, startPoint y: 24, endPoint x: 32, endPoint y: 24, distance: 9.1
click at [23, 24] on icon at bounding box center [24, 25] width 20 height 20
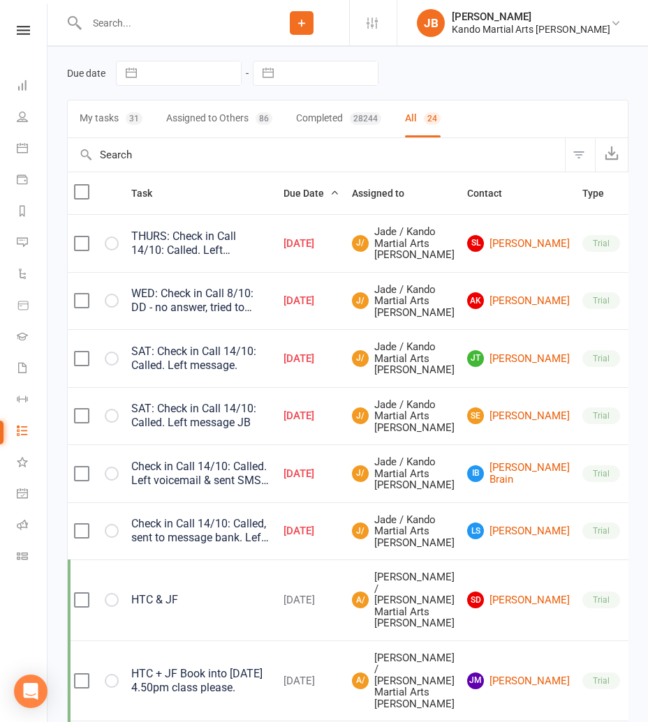
click at [144, 17] on input "text" at bounding box center [168, 23] width 172 height 20
paste input "[PERSON_NAME] [PERSON_NAME][EMAIL_ADDRESS][DOMAIN_NAME]"
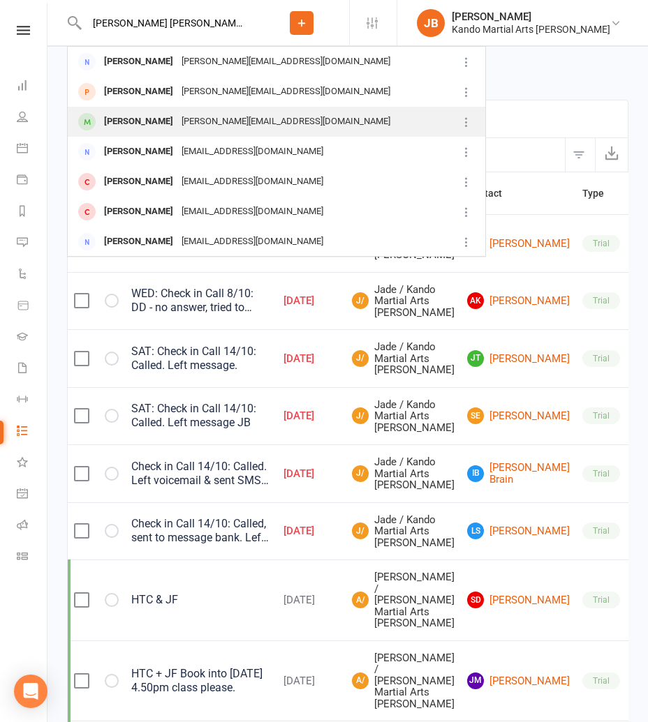
type input "[PERSON_NAME] [PERSON_NAME][EMAIL_ADDRESS][DOMAIN_NAME]"
click at [149, 112] on div "[PERSON_NAME]" at bounding box center [138, 122] width 77 height 20
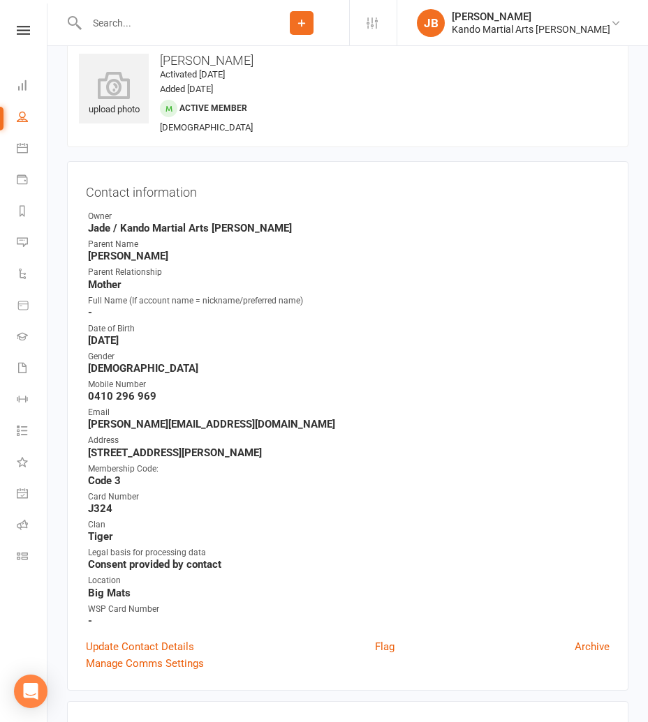
scroll to position [14, 0]
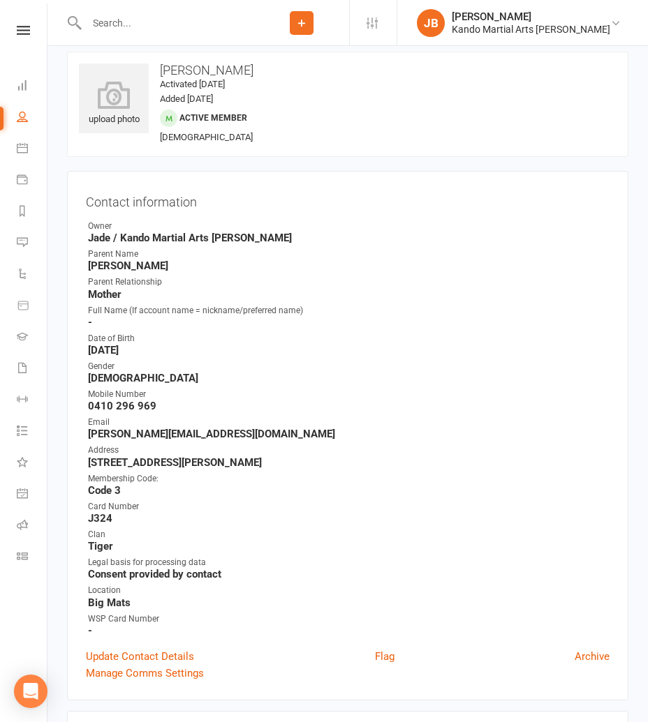
click at [105, 13] on input "text" at bounding box center [168, 23] width 172 height 20
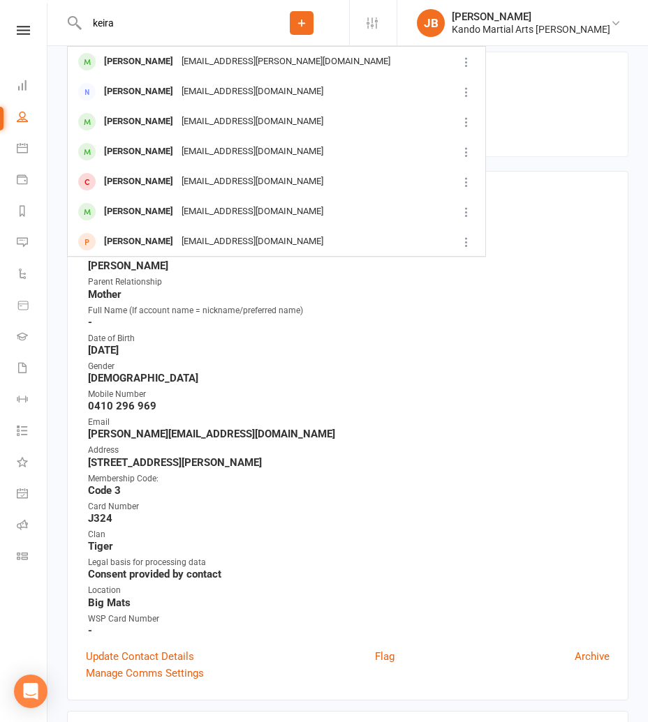
type input "keira"
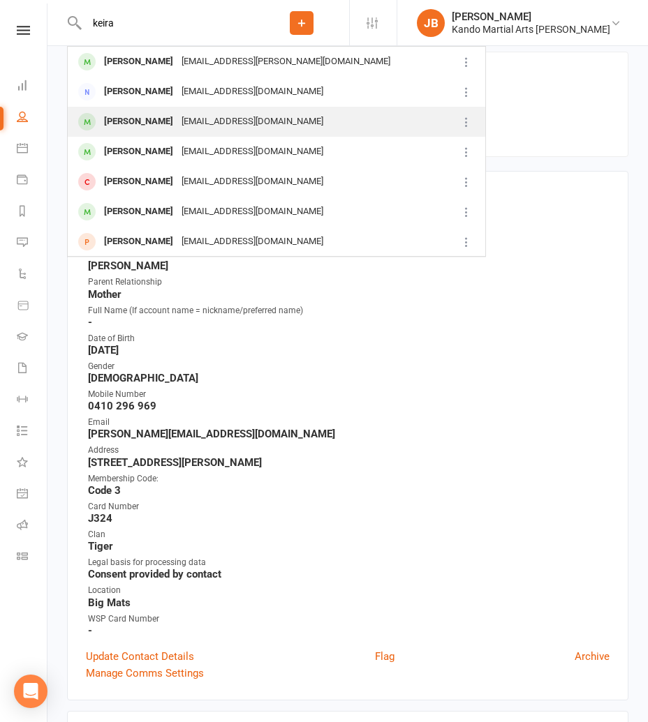
click at [124, 113] on div "[PERSON_NAME]" at bounding box center [138, 122] width 77 height 20
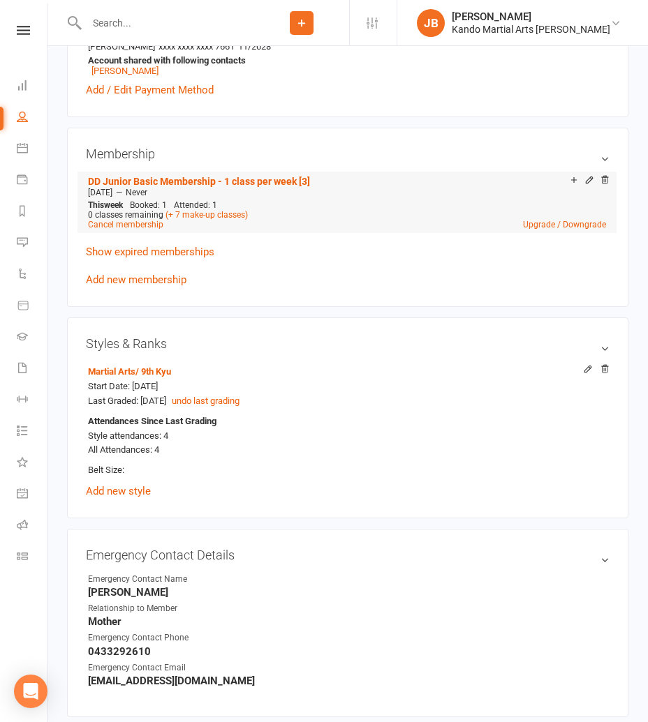
scroll to position [744, 0]
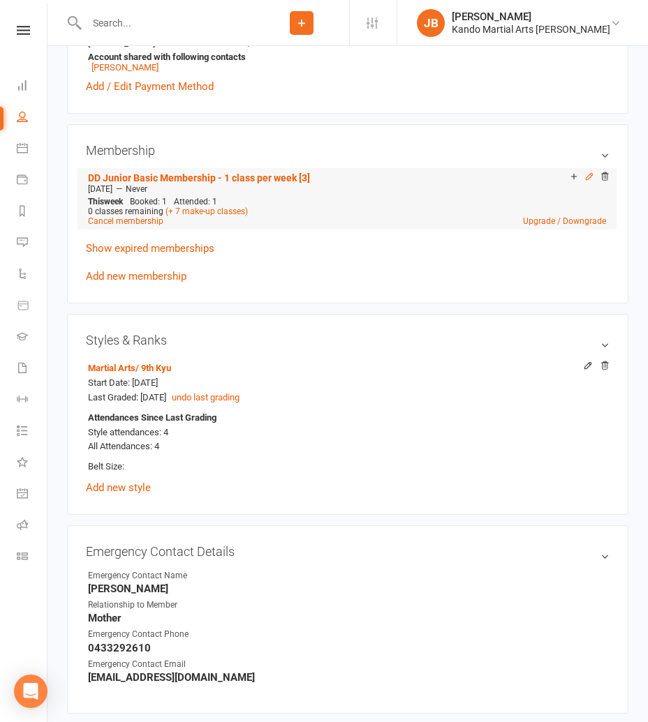
click at [588, 174] on icon at bounding box center [589, 176] width 6 height 6
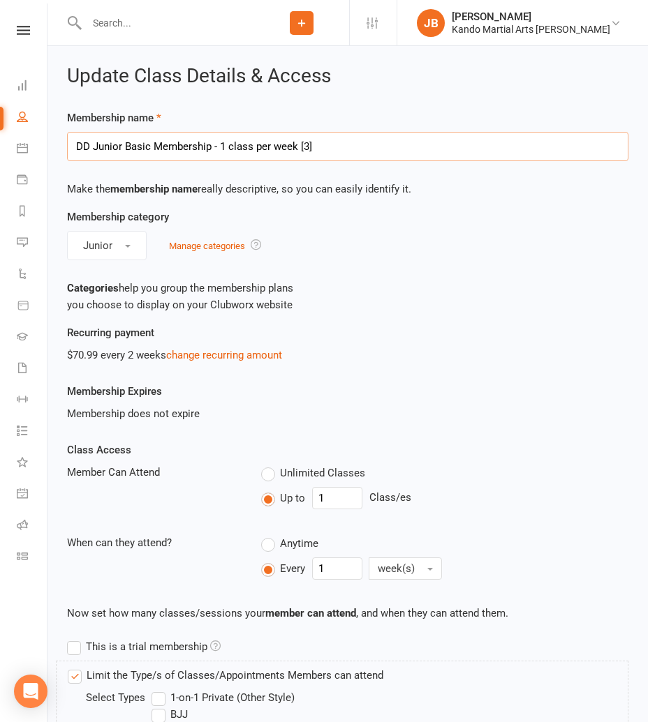
click at [144, 147] on input "DD Junior Basic Membership - 1 class per week [3]" at bounding box center [347, 146] width 561 height 29
click at [239, 145] on input "DD Junior Standard Membership - 1 class per week [3]" at bounding box center [347, 146] width 561 height 29
type input "DD Junior Standard Membership - 2 class per week [3]"
click at [332, 498] on input "1" at bounding box center [337, 498] width 50 height 22
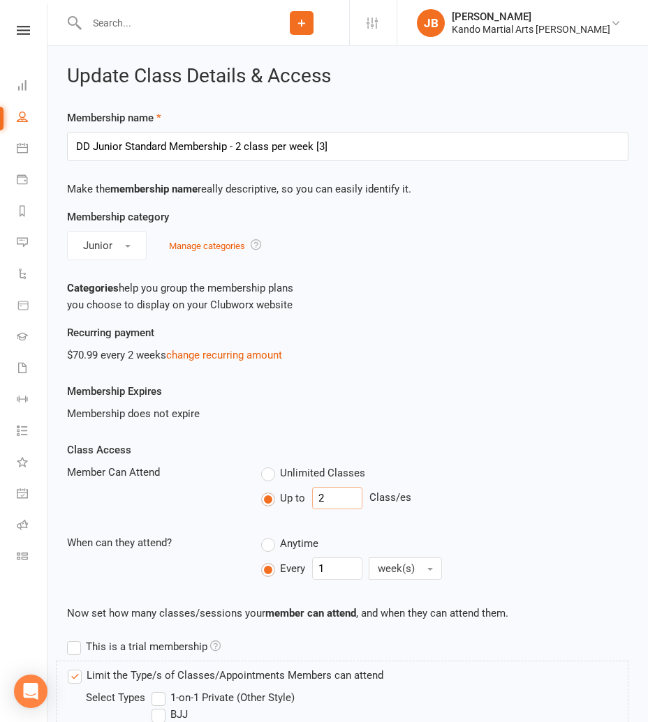
type input "2"
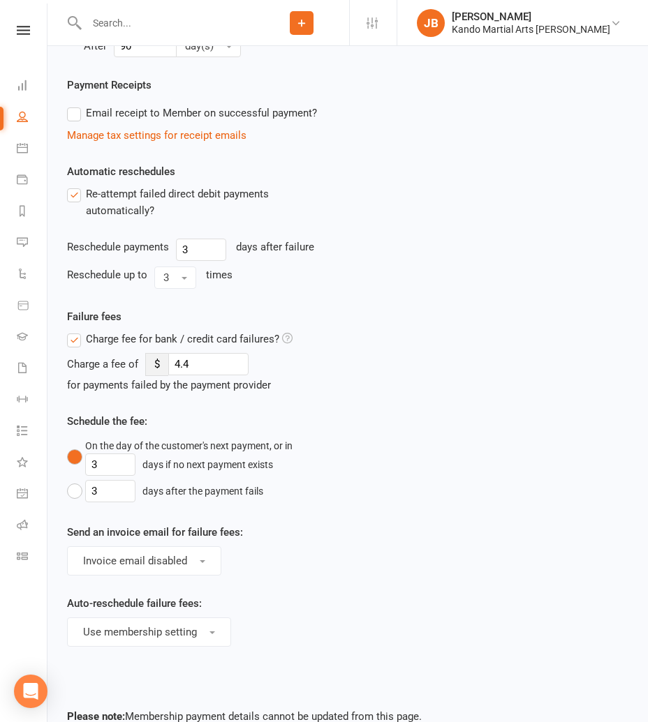
scroll to position [1430, 0]
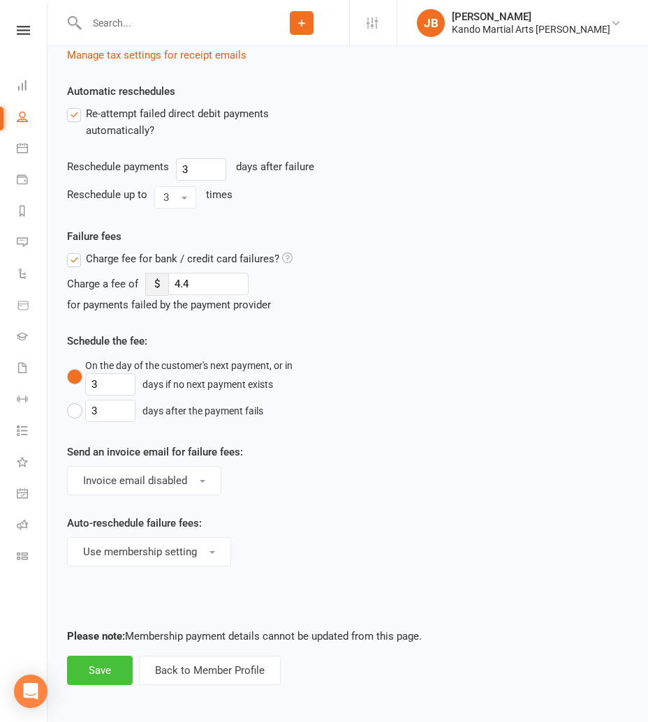
click at [114, 674] on button "Save" at bounding box center [100, 670] width 66 height 29
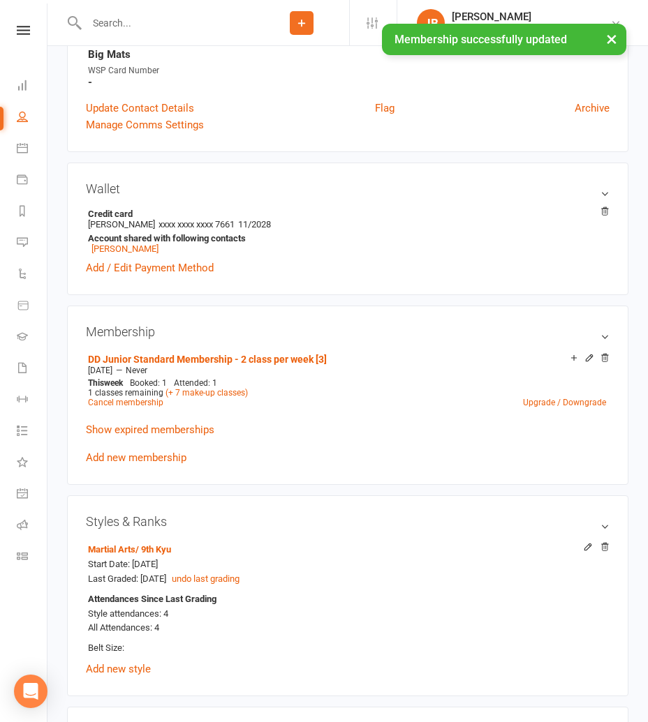
scroll to position [564, 0]
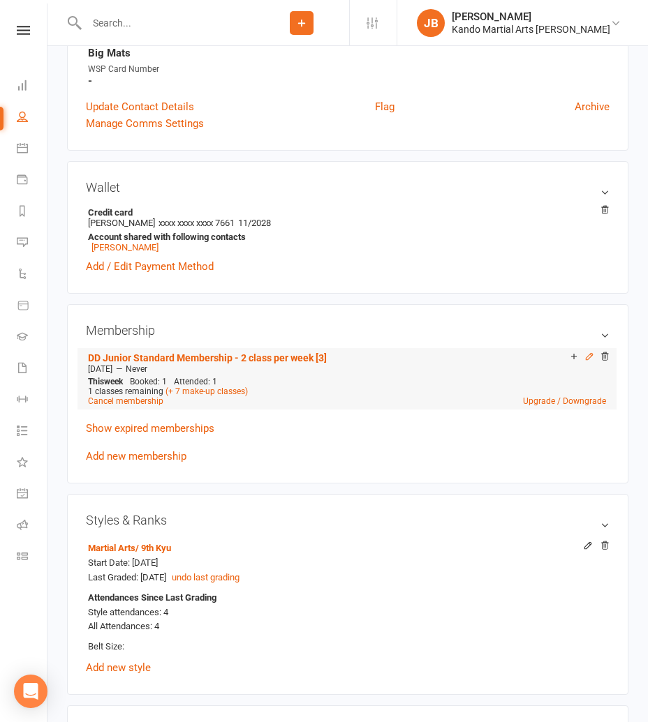
click at [590, 354] on icon at bounding box center [589, 357] width 10 height 10
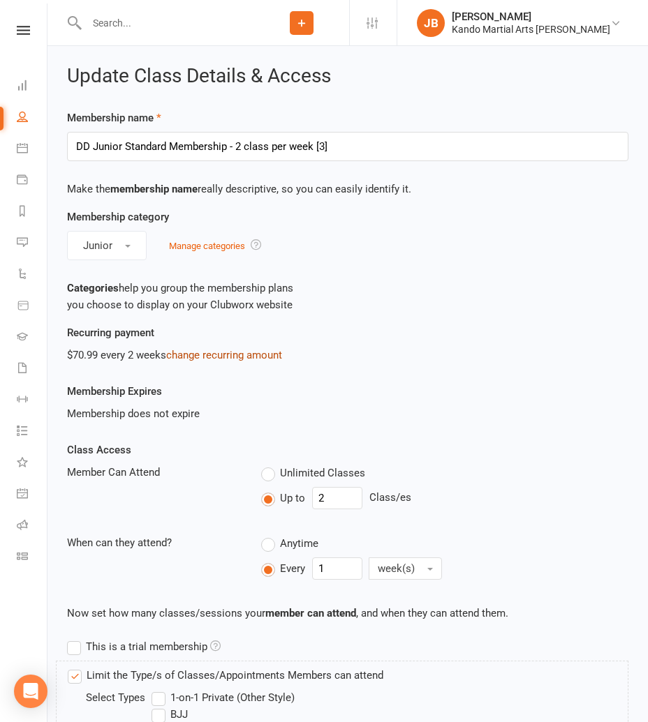
click at [218, 354] on link "change recurring amount" at bounding box center [224, 355] width 116 height 13
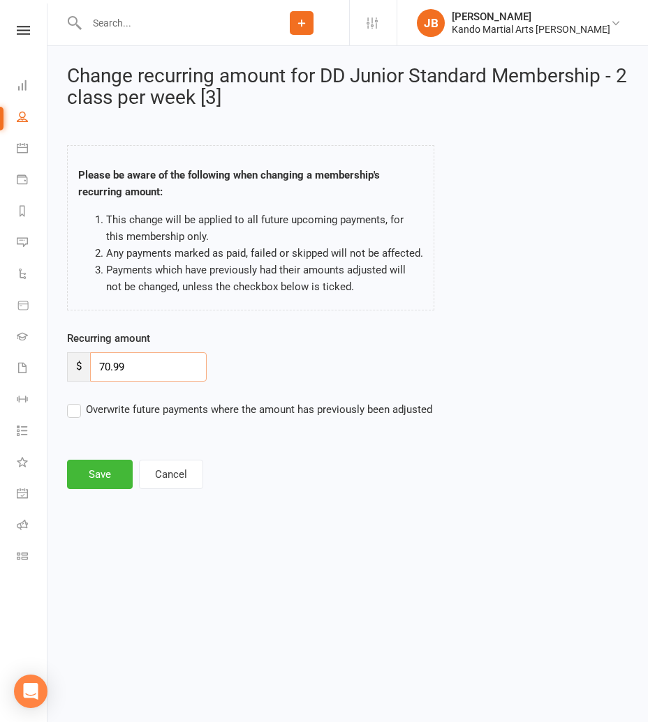
click at [105, 364] on input "70.99" at bounding box center [148, 366] width 117 height 29
type input "90.99"
click at [86, 466] on button "Save" at bounding box center [100, 474] width 66 height 29
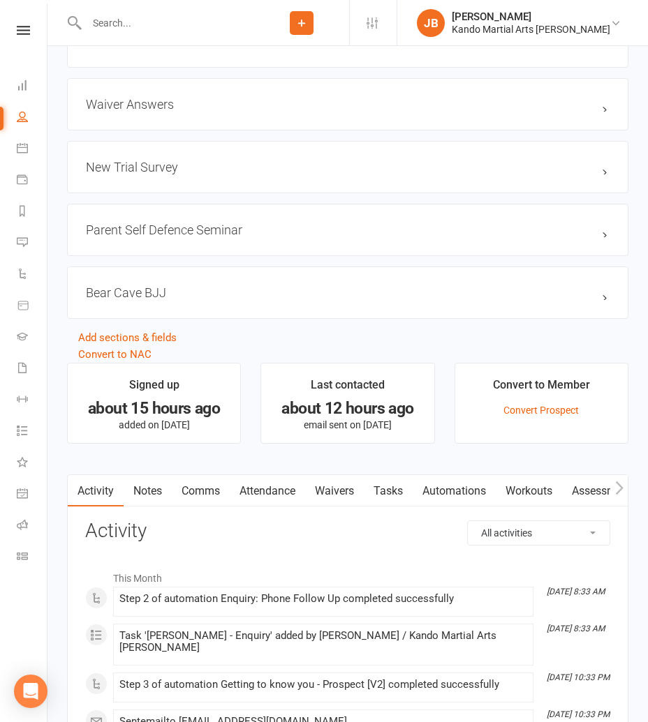
scroll to position [1777, 0]
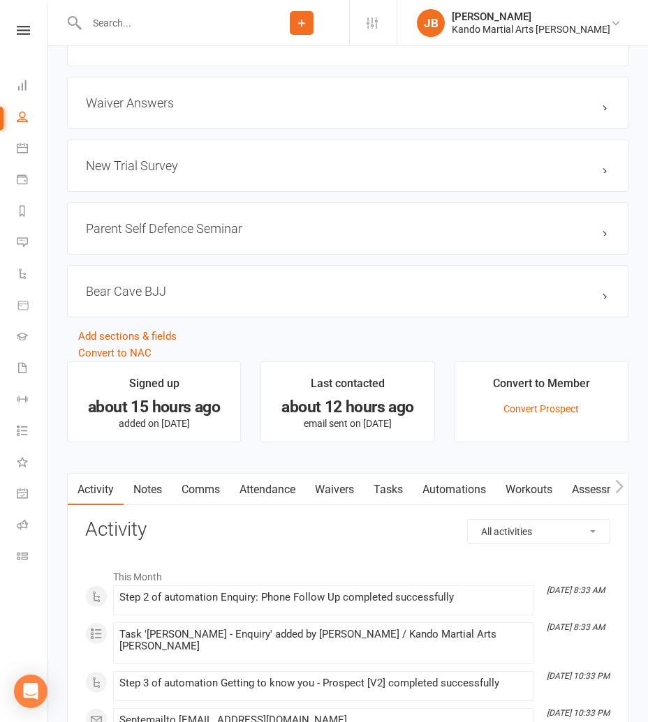
click at [158, 479] on link "Notes" at bounding box center [148, 490] width 48 height 32
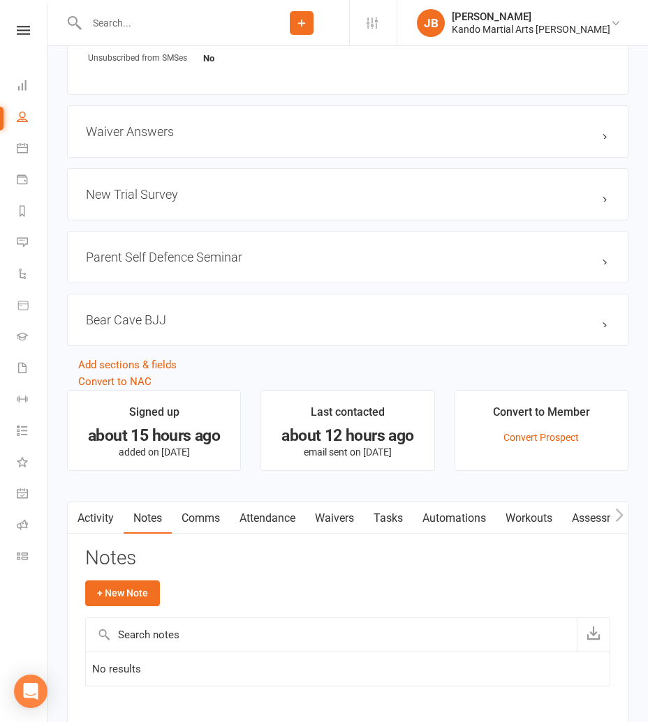
scroll to position [1750, 0]
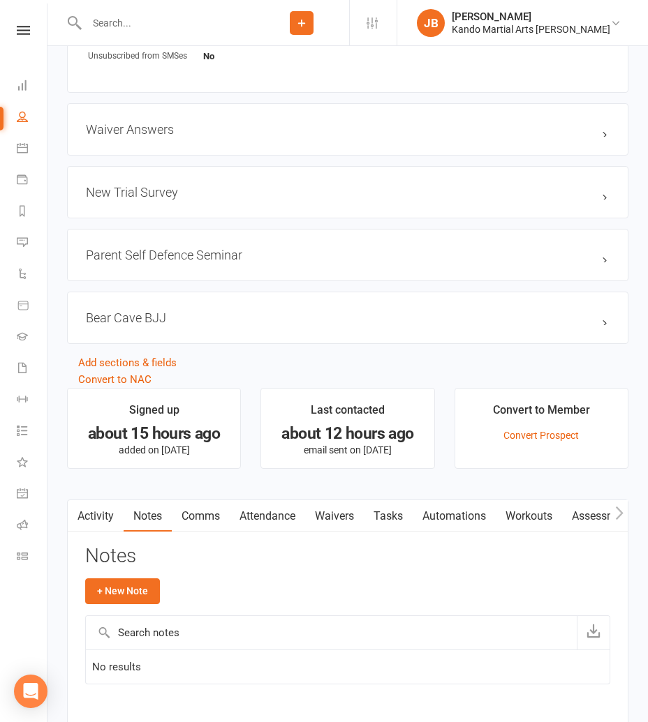
click at [270, 504] on link "Attendance" at bounding box center [267, 516] width 75 height 32
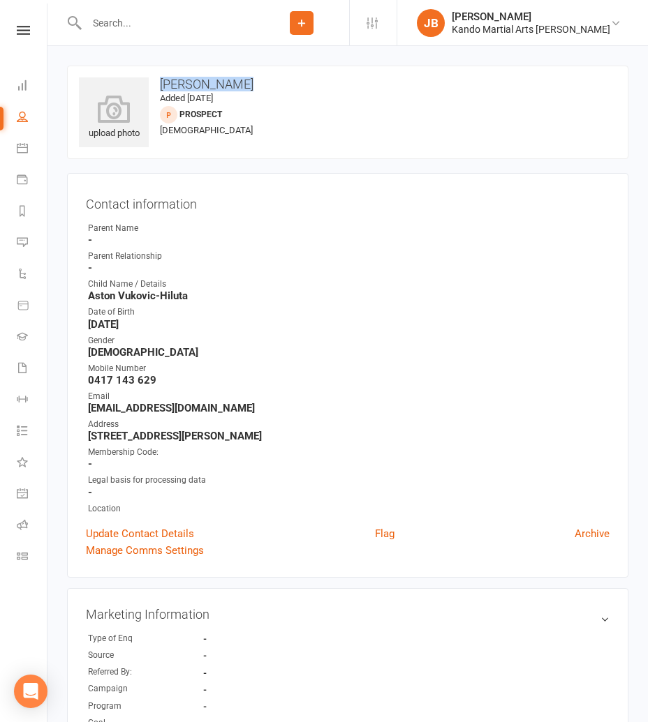
drag, startPoint x: 244, startPoint y: 85, endPoint x: 161, endPoint y: 87, distance: 83.1
click at [160, 87] on h3 "[PERSON_NAME]" at bounding box center [347, 84] width 537 height 14
copy h3 "[PERSON_NAME]"
drag, startPoint x: 192, startPoint y: 296, endPoint x: 82, endPoint y: 295, distance: 110.3
click at [82, 295] on div "Contact information Owner Parent Name - Parent Relationship - Child Name / Deta…" at bounding box center [347, 375] width 561 height 405
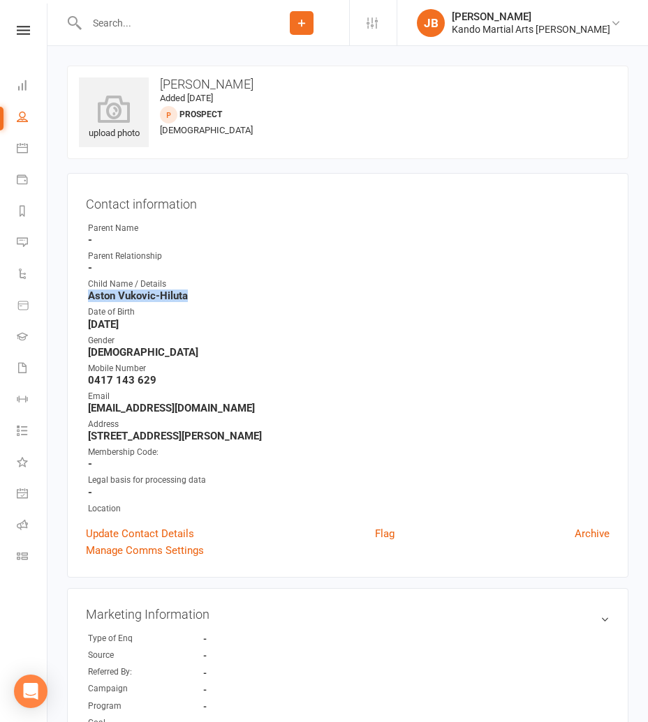
copy strong "Aston Vukovic-Hiluta"
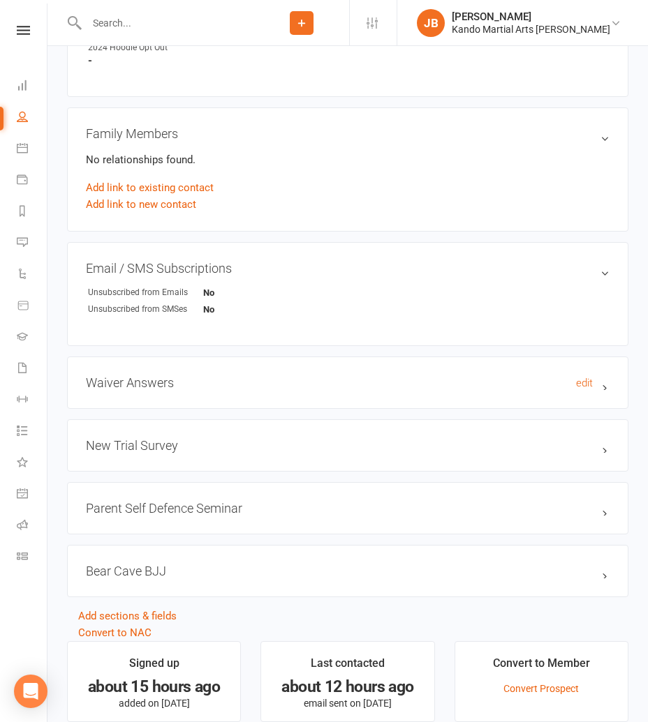
scroll to position [1508, 0]
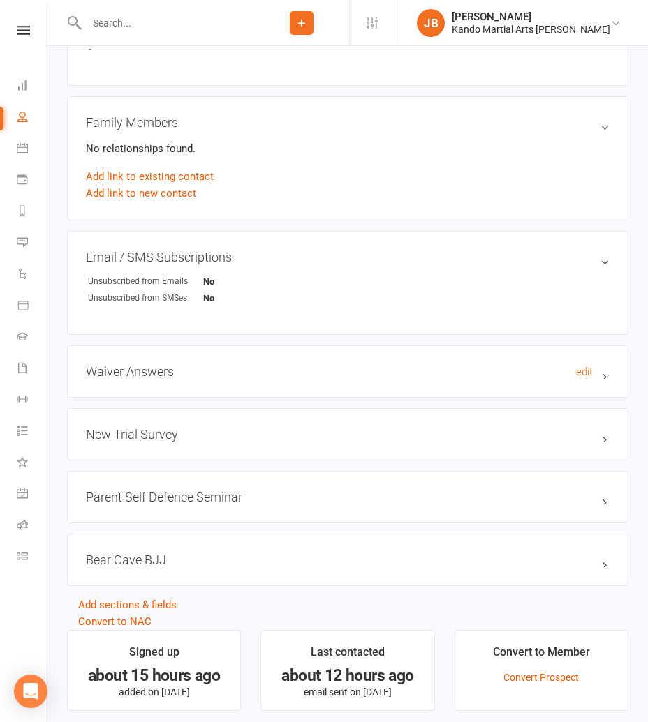
click at [193, 364] on h3 "Waiver Answers edit" at bounding box center [347, 371] width 523 height 15
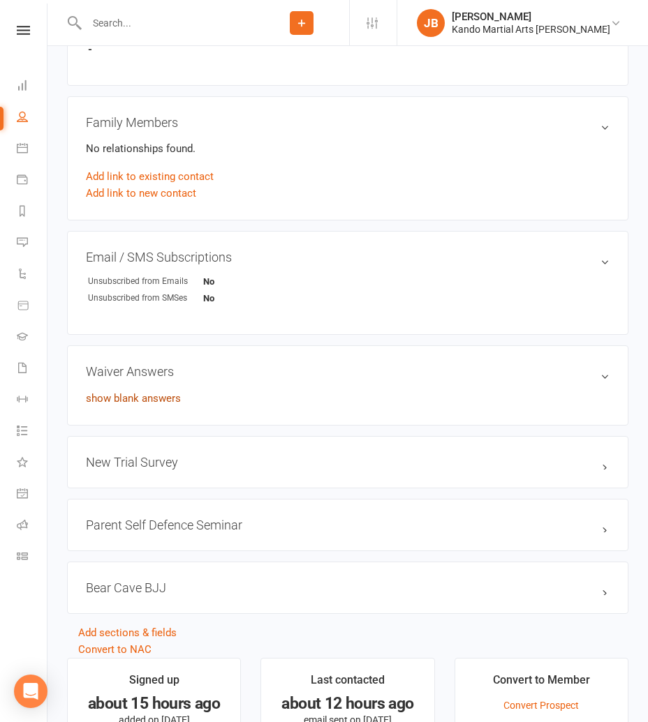
click at [154, 393] on link "show blank answers" at bounding box center [133, 398] width 95 height 13
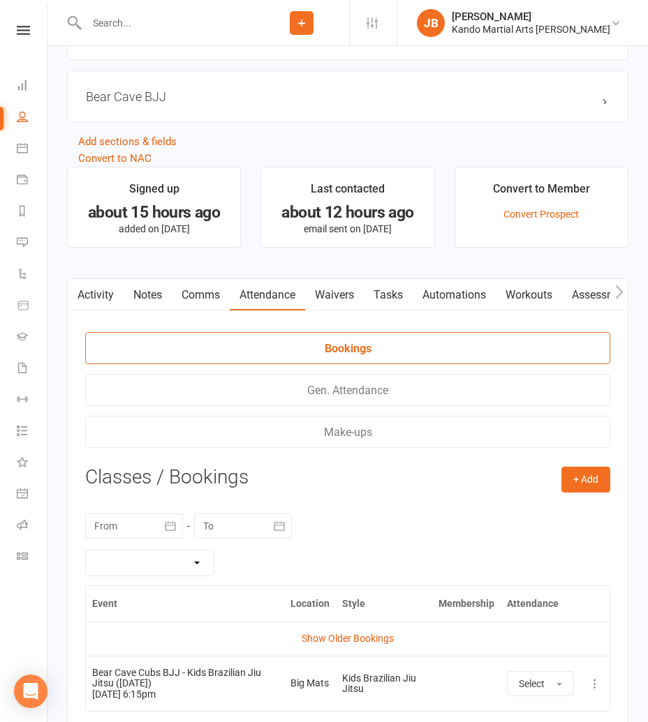
scroll to position [2792, 0]
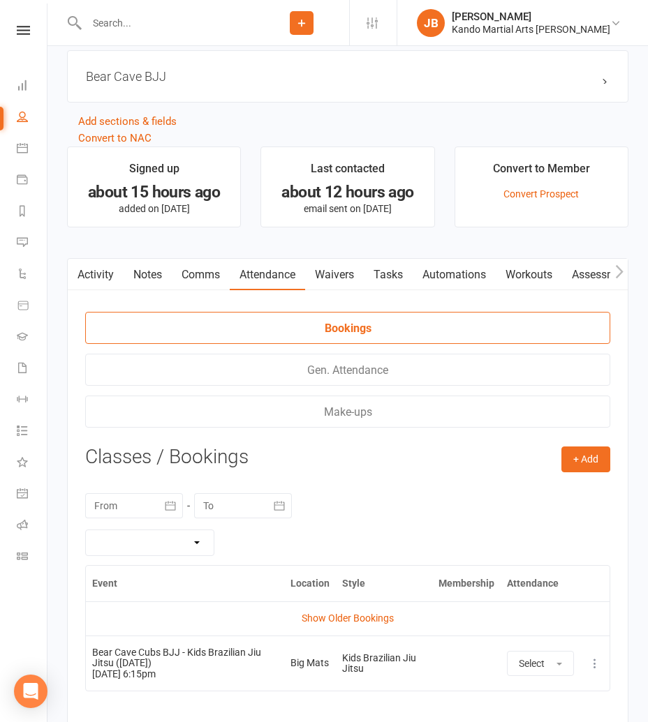
click at [396, 259] on link "Tasks" at bounding box center [388, 275] width 49 height 32
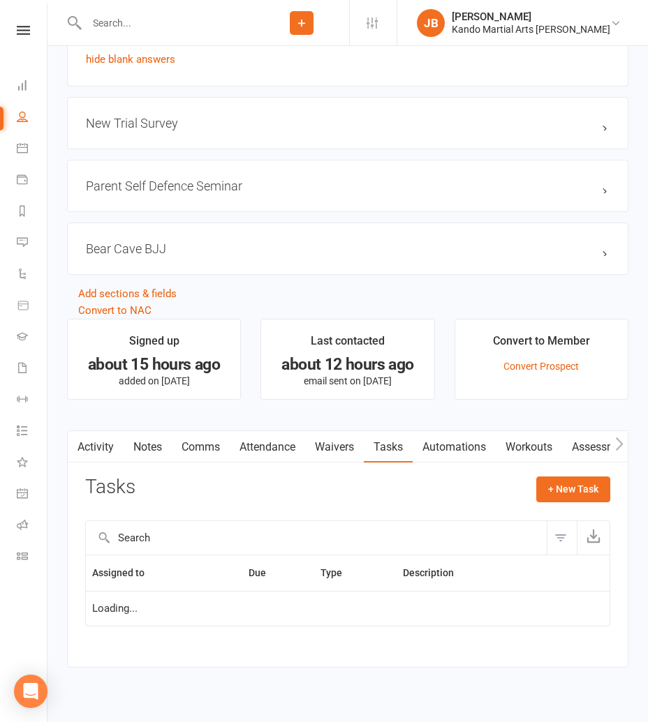
scroll to position [2758, 0]
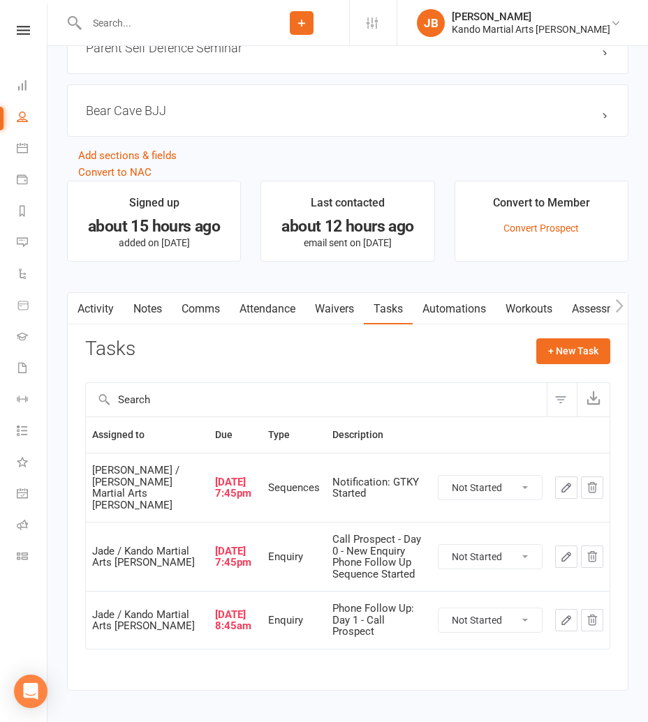
click at [500, 476] on select "Not Started In Progress Waiting Complete" at bounding box center [489, 488] width 103 height 24
click at [438, 476] on select "Not Started In Progress Waiting Complete" at bounding box center [489, 488] width 103 height 24
select select "unstarted"
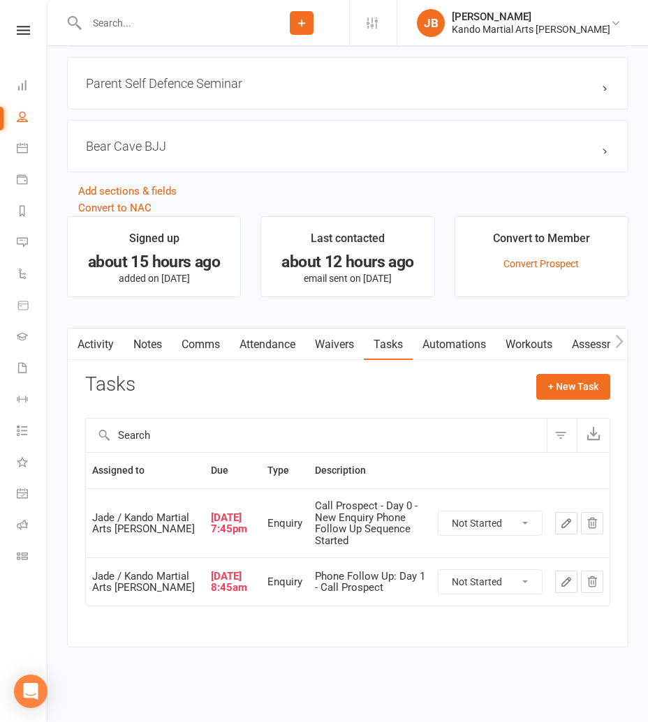
scroll to position [2701, 0]
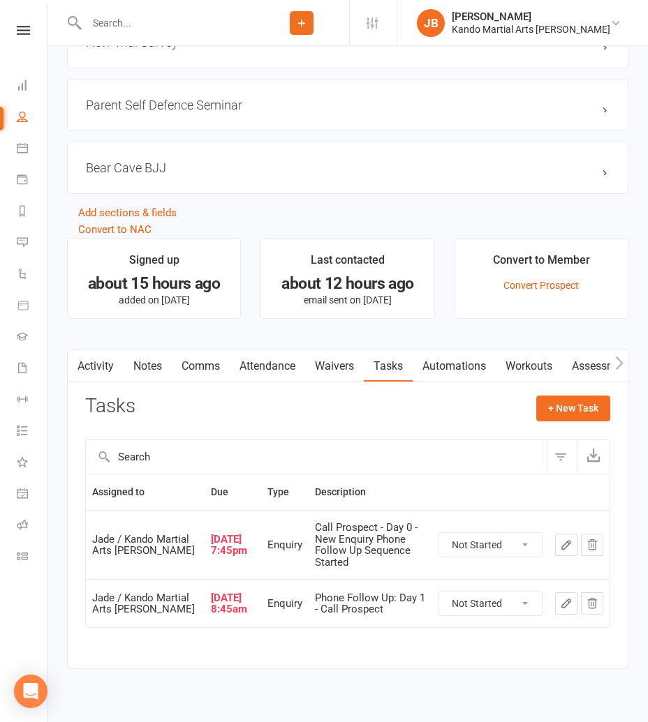
click at [457, 533] on select "Not Started In Progress Waiting Complete" at bounding box center [489, 545] width 103 height 24
click at [438, 533] on select "Not Started In Progress Waiting Complete" at bounding box center [489, 545] width 103 height 24
select select "unstarted"
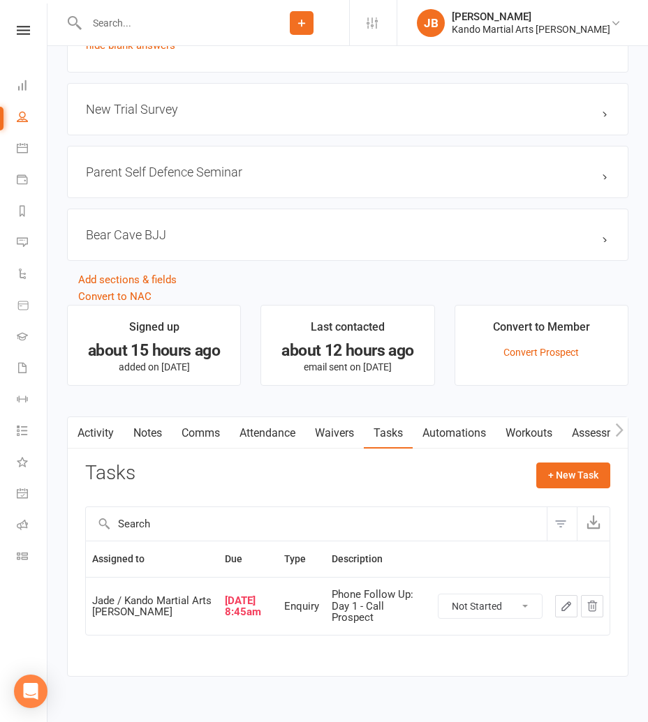
click at [459, 595] on select "Not Started In Progress Waiting Complete" at bounding box center [489, 607] width 103 height 24
click at [438, 595] on select "Not Started In Progress Waiting Complete" at bounding box center [489, 607] width 103 height 24
select select "unstarted"
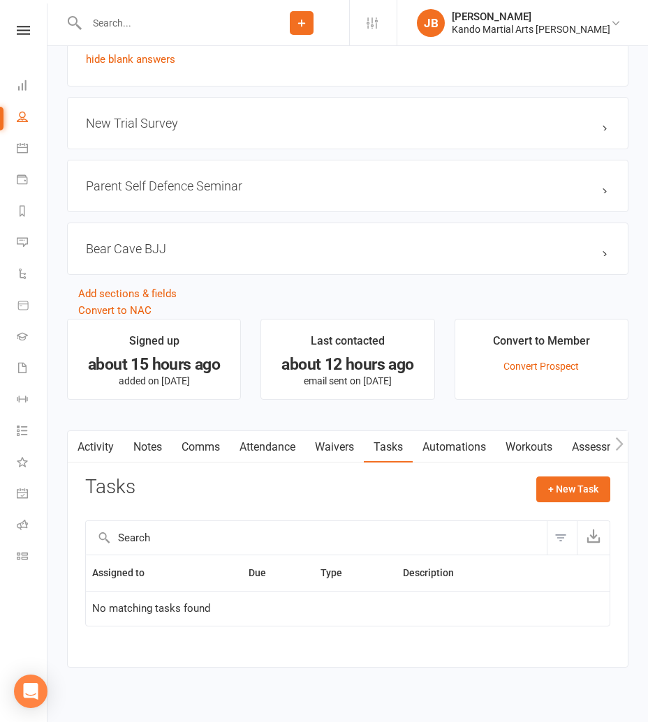
click at [440, 431] on link "Automations" at bounding box center [453, 447] width 83 height 32
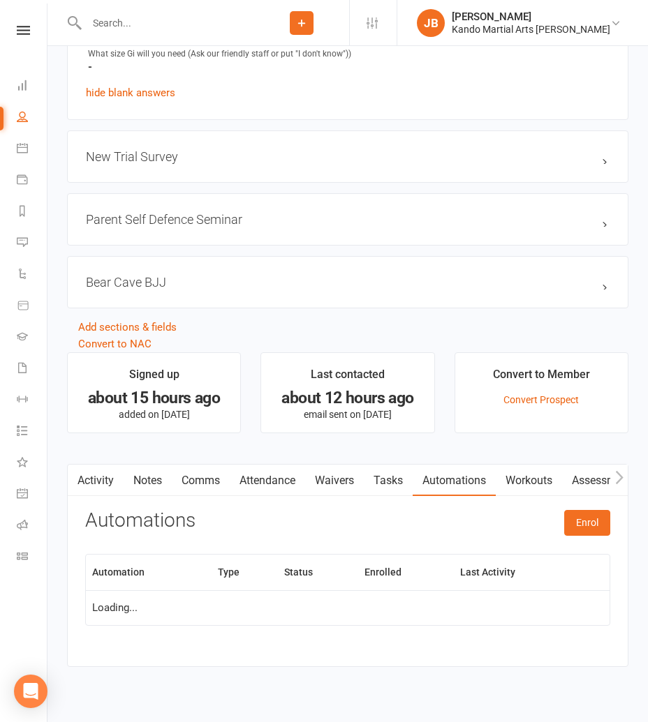
scroll to position [2634, 0]
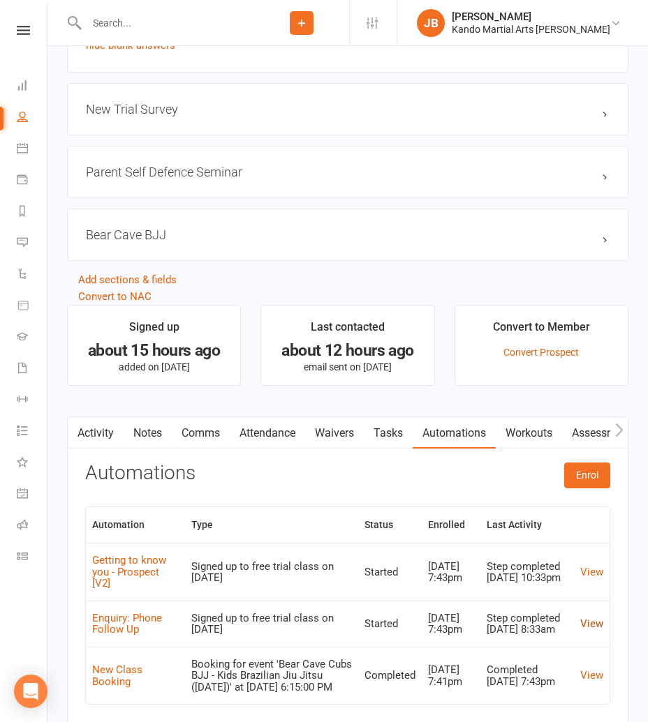
click at [588, 618] on link "View" at bounding box center [591, 624] width 23 height 13
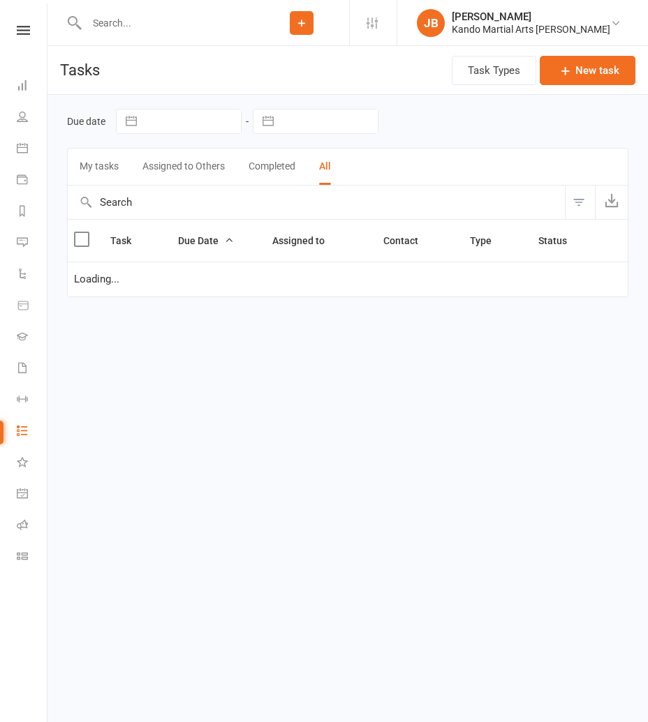
select select "started"
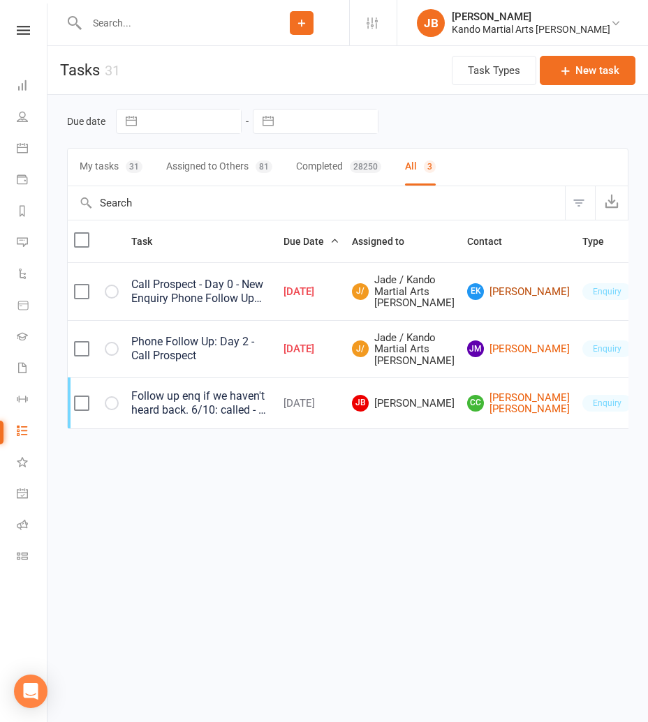
click at [467, 300] on link "EK [PERSON_NAME]" at bounding box center [518, 291] width 103 height 17
select select "unstarted"
select select "started"
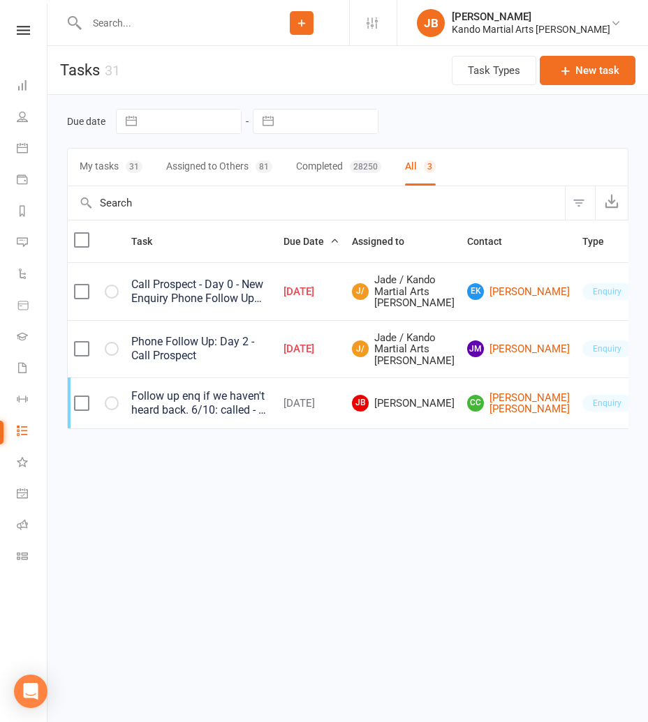
select select "started"
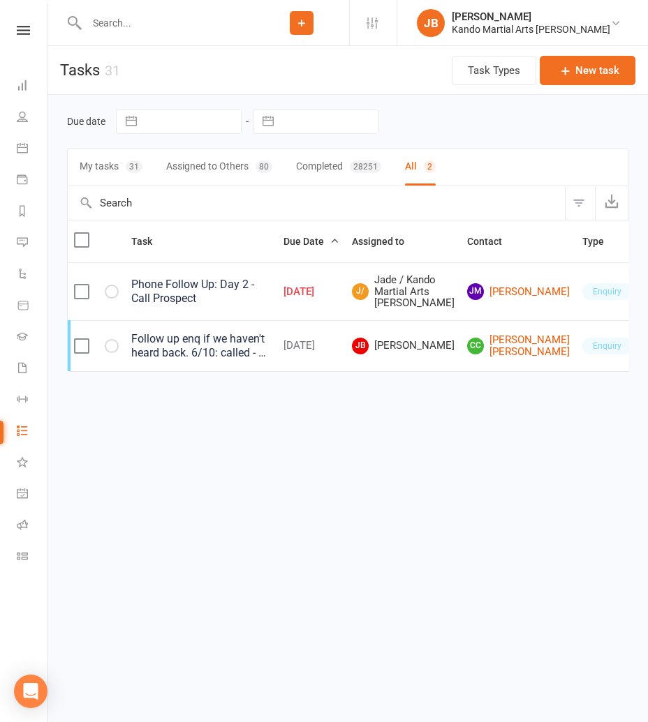
click at [0, 0] on icon "button" at bounding box center [0, 0] width 0 height 0
select select "started"
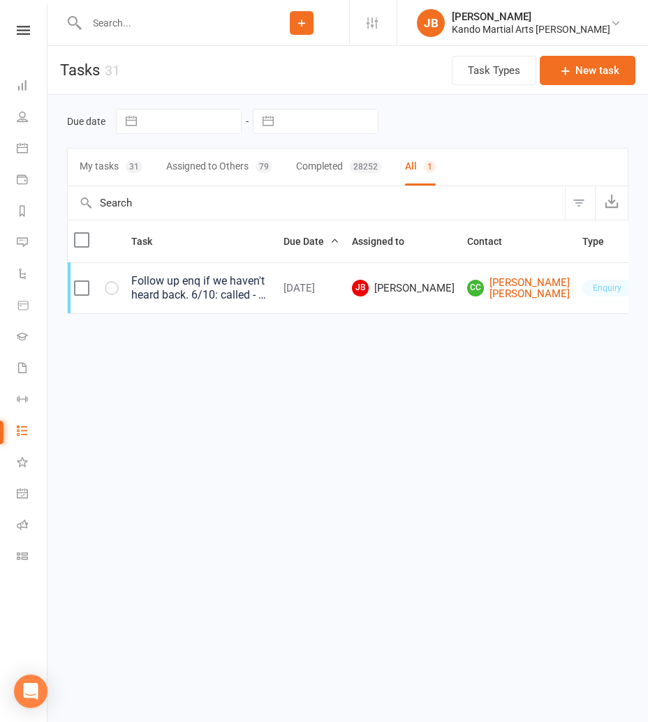
click at [119, 27] on input "text" at bounding box center [168, 23] width 172 height 20
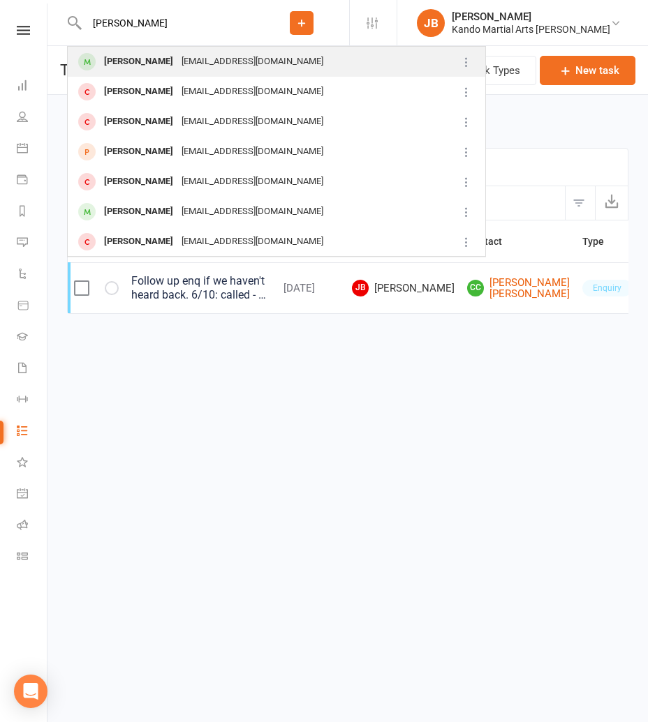
type input "[PERSON_NAME]"
click at [126, 58] on div "Jayden Singh Kanda" at bounding box center [138, 62] width 77 height 20
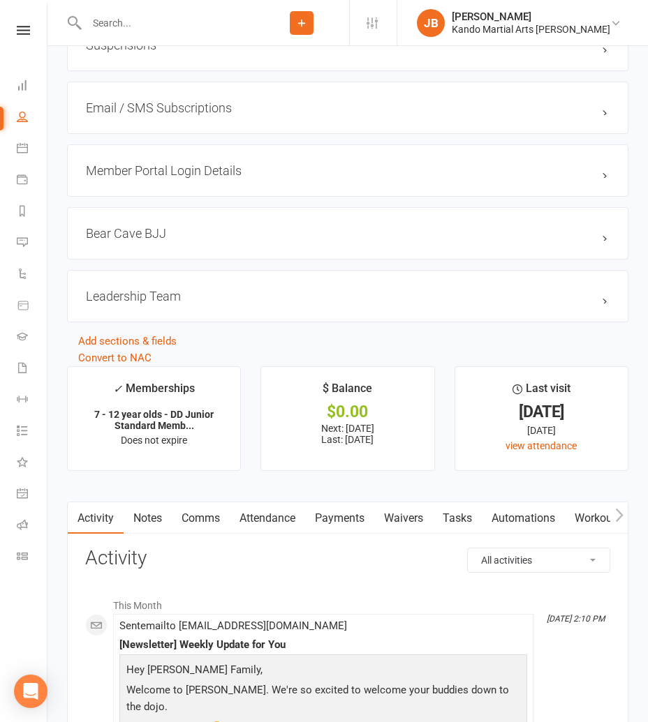
scroll to position [2164, 0]
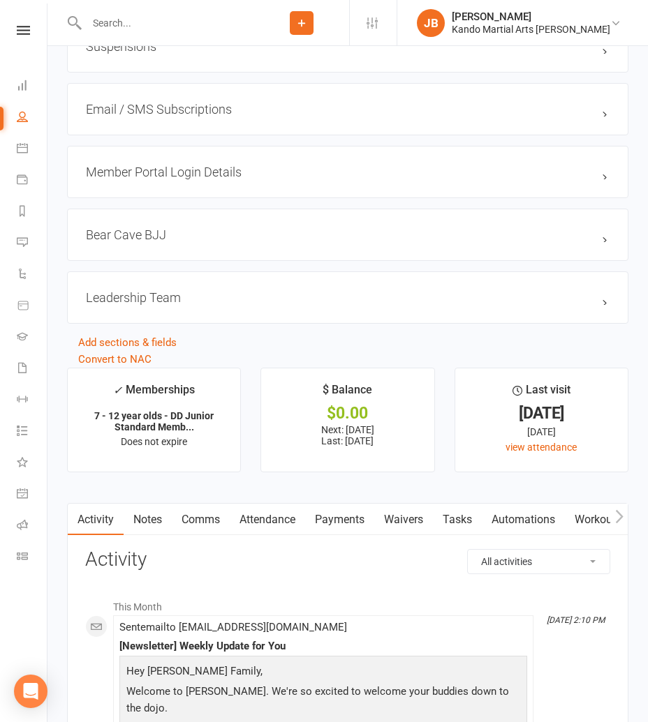
click at [421, 515] on link "Waivers" at bounding box center [403, 520] width 59 height 32
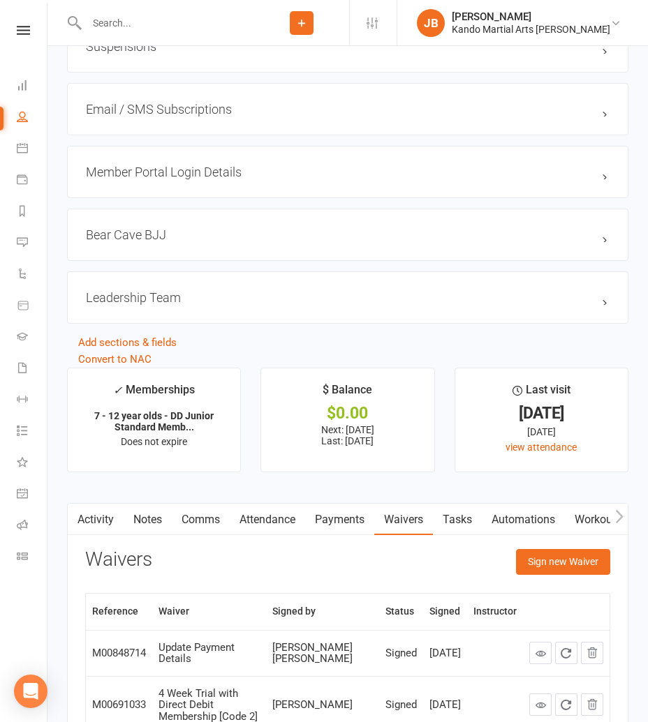
scroll to position [2296, 0]
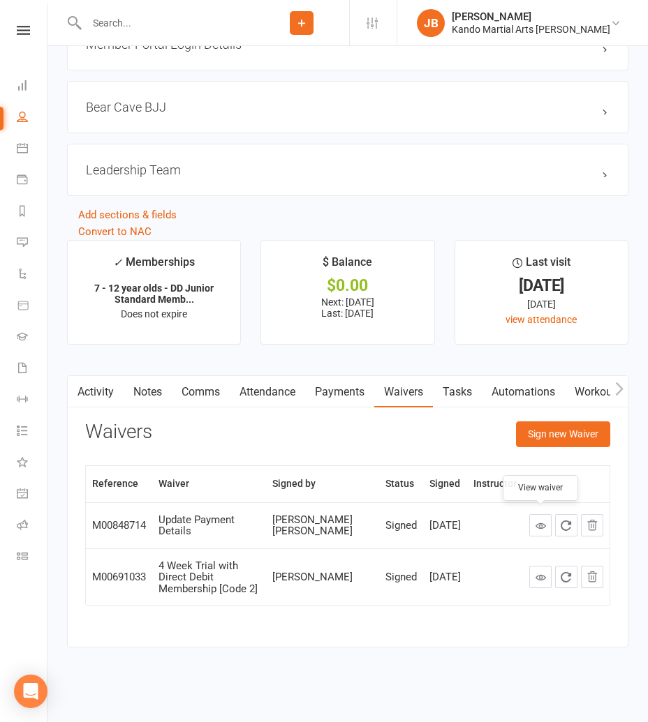
click at [544, 525] on icon at bounding box center [540, 526] width 10 height 10
click at [538, 581] on icon at bounding box center [540, 577] width 10 height 10
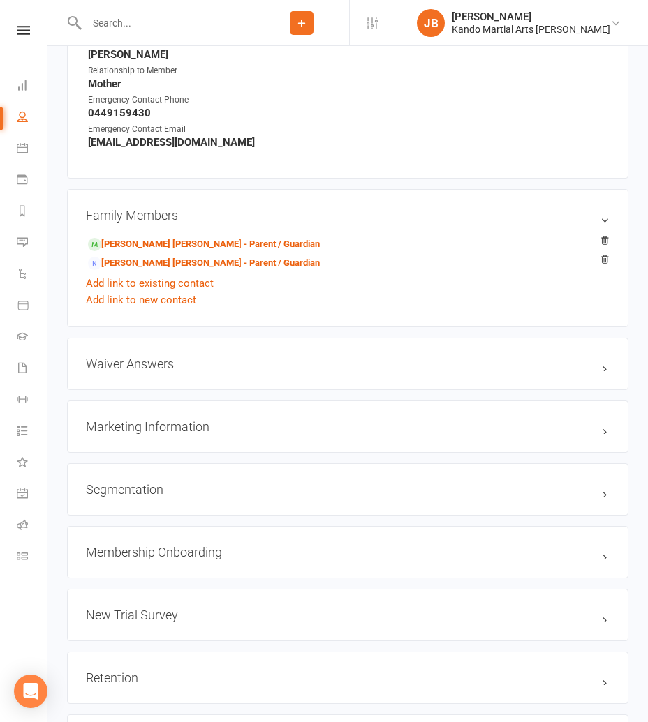
scroll to position [1311, 0]
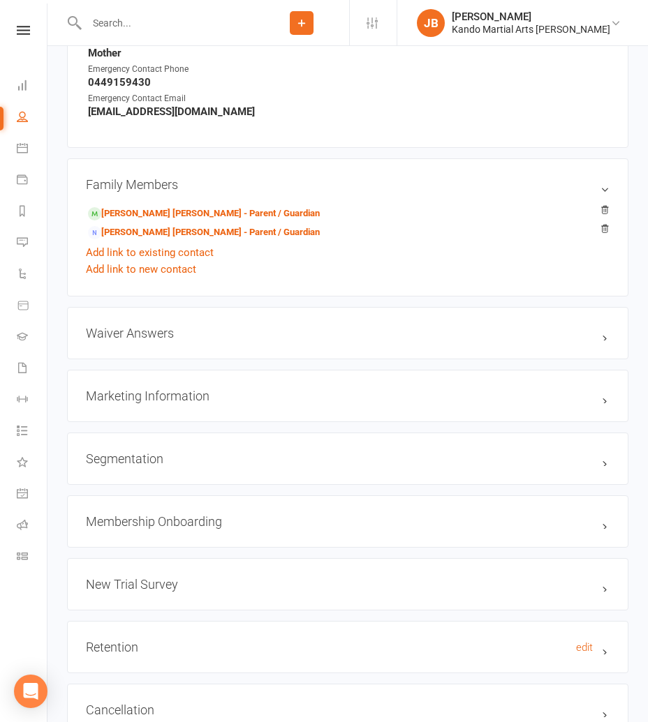
click at [254, 643] on h3 "Retention edit" at bounding box center [347, 647] width 523 height 15
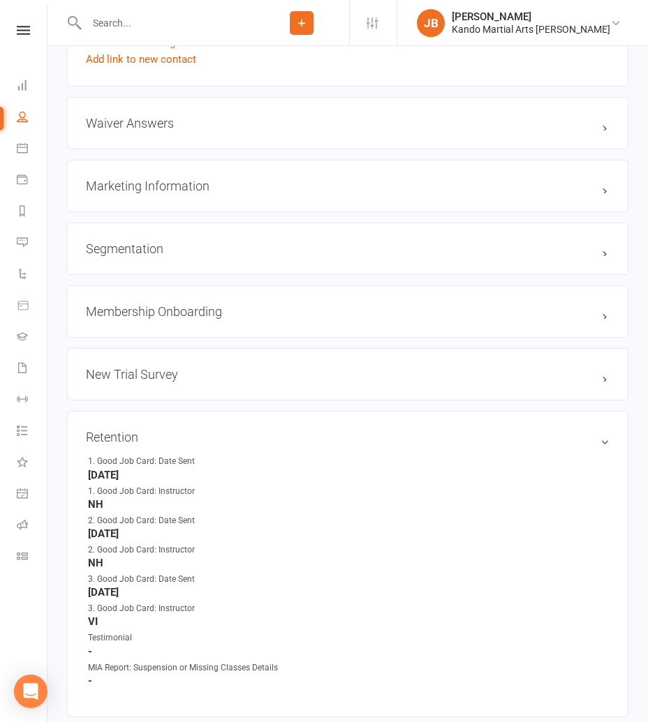
scroll to position [1523, 0]
click at [23, 36] on div "Clubworx" at bounding box center [23, 48] width 47 height 45
drag, startPoint x: 22, startPoint y: 25, endPoint x: 19, endPoint y: 47, distance: 22.5
click at [22, 25] on nav "Clubworx Dashboard People Calendar Payments Reports Messages Automations Produc…" at bounding box center [23, 364] width 47 height 722
click at [22, 20] on nav "Clubworx Dashboard People Calendar Payments Reports Messages Automations Produc…" at bounding box center [23, 364] width 47 height 722
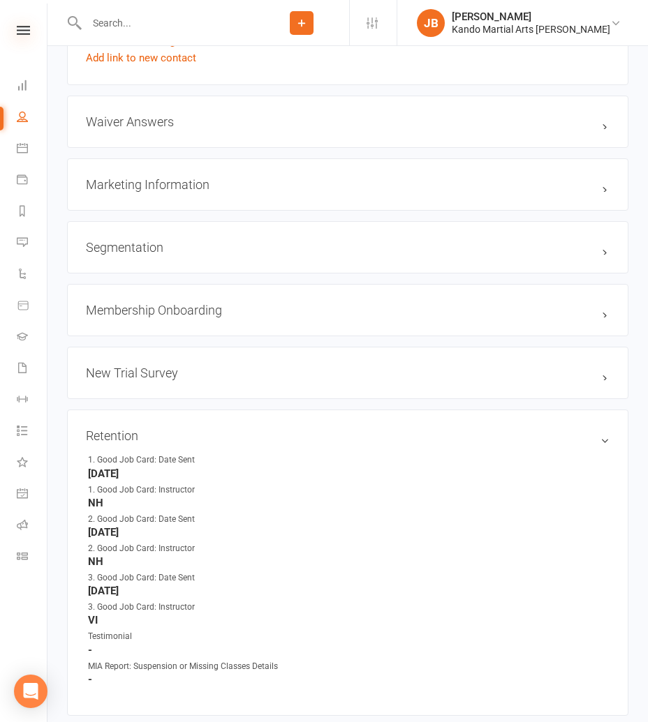
click at [22, 29] on icon at bounding box center [23, 30] width 13 height 9
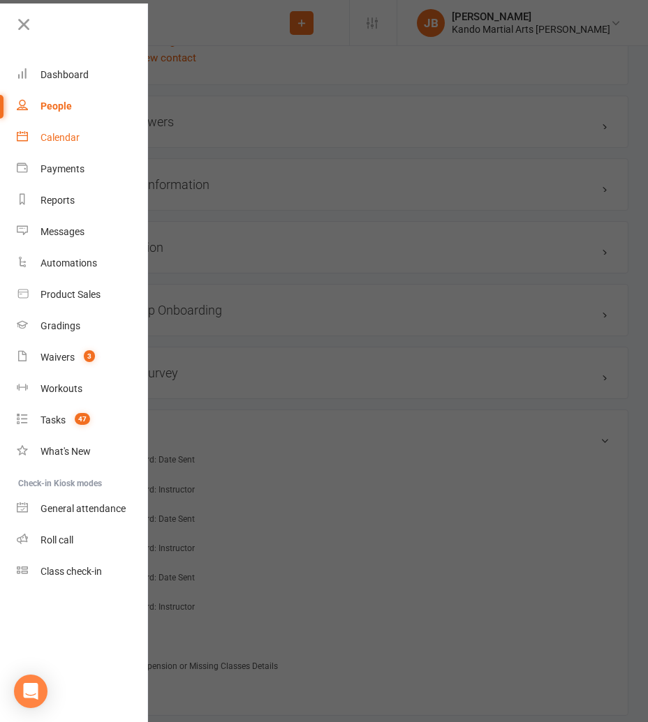
click at [68, 131] on link "Calendar" at bounding box center [83, 137] width 132 height 31
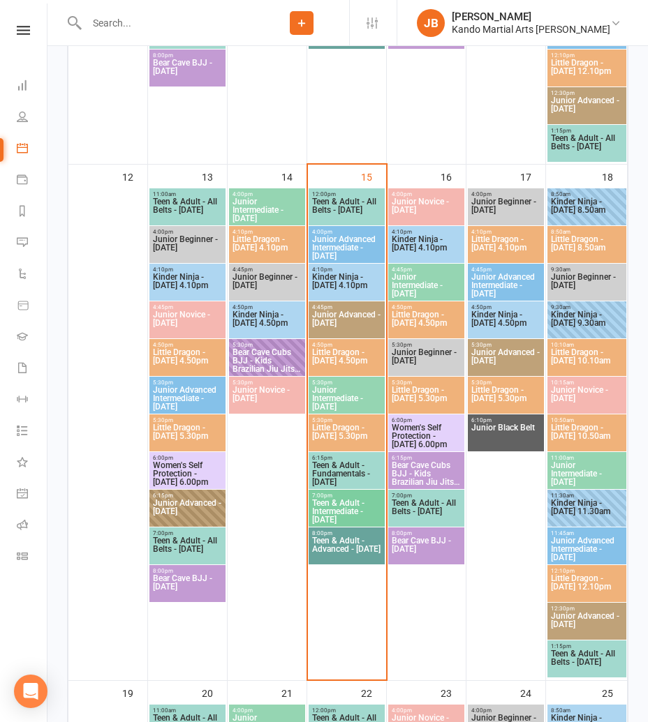
scroll to position [725, 0]
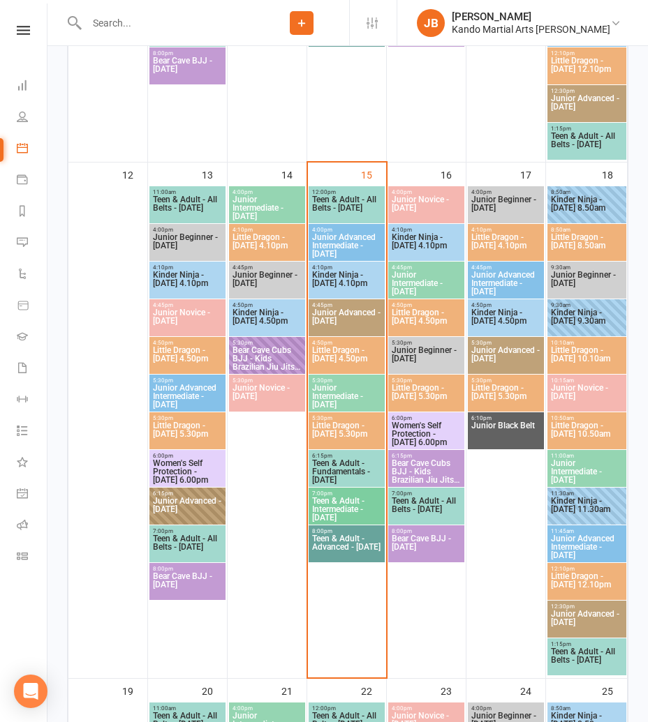
click at [342, 359] on span "Little Dragon - Wednesday 4.50pm" at bounding box center [346, 358] width 70 height 25
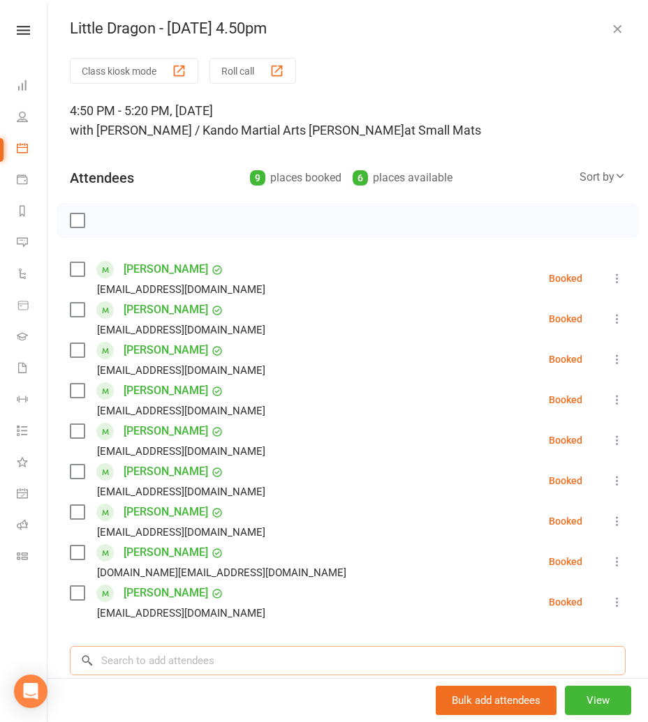
click at [172, 653] on input "search" at bounding box center [348, 660] width 556 height 29
paste input "Ethan Zheng"
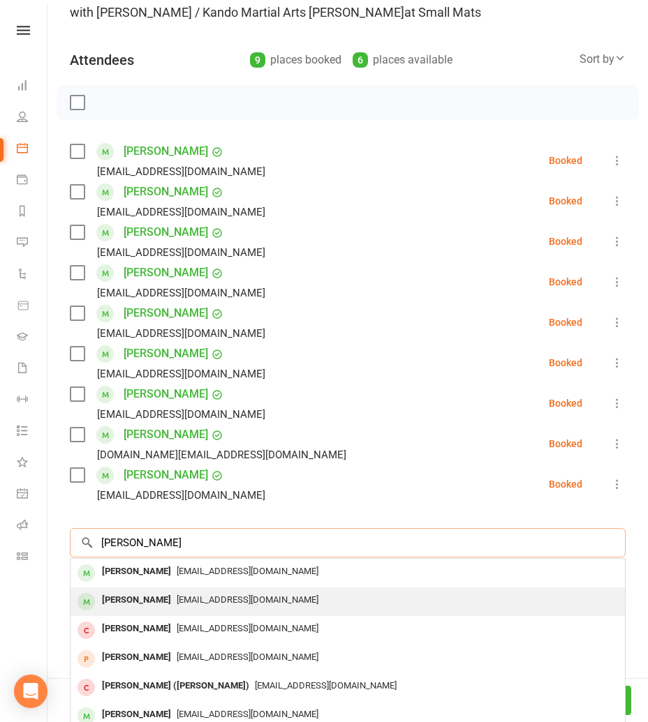
scroll to position [119, 0]
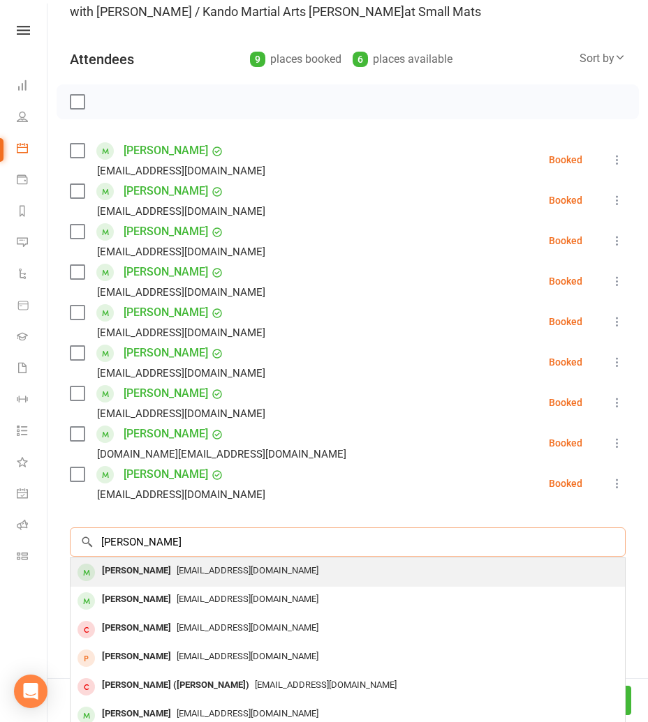
type input "Ethan Zheng"
click at [177, 572] on span "kaylaschen@gmail.com" at bounding box center [248, 570] width 142 height 10
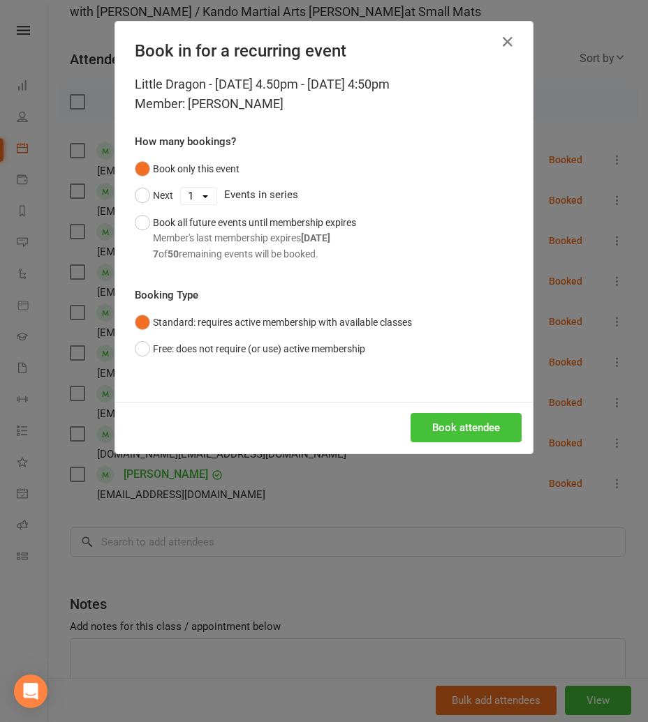
drag, startPoint x: 486, startPoint y: 438, endPoint x: 484, endPoint y: 445, distance: 8.2
click at [486, 437] on button "Book attendee" at bounding box center [465, 427] width 111 height 29
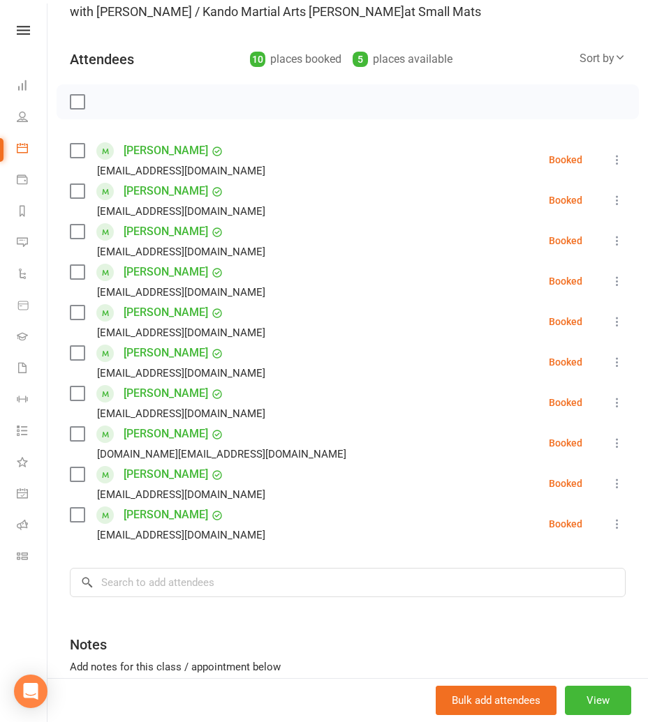
scroll to position [0, 0]
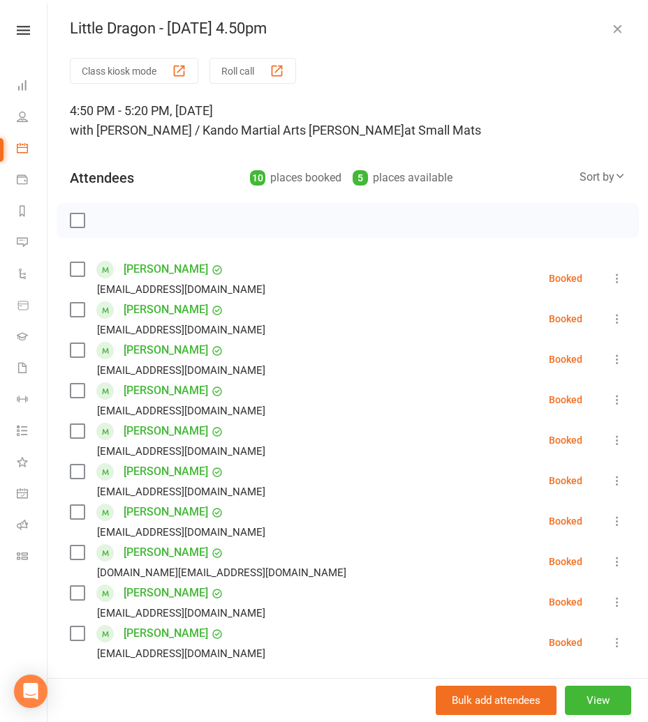
click at [615, 29] on icon "button" at bounding box center [617, 29] width 14 height 14
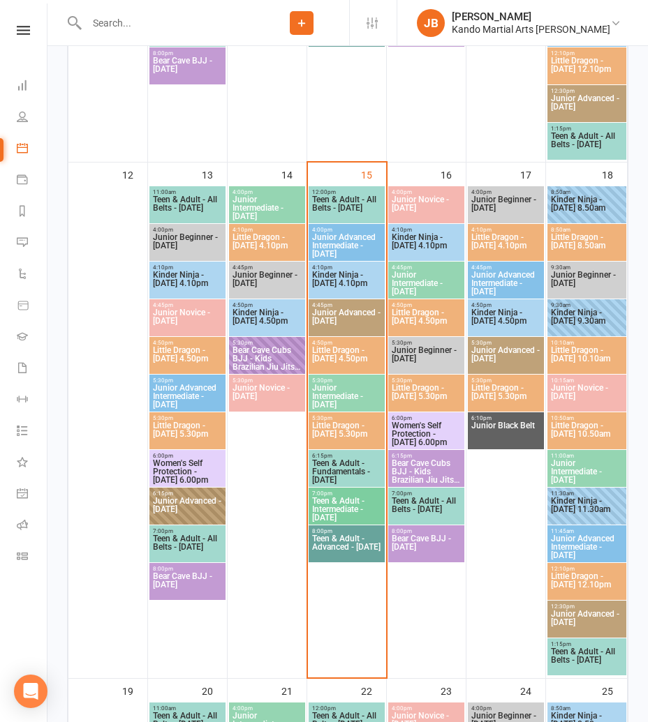
click at [28, 34] on icon at bounding box center [23, 30] width 13 height 9
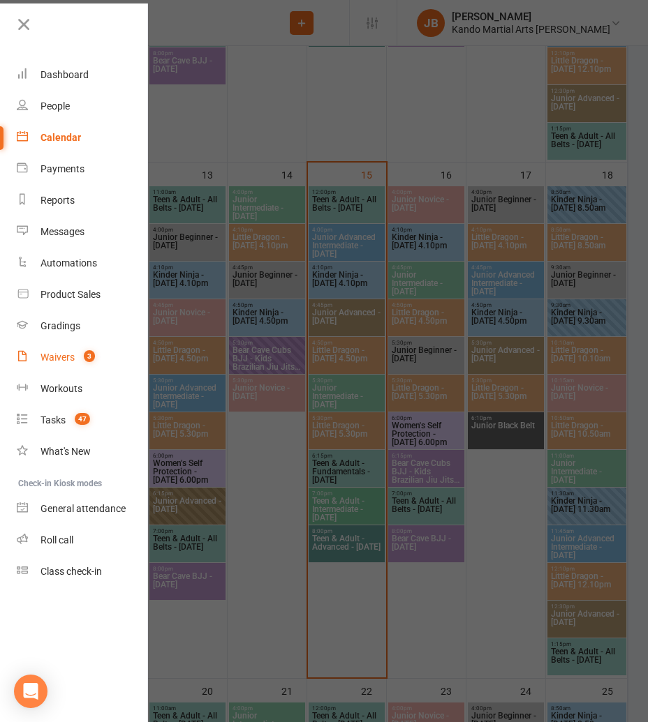
click at [57, 350] on link "Waivers 3" at bounding box center [83, 357] width 132 height 31
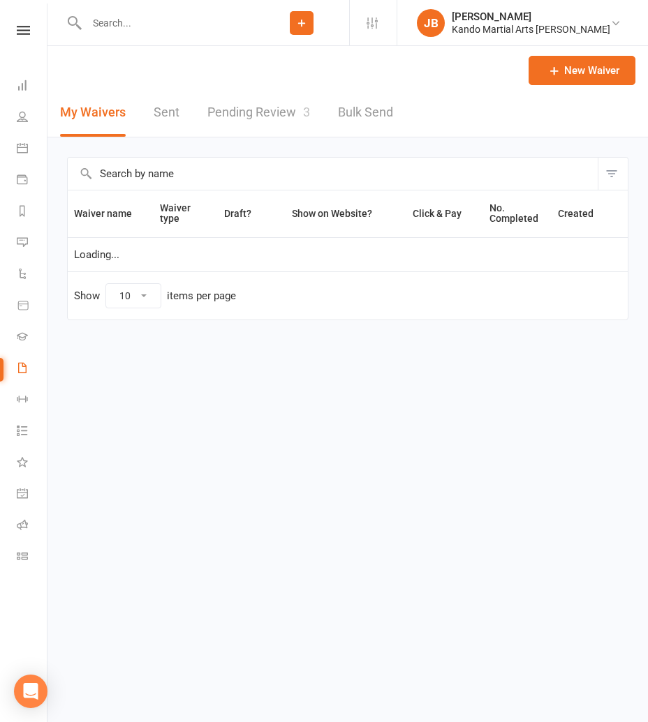
select select "100"
click at [245, 105] on link "Pending Review 3" at bounding box center [258, 113] width 103 height 48
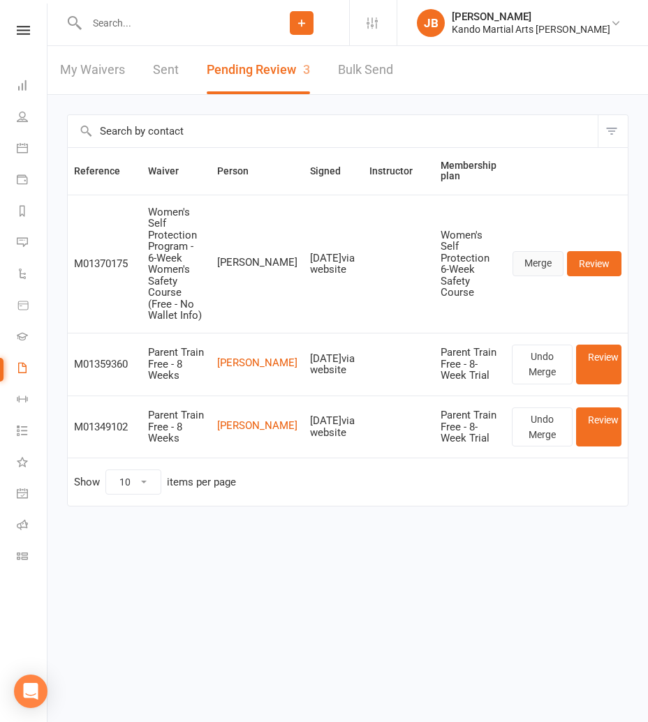
click at [537, 253] on link "Merge" at bounding box center [537, 263] width 51 height 25
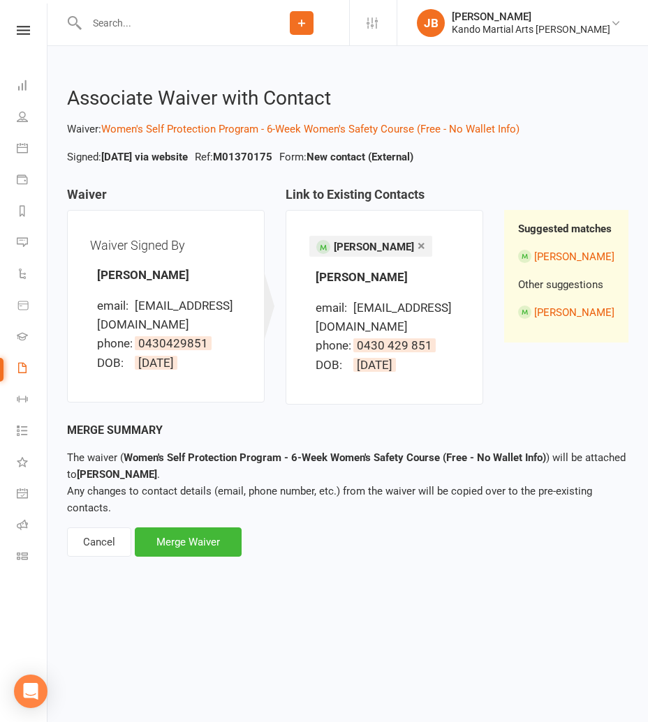
click at [417, 249] on link "×" at bounding box center [421, 246] width 8 height 22
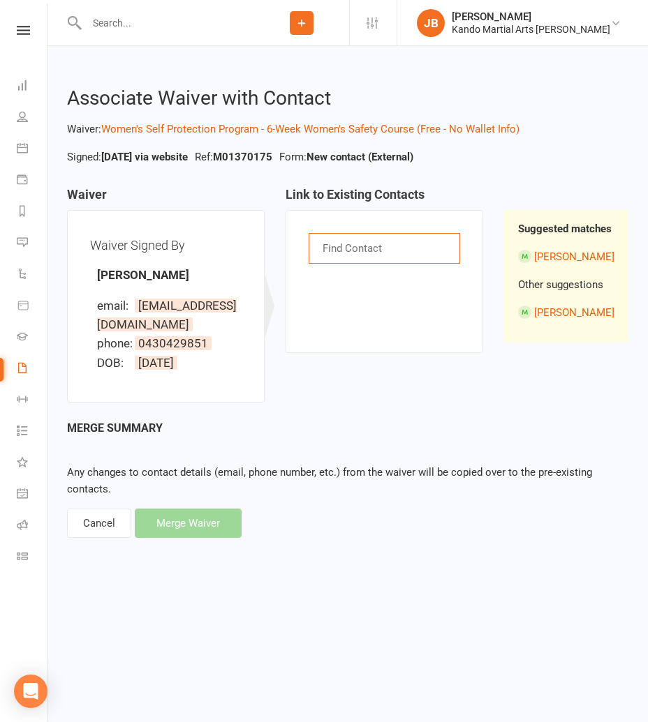
click at [348, 253] on input "text" at bounding box center [353, 248] width 65 height 18
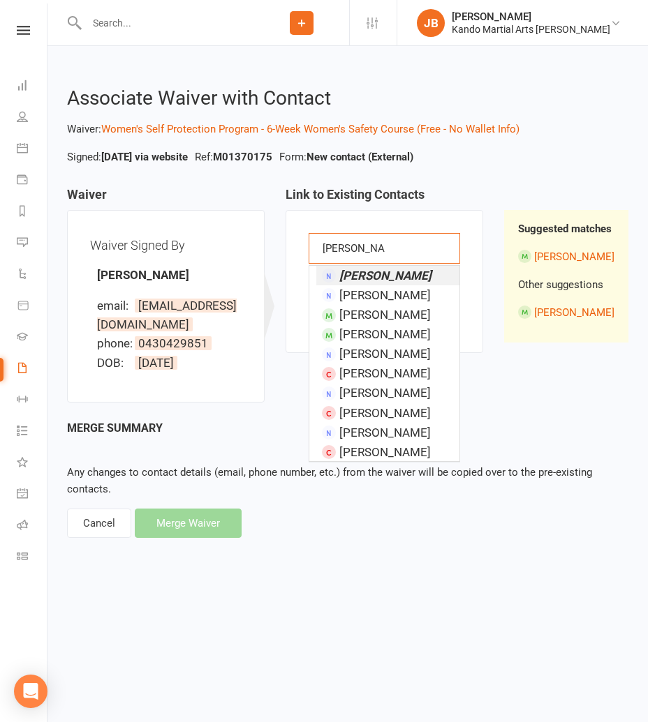
type input "melanie chin"
click at [350, 276] on em "Melanie Chin" at bounding box center [385, 276] width 92 height 14
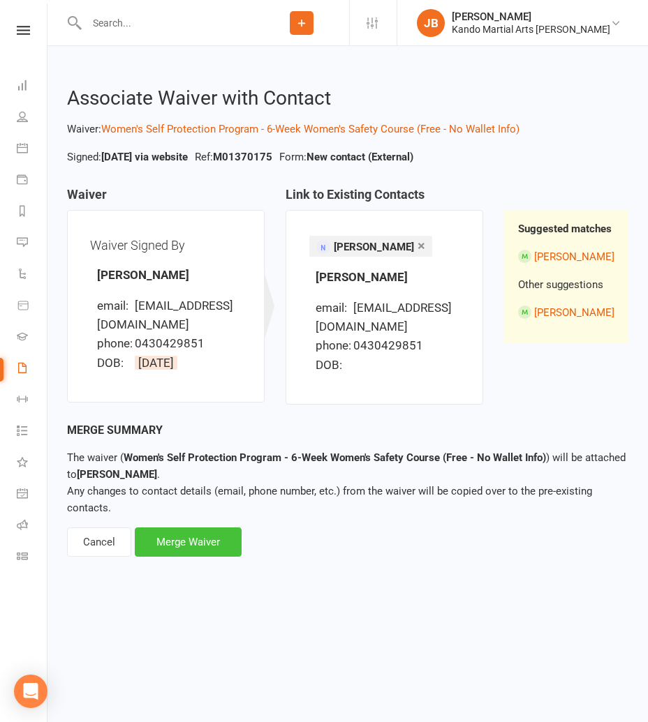
click at [204, 538] on div "Merge Waiver" at bounding box center [188, 542] width 107 height 29
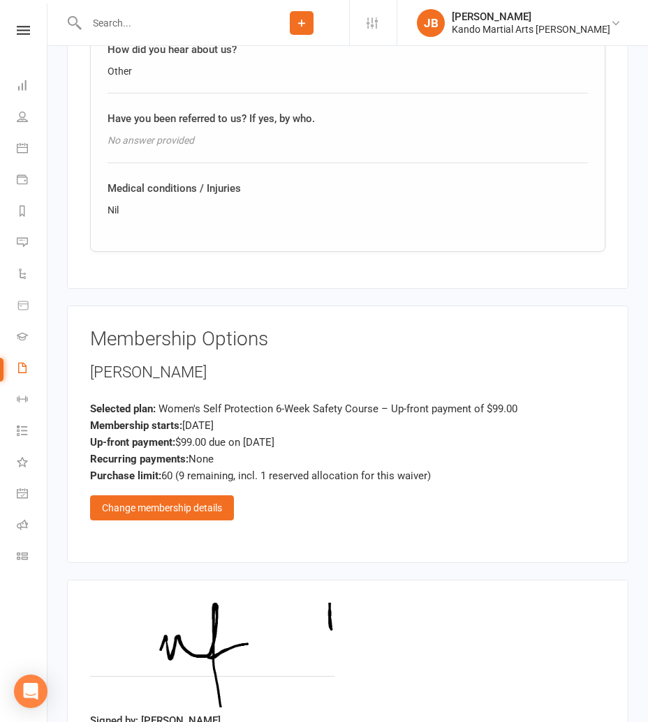
scroll to position [1203, 0]
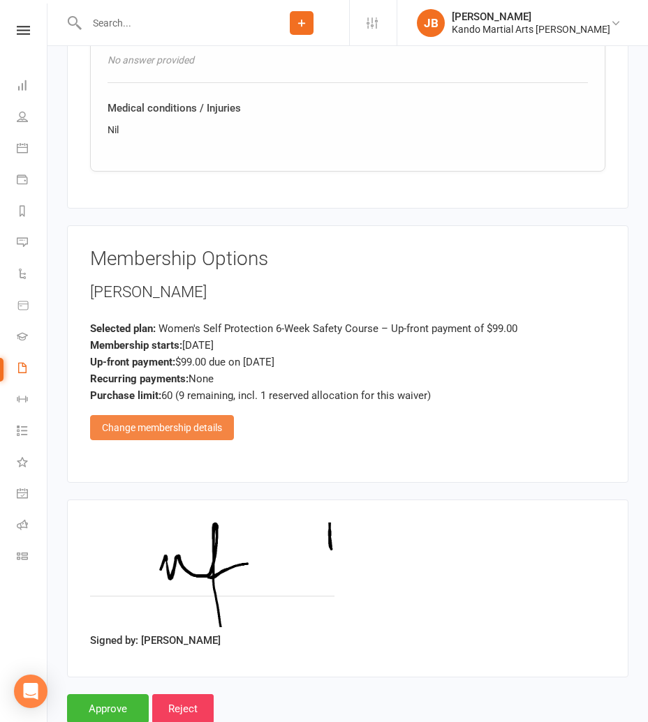
click at [207, 415] on div "Change membership details" at bounding box center [162, 427] width 144 height 25
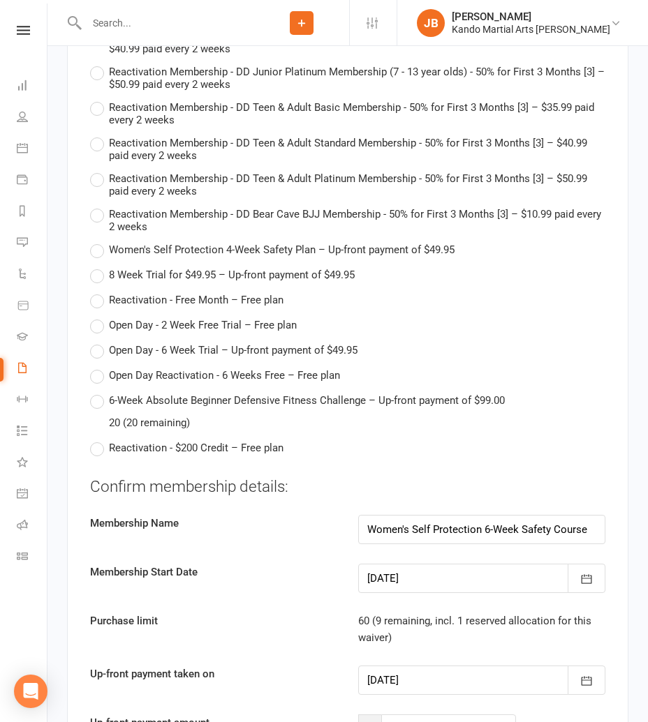
scroll to position [5793, 0]
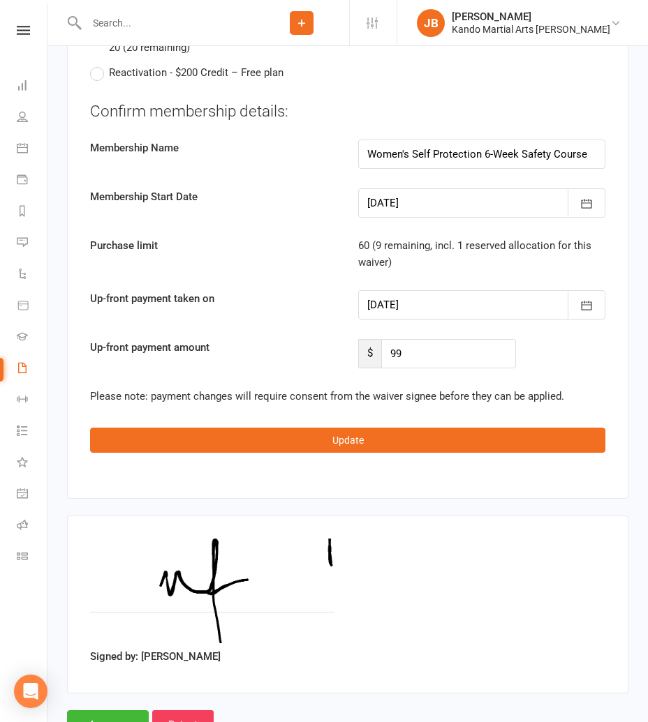
click at [406, 188] on div at bounding box center [481, 202] width 247 height 29
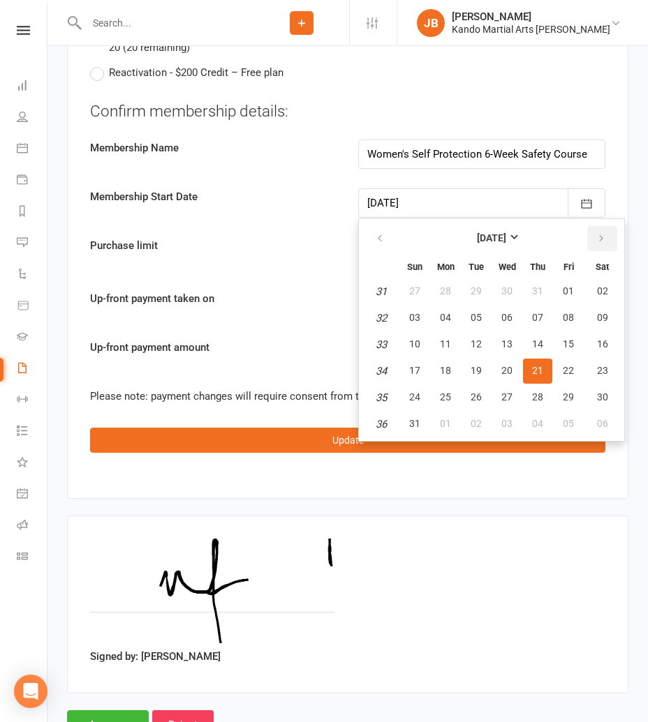
click at [594, 226] on button "button" at bounding box center [602, 238] width 30 height 25
click at [435, 332] on button "10" at bounding box center [445, 344] width 29 height 25
type input "10 Nov 2025"
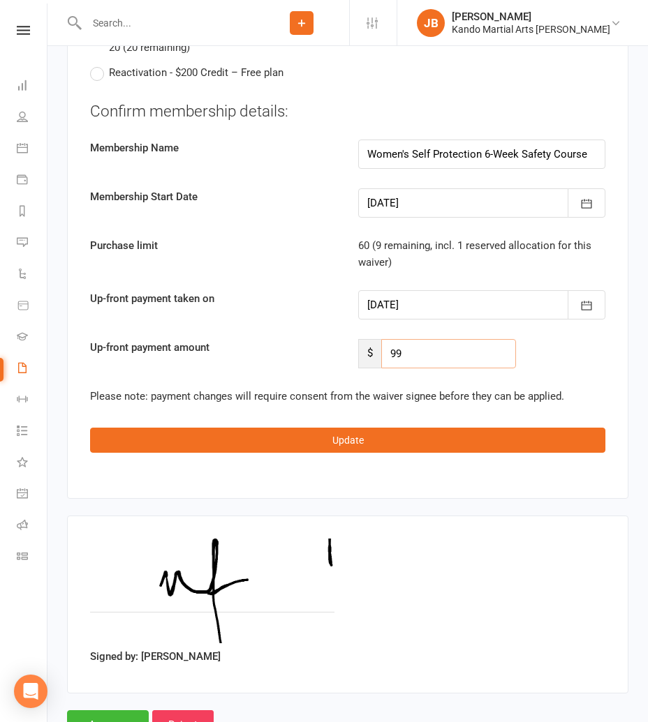
drag, startPoint x: 406, startPoint y: 301, endPoint x: 392, endPoint y: 300, distance: 13.3
click at [392, 339] on input "99" at bounding box center [448, 353] width 135 height 29
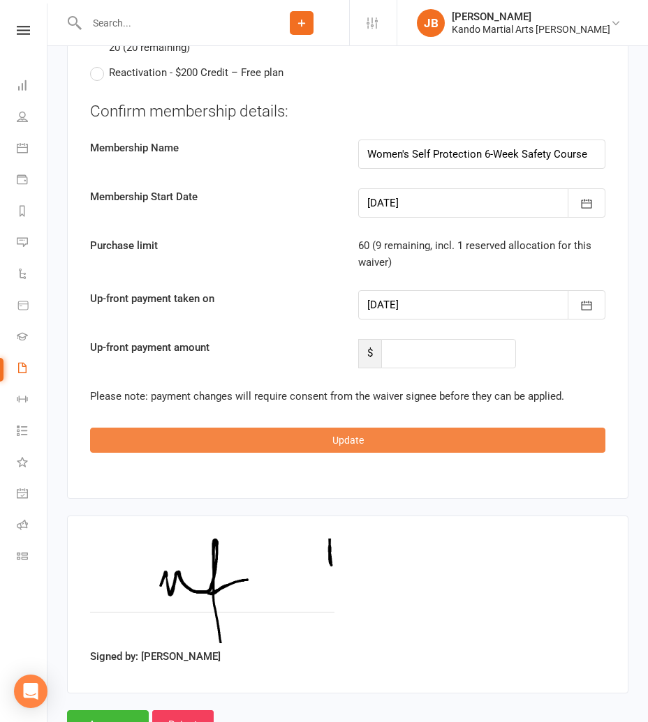
click at [340, 428] on button "Update" at bounding box center [347, 440] width 515 height 25
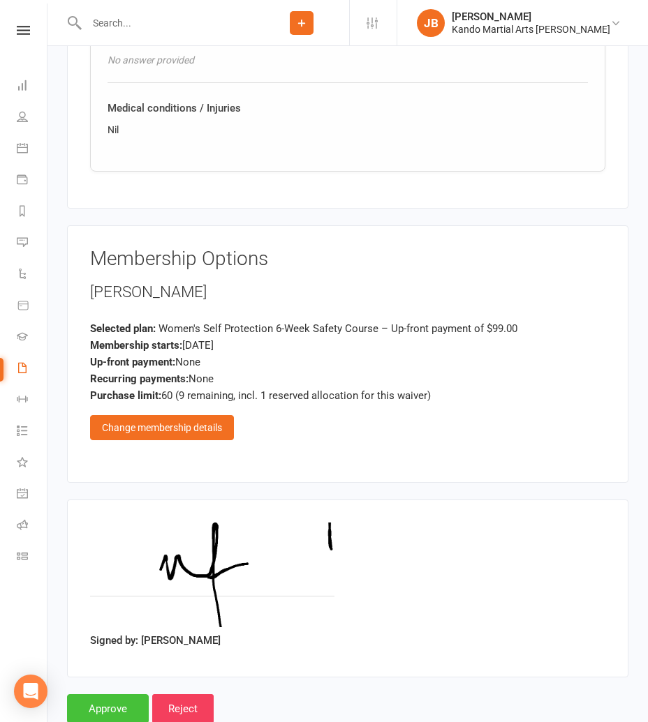
click at [103, 694] on input "Approve" at bounding box center [108, 708] width 82 height 29
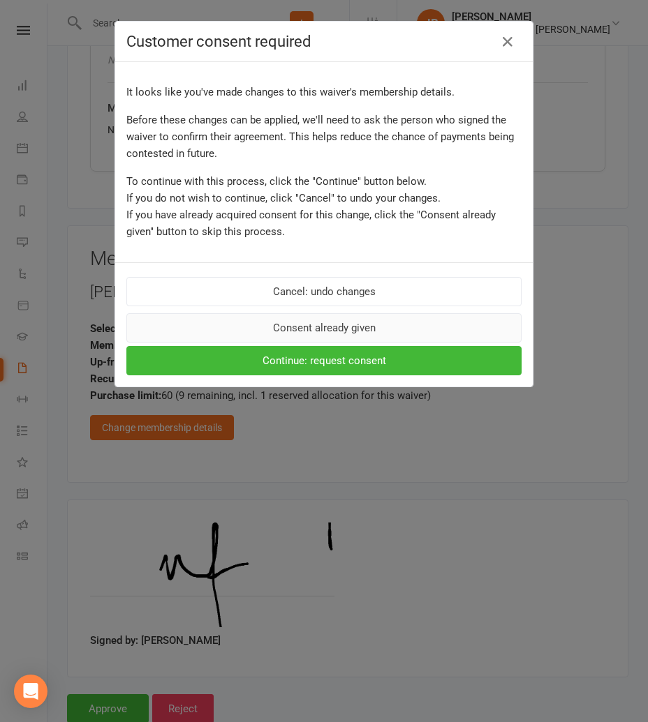
click at [309, 329] on button "Consent already given" at bounding box center [323, 327] width 395 height 29
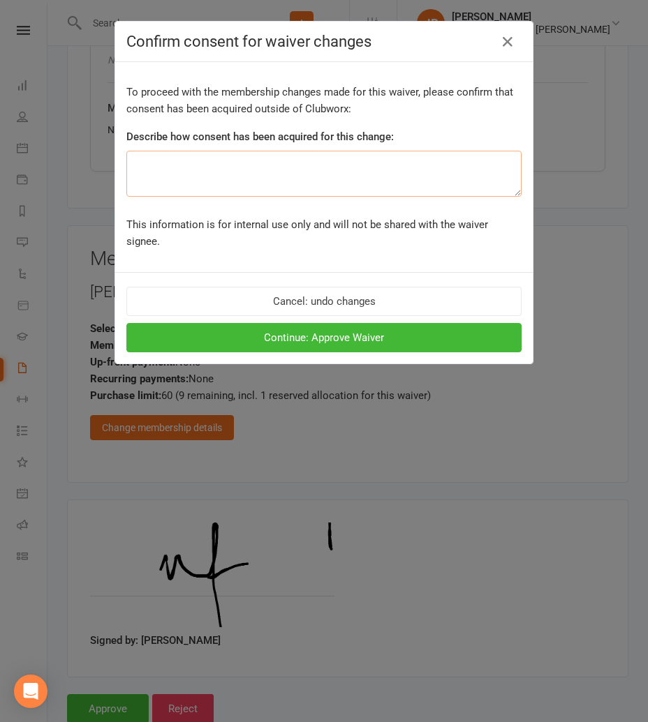
click at [181, 152] on textarea at bounding box center [323, 174] width 395 height 46
type textarea "on signing."
click at [291, 323] on button "Continue: Approve Waiver" at bounding box center [323, 337] width 395 height 29
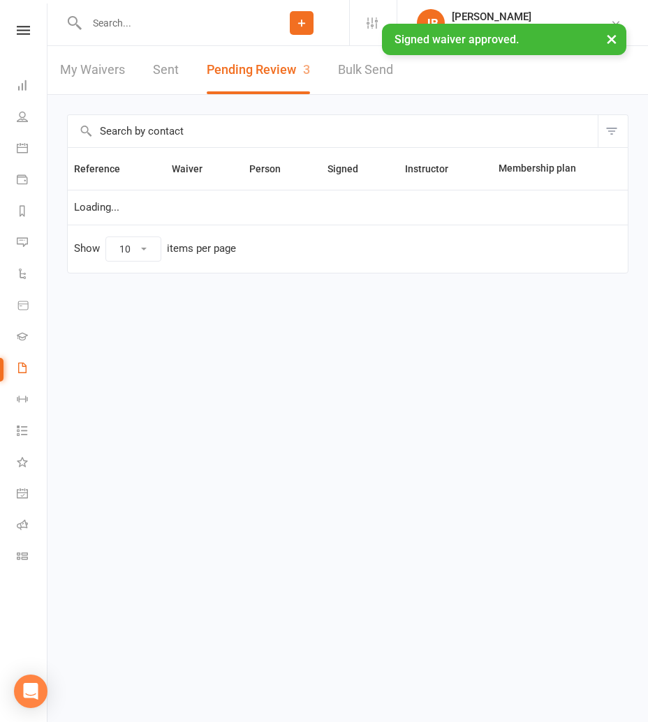
click at [102, 22] on input "text" at bounding box center [168, 23] width 172 height 20
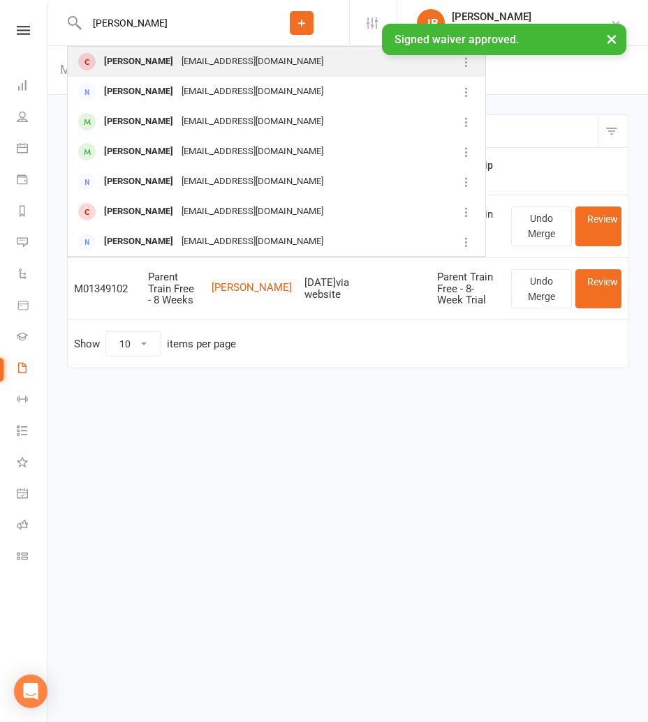
type input "melanie chin"
click at [127, 72] on div "Melanie Chin melaniechinmy@yahoo.com" at bounding box center [260, 61] width 384 height 29
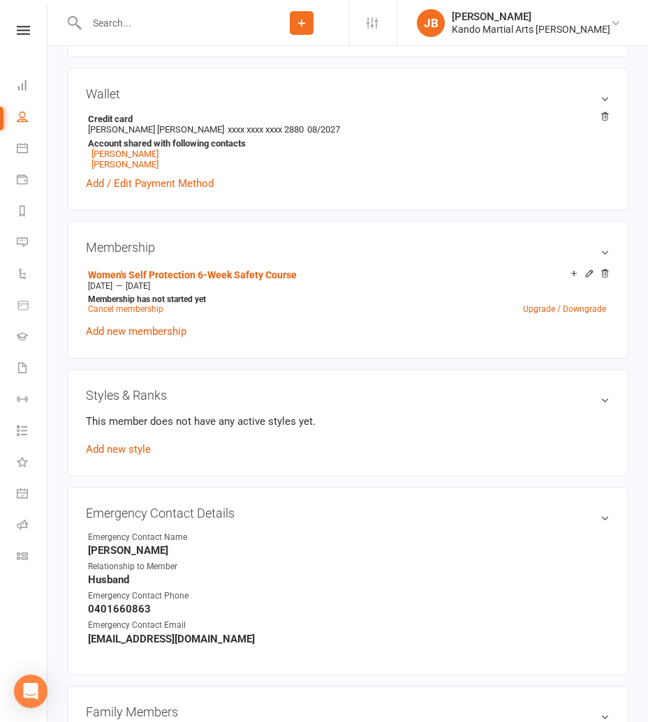
scroll to position [654, 0]
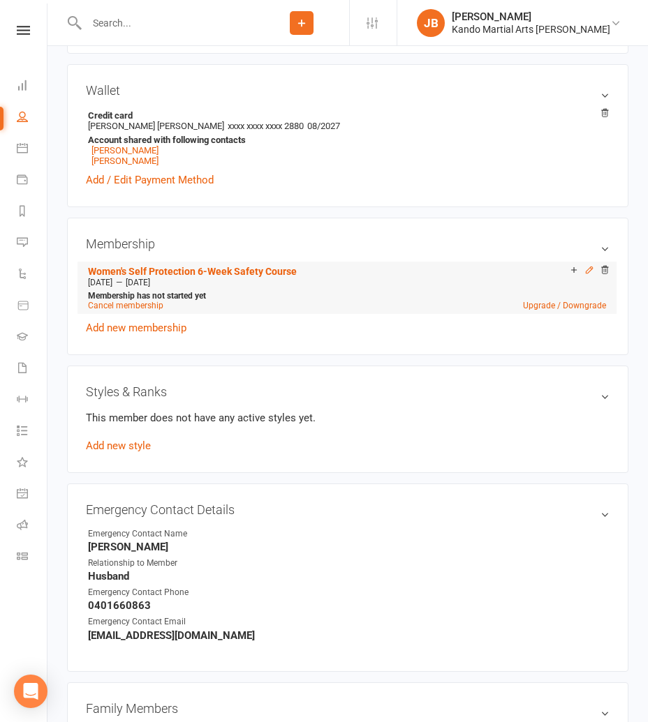
click at [589, 269] on icon at bounding box center [589, 270] width 10 height 10
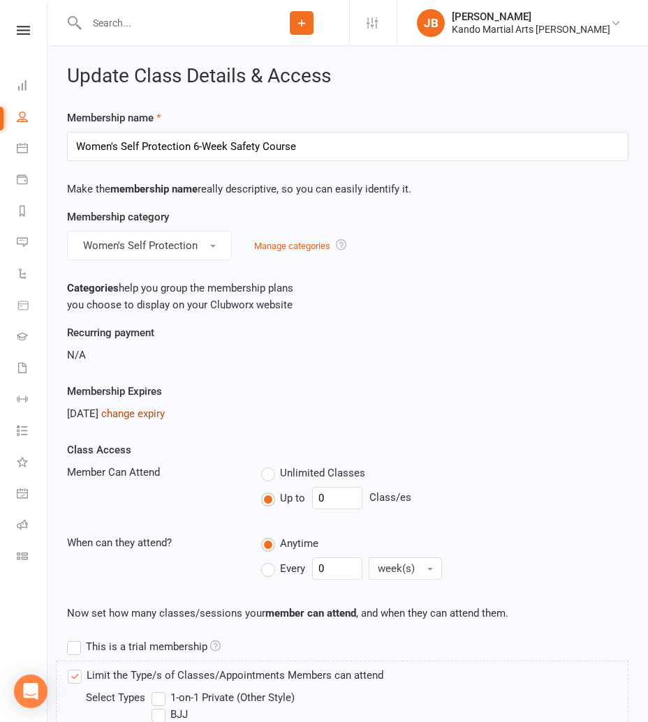
click at [149, 410] on link "change expiry" at bounding box center [133, 414] width 64 height 13
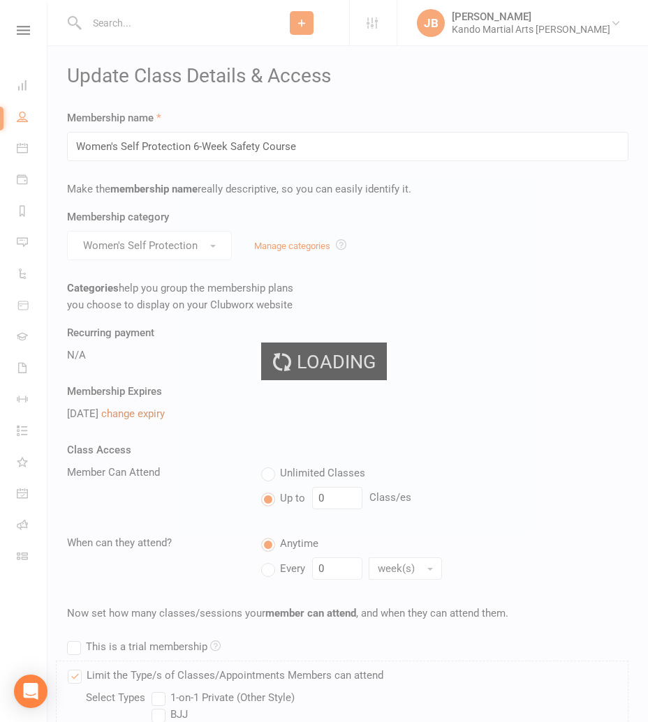
scroll to position [1, 0]
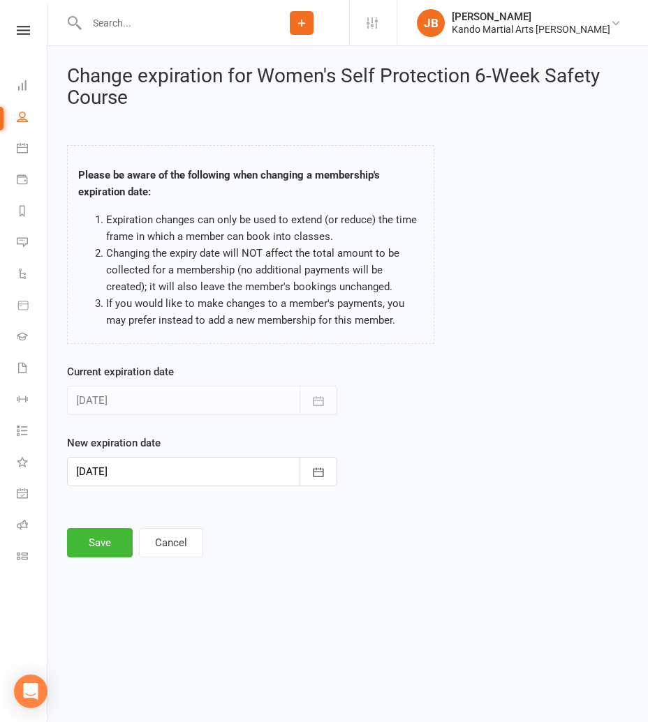
click at [152, 476] on div at bounding box center [202, 471] width 270 height 29
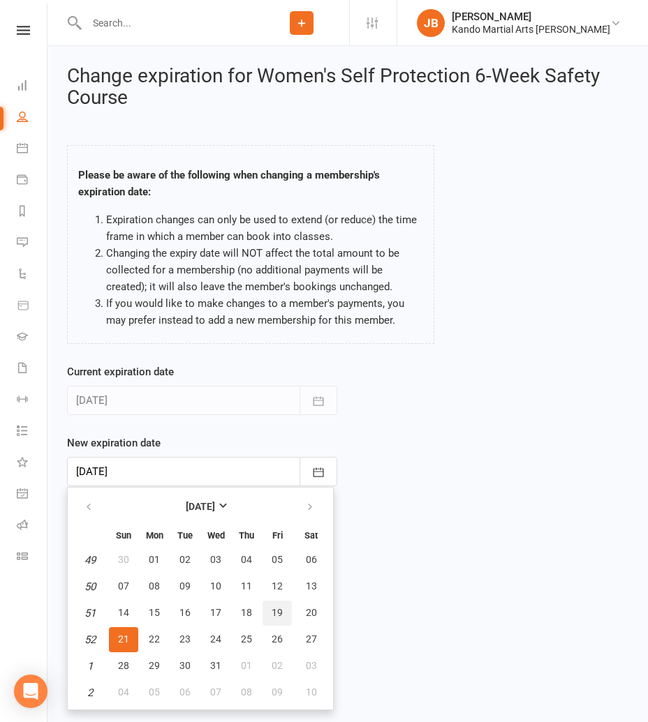
click at [276, 613] on span "19" at bounding box center [276, 612] width 11 height 11
type input "19 Dec 2025"
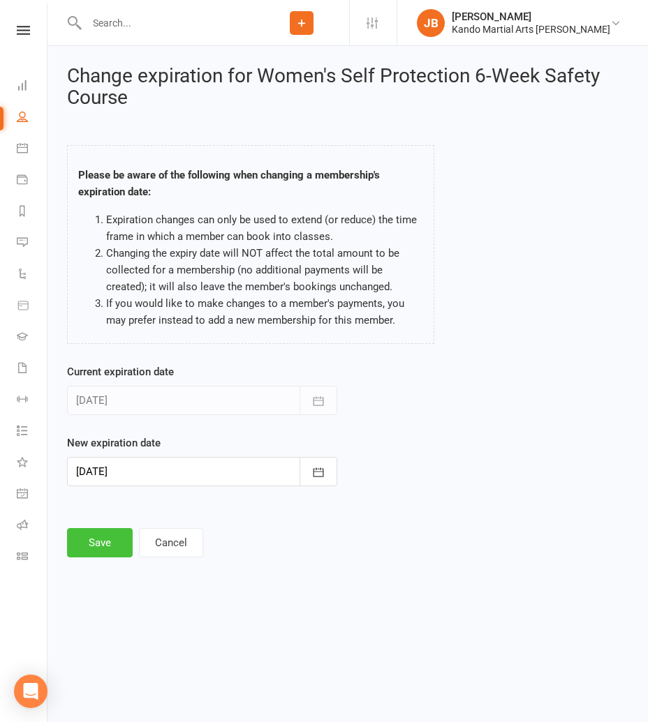
click at [105, 549] on button "Save" at bounding box center [100, 542] width 66 height 29
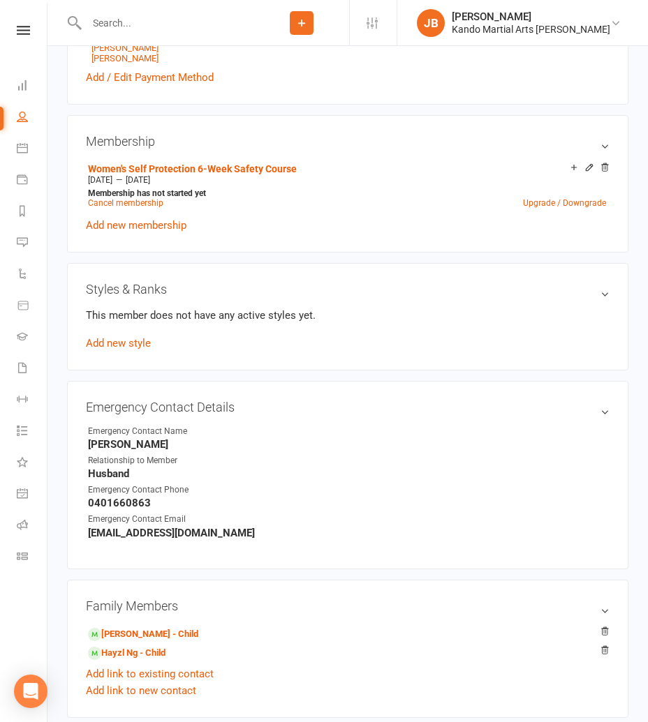
scroll to position [764, 0]
click at [138, 221] on link "Add new membership" at bounding box center [136, 224] width 101 height 13
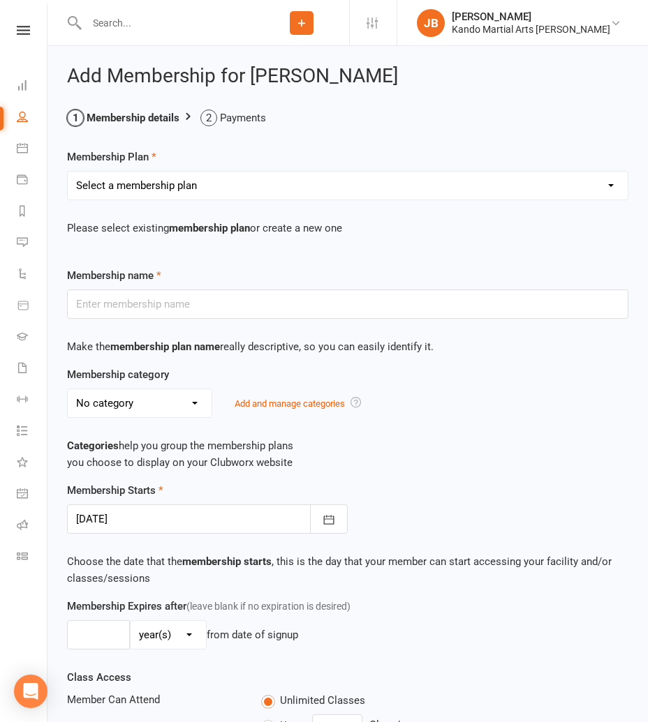
click at [154, 181] on select "Select a membership plan Create new Membership Plan 12 Months - Kinder Ninja in…" at bounding box center [348, 186] width 560 height 28
select select "118"
click at [68, 172] on select "Select a membership plan Create new Membership Plan 12 Months - Kinder Ninja in…" at bounding box center [348, 186] width 560 height 28
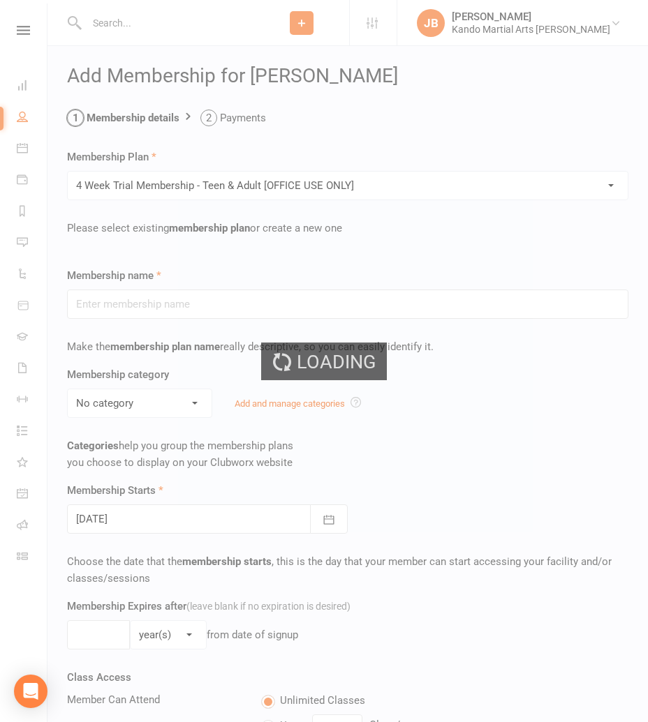
type input "4 Week Trial Membership - Teen & Adult [OFFICE USE ONLY]"
select select "21"
type input "4"
select select "1"
type input "0"
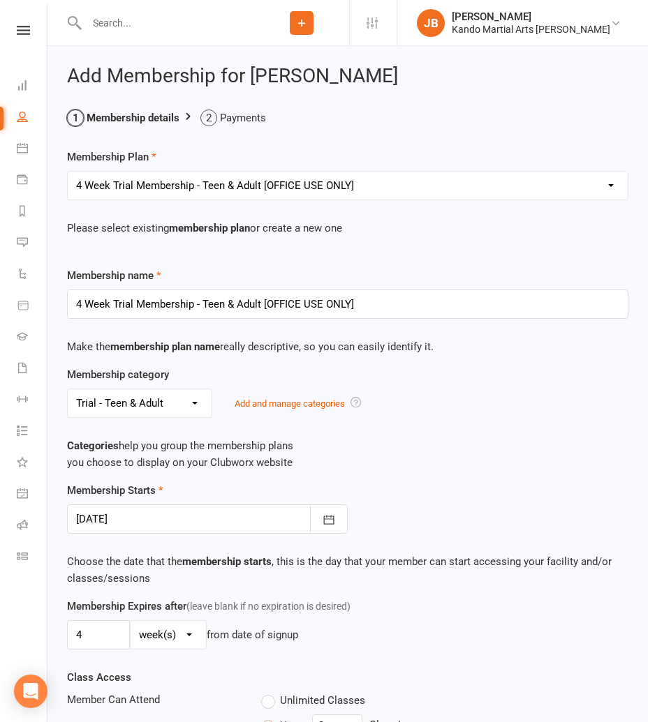
click at [127, 519] on div at bounding box center [207, 519] width 281 height 29
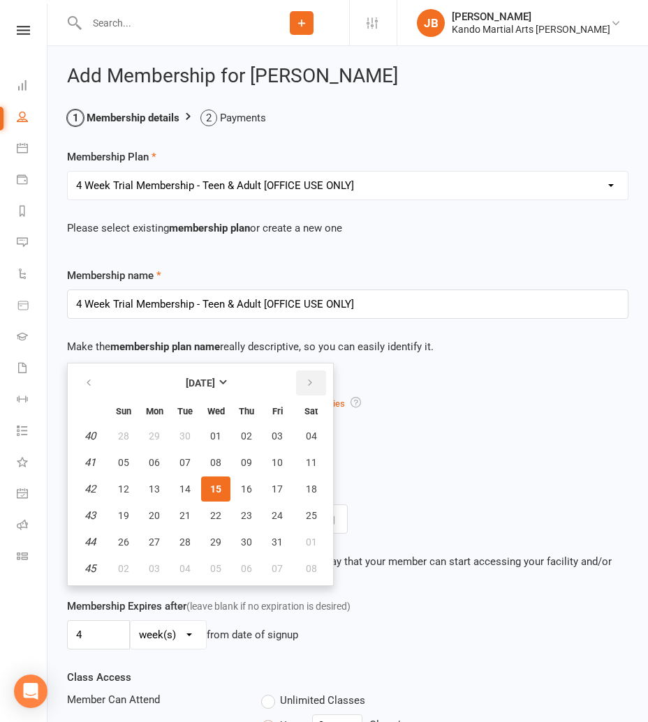
drag, startPoint x: 307, startPoint y: 380, endPoint x: 273, endPoint y: 416, distance: 49.9
click at [306, 380] on icon "button" at bounding box center [310, 383] width 10 height 11
click at [150, 484] on span "10" at bounding box center [154, 489] width 11 height 11
type input "10 Nov 2025"
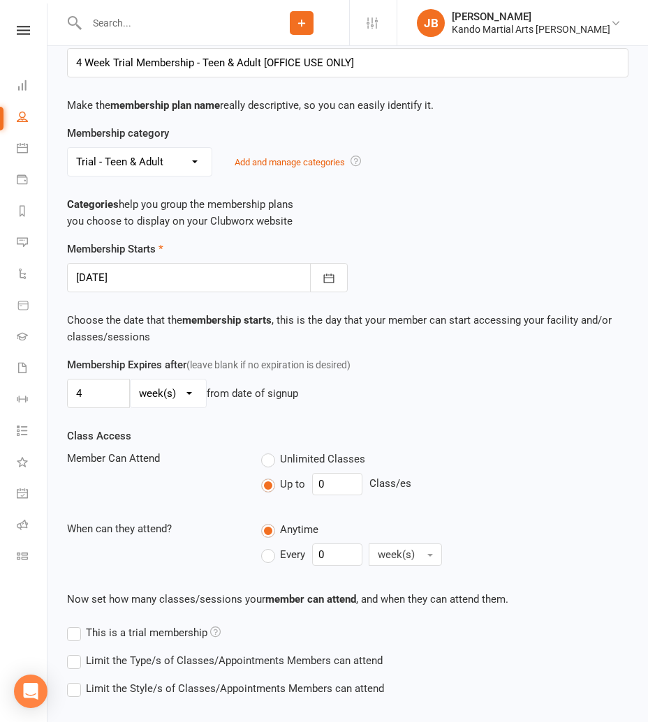
scroll to position [101, 0]
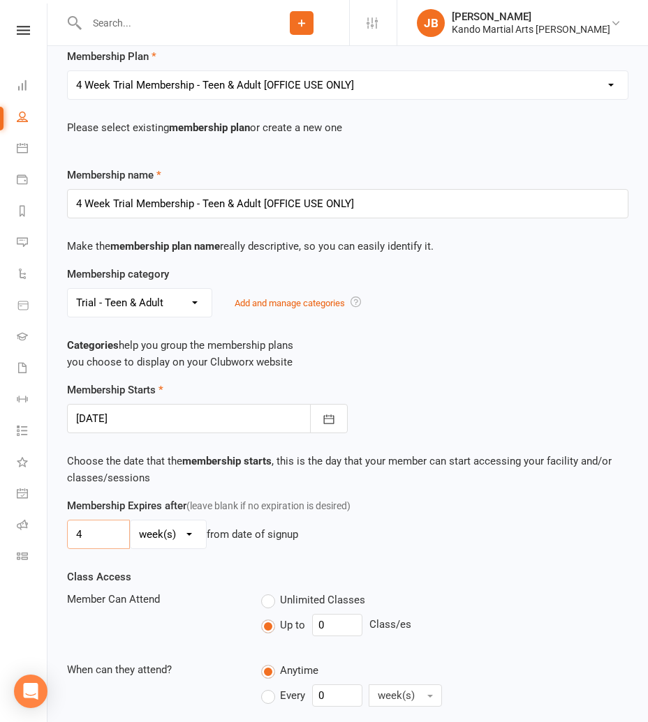
drag, startPoint x: 90, startPoint y: 539, endPoint x: 52, endPoint y: 536, distance: 37.8
click at [52, 536] on div "Add Membership for Melanie Chin Membership details Payments Membership Plan Sel…" at bounding box center [347, 452] width 600 height 1013
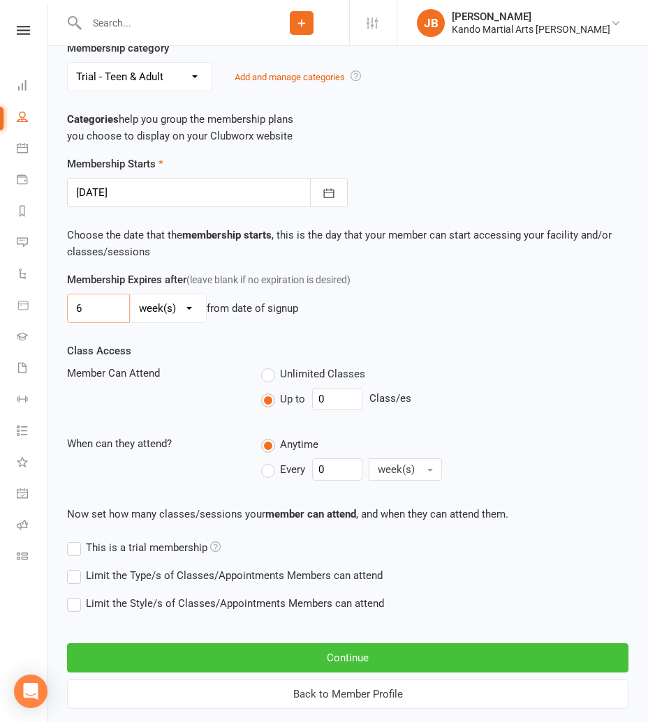
scroll to position [332, 0]
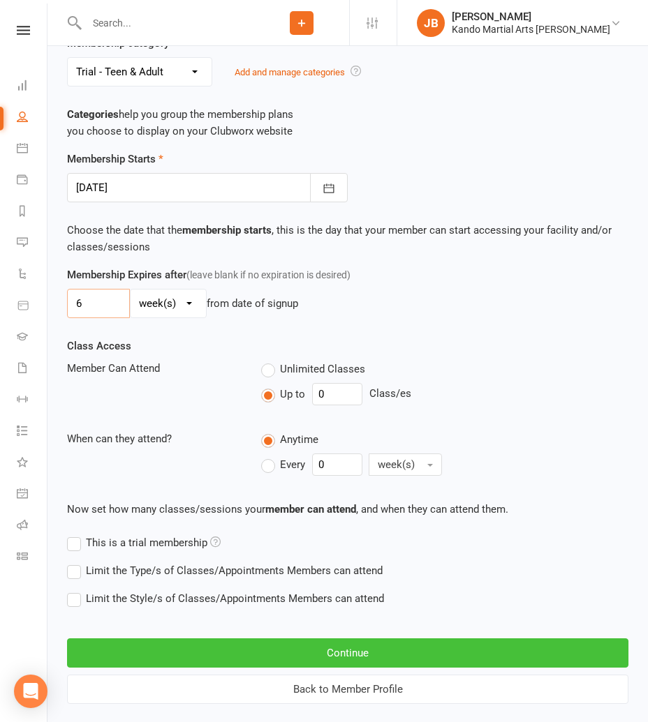
type input "6"
click at [271, 653] on button "Continue" at bounding box center [347, 653] width 561 height 29
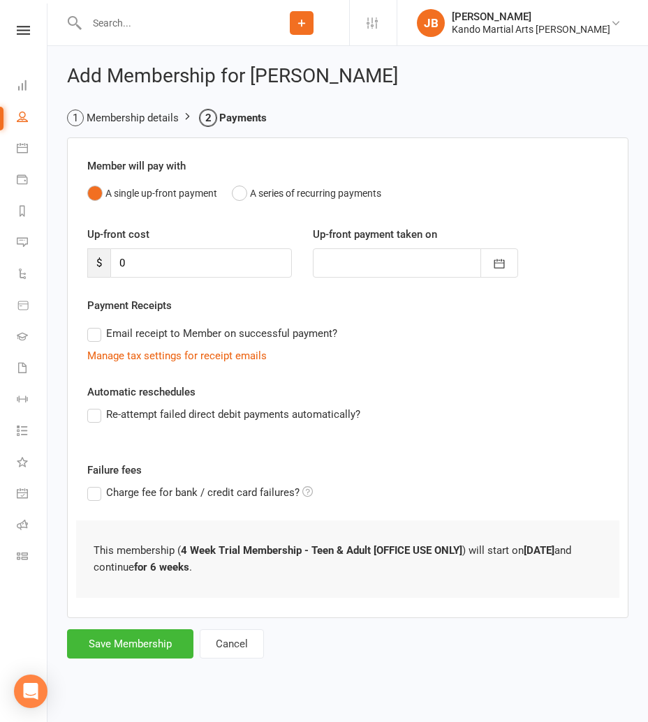
scroll to position [0, 0]
click at [126, 645] on button "Save Membership" at bounding box center [130, 644] width 126 height 29
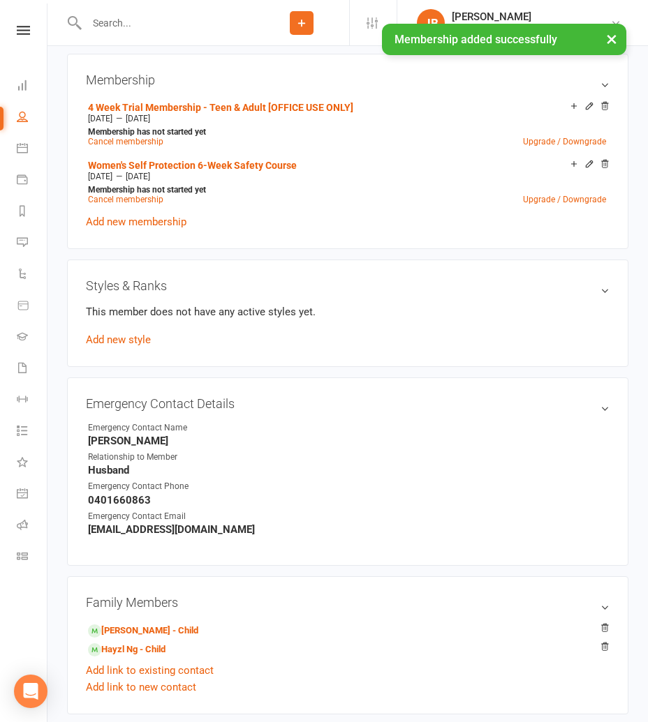
scroll to position [824, 0]
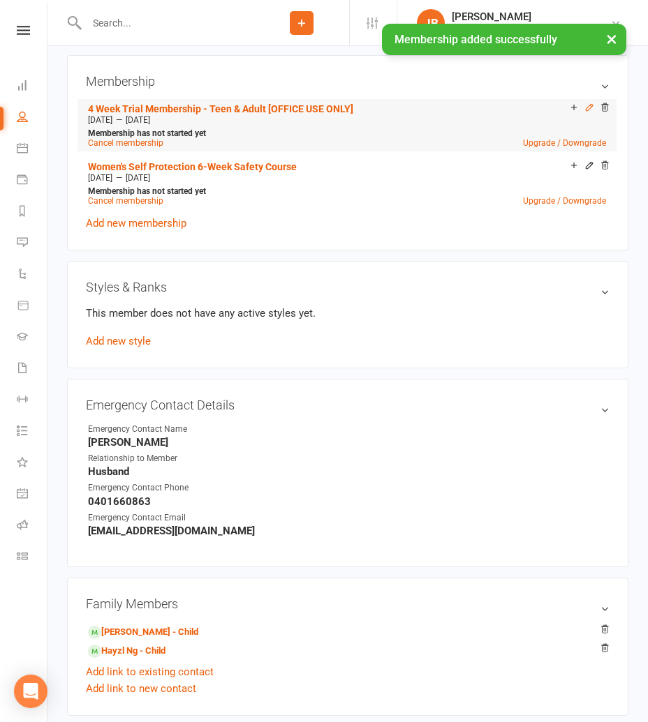
click at [586, 103] on icon at bounding box center [589, 108] width 10 height 10
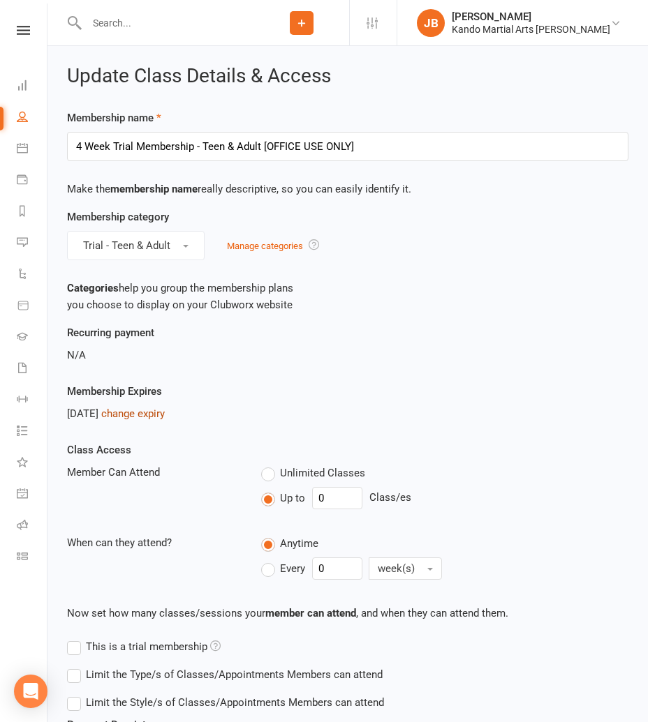
click at [165, 410] on link "change expiry" at bounding box center [133, 414] width 64 height 13
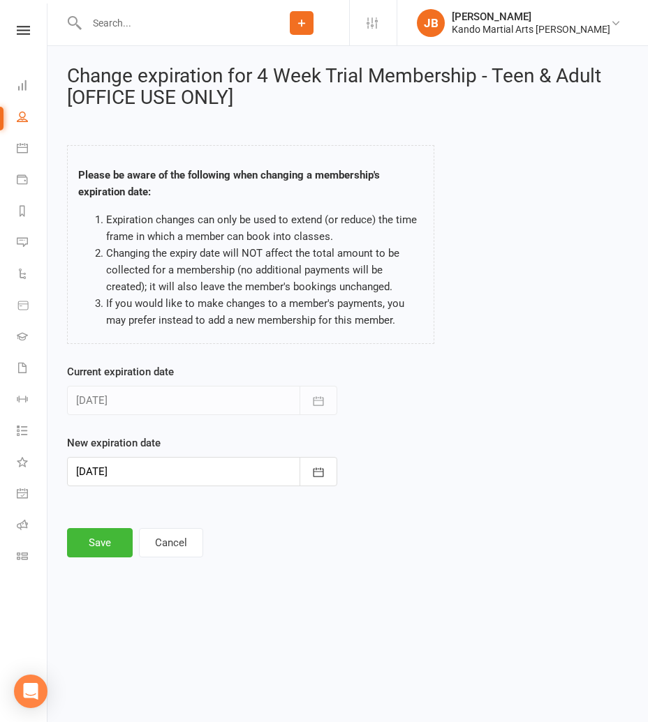
click at [152, 481] on div at bounding box center [202, 471] width 270 height 29
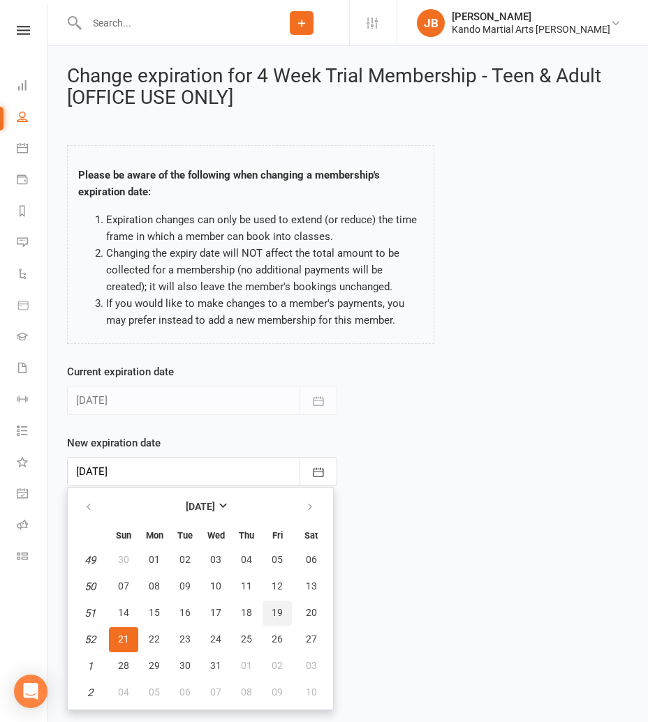
drag, startPoint x: 278, startPoint y: 609, endPoint x: 188, endPoint y: 558, distance: 104.1
click at [278, 609] on span "19" at bounding box center [276, 612] width 11 height 11
type input "19 Dec 2025"
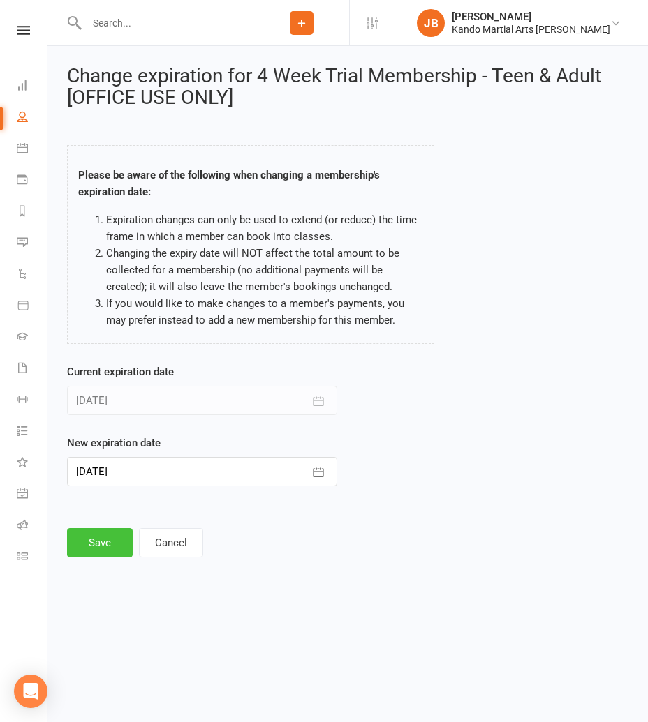
click at [94, 542] on button "Save" at bounding box center [100, 542] width 66 height 29
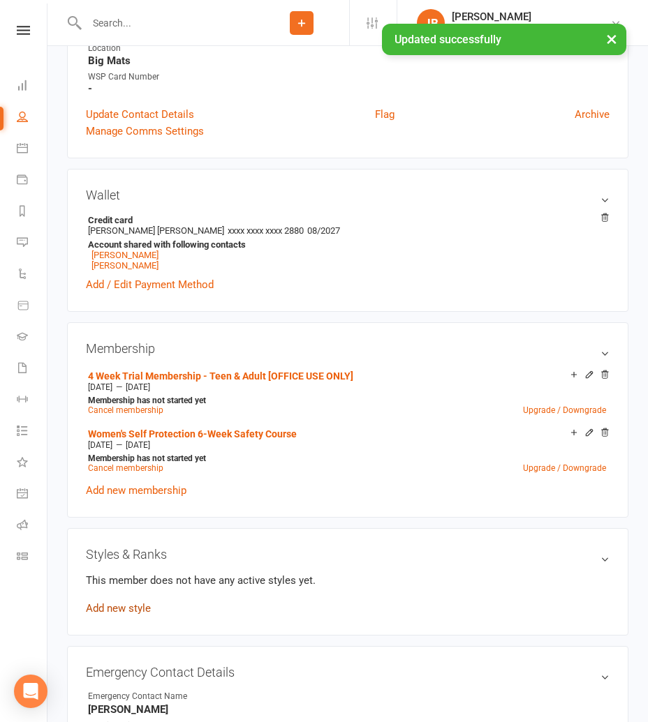
click at [137, 602] on link "Add new style" at bounding box center [118, 608] width 65 height 13
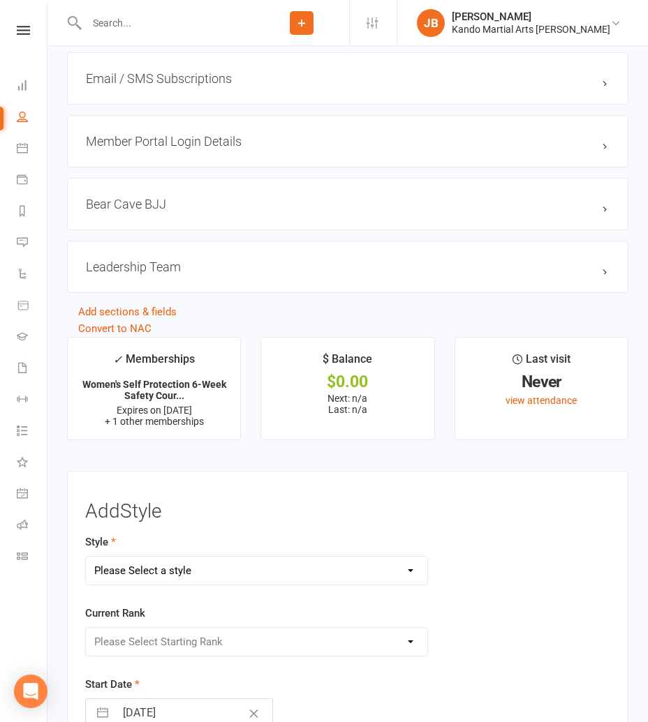
scroll to position [2145, 0]
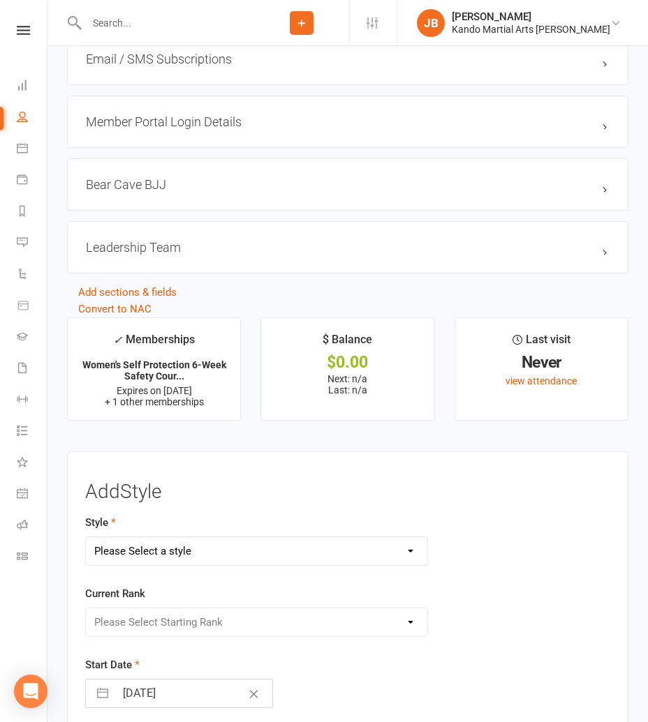
click at [106, 546] on select "Please Select a style Brazilian Jiu Jitsu Kids Brazilian Jiu Jitsu Martial Arts…" at bounding box center [256, 551] width 341 height 28
select select "2685"
click at [86, 537] on select "Please Select a style Brazilian Jiu Jitsu Kids Brazilian Jiu Jitsu Martial Arts…" at bounding box center [256, 551] width 341 height 28
click at [135, 620] on select "Please Select Starting Rank White Belt 1 Stripe 2 Stripes 3 Stripes Pink Belt" at bounding box center [256, 623] width 341 height 28
select select "28182"
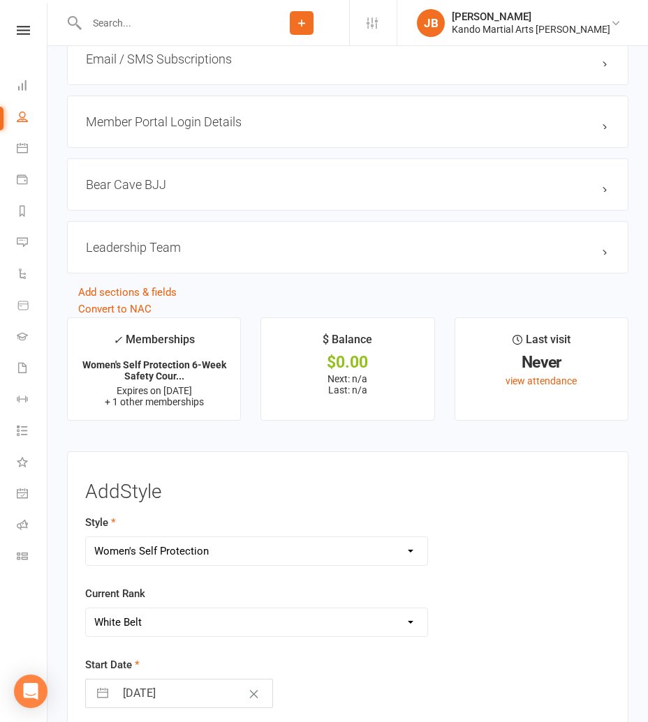
click at [86, 609] on select "Please Select Starting Rank White Belt 1 Stripe 2 Stripes 3 Stripes Pink Belt" at bounding box center [256, 623] width 341 height 28
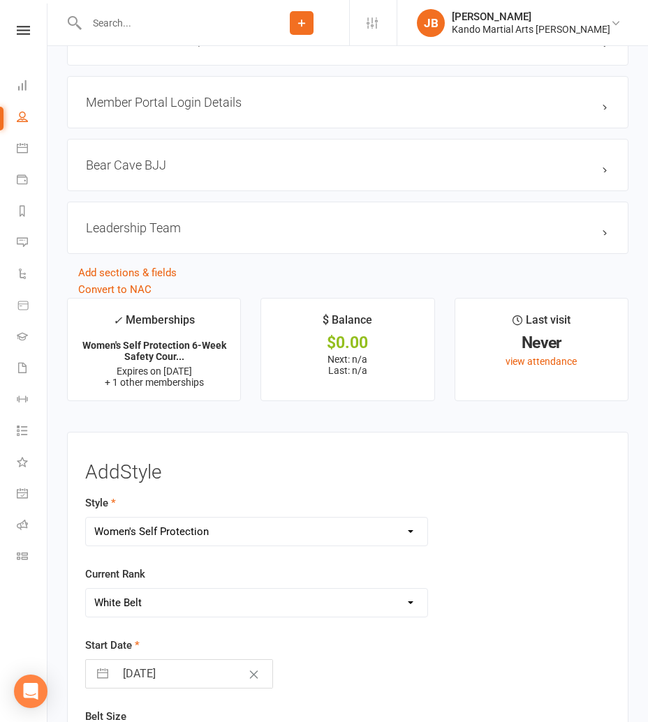
scroll to position [2239, 0]
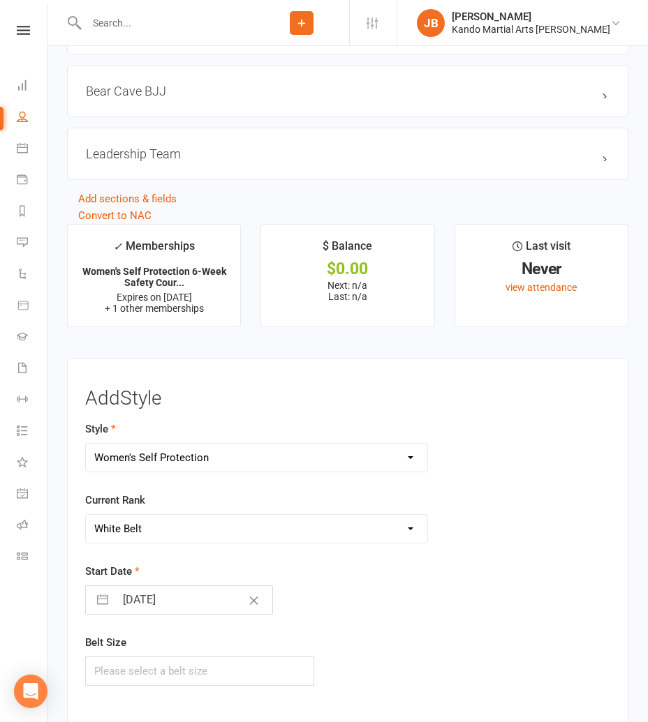
select select "8"
select select "2025"
select select "9"
select select "2025"
select select "10"
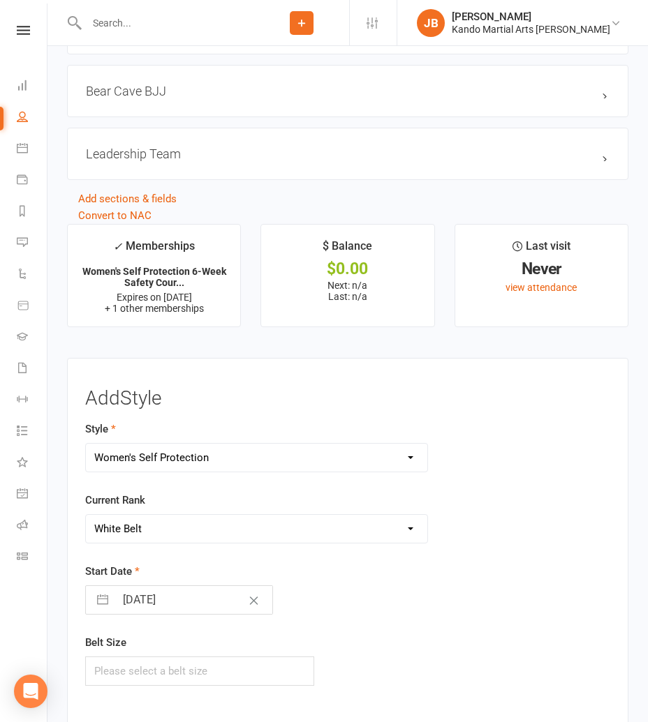
select select "2025"
click at [148, 591] on input "15 Oct 2025" at bounding box center [193, 600] width 157 height 28
click at [267, 646] on div "Move forward to switch to the next month." at bounding box center [278, 655] width 27 height 23
select select "11"
select select "2025"
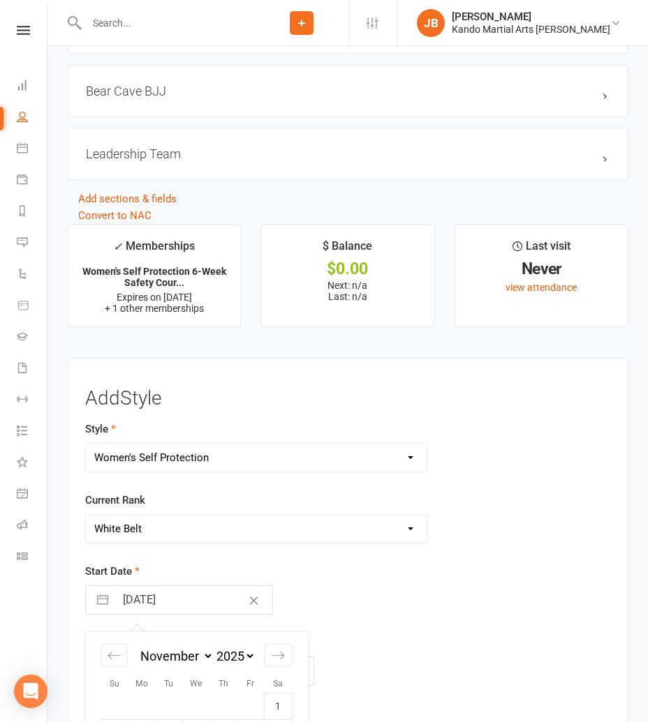
scroll to position [2381, 0]
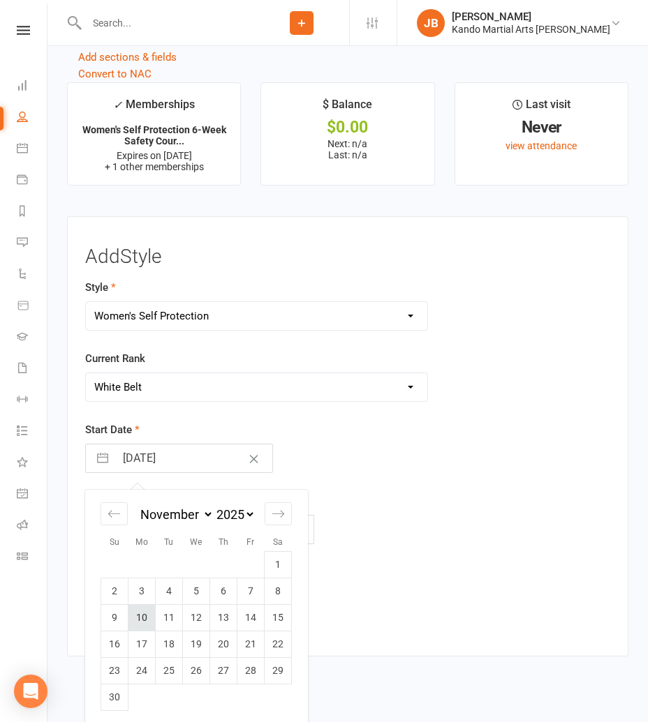
click at [147, 613] on td "10" at bounding box center [141, 617] width 27 height 27
type input "10 Nov 2025"
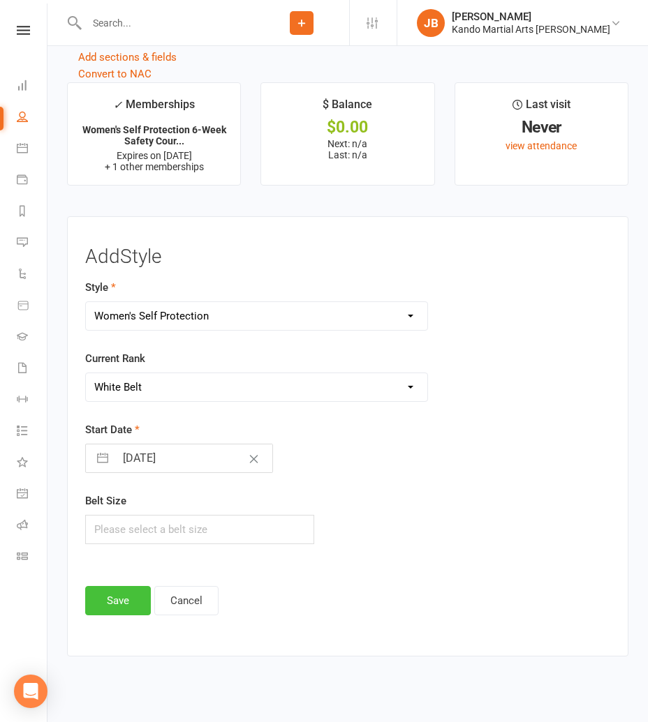
click at [102, 591] on button "Save" at bounding box center [118, 600] width 66 height 29
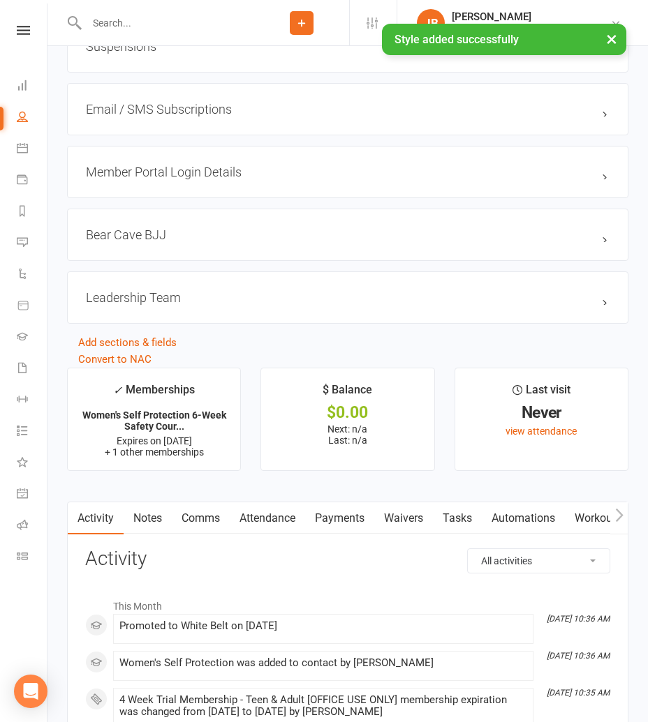
drag, startPoint x: 250, startPoint y: 512, endPoint x: 234, endPoint y: 503, distance: 18.4
click at [250, 512] on link "Attendance" at bounding box center [267, 519] width 75 height 32
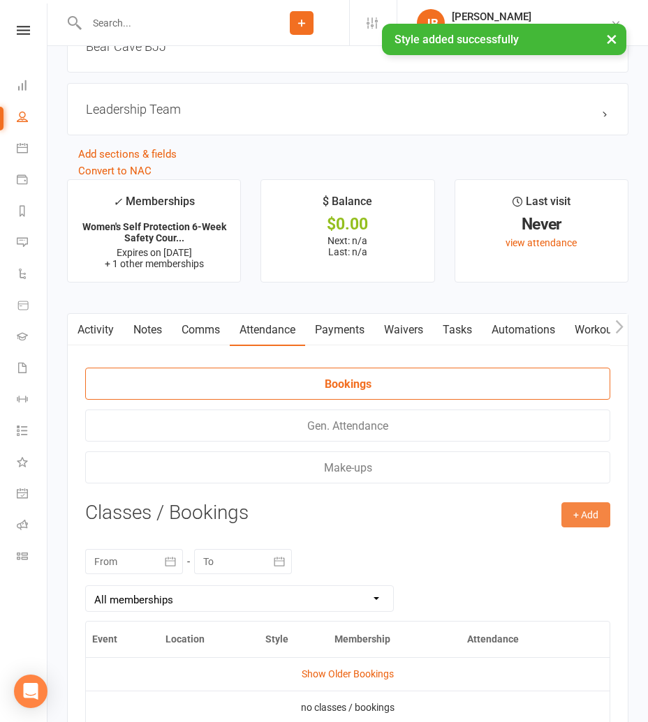
drag, startPoint x: 583, startPoint y: 514, endPoint x: 570, endPoint y: 526, distance: 18.3
click at [583, 514] on button "+ Add" at bounding box center [585, 515] width 49 height 25
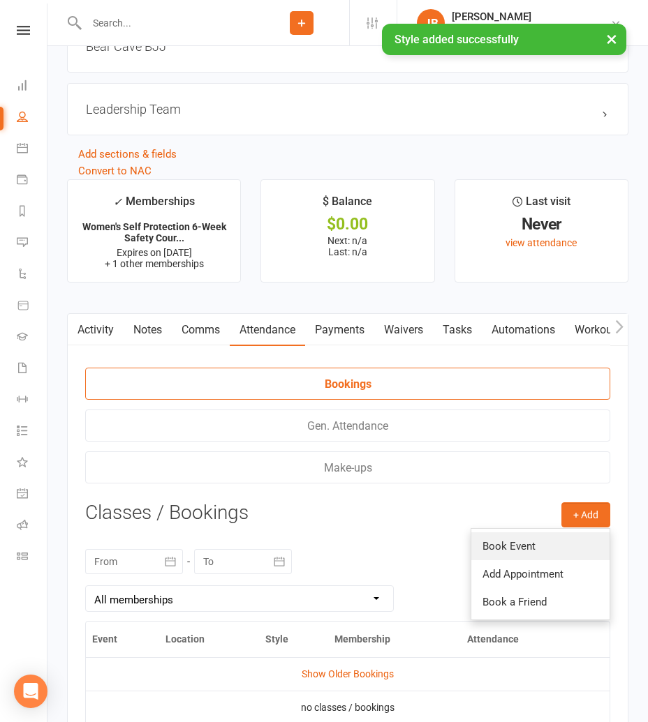
click at [564, 533] on link "Book Event" at bounding box center [540, 547] width 138 height 28
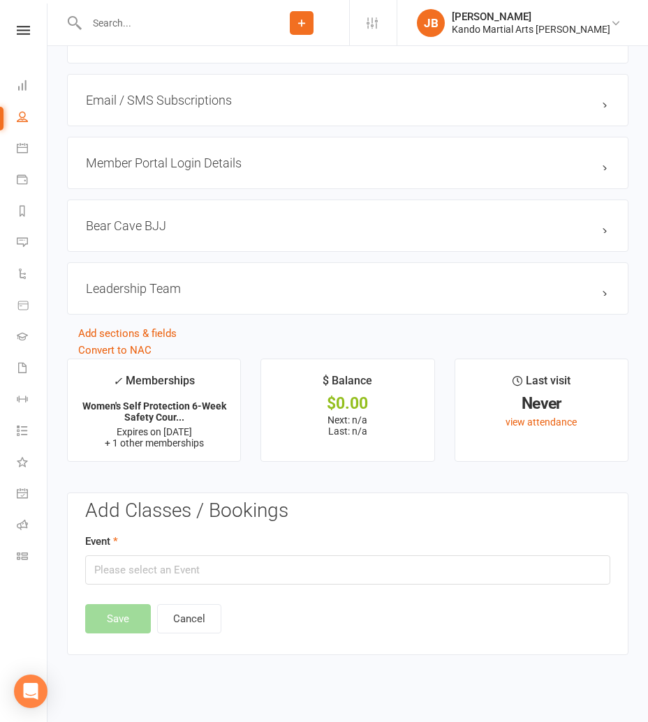
scroll to position [2183, 0]
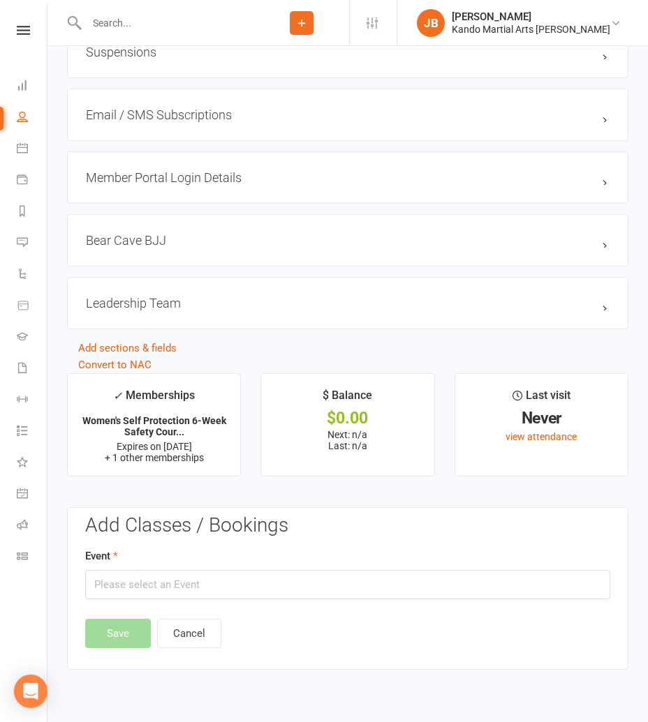
drag, startPoint x: 189, startPoint y: 560, endPoint x: 187, endPoint y: 569, distance: 8.6
click at [189, 560] on div "Event" at bounding box center [347, 574] width 525 height 52
click at [188, 570] on input "text" at bounding box center [347, 584] width 525 height 29
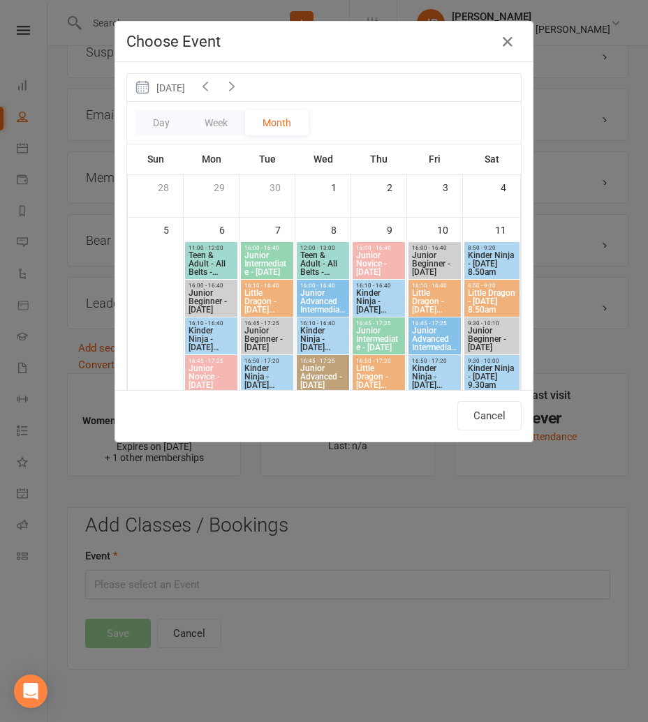
click at [239, 84] on icon "button" at bounding box center [231, 85] width 15 height 15
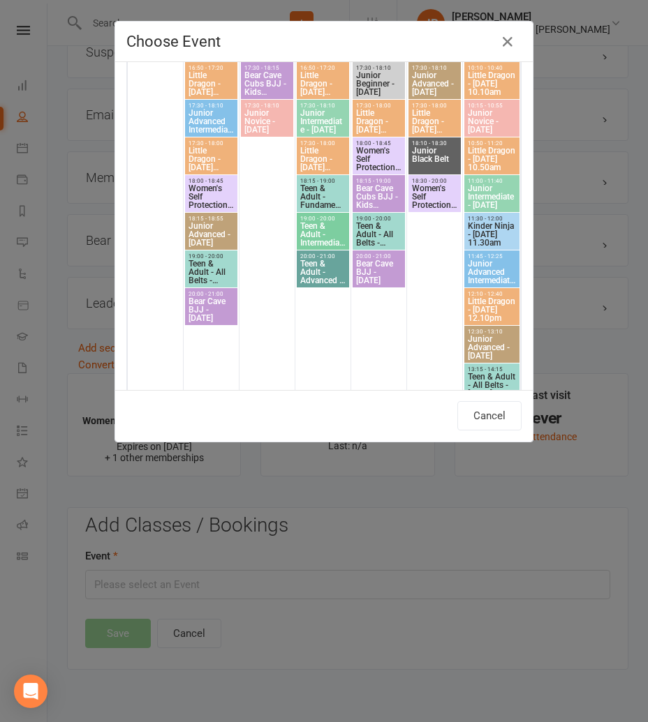
scroll to position [1395, 0]
click at [207, 198] on span "Women's Self Protection - Monday 6.00pm" at bounding box center [211, 196] width 47 height 25
type input "Women's Self Protection - Monday 6.00pm - Nov 10, 2025 6:00:00 PM"
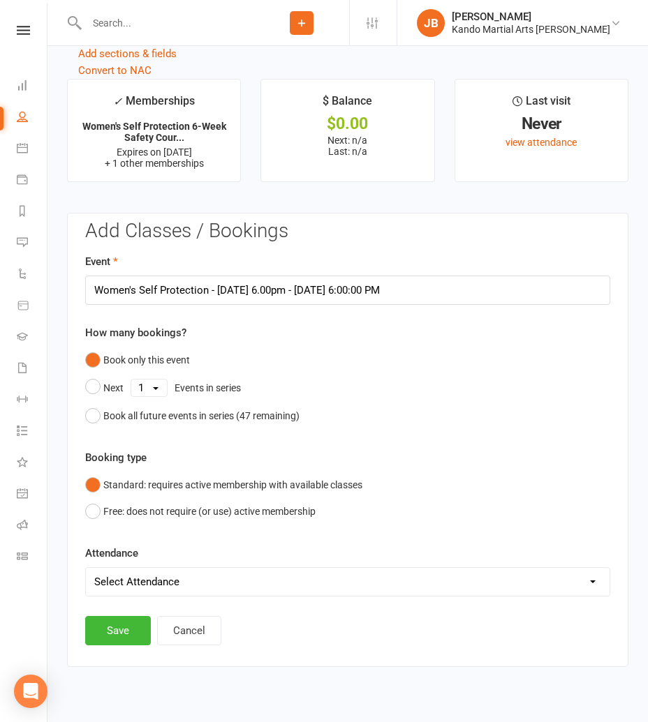
scroll to position [2489, 0]
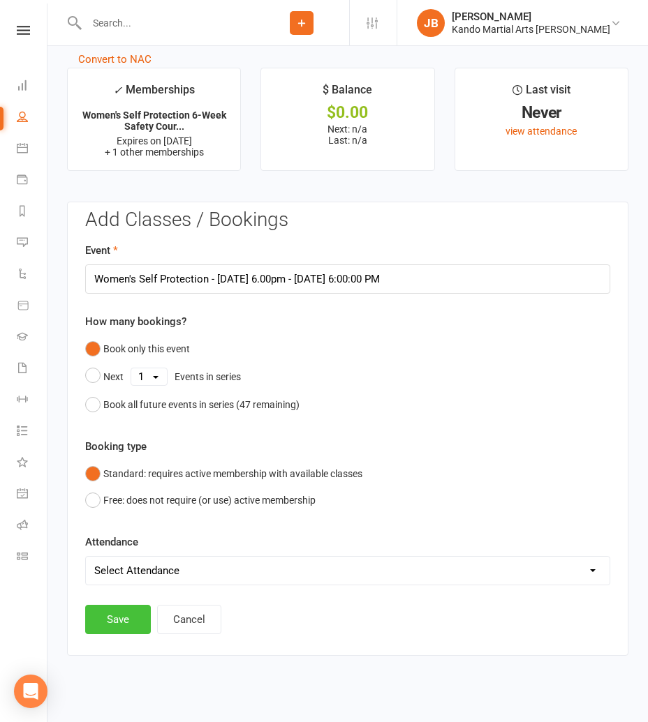
click at [141, 606] on button "Save" at bounding box center [118, 619] width 66 height 29
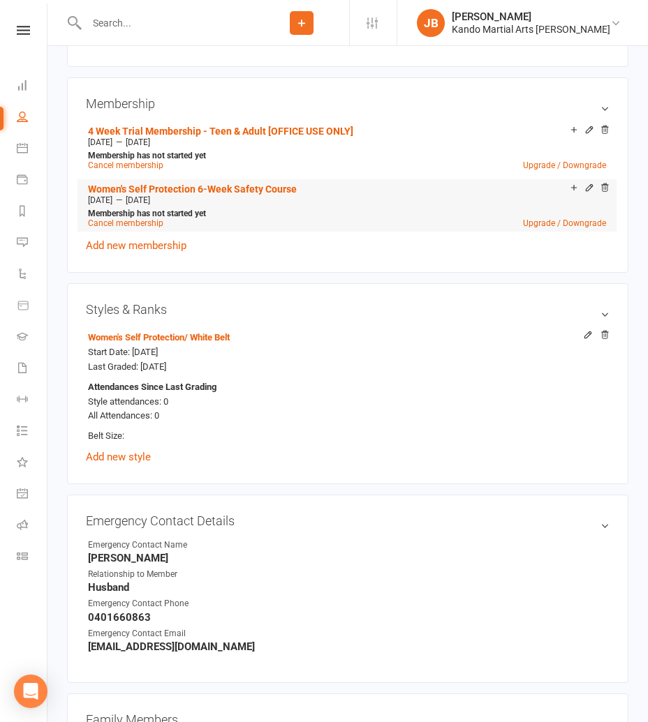
scroll to position [798, 0]
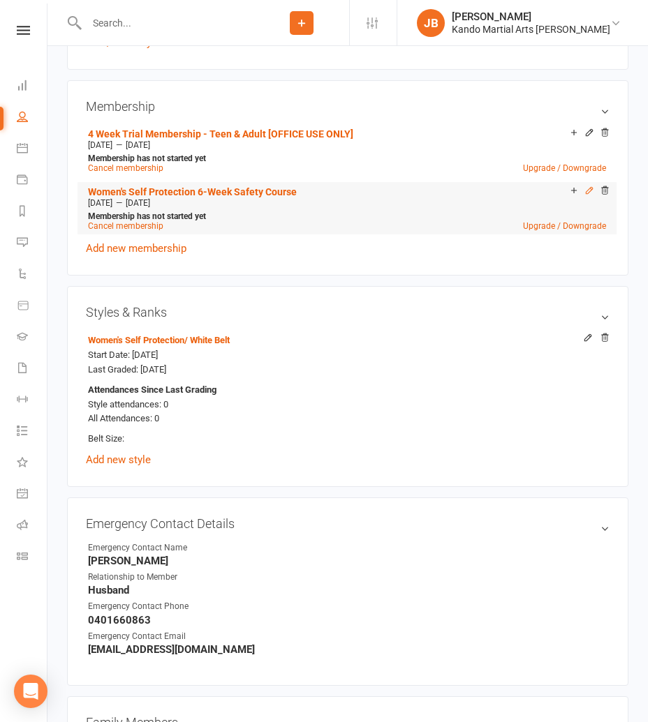
click at [591, 187] on icon at bounding box center [589, 190] width 6 height 6
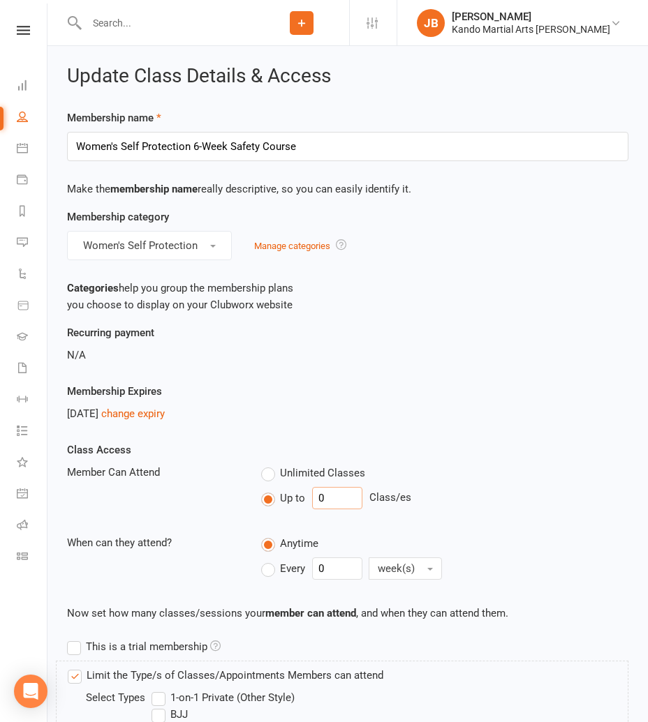
drag, startPoint x: 330, startPoint y: 502, endPoint x: 307, endPoint y: 498, distance: 23.4
click at [307, 498] on div "Up to 0 Class/es" at bounding box center [444, 498] width 367 height 22
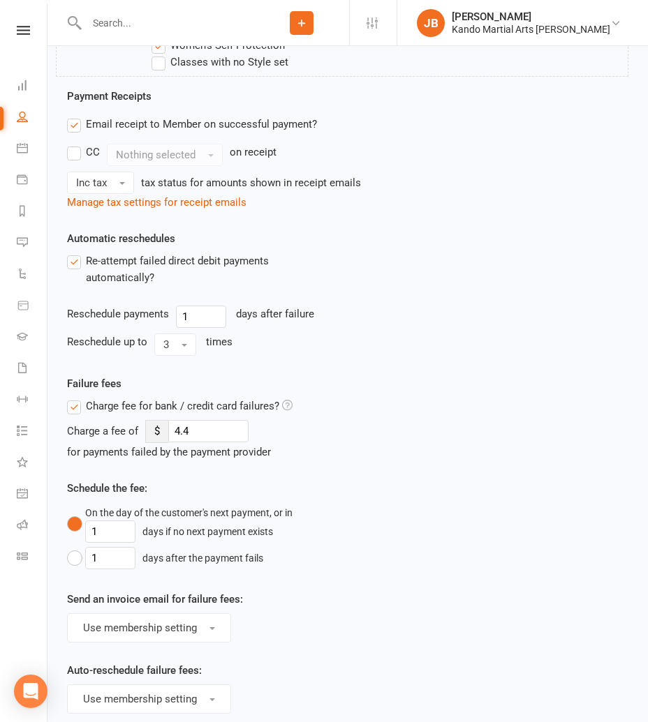
scroll to position [1332, 0]
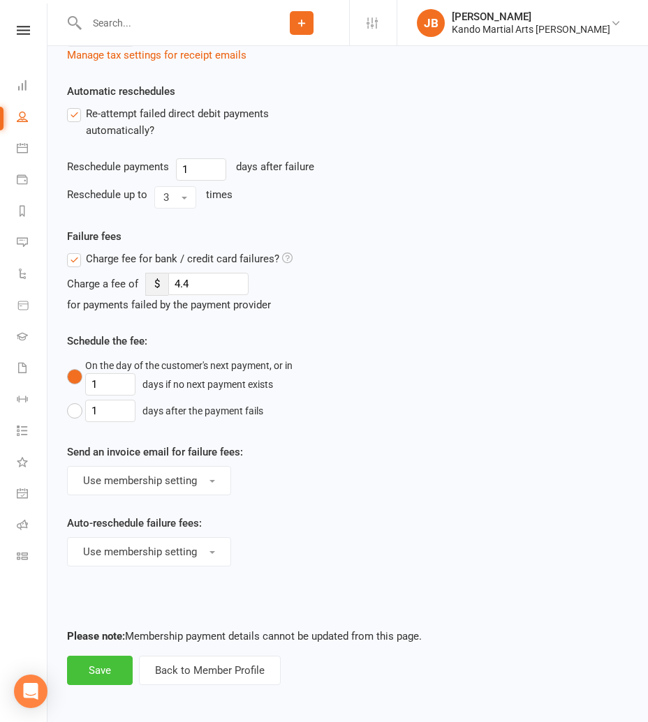
type input "6"
click at [91, 676] on button "Save" at bounding box center [100, 670] width 66 height 29
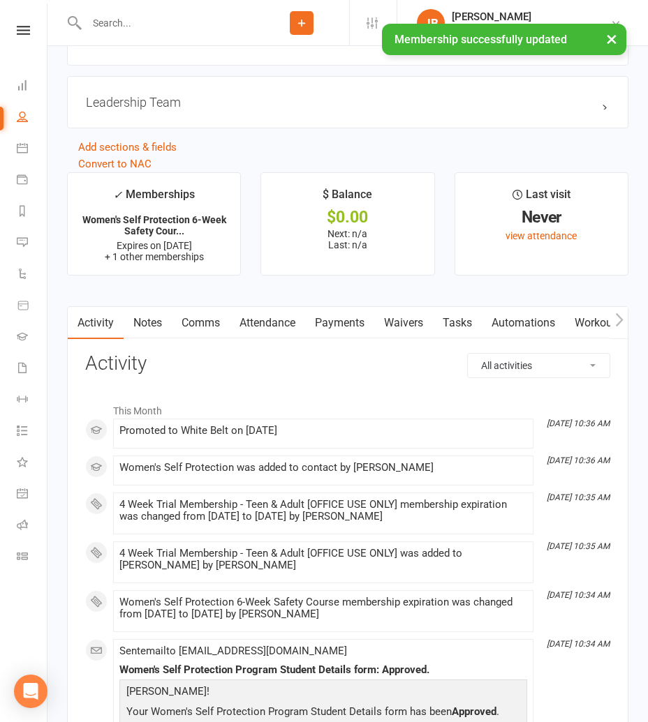
scroll to position [2647, 0]
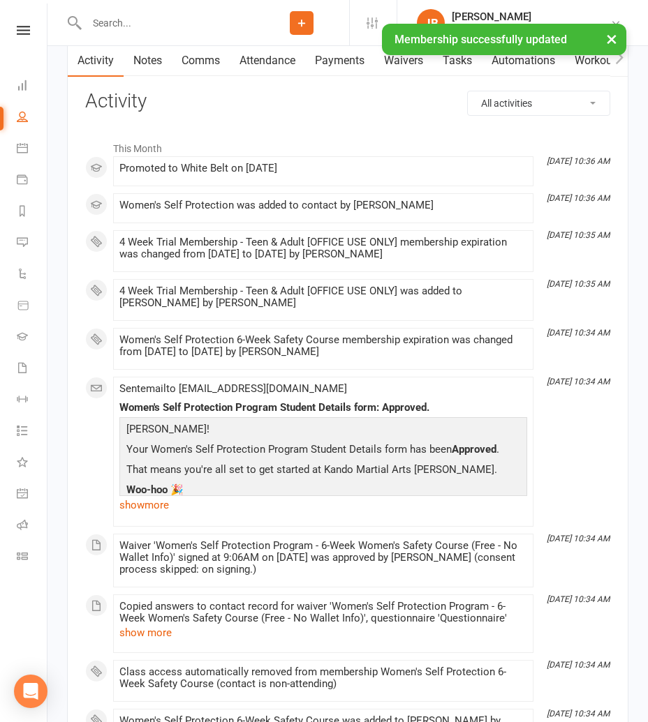
click at [271, 61] on link "Attendance" at bounding box center [267, 61] width 75 height 32
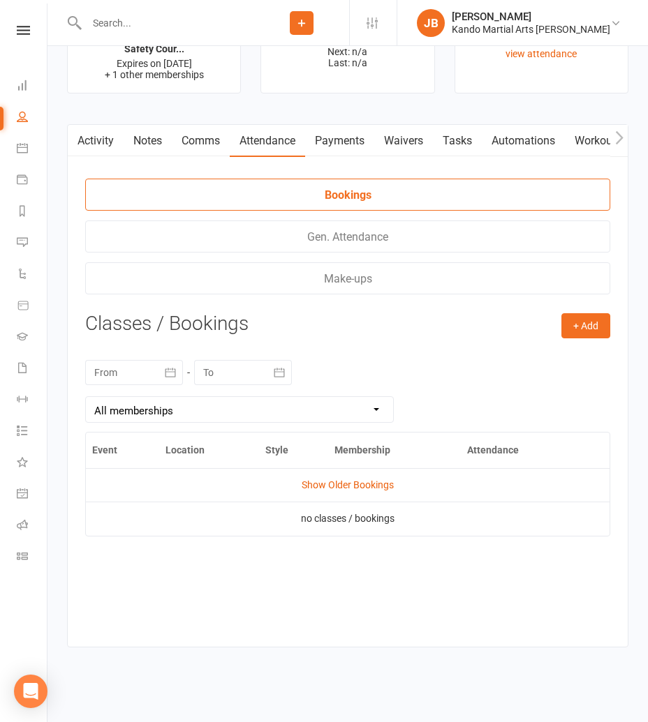
scroll to position [2559, 0]
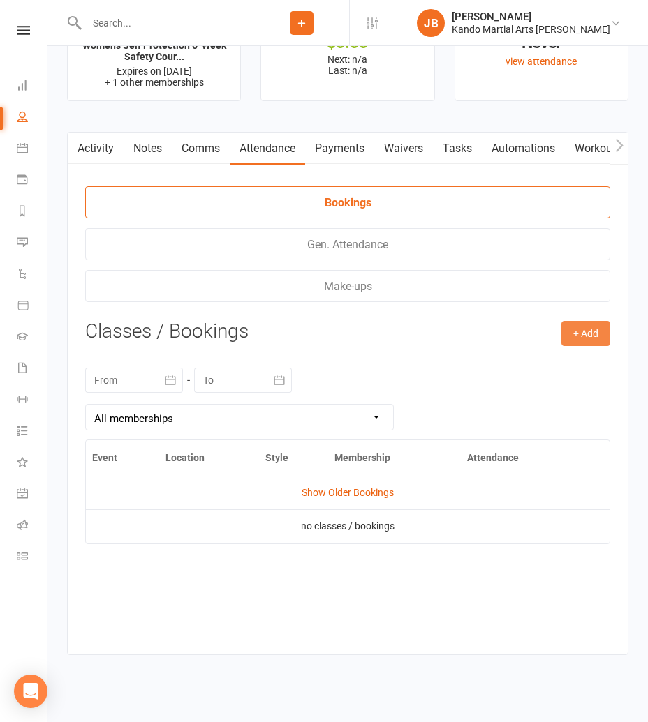
drag, startPoint x: 586, startPoint y: 324, endPoint x: 574, endPoint y: 324, distance: 11.2
click at [586, 324] on button "+ Add" at bounding box center [585, 333] width 49 height 25
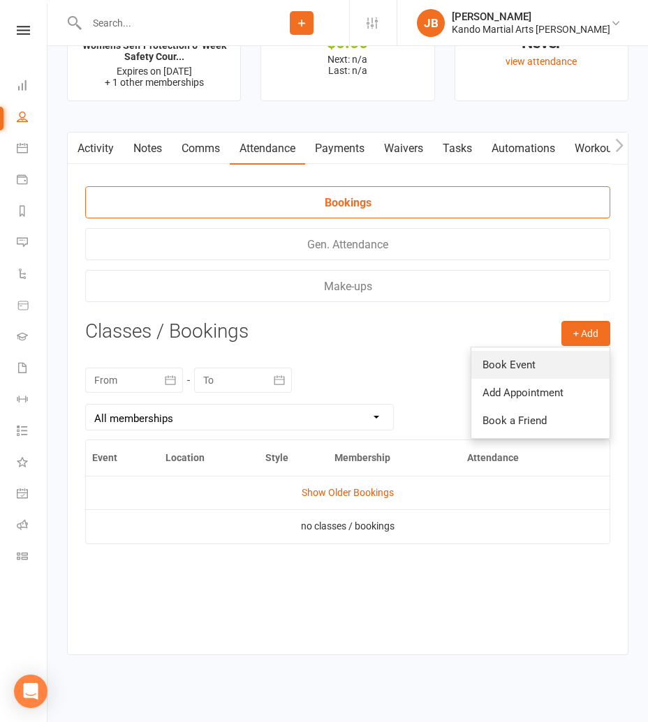
click at [518, 359] on link "Book Event" at bounding box center [540, 365] width 138 height 28
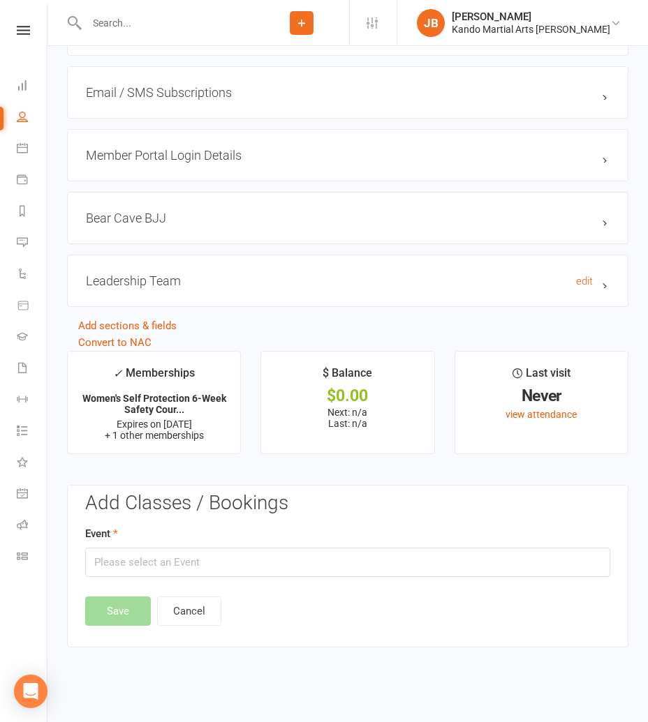
scroll to position [2198, 0]
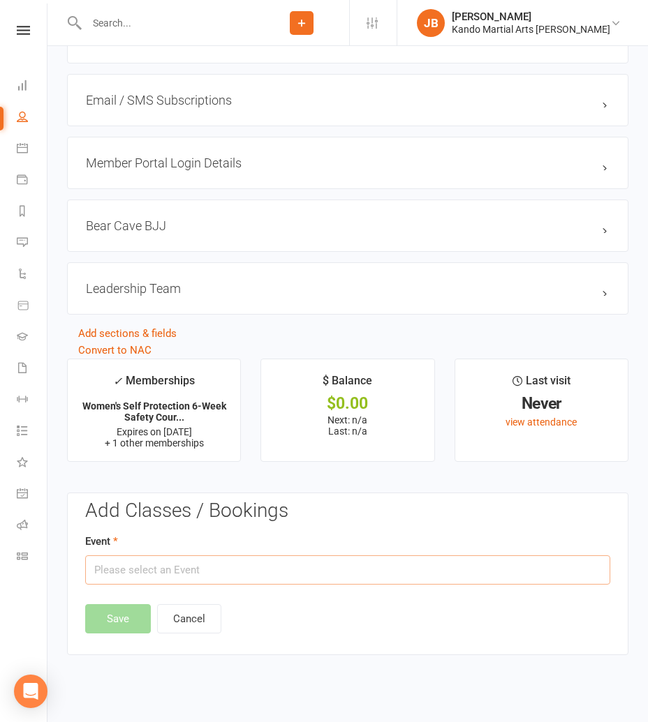
click at [154, 572] on input "text" at bounding box center [347, 570] width 525 height 29
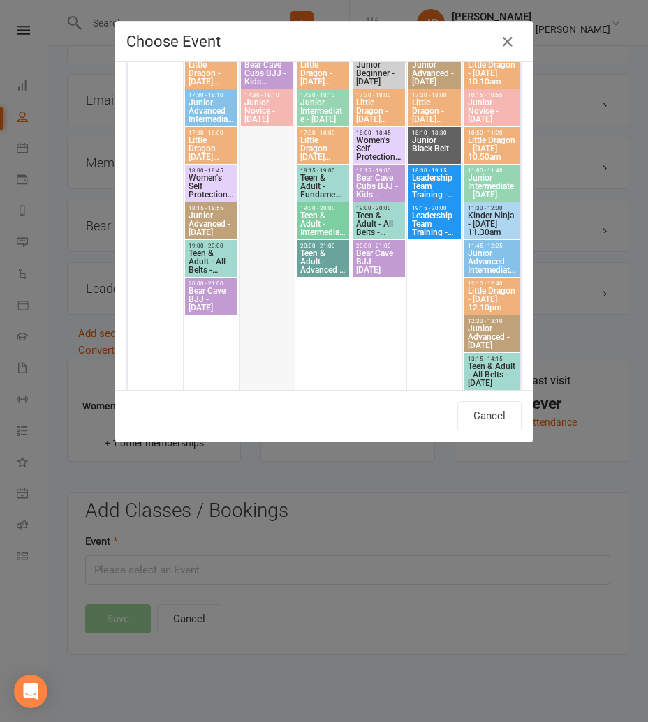
scroll to position [1374, 0]
click at [202, 176] on span "Women's Self Protection - Monday 6.00pm" at bounding box center [211, 186] width 47 height 25
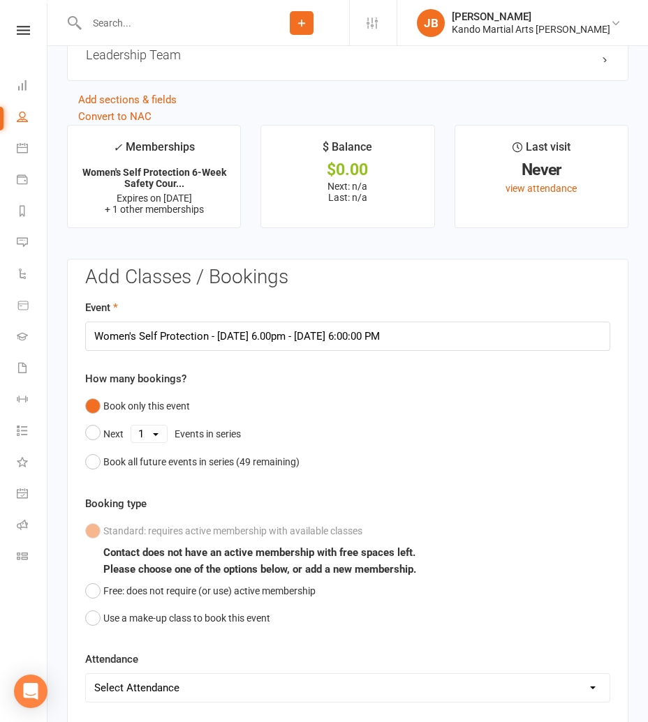
scroll to position [2549, 0]
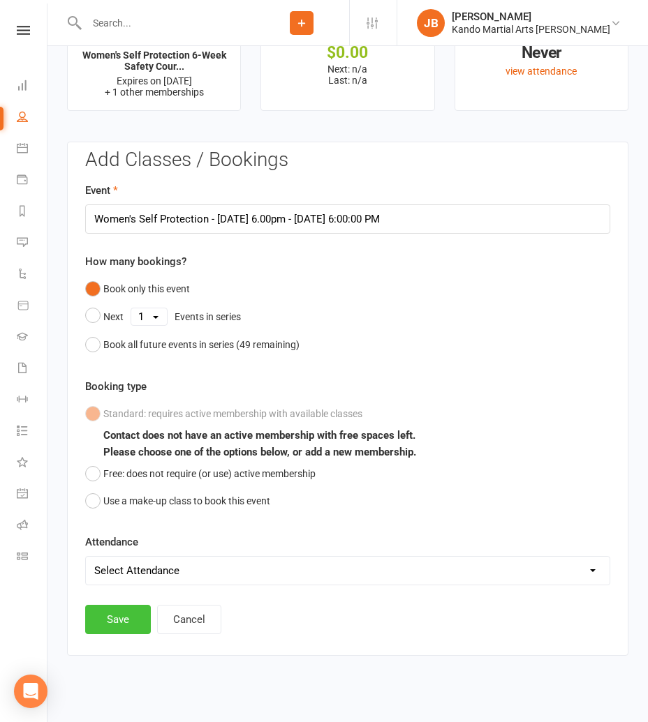
click at [128, 611] on button "Save" at bounding box center [118, 619] width 66 height 29
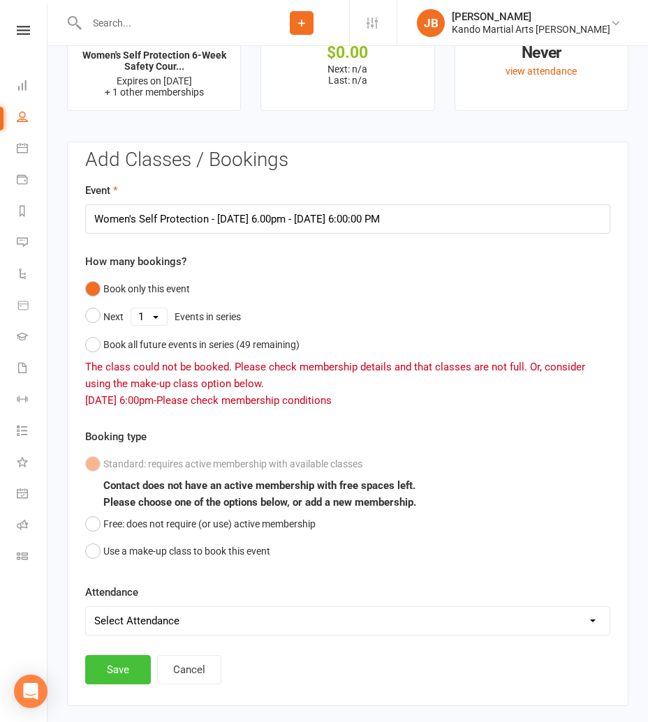
click at [107, 665] on button "Save" at bounding box center [118, 669] width 66 height 29
click at [192, 205] on input "Women's Self Protection - Monday 6.00pm - Oct 20, 2025 6:00:00 PM" at bounding box center [347, 218] width 525 height 29
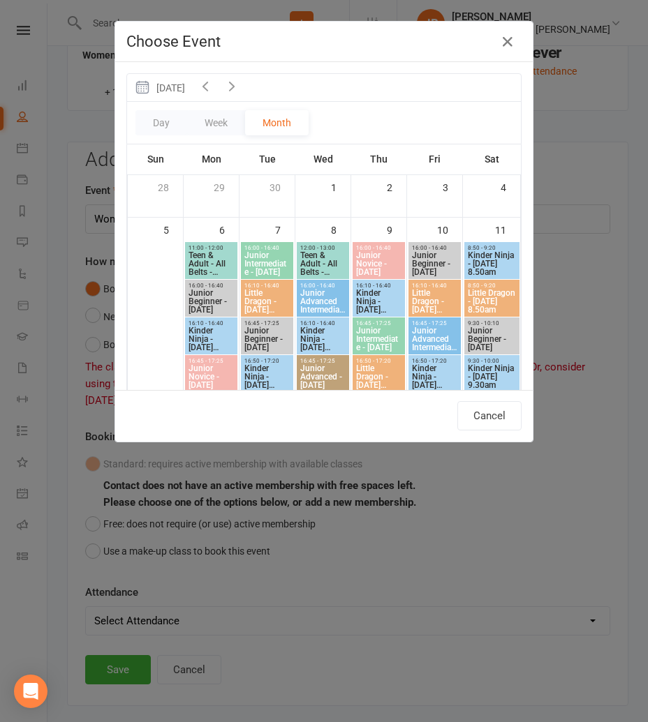
drag, startPoint x: 261, startPoint y: 87, endPoint x: 260, endPoint y: 97, distance: 10.5
click at [239, 87] on icon "button" at bounding box center [231, 85] width 15 height 15
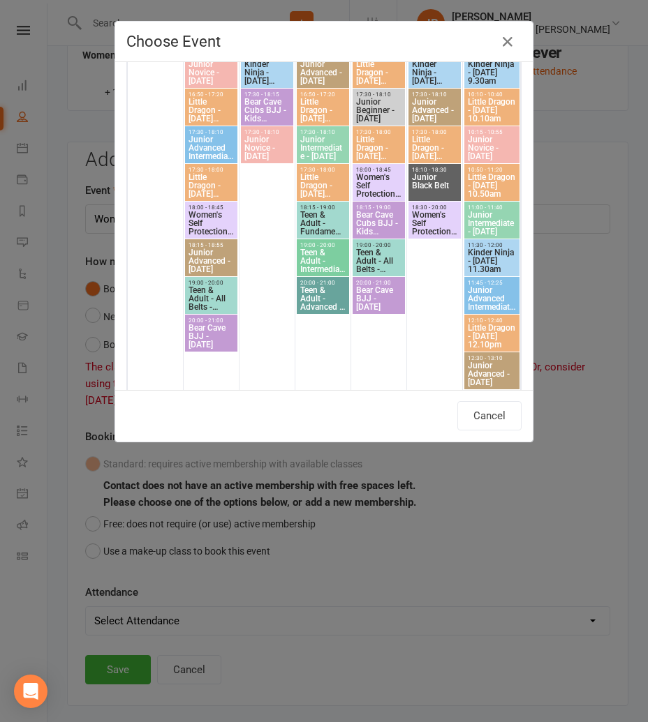
click at [206, 218] on span "Women's Self Protection - Monday 6.00pm" at bounding box center [211, 223] width 47 height 25
type input "Women's Self Protection - Monday 6.00pm - Nov 10, 2025 6:00:00 PM"
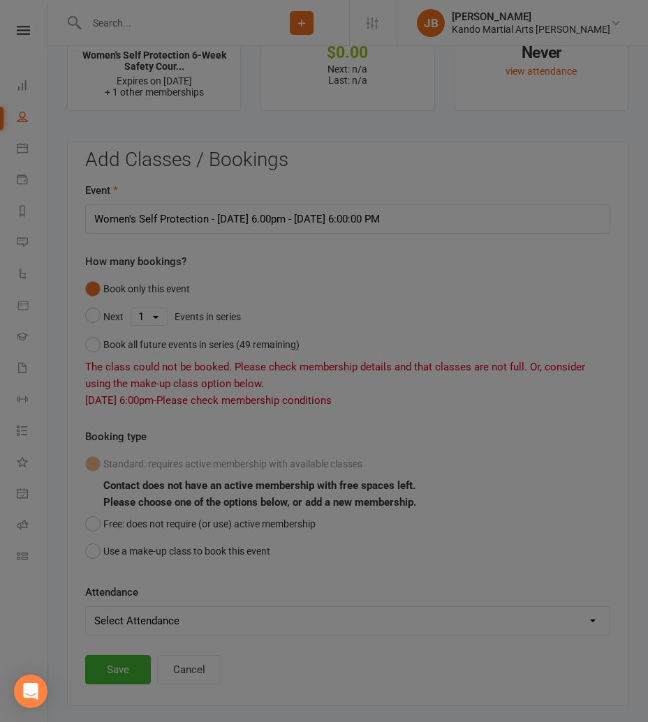
scroll to position [1367, 0]
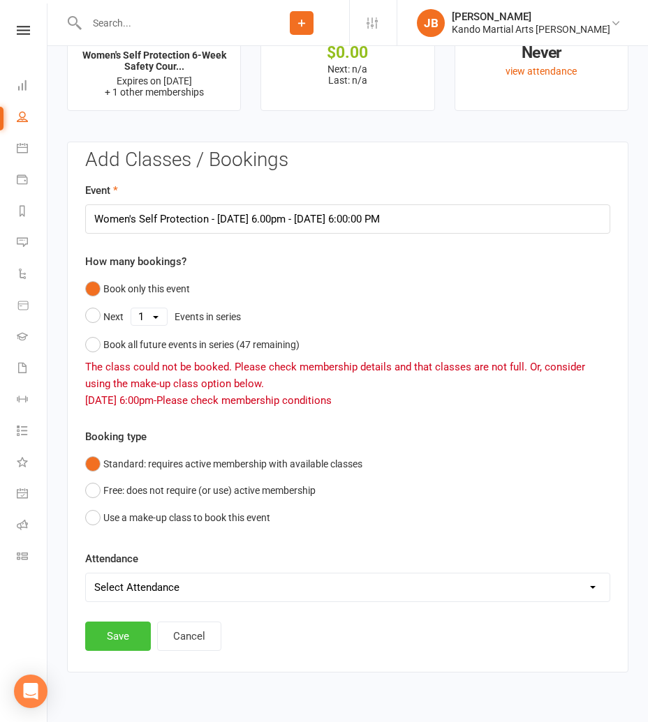
click at [124, 630] on button "Save" at bounding box center [118, 636] width 66 height 29
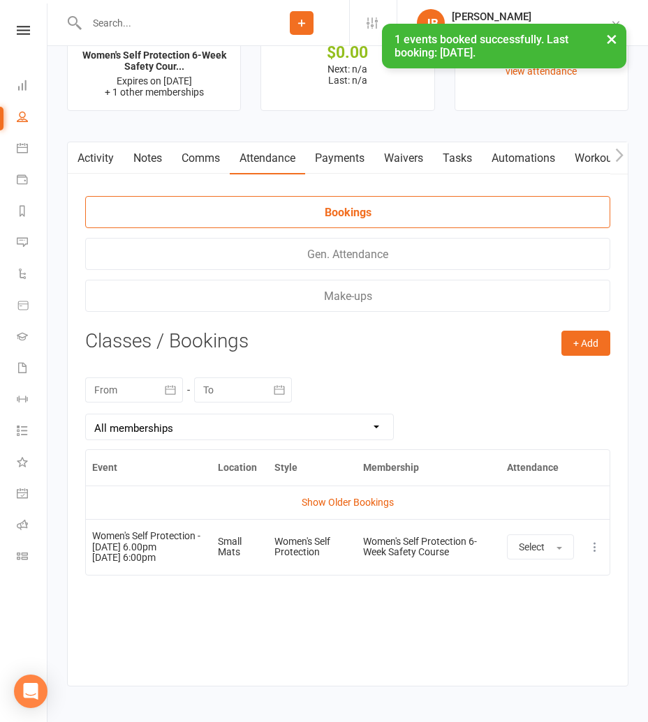
click at [591, 540] on icon at bounding box center [595, 547] width 14 height 14
click at [551, 602] on link "View event" at bounding box center [533, 602] width 138 height 28
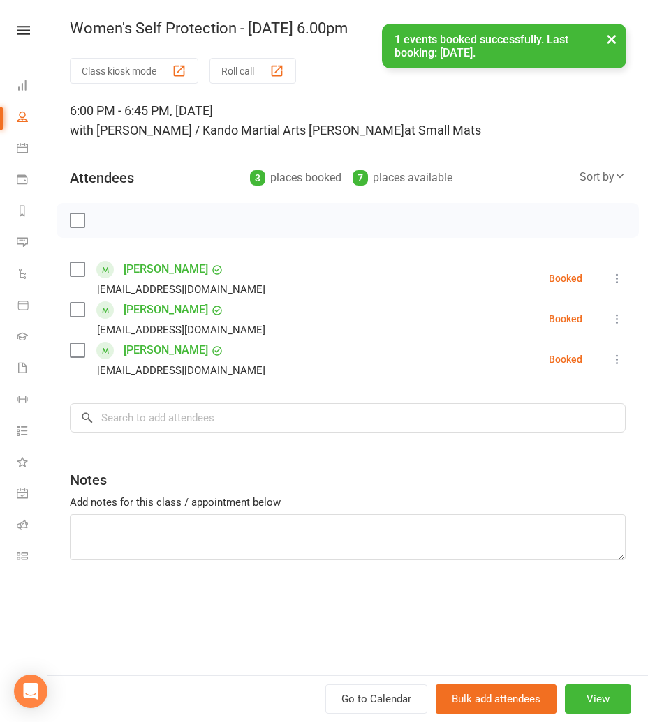
drag, startPoint x: 155, startPoint y: 433, endPoint x: 150, endPoint y: 423, distance: 11.6
click at [154, 431] on div "Class kiosk mode Roll call 6:00 PM - 6:45 PM, Monday, November, 10, 2025 with J…" at bounding box center [347, 367] width 600 height 618
click at [150, 422] on input "search" at bounding box center [348, 417] width 556 height 29
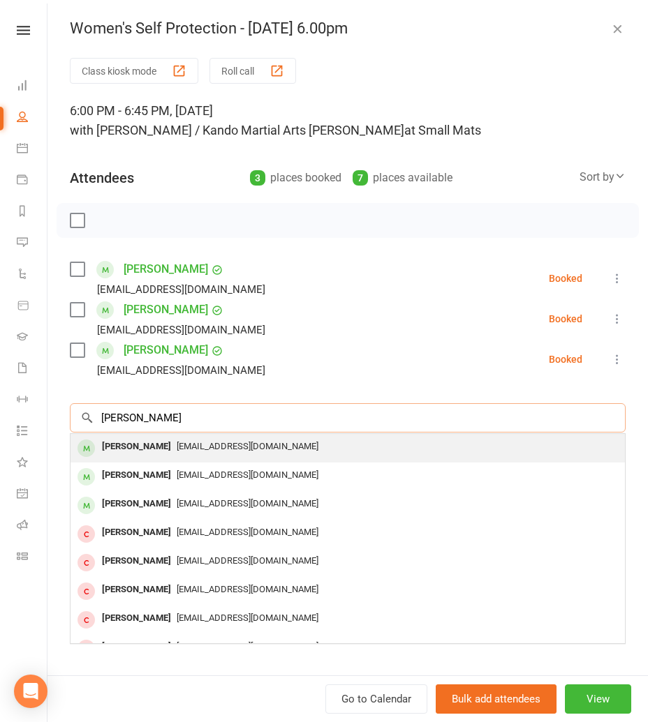
type input "melanie chin"
click at [155, 446] on div "Melanie Chin" at bounding box center [136, 447] width 80 height 20
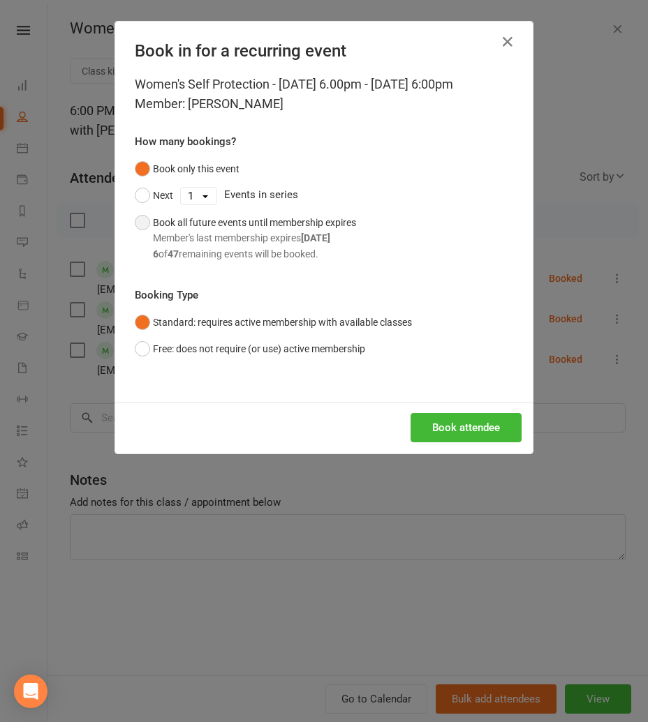
click at [225, 245] on div "Member's last membership expires Dec 19, 2025" at bounding box center [254, 237] width 203 height 15
click at [438, 427] on button "Book attendee" at bounding box center [465, 427] width 111 height 29
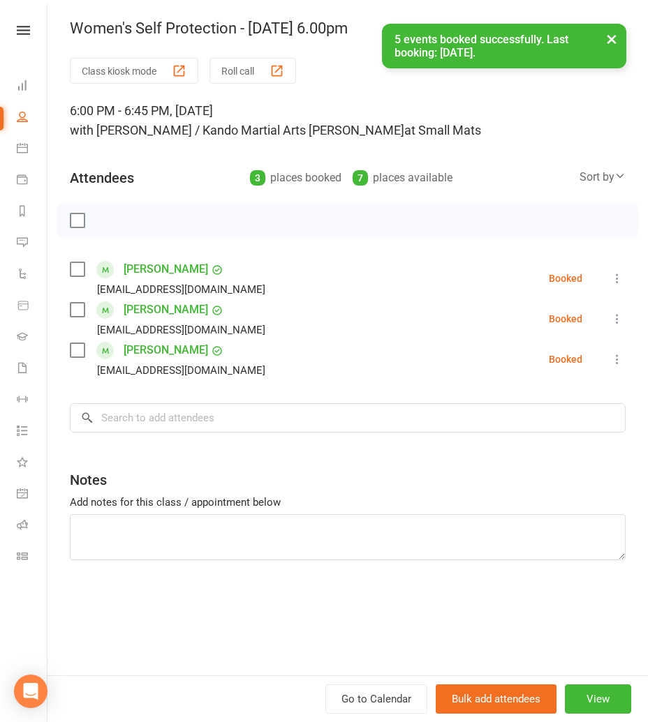
click at [605, 50] on button "×" at bounding box center [611, 39] width 25 height 30
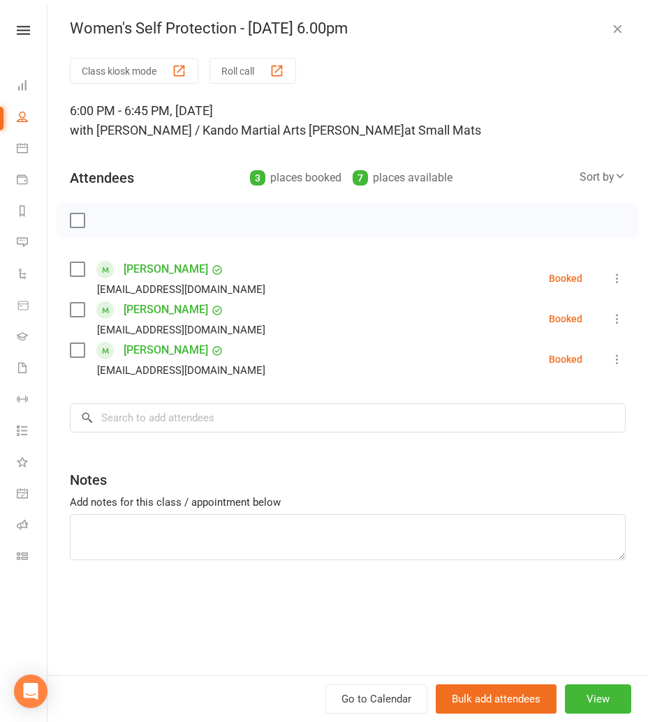
drag, startPoint x: 618, startPoint y: 29, endPoint x: 601, endPoint y: 58, distance: 33.2
click at [618, 29] on icon "button" at bounding box center [617, 29] width 14 height 14
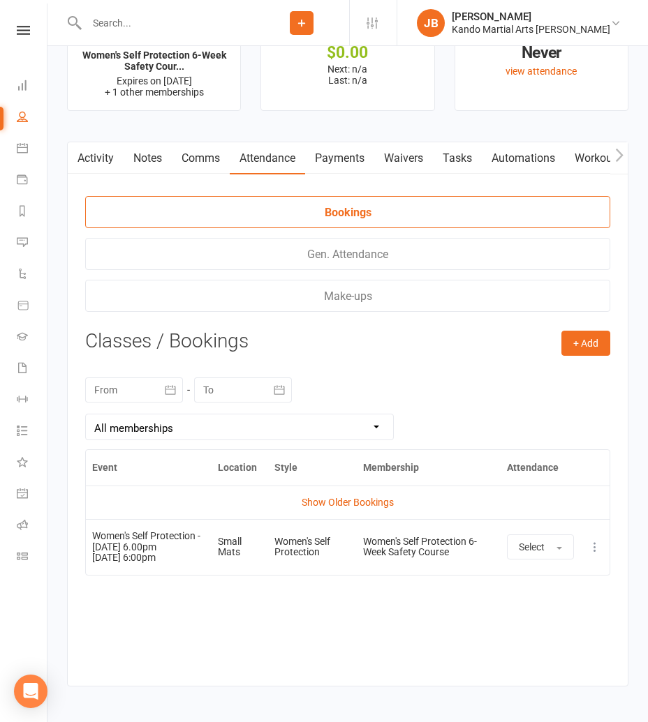
drag, startPoint x: 450, startPoint y: 142, endPoint x: 421, endPoint y: 147, distance: 29.7
click at [450, 142] on link "Tasks" at bounding box center [457, 158] width 49 height 32
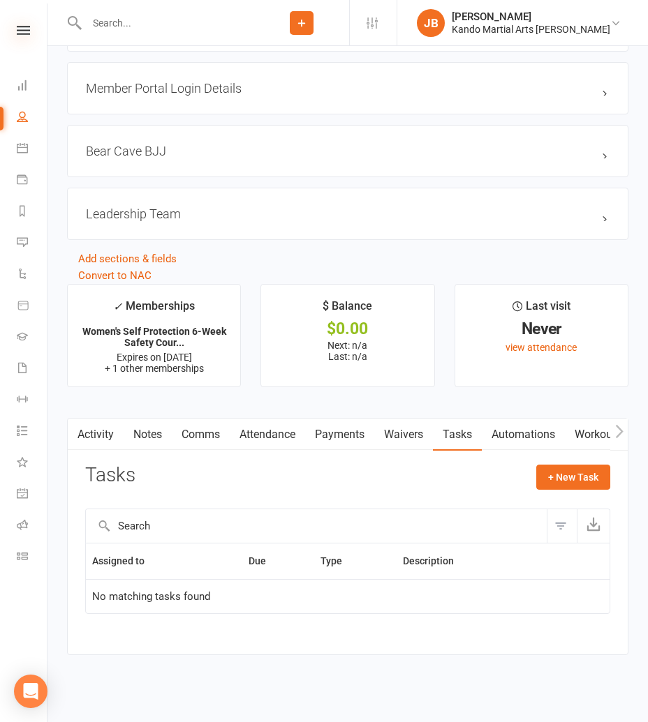
click at [22, 33] on icon at bounding box center [23, 30] width 13 height 9
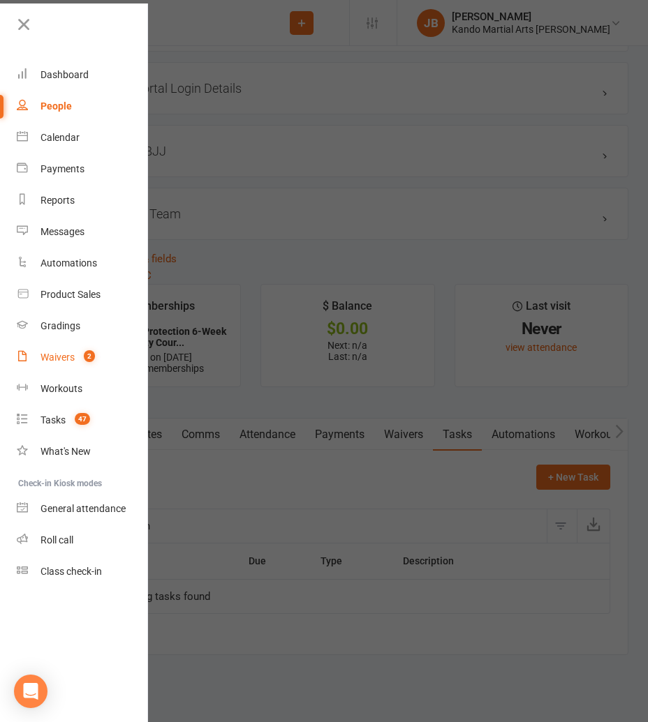
click at [66, 352] on div "Waivers" at bounding box center [57, 357] width 34 height 11
select select "100"
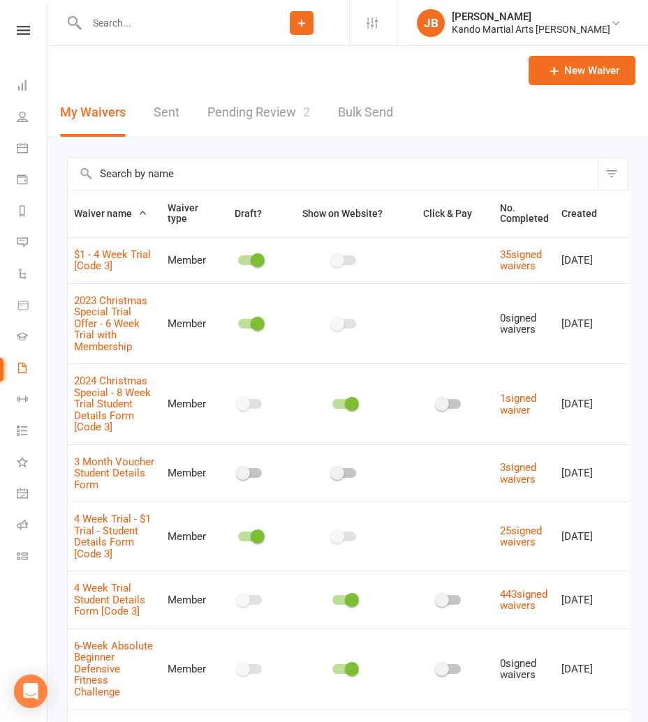
click at [232, 118] on link "Pending Review 2" at bounding box center [258, 113] width 103 height 48
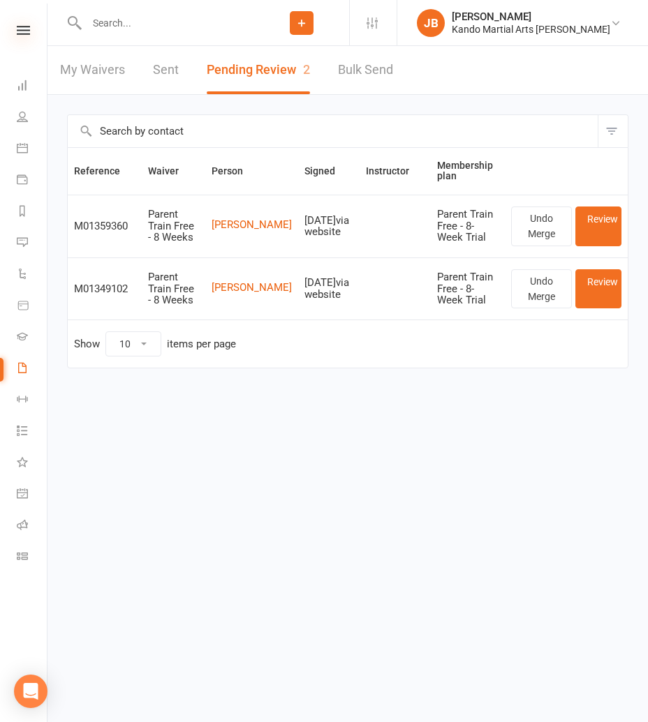
click at [30, 30] on icon at bounding box center [23, 30] width 13 height 9
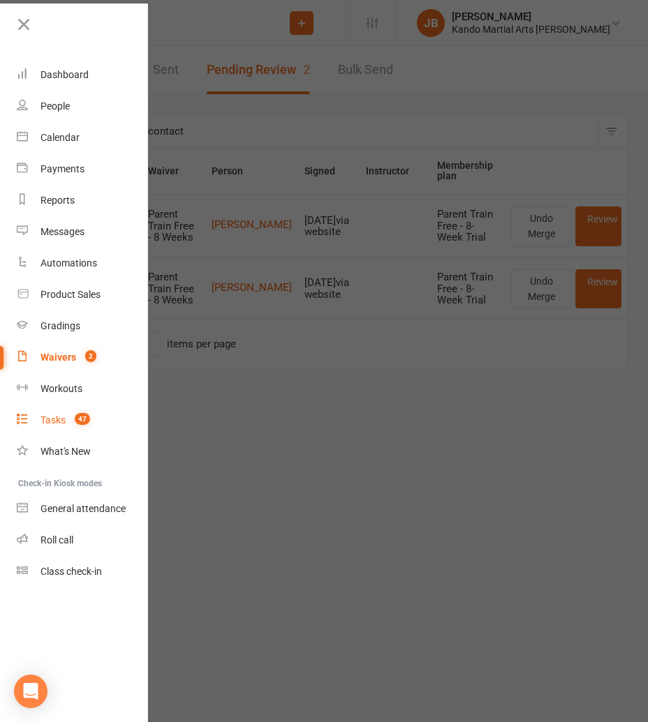
click at [47, 419] on div "Tasks" at bounding box center [52, 420] width 25 height 11
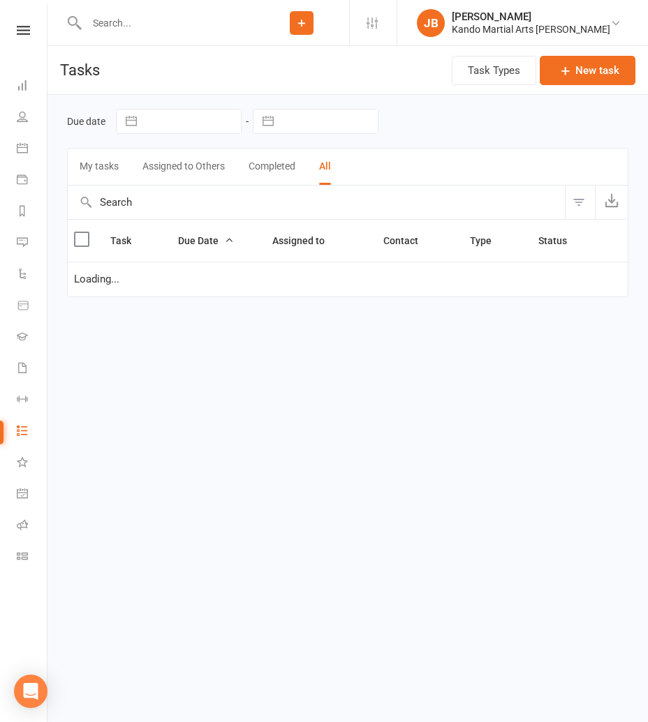
select select "started"
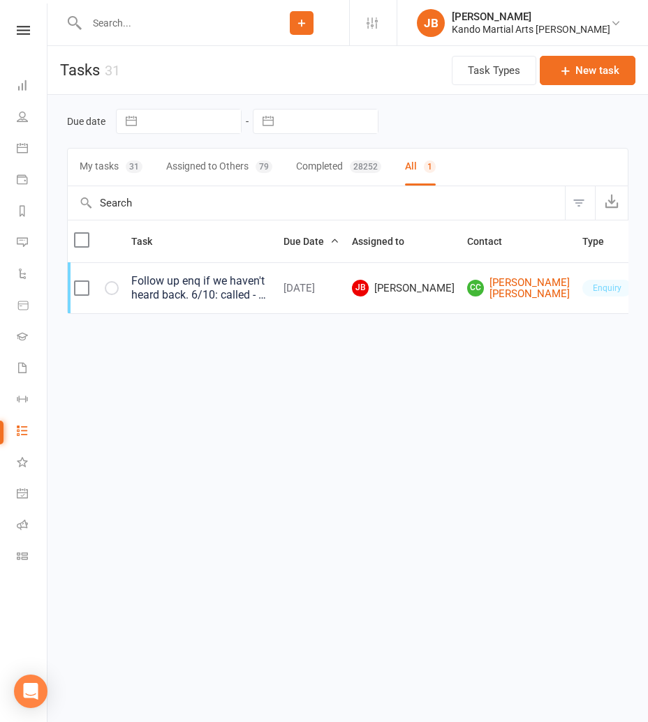
click at [572, 198] on button "Filter" at bounding box center [580, 203] width 30 height 34
select select "incomplete"
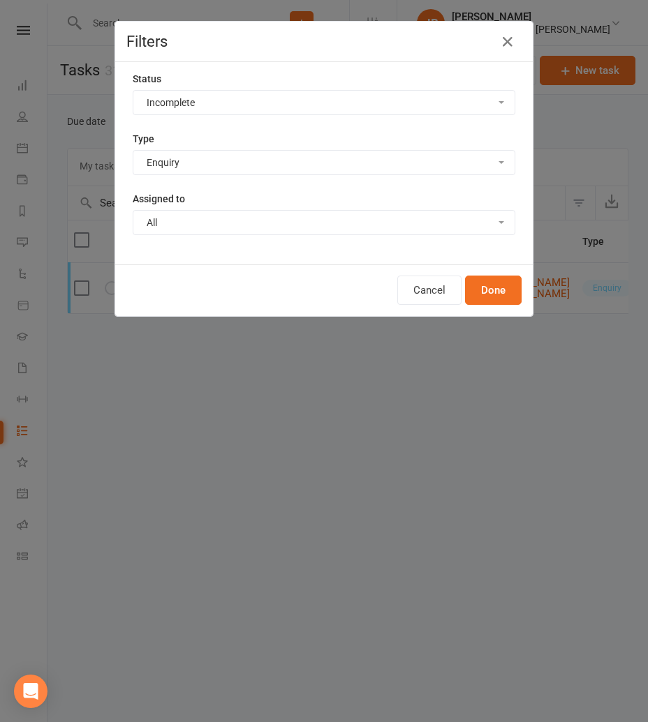
click at [172, 103] on select "All Incomplete Not Started In Progress Waiting Complete" at bounding box center [323, 103] width 381 height 24
click at [133, 91] on select "All Incomplete Not Started In Progress Waiting Complete" at bounding box center [323, 103] width 381 height 24
click at [171, 164] on select "All Admin Bbpc - black belt prep course Cancellation Enquiry Follow-up In-class…" at bounding box center [323, 163] width 381 height 24
select select "28118"
click at [133, 151] on select "All Admin Bbpc - black belt prep course Cancellation Enquiry Follow-up In-class…" at bounding box center [323, 163] width 381 height 24
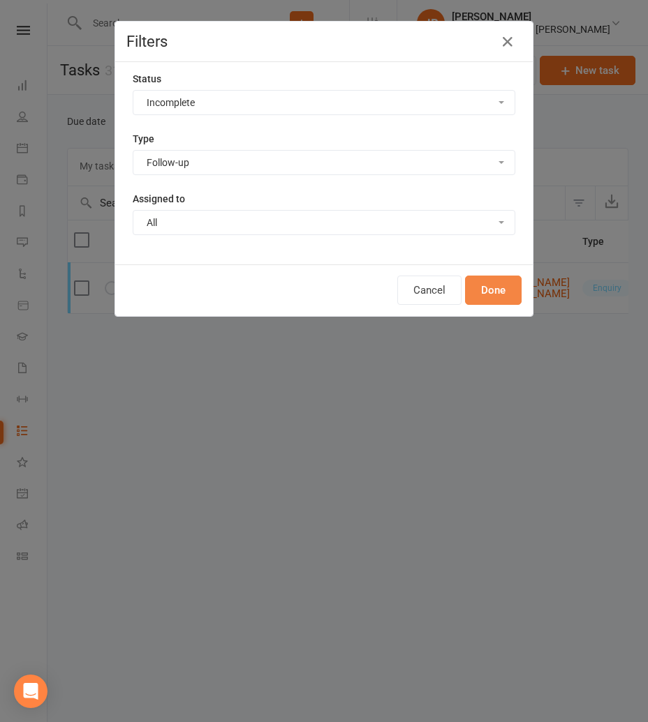
click at [500, 293] on button "Done" at bounding box center [493, 290] width 57 height 29
select select "started"
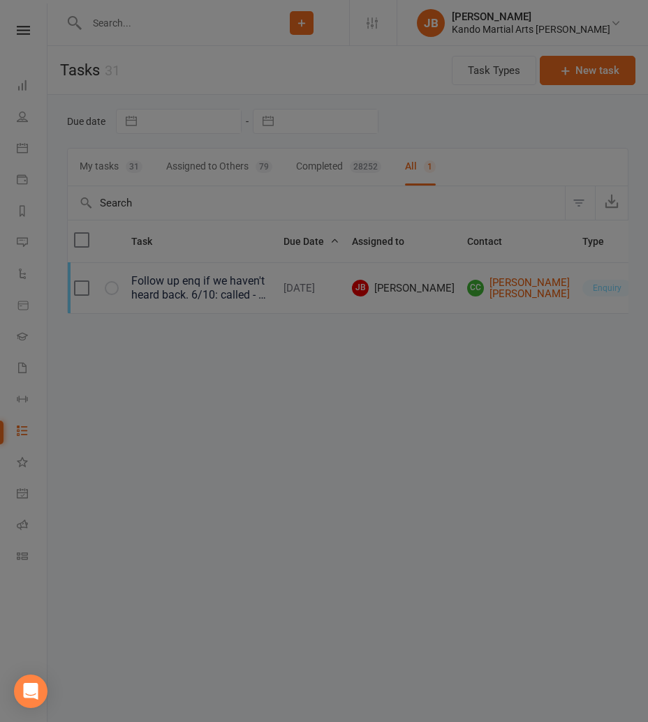
select select "started"
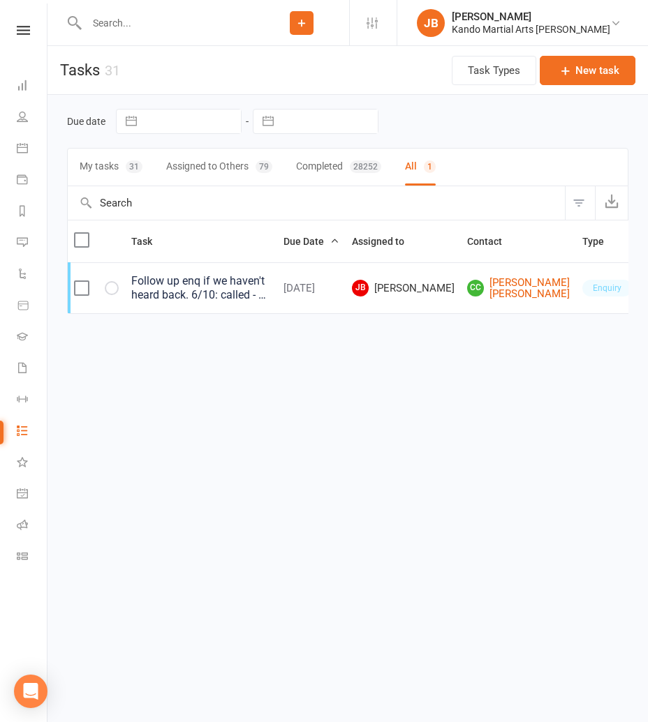
select select "started"
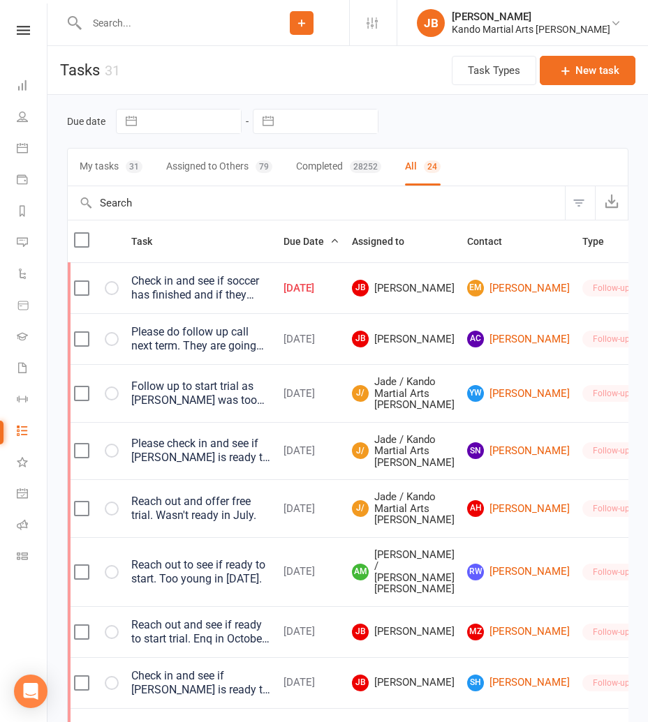
click at [590, 86] on div "Task Types New task" at bounding box center [544, 70] width 184 height 48
click at [583, 79] on button "New task" at bounding box center [588, 70] width 96 height 29
select select "48590"
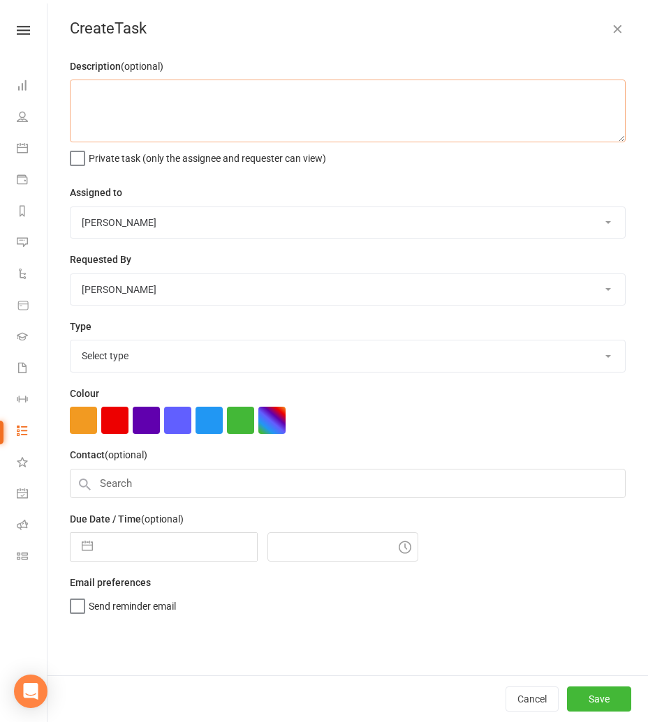
click at [103, 101] on textarea at bounding box center [348, 111] width 556 height 63
paste textarea "Neda Zivi"
click at [154, 96] on textarea "Waitlist 9.30am Saturday (KN) Neda Zivi (FB) son's name:" at bounding box center [348, 111] width 556 height 63
click at [218, 112] on textarea "Waitlist 9.30am (or 11.30am) Saturday (KN) Neda Zivi (FB) son's name:" at bounding box center [348, 111] width 556 height 63
paste textarea "Iliya"
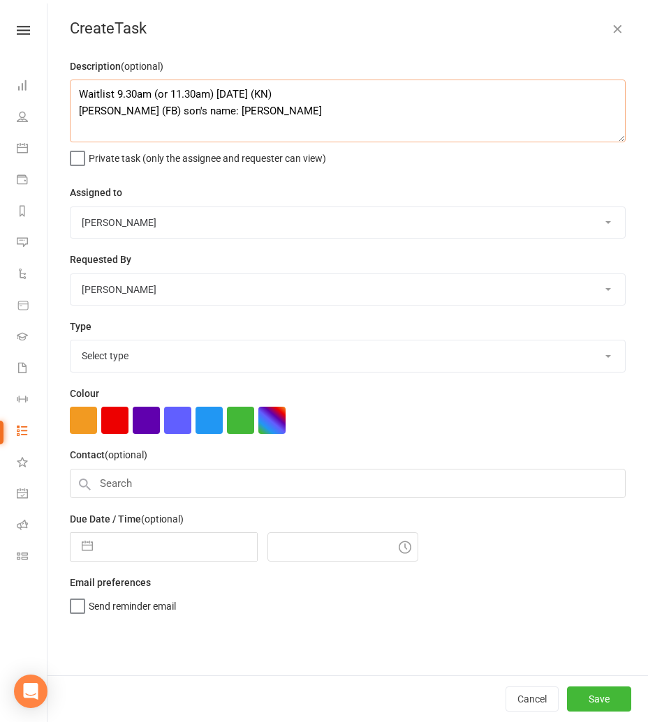
type textarea "Waitlist 9.30am (or 11.30am) Saturday (KN) Neda Zivi (FB) son's name: Iliya"
click at [105, 357] on select "Select type Admin Bbpc - black belt prep course Cancellation Enquiry Follow-up …" at bounding box center [347, 356] width 554 height 31
select select "21694"
click at [70, 341] on select "Select type Admin Bbpc - black belt prep course Cancellation Enquiry Follow-up …" at bounding box center [347, 356] width 554 height 31
click at [90, 535] on button "button" at bounding box center [87, 547] width 25 height 28
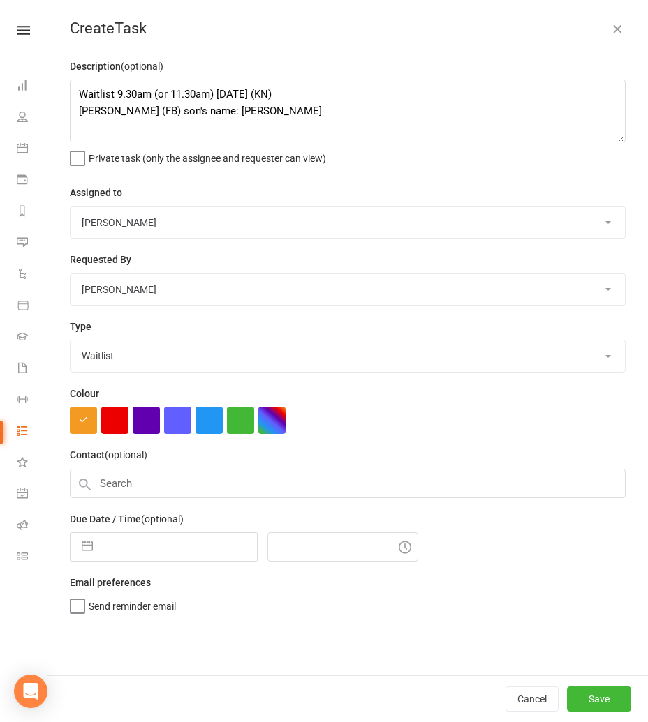
select select "8"
select select "2025"
select select "9"
select select "2025"
select select "10"
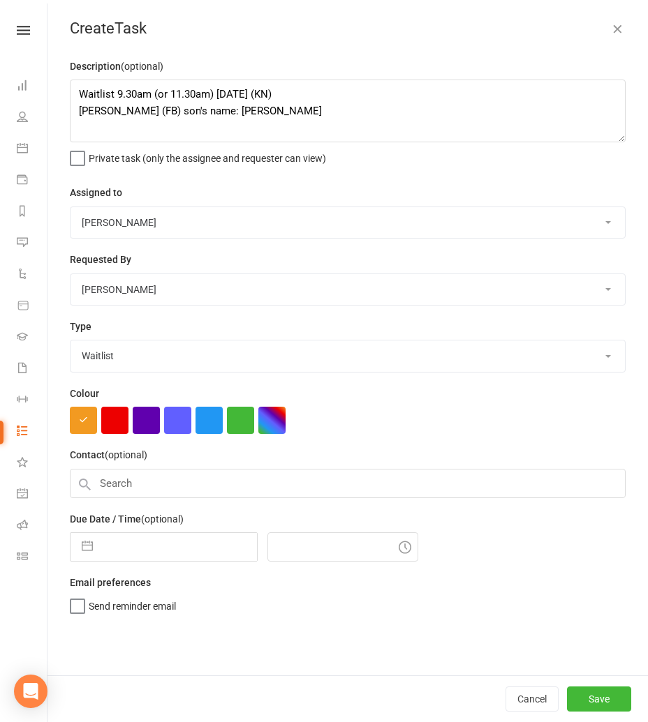
select select "2025"
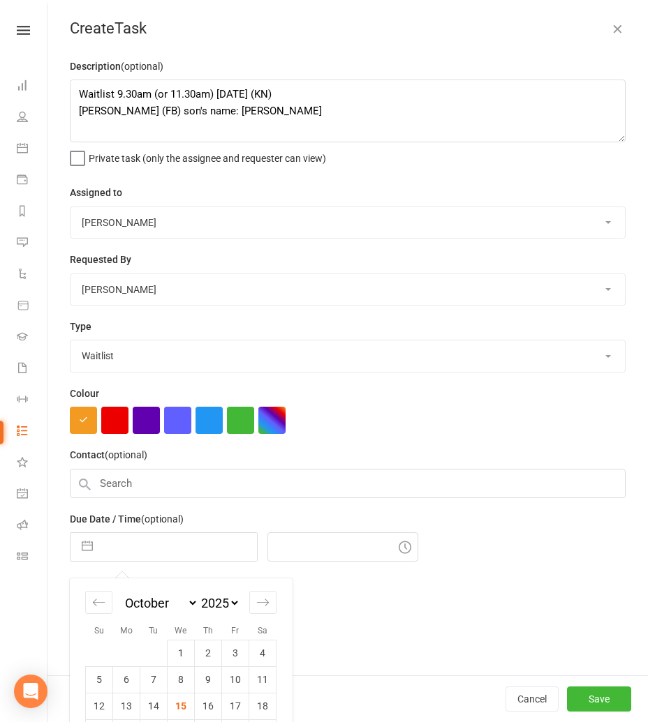
click at [174, 704] on td "15" at bounding box center [181, 706] width 27 height 27
type input "15 Oct 2025"
type input "10:45am"
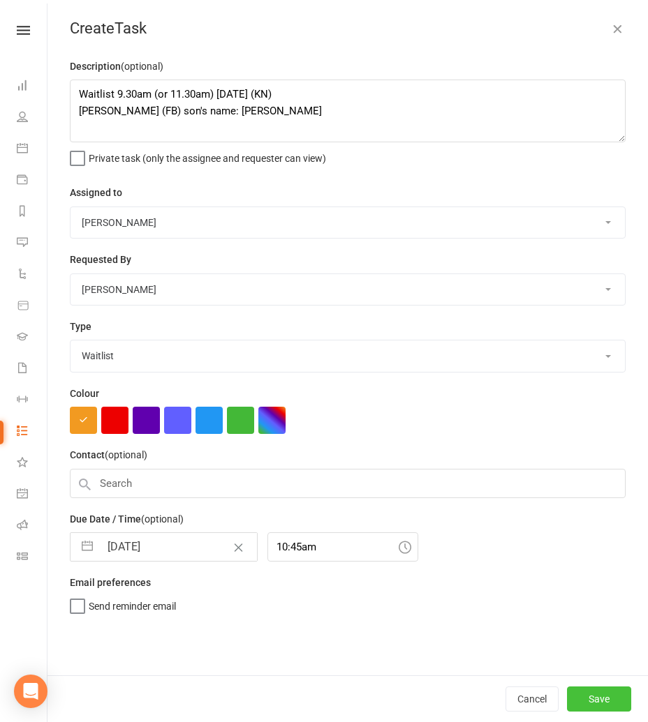
click at [591, 688] on button "Save" at bounding box center [599, 699] width 64 height 25
select select "started"
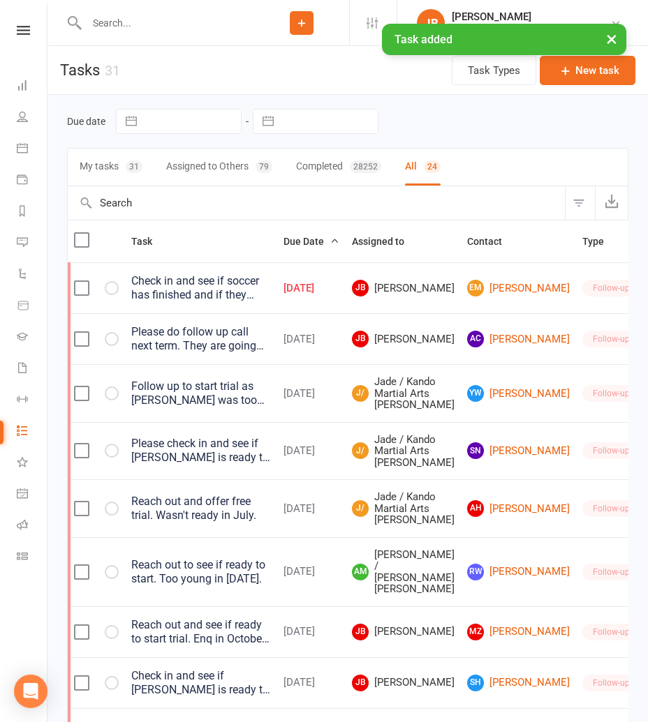
select select "started"
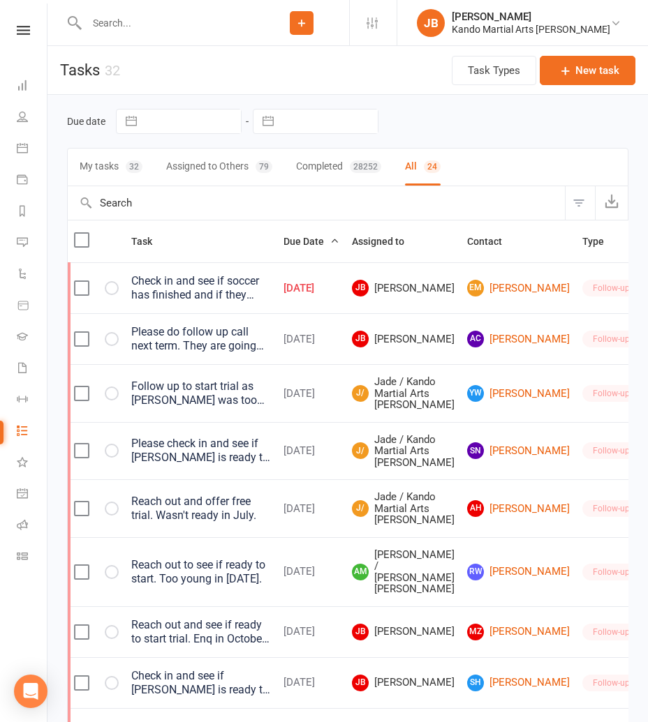
click at [112, 23] on input "text" at bounding box center [168, 23] width 172 height 20
click at [17, 30] on icon at bounding box center [23, 30] width 13 height 9
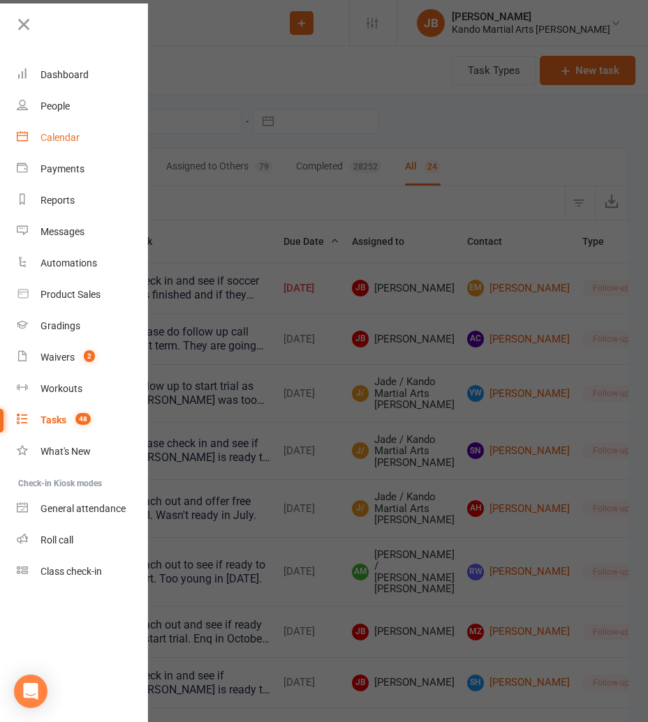
click at [61, 144] on link "Calendar" at bounding box center [83, 137] width 132 height 31
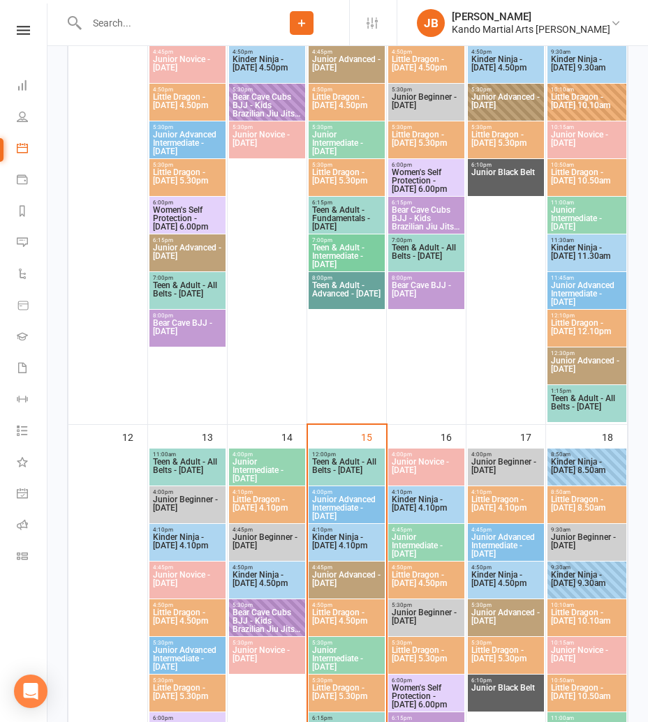
scroll to position [642, 0]
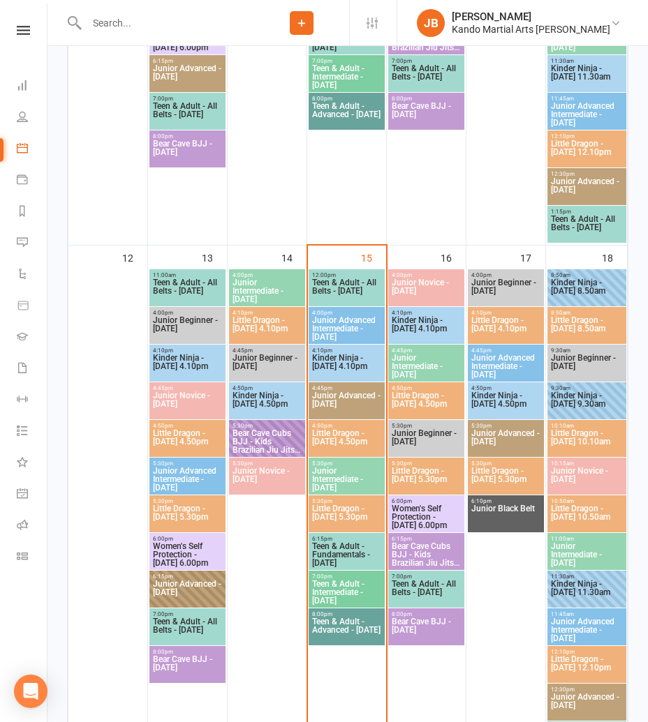
click at [335, 519] on span "Little Dragon - Wednesday 5.30pm" at bounding box center [346, 517] width 70 height 25
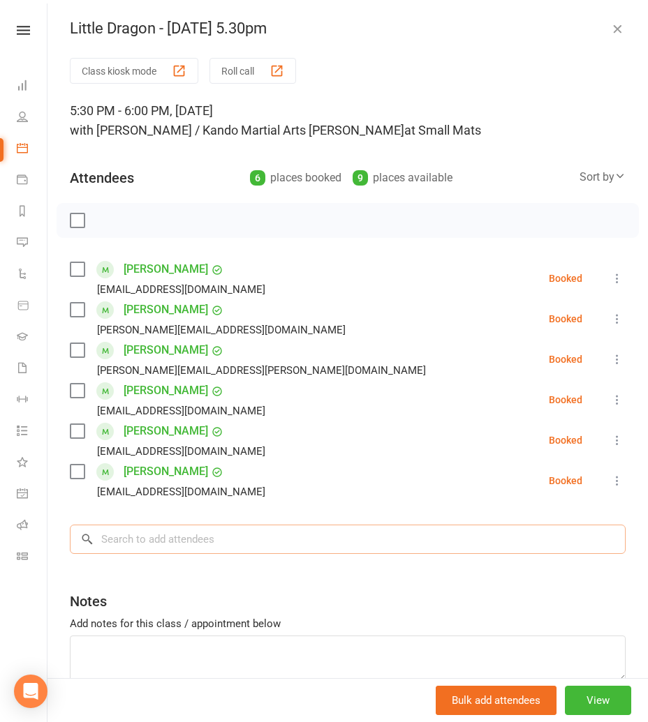
click at [147, 545] on input "search" at bounding box center [348, 539] width 556 height 29
paste input "Felix Xian"
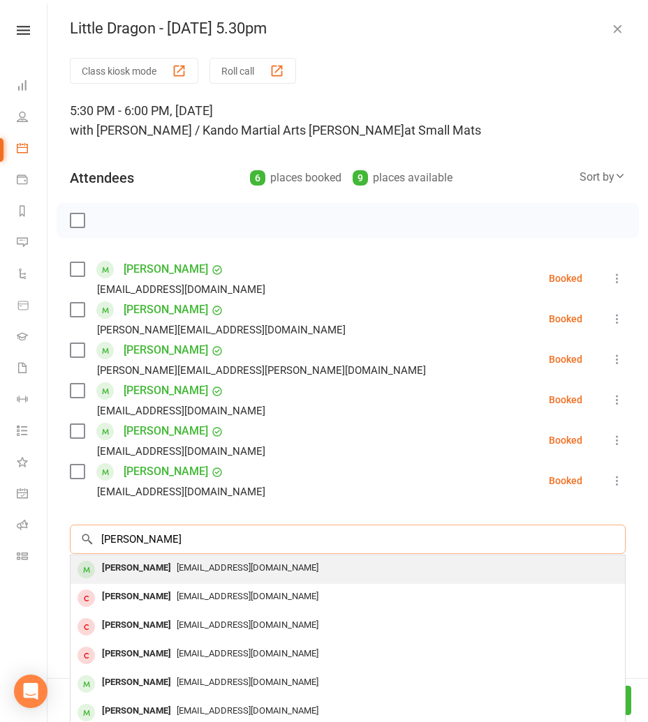
type input "Felix Xian"
click at [147, 574] on div "c455ie.chen@gmail.com" at bounding box center [347, 568] width 543 height 20
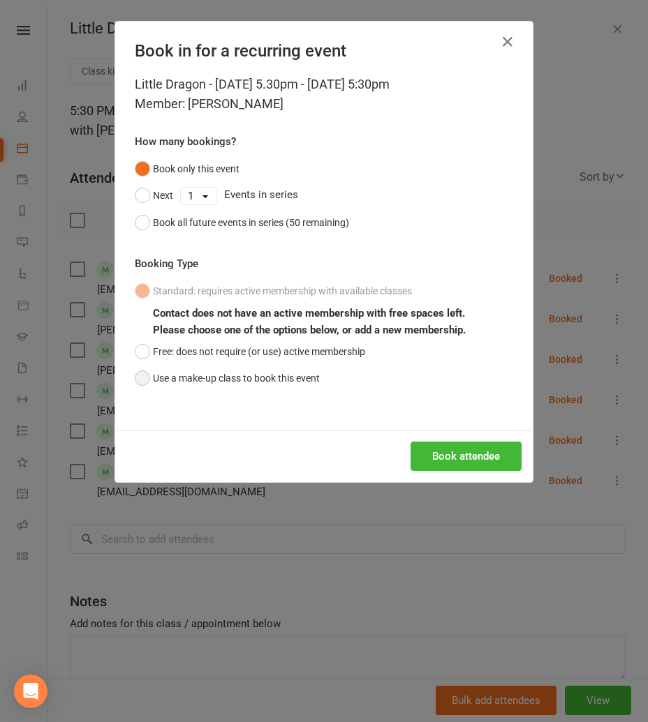
drag, startPoint x: 182, startPoint y: 370, endPoint x: 196, endPoint y: 382, distance: 18.8
click at [182, 370] on button "Use a make-up class to book this event" at bounding box center [227, 378] width 185 height 27
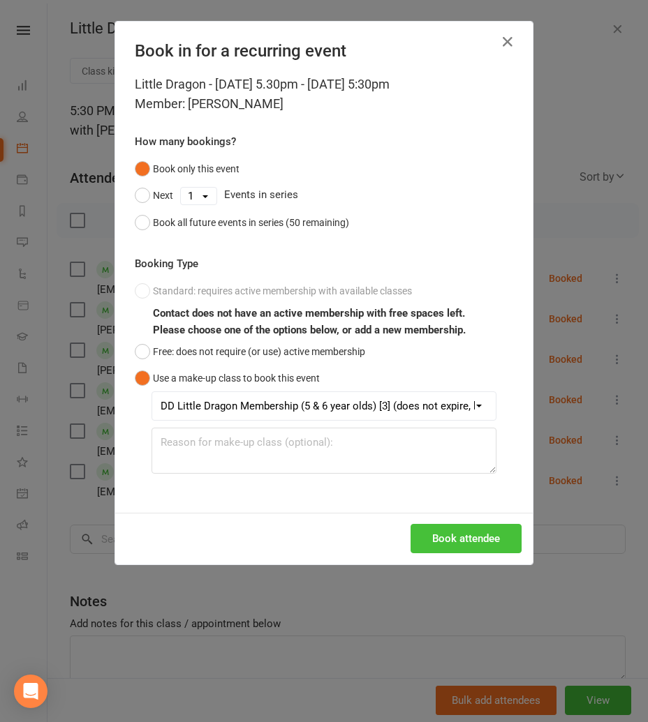
click at [487, 536] on button "Book attendee" at bounding box center [465, 538] width 111 height 29
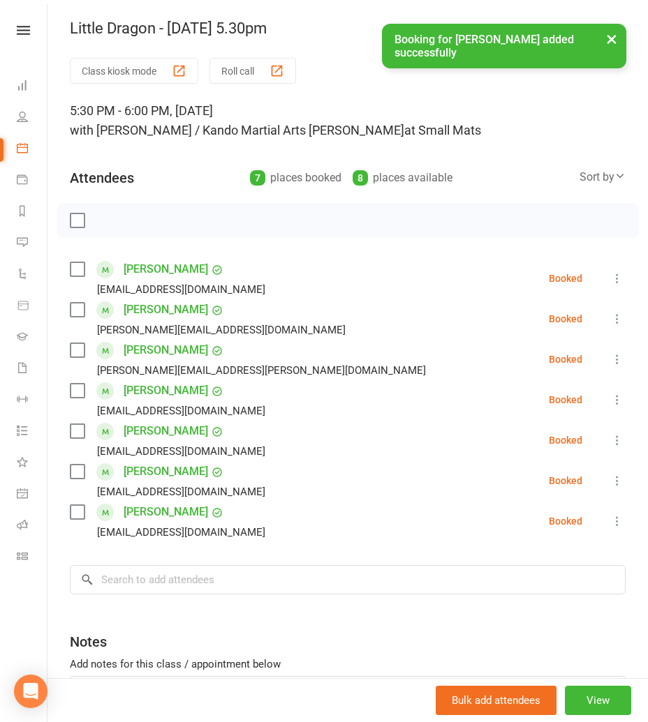
click at [155, 509] on link "Felix Xian" at bounding box center [166, 512] width 84 height 22
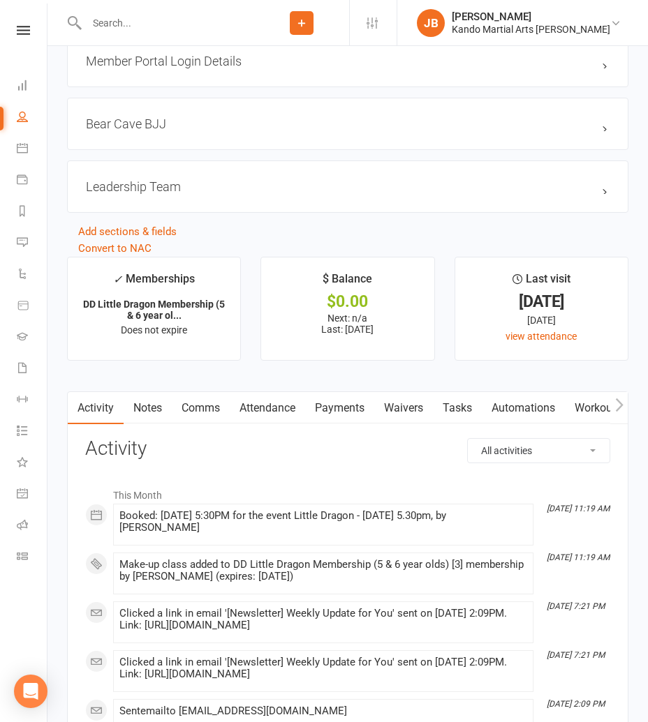
click at [276, 410] on link "Attendance" at bounding box center [267, 408] width 75 height 32
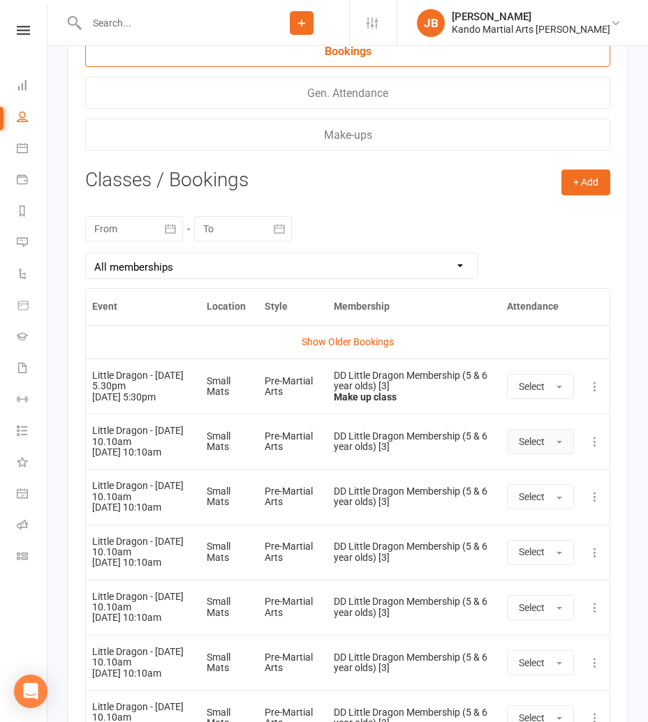
scroll to position [3033, 0]
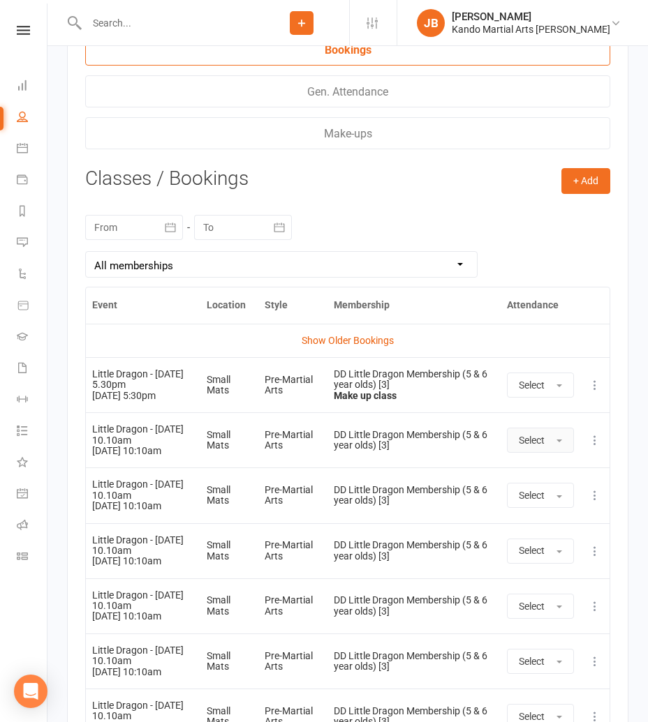
click at [558, 440] on span "button" at bounding box center [559, 441] width 6 height 3
click at [536, 494] on span "Absent" at bounding box center [535, 499] width 33 height 13
drag, startPoint x: 76, startPoint y: 16, endPoint x: 150, endPoint y: 47, distance: 80.1
click at [95, 28] on div at bounding box center [160, 22] width 187 height 45
click at [113, 25] on input "text" at bounding box center [168, 23] width 172 height 20
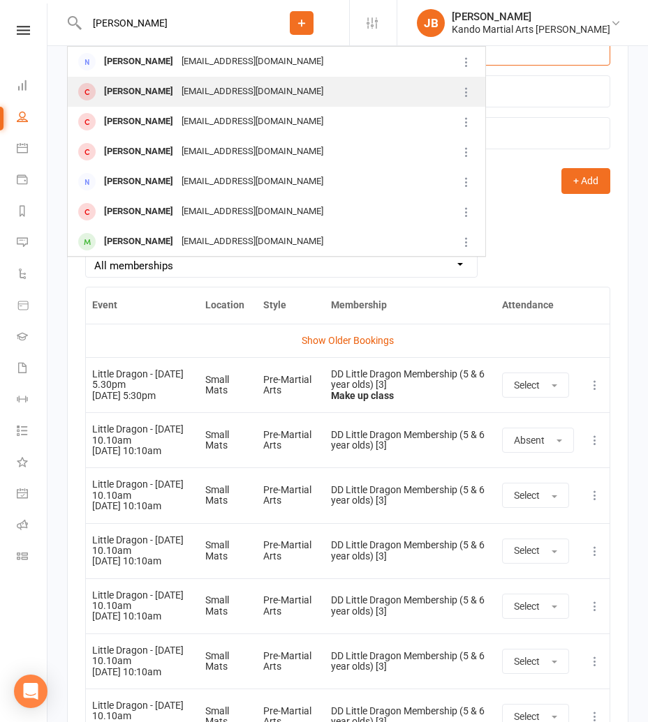
type input "vivaan"
click at [133, 97] on div "Vivaan Iyer" at bounding box center [138, 92] width 77 height 20
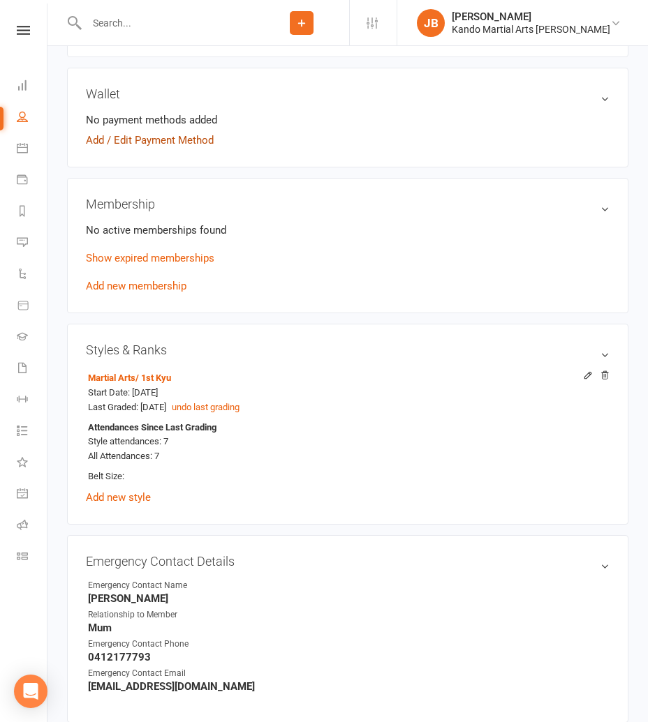
scroll to position [648, 0]
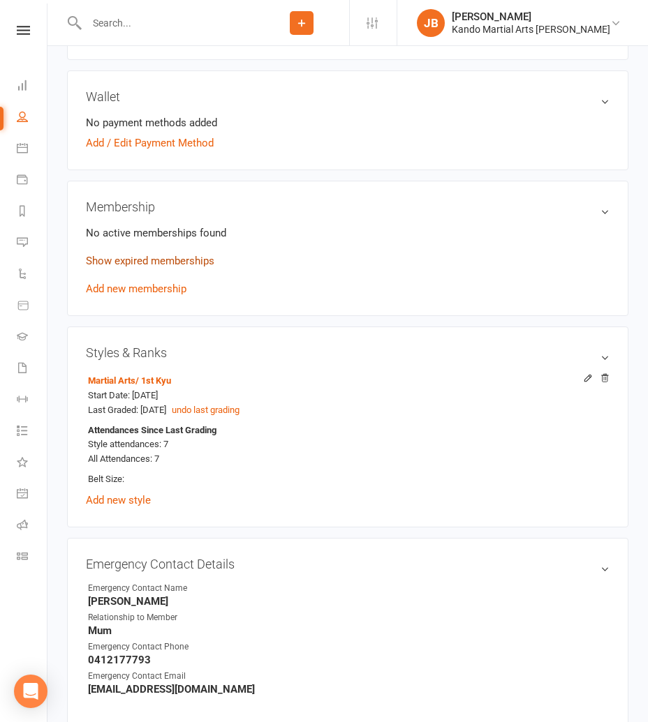
click at [143, 255] on link "Show expired memberships" at bounding box center [150, 261] width 128 height 13
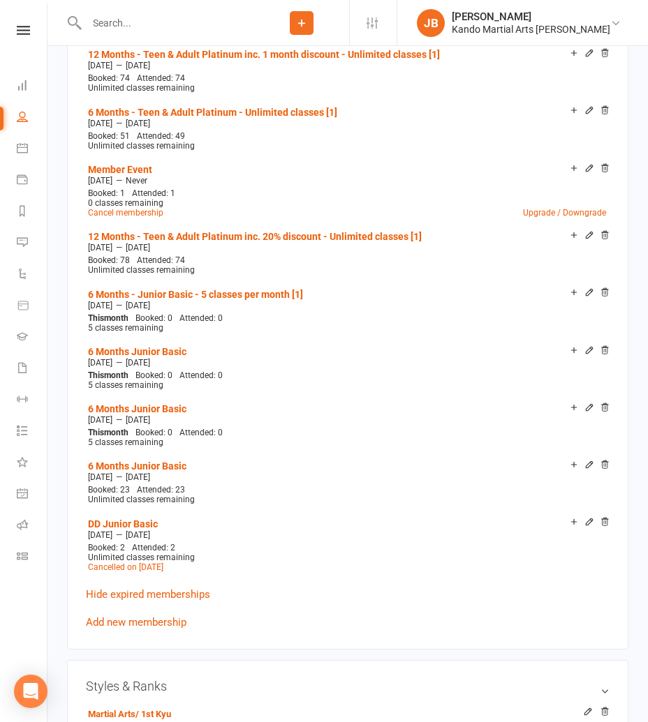
scroll to position [881, 0]
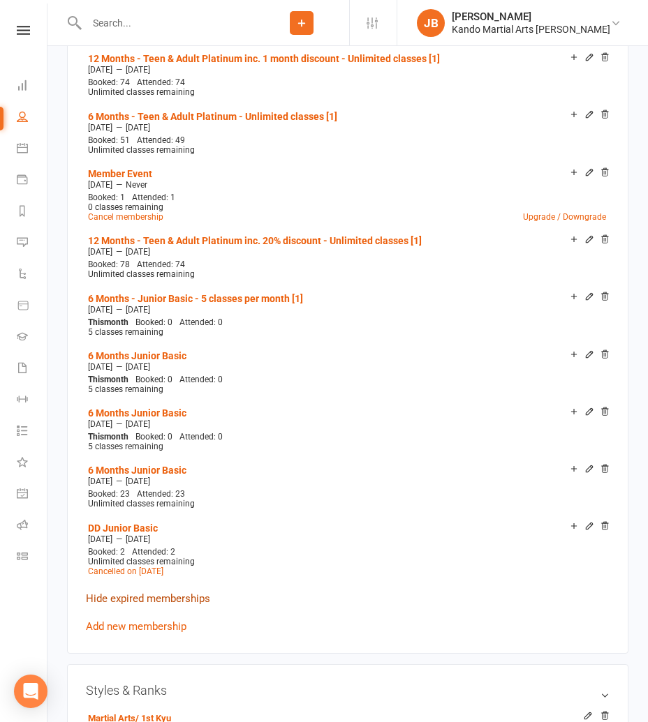
click at [140, 593] on link "Hide expired memberships" at bounding box center [148, 599] width 124 height 13
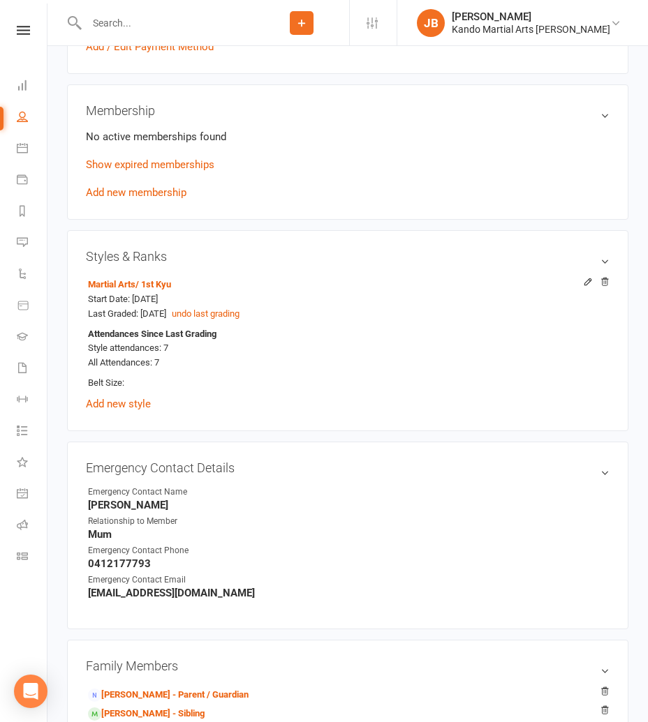
click at [114, 188] on link "Add new membership" at bounding box center [136, 192] width 101 height 13
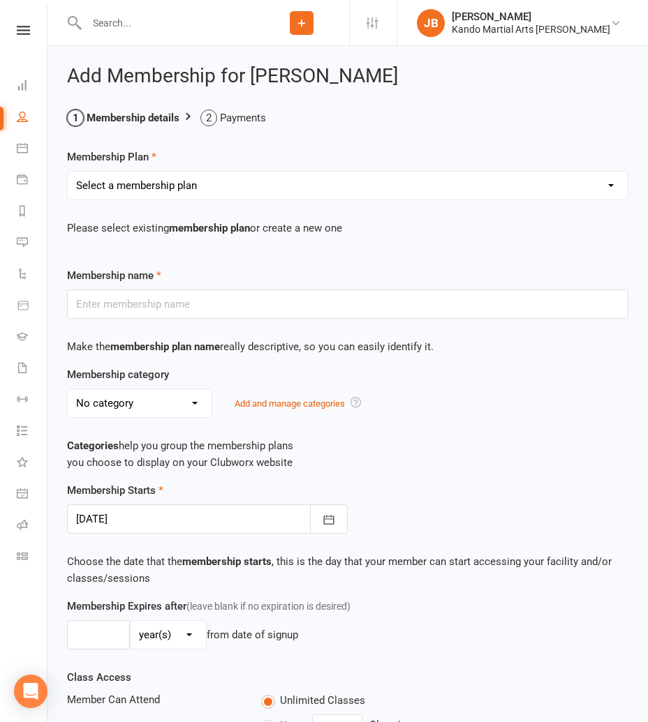
click at [192, 190] on select "Select a membership plan Create new Membership Plan 12 Months - Kinder Ninja in…" at bounding box center [348, 186] width 560 height 28
select select "24"
click at [68, 172] on select "Select a membership plan Create new Membership Plan 12 Months - Kinder Ninja in…" at bounding box center [348, 186] width 560 height 28
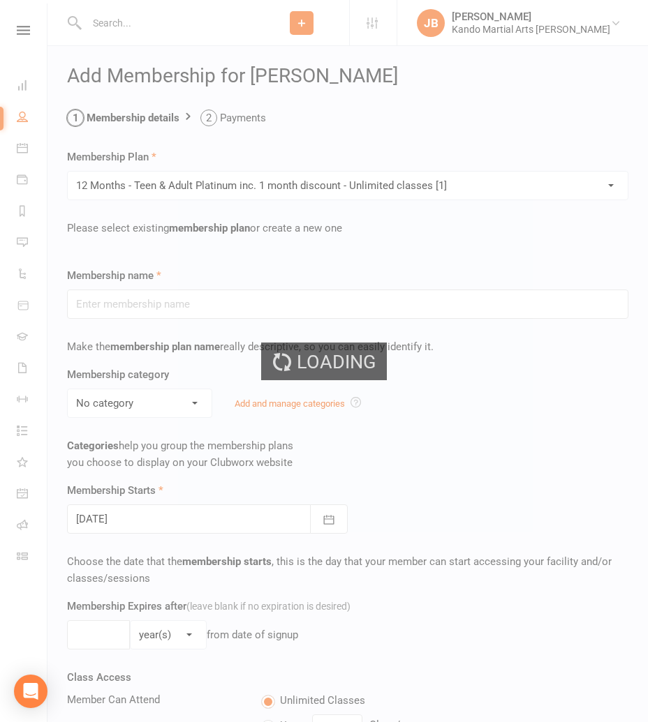
type input "12 Months - Teen & Adult Platinum inc. 1 month discount - Unlimited classes [1]"
select select "15"
type input "12"
select select "2"
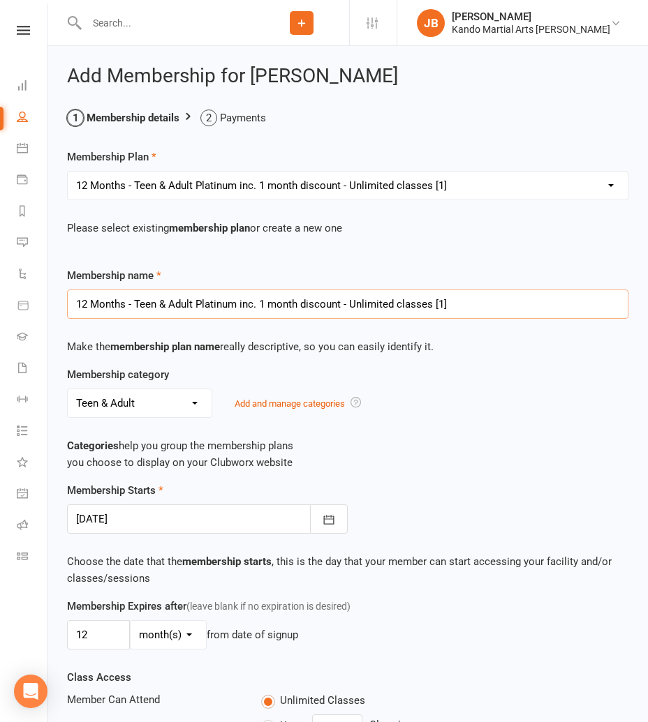
drag, startPoint x: 240, startPoint y: 303, endPoint x: 320, endPoint y: 302, distance: 80.3
click at [320, 302] on input "12 Months - Teen & Adult Platinum inc. 1 month discount - Unlimited classes [1]" at bounding box center [347, 304] width 561 height 29
click at [316, 307] on input "12 Months - Teen & Adult Platinum inc. 1 month discount - Unlimited classes [1]" at bounding box center [347, 304] width 561 height 29
drag, startPoint x: 340, startPoint y: 304, endPoint x: 240, endPoint y: 305, distance: 99.8
click at [240, 305] on input "12 Months - Teen & Adult Platinum inc. 1 month discount - Unlimited classes [1]" at bounding box center [347, 304] width 561 height 29
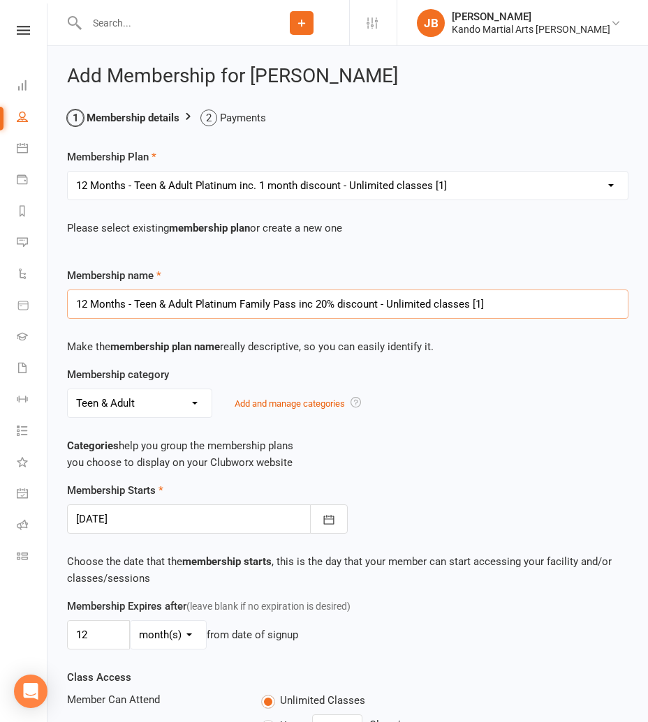
type input "12 Months - Teen & Adult Platinum Family Pass inc 20% discount - Unlimited clas…"
drag, startPoint x: 154, startPoint y: 514, endPoint x: 165, endPoint y: 514, distance: 11.2
click at [154, 514] on div at bounding box center [207, 519] width 281 height 29
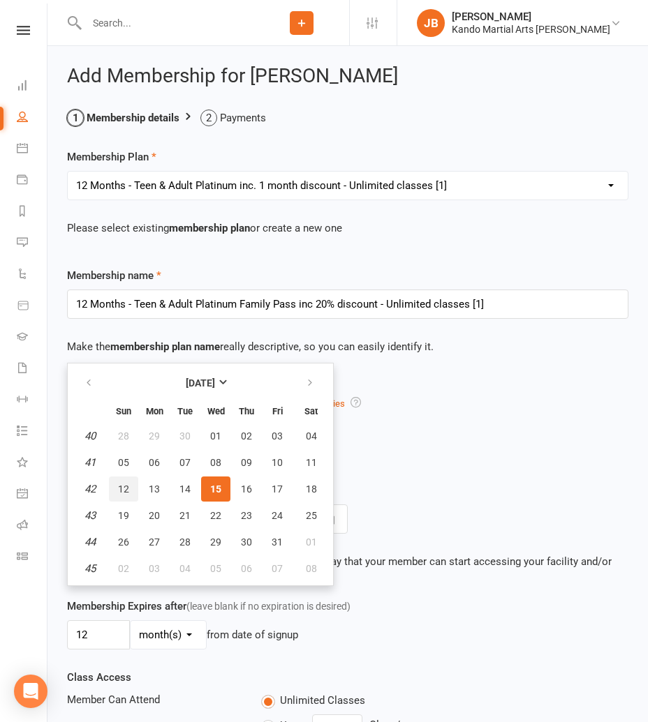
click at [124, 488] on span "12" at bounding box center [123, 489] width 11 height 11
type input "12 Oct 2025"
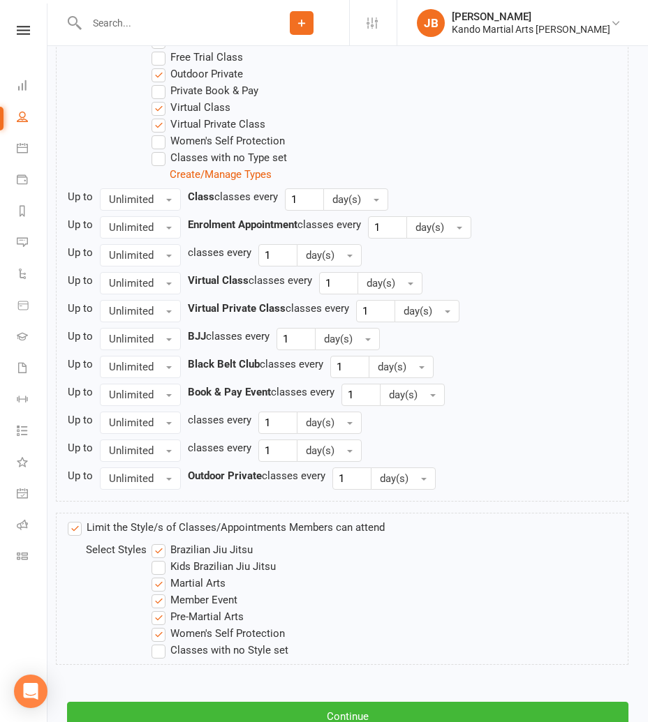
scroll to position [1122, 0]
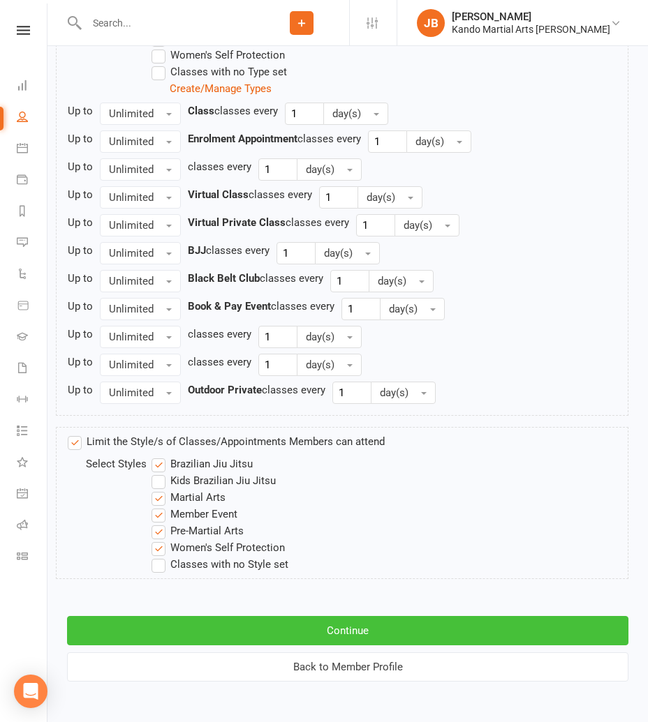
click at [344, 628] on button "Continue" at bounding box center [347, 630] width 561 height 29
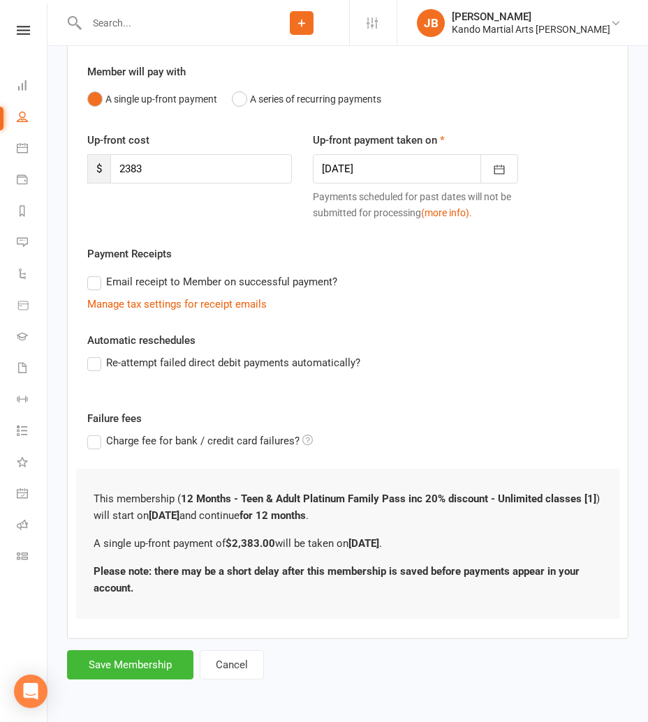
scroll to position [0, 0]
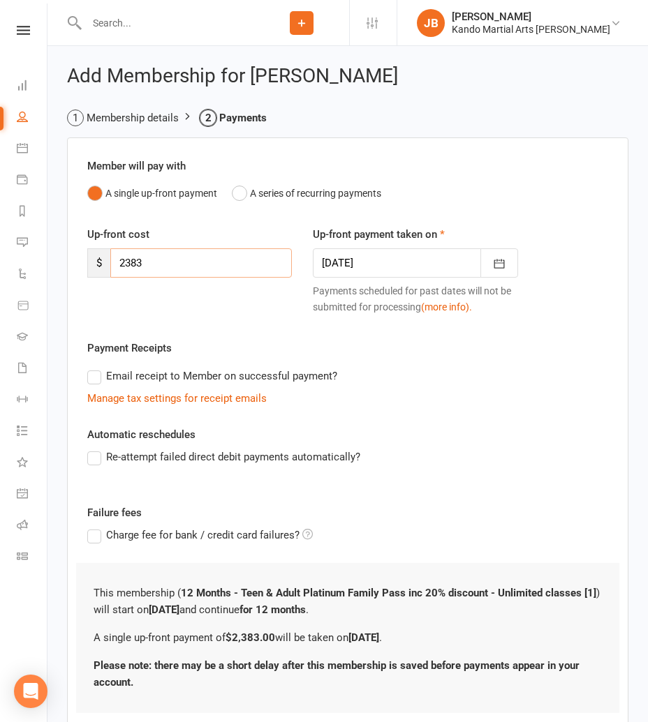
drag, startPoint x: 144, startPoint y: 269, endPoint x: 101, endPoint y: 261, distance: 44.1
click at [101, 261] on div "$ 2383" at bounding box center [189, 262] width 204 height 29
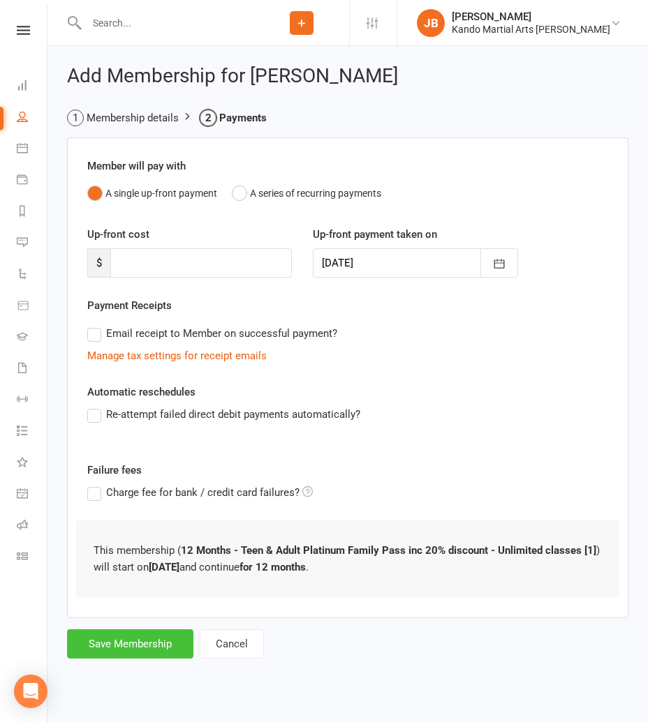
click at [111, 639] on button "Save Membership" at bounding box center [130, 644] width 126 height 29
type input "0"
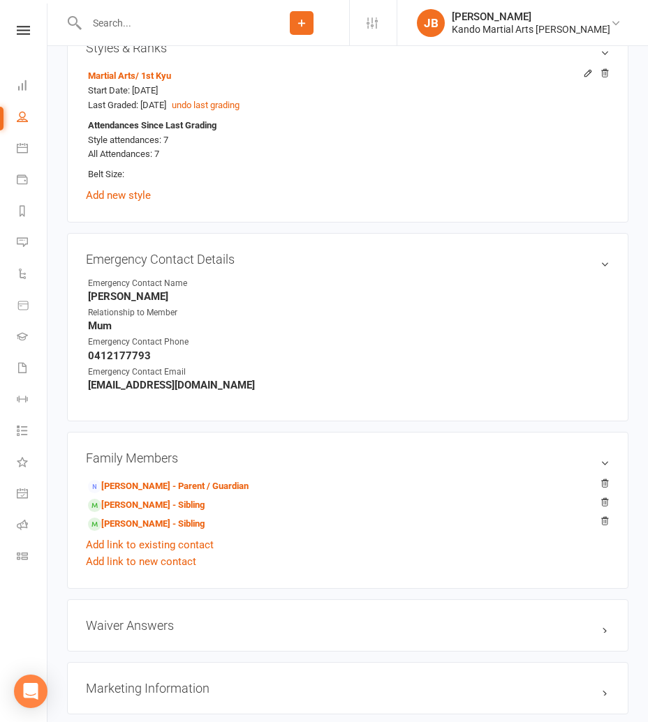
scroll to position [1046, 0]
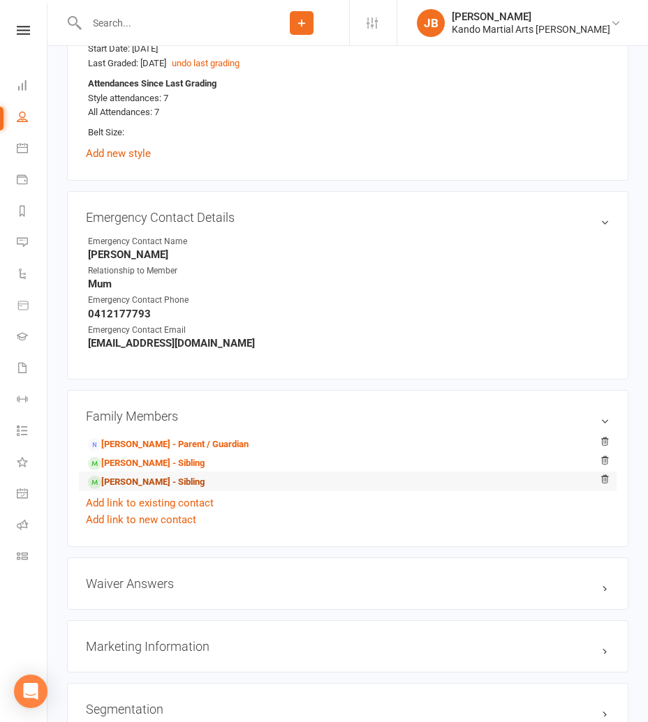
click at [137, 477] on link "Riyaan Iyer - Sibling" at bounding box center [146, 482] width 117 height 15
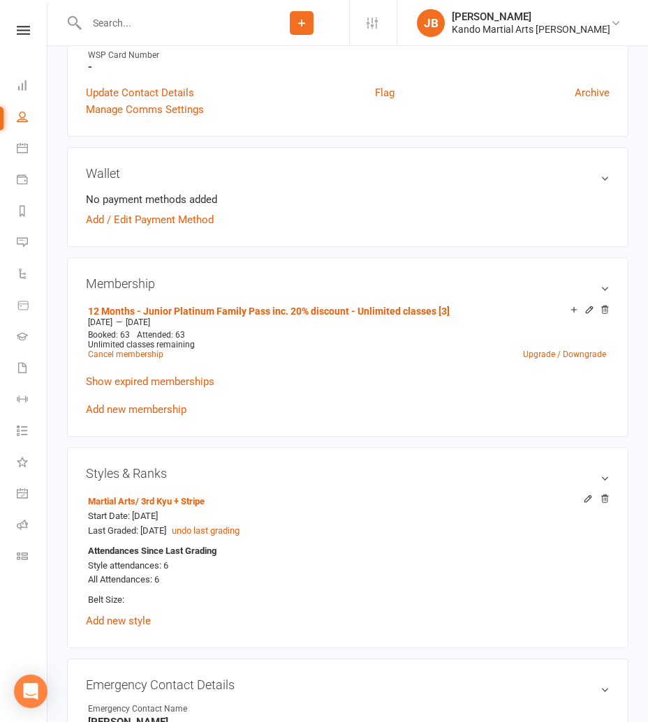
scroll to position [587, 0]
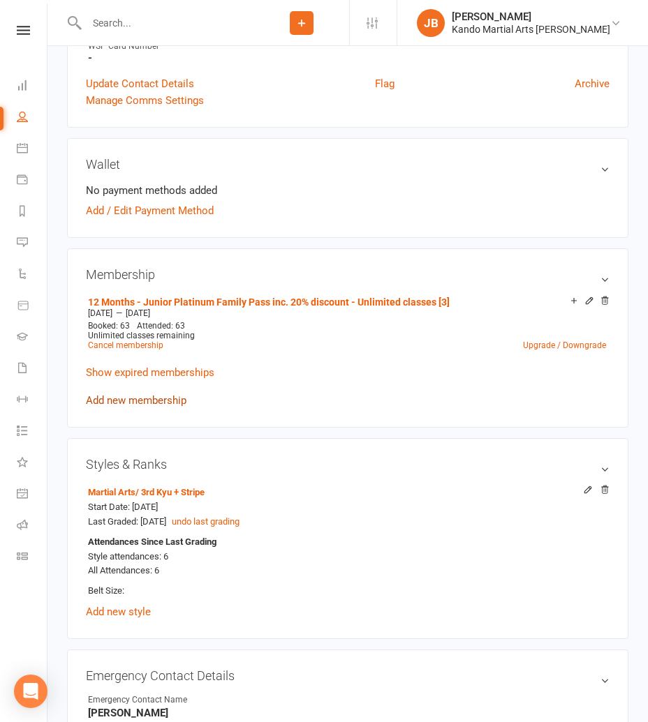
click at [111, 395] on link "Add new membership" at bounding box center [136, 400] width 101 height 13
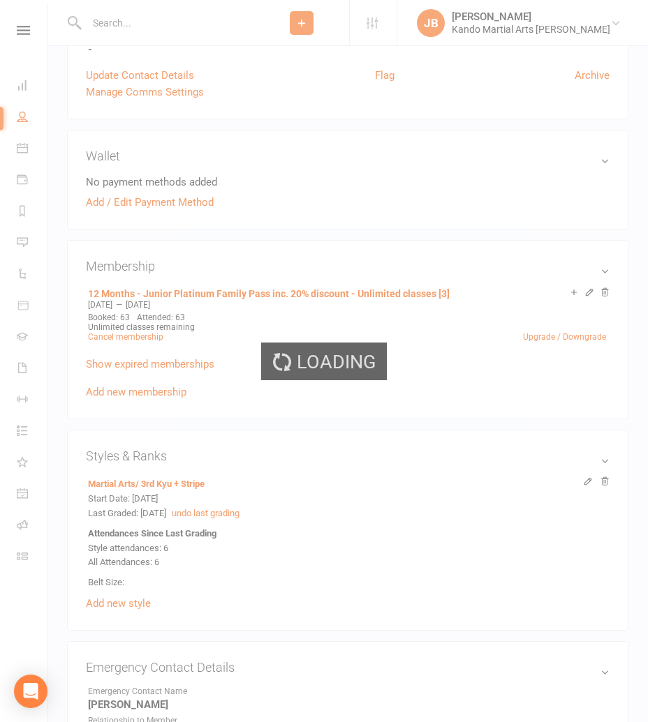
scroll to position [597, 0]
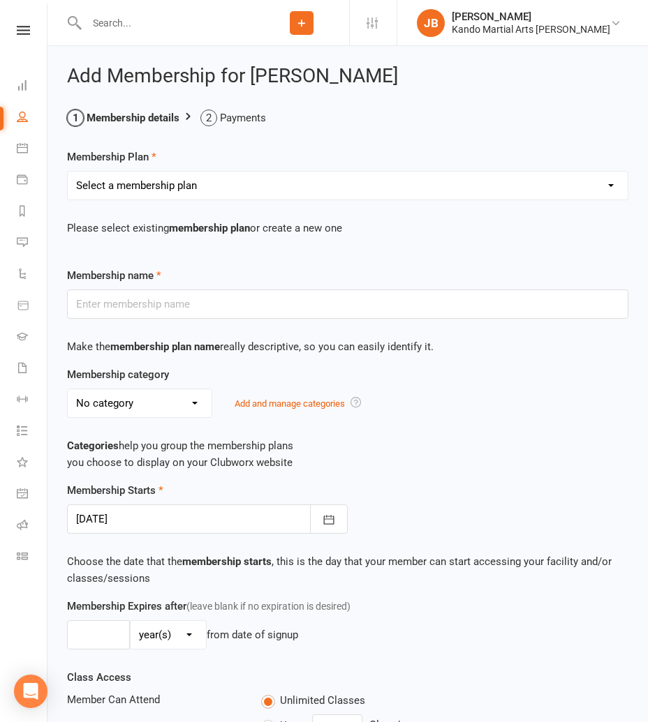
click at [135, 186] on select "Select a membership plan Create new Membership Plan 12 Months - Kinder Ninja in…" at bounding box center [348, 186] width 560 height 28
select select "21"
click at [68, 172] on select "Select a membership plan Create new Membership Plan 12 Months - Kinder Ninja in…" at bounding box center [348, 186] width 560 height 28
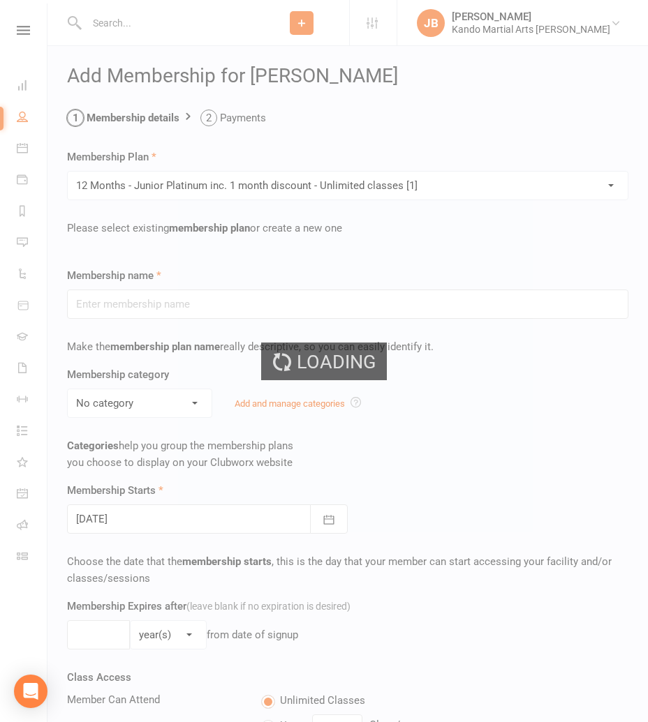
type input "12 Months - Junior Platinum inc. 1 month discount - Unlimited classes [1]"
select select "6"
type input "12"
select select "2"
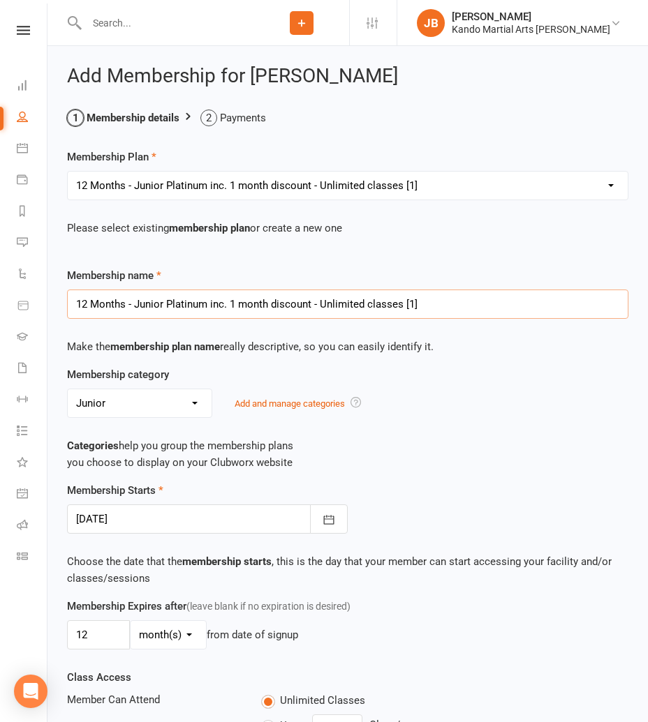
click at [207, 303] on input "12 Months - Junior Platinum inc. 1 month discount - Unlimited classes [1]" at bounding box center [347, 304] width 561 height 29
drag, startPoint x: 289, startPoint y: 308, endPoint x: 327, endPoint y: 303, distance: 38.0
click at [327, 303] on input "12 Months - Junior Platinum Family Pass inc. 1 month discount - Unlimited class…" at bounding box center [347, 304] width 561 height 29
type input "12 Months - Junior Platinum Family Pass inc. 20% discount - Unlimited classes […"
click at [177, 512] on div at bounding box center [207, 519] width 281 height 29
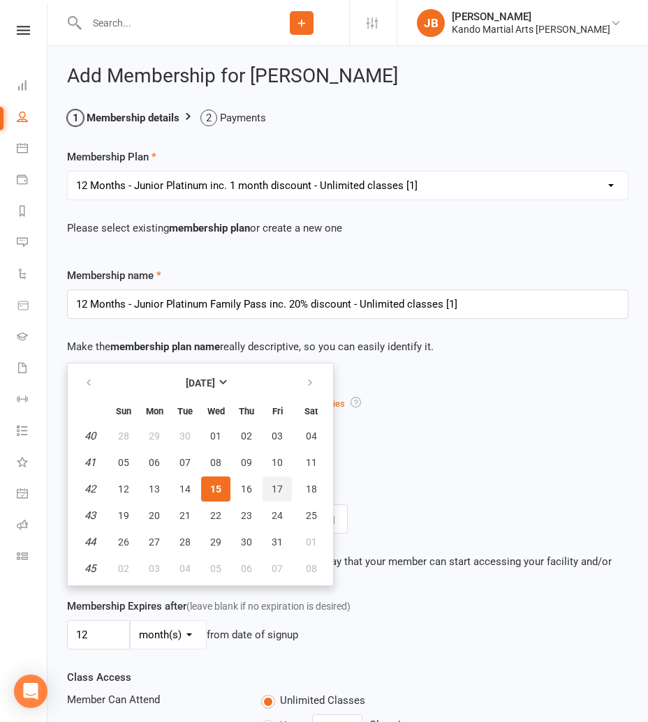
click at [278, 494] on button "17" at bounding box center [276, 489] width 29 height 25
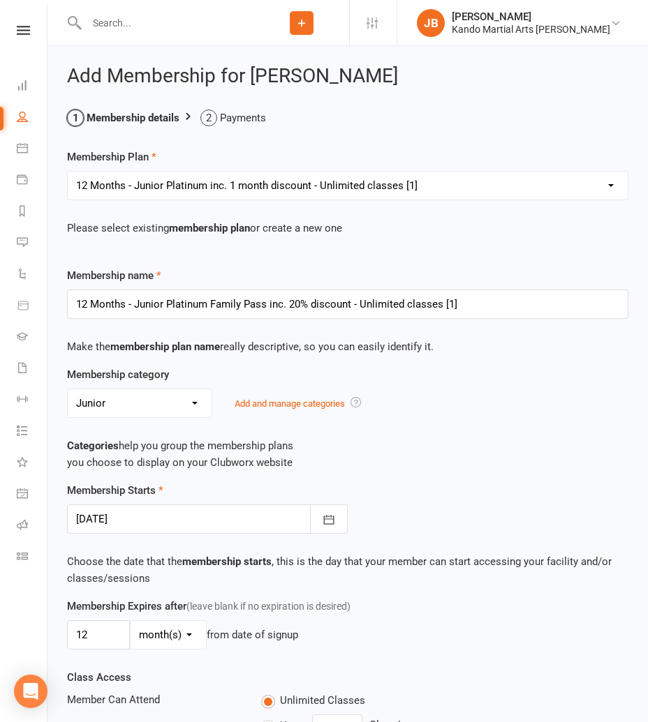
click at [116, 518] on div at bounding box center [207, 519] width 281 height 29
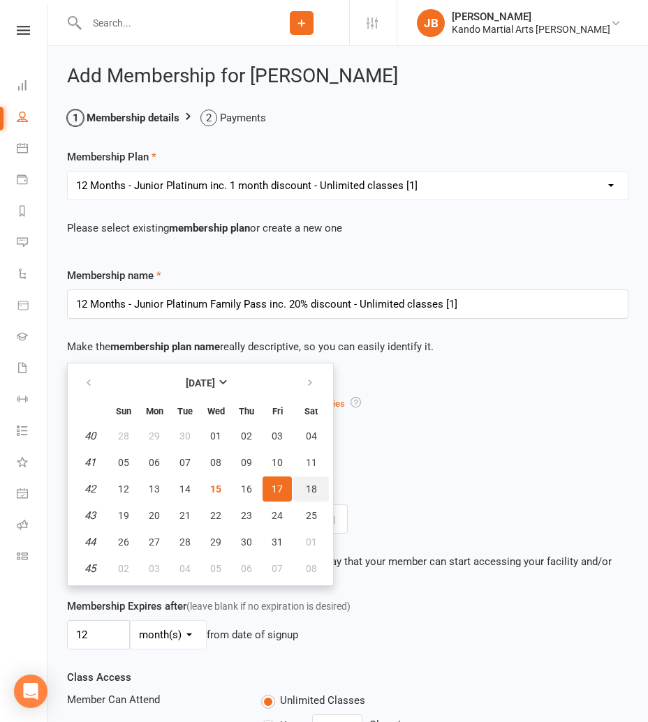
click at [310, 486] on span "18" at bounding box center [311, 489] width 11 height 11
type input "18 Oct 2025"
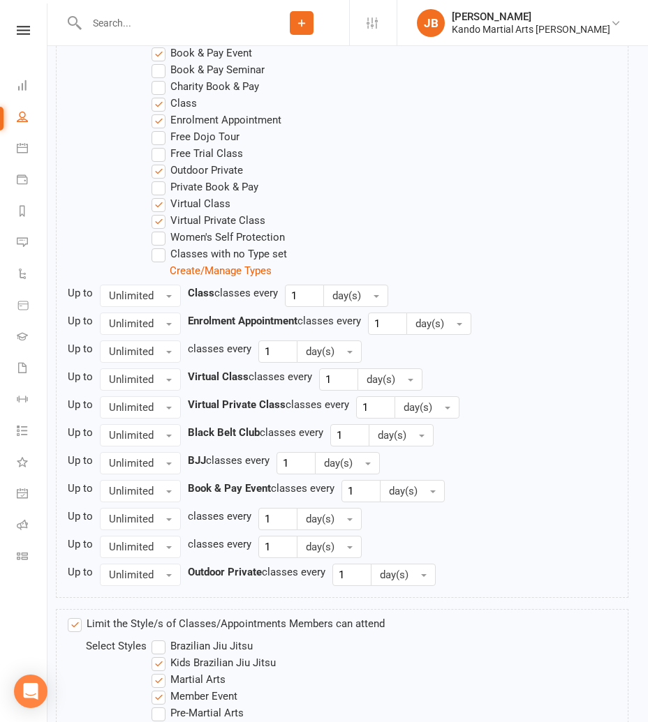
scroll to position [1122, 0]
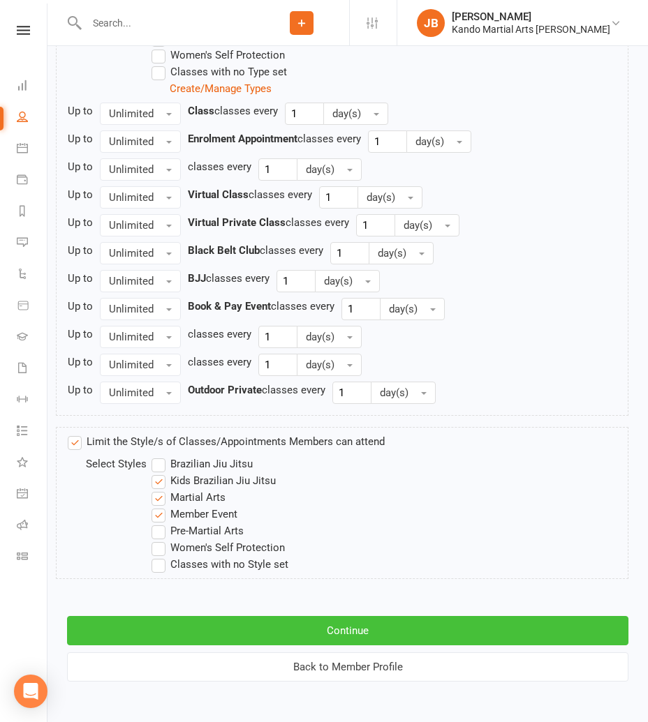
click at [279, 636] on button "Continue" at bounding box center [347, 630] width 561 height 29
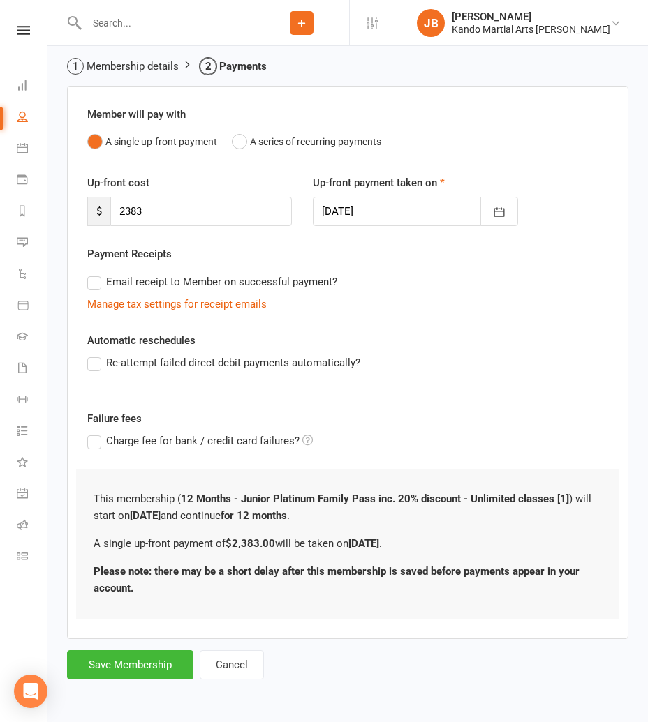
scroll to position [0, 0]
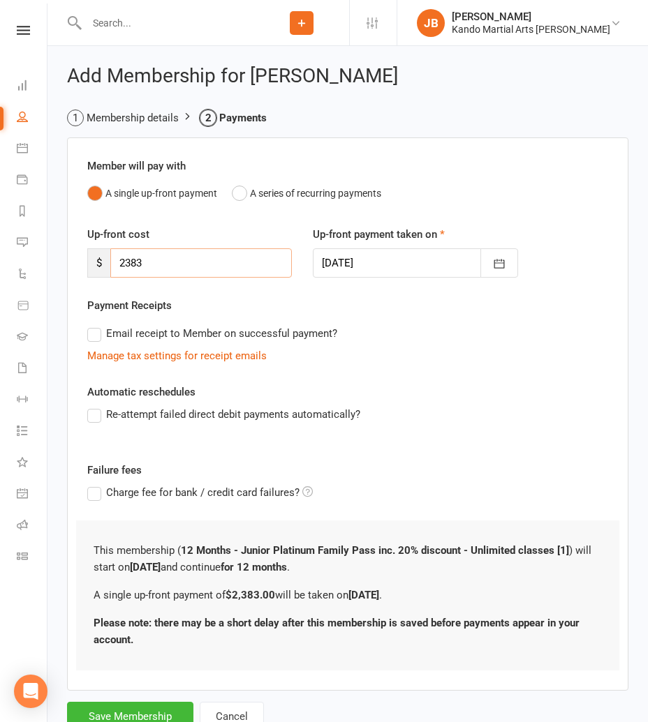
drag, startPoint x: 151, startPoint y: 265, endPoint x: 117, endPoint y: 260, distance: 34.7
click at [117, 260] on input "2383" at bounding box center [200, 262] width 181 height 29
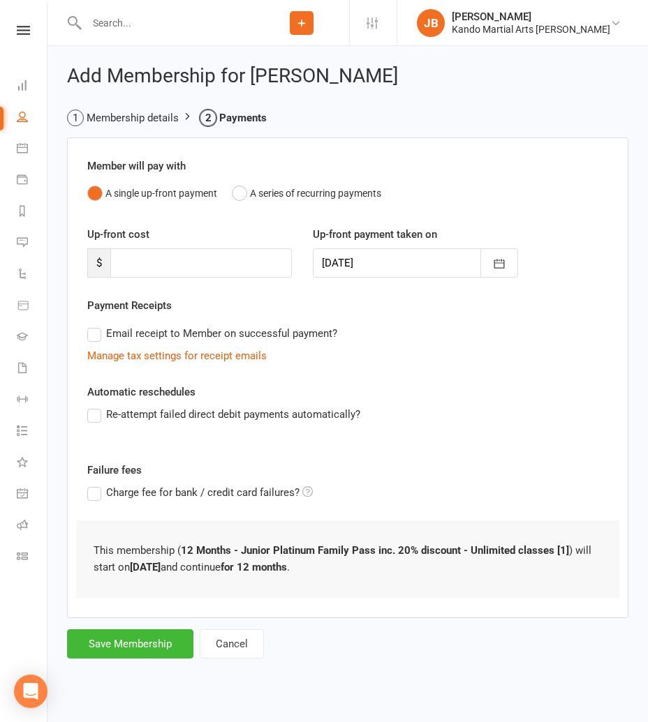
click at [134, 658] on div "Add Membership for Riyaan Iyer Membership details Payments Member will pay with…" at bounding box center [347, 363] width 600 height 635
click at [131, 650] on button "Save Membership" at bounding box center [130, 644] width 126 height 29
type input "0"
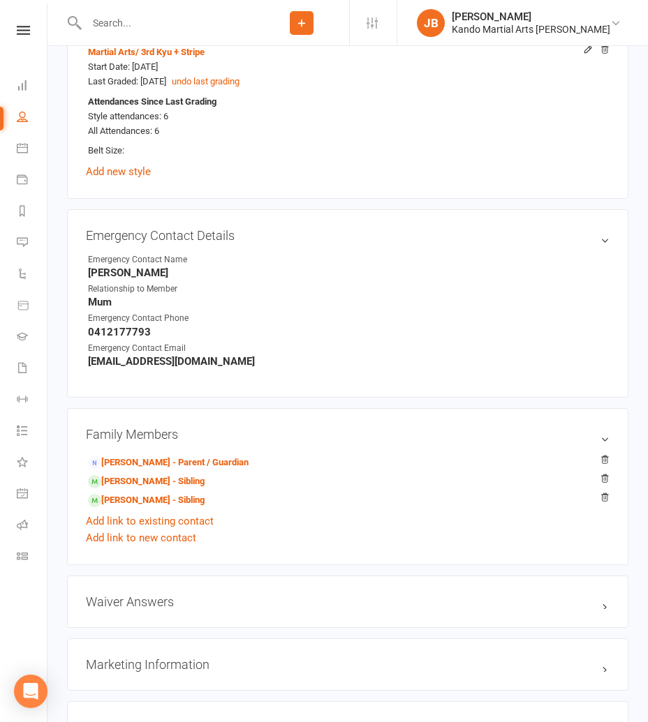
scroll to position [1200, 0]
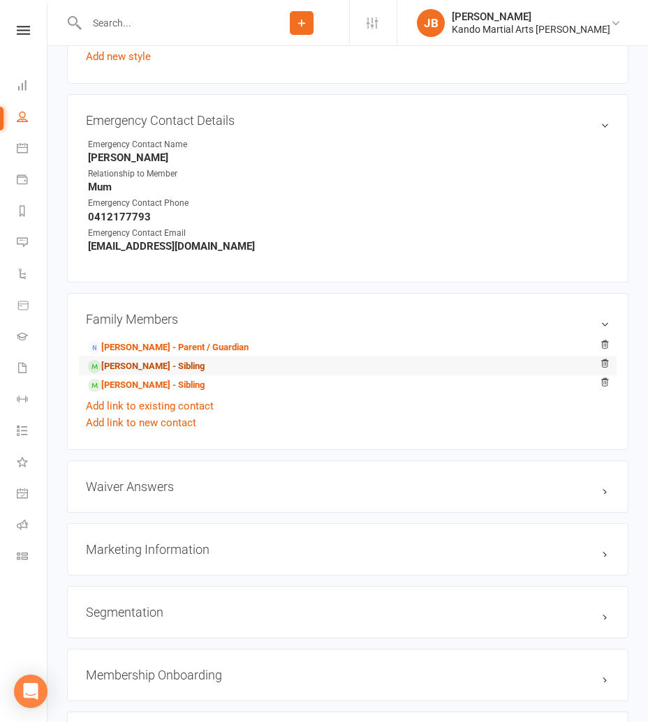
click at [137, 361] on link "Keiana Iyer - Sibling" at bounding box center [146, 366] width 117 height 15
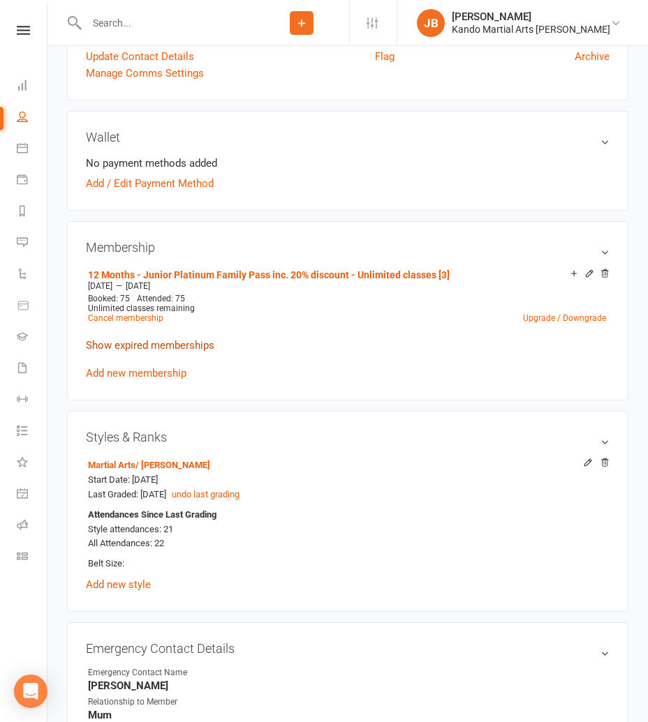
scroll to position [613, 0]
click at [114, 371] on link "Add new membership" at bounding box center [136, 374] width 101 height 13
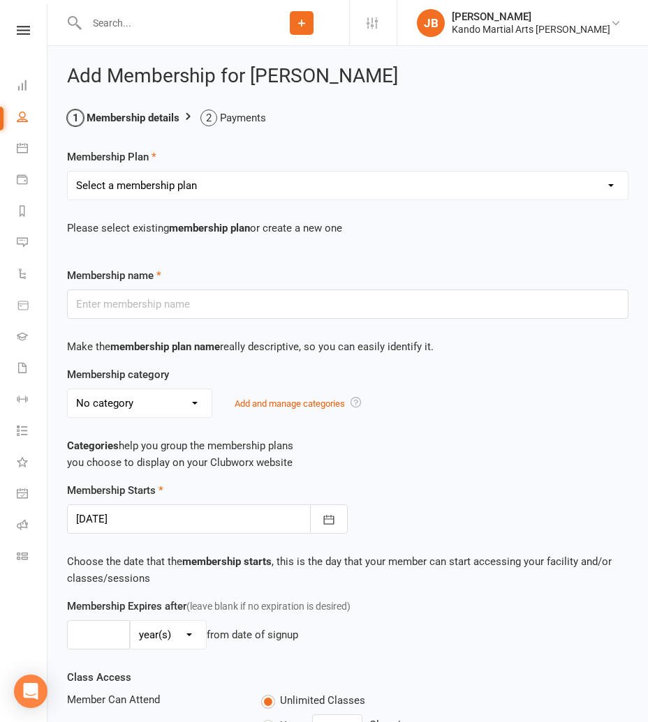
click at [110, 183] on select "Select a membership plan Create new Membership Plan 12 Months - Kinder Ninja in…" at bounding box center [348, 186] width 560 height 28
select select "13"
click at [68, 172] on select "Select a membership plan Create new Membership Plan 12 Months - Kinder Ninja in…" at bounding box center [348, 186] width 560 height 28
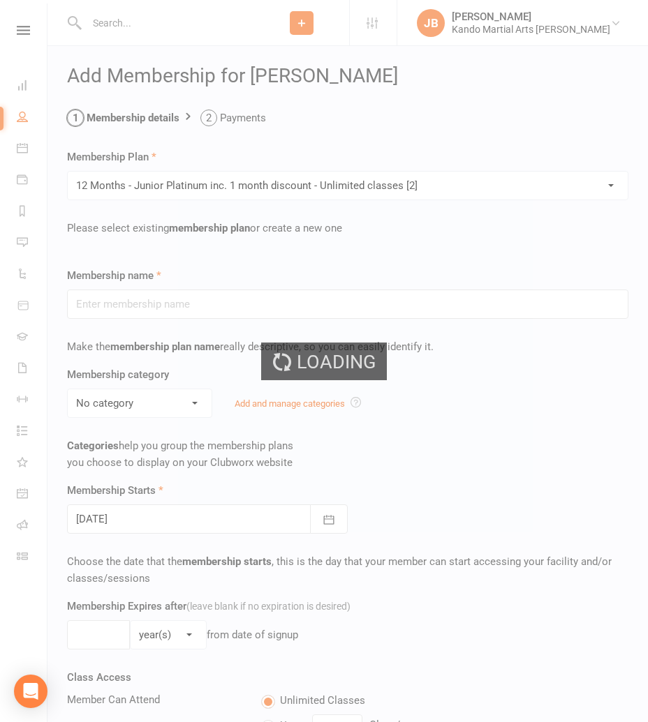
type input "12 Months - Junior Platinum inc. 1 month discount - Unlimited classes [2]"
select select "6"
type input "12"
select select "2"
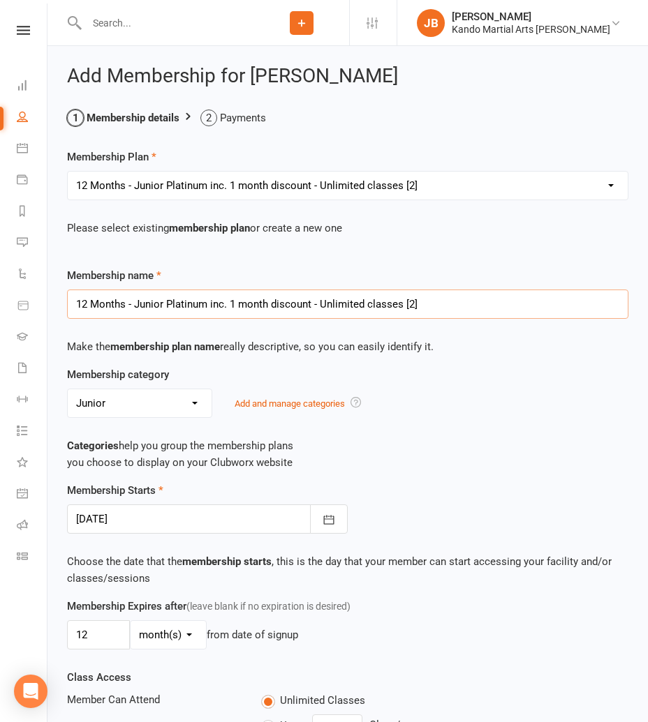
click at [180, 307] on input "12 Months - Junior Platinum inc. 1 month discount - Unlimited classes [2]" at bounding box center [347, 304] width 561 height 29
click at [211, 305] on input "12 Months - Junior Platinum inc. 1 month discount - Unlimited classes [2]" at bounding box center [347, 304] width 561 height 29
drag, startPoint x: 292, startPoint y: 303, endPoint x: 326, endPoint y: 304, distance: 33.5
click at [326, 304] on input "12 Months - Junior Platinum iFamily Pass inc. 1 month discount - Unlimited clas…" at bounding box center [347, 304] width 561 height 29
click at [327, 304] on input "12 Months - Junior Platinum iFamily Pass inc. 1 month discount - Unlimited clas…" at bounding box center [347, 304] width 561 height 29
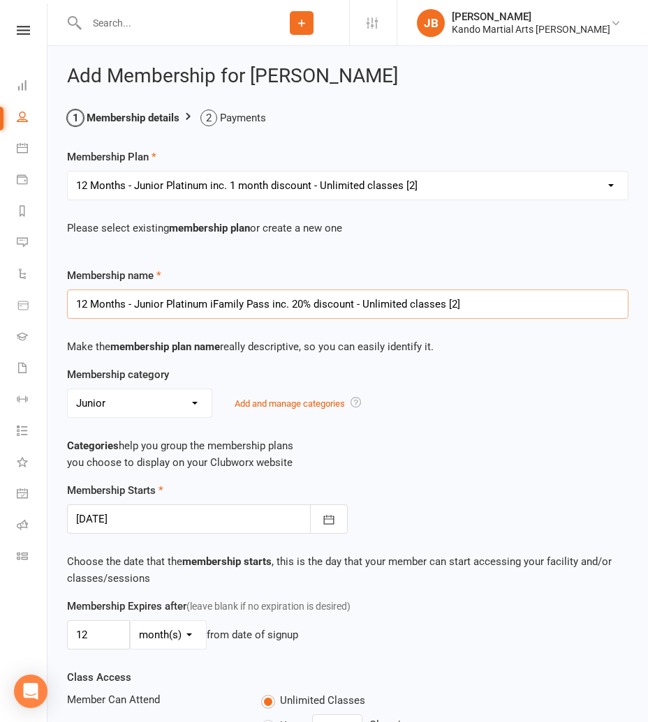
click at [454, 305] on input "12 Months - Junior Platinum iFamily Pass inc. 20% discount - Unlimited classes …" at bounding box center [347, 304] width 561 height 29
type input "12 Months - Junior Platinum iFamily Pass inc. 20% discount - Unlimited classes …"
drag, startPoint x: 158, startPoint y: 522, endPoint x: 149, endPoint y: 521, distance: 9.1
click at [158, 522] on div at bounding box center [207, 519] width 281 height 29
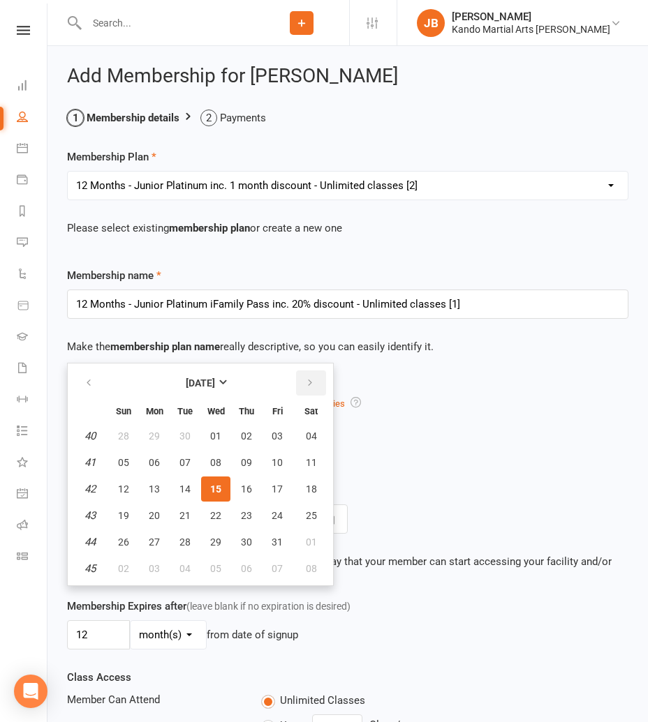
click at [308, 385] on icon "button" at bounding box center [310, 383] width 10 height 11
click at [116, 458] on button "07" at bounding box center [123, 462] width 29 height 25
type input "07 Dec 2025"
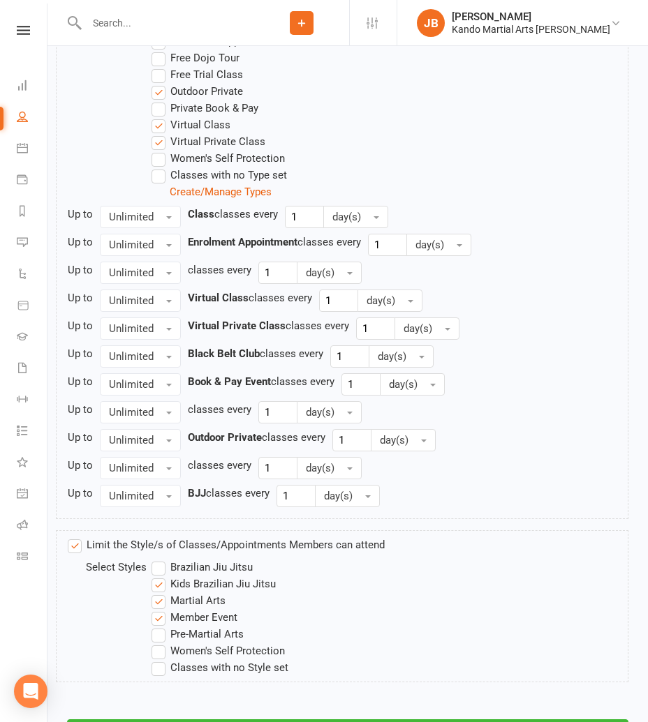
scroll to position [1122, 0]
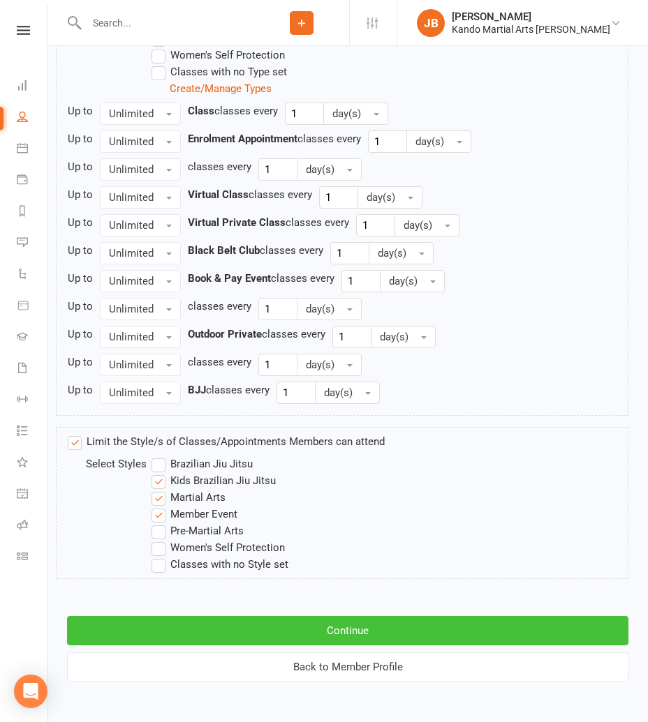
drag, startPoint x: 364, startPoint y: 625, endPoint x: 351, endPoint y: 622, distance: 13.6
click at [364, 625] on button "Continue" at bounding box center [347, 630] width 561 height 29
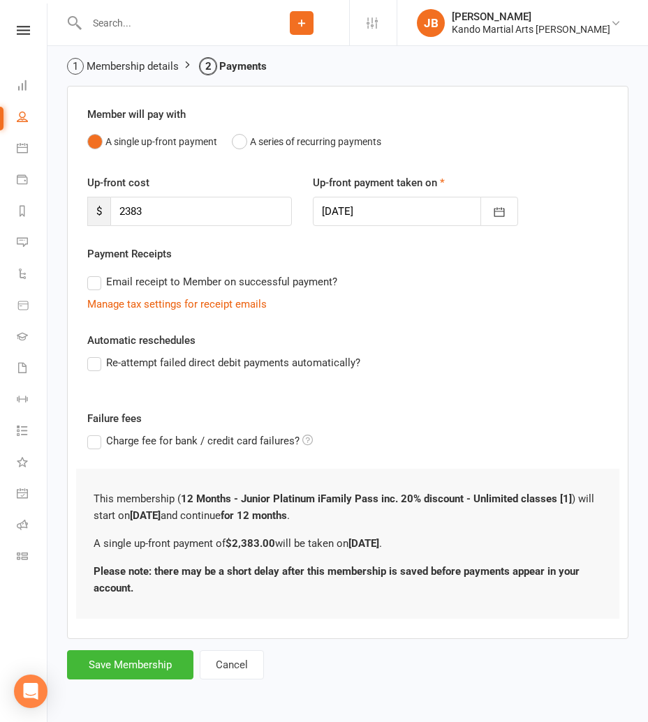
scroll to position [0, 0]
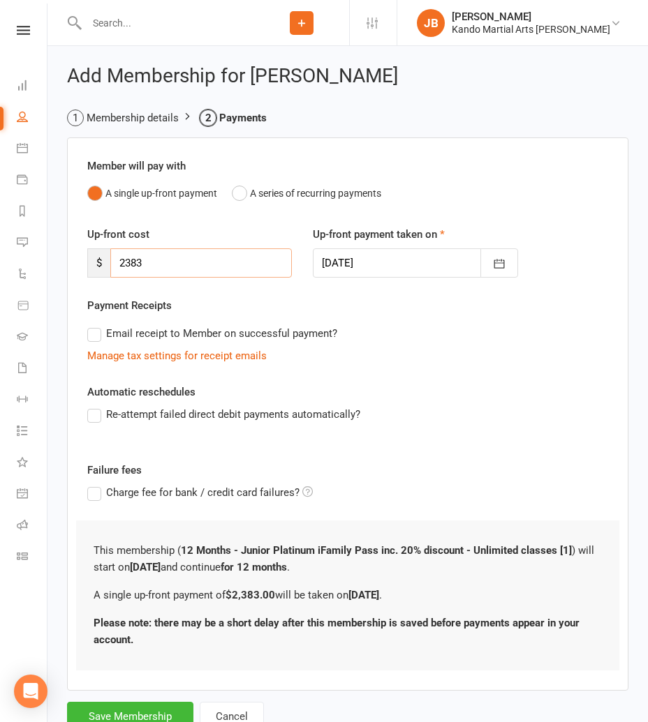
drag, startPoint x: 120, startPoint y: 261, endPoint x: 111, endPoint y: 261, distance: 9.1
click at [111, 261] on input "2383" at bounding box center [200, 262] width 181 height 29
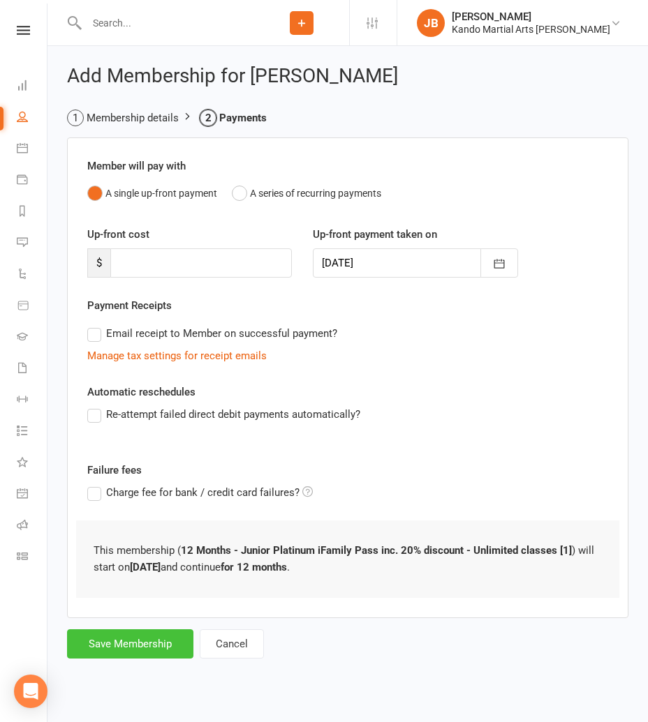
click at [149, 644] on button "Save Membership" at bounding box center [130, 644] width 126 height 29
type input "0"
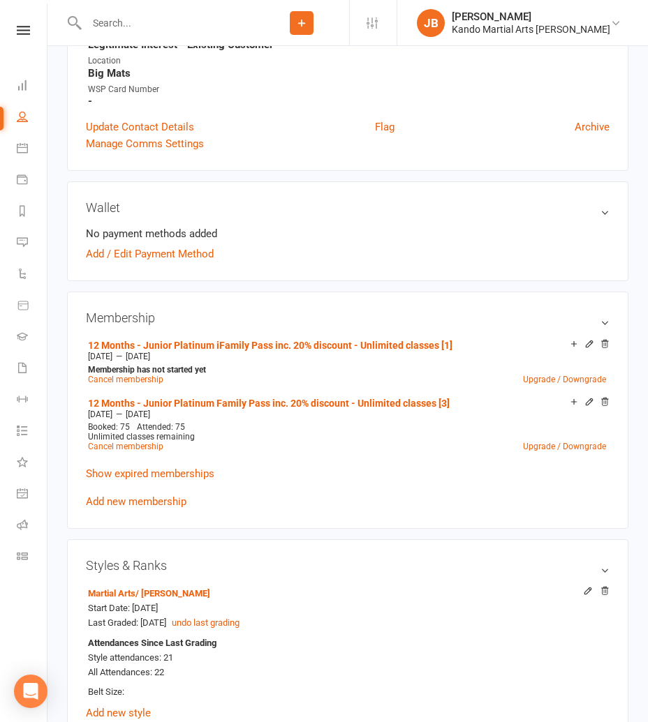
scroll to position [481, 0]
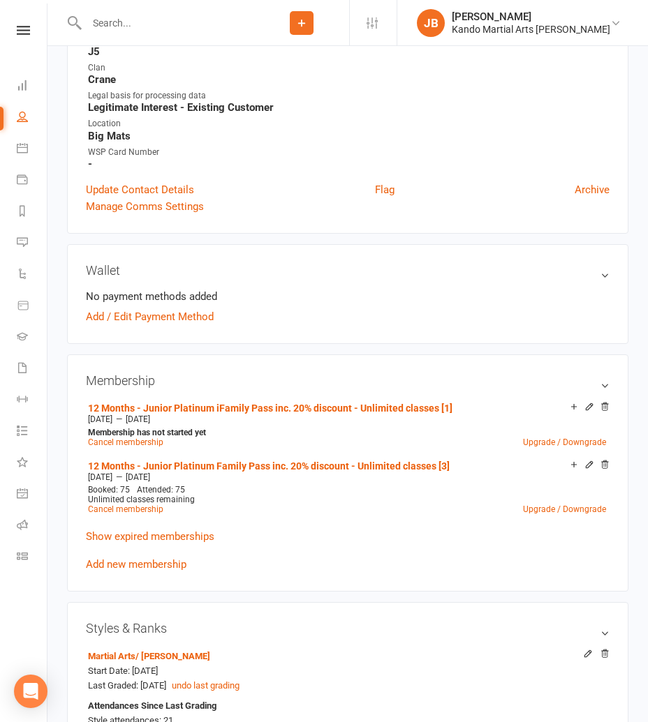
click at [24, 29] on icon at bounding box center [23, 30] width 13 height 9
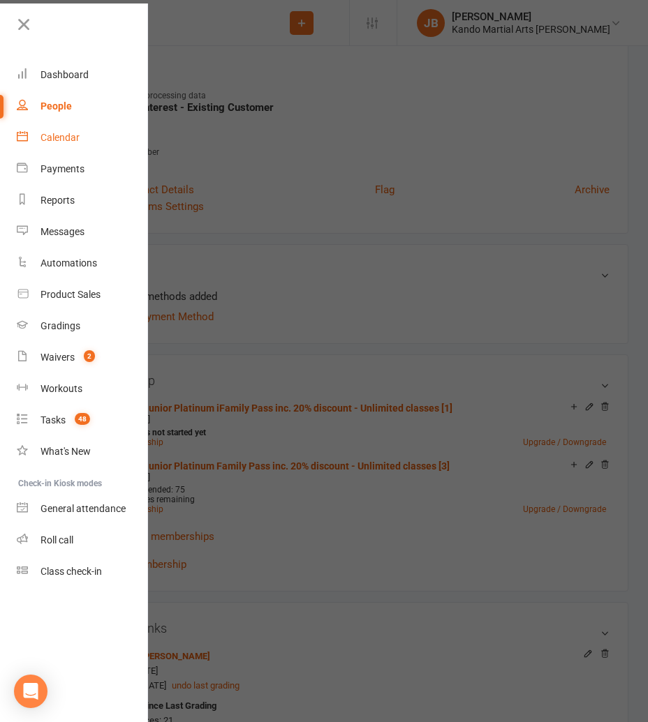
click at [47, 138] on div "Calendar" at bounding box center [59, 137] width 39 height 11
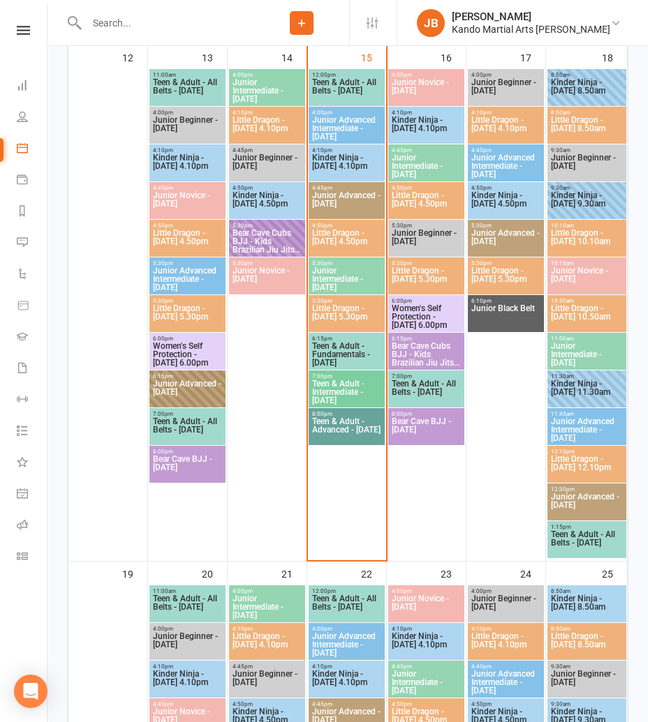
scroll to position [847, 0]
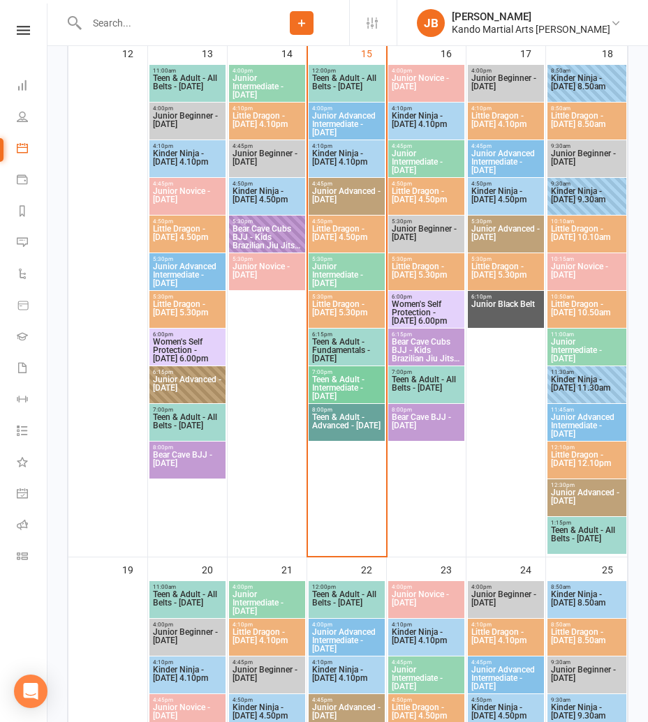
click at [567, 376] on span "Kinder Ninja - Saturday 11.30am" at bounding box center [586, 387] width 73 height 25
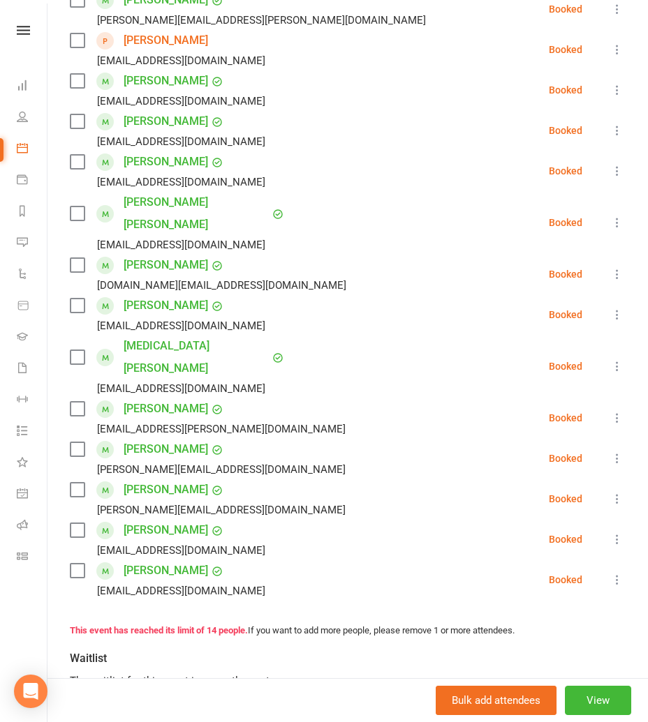
scroll to position [0, 0]
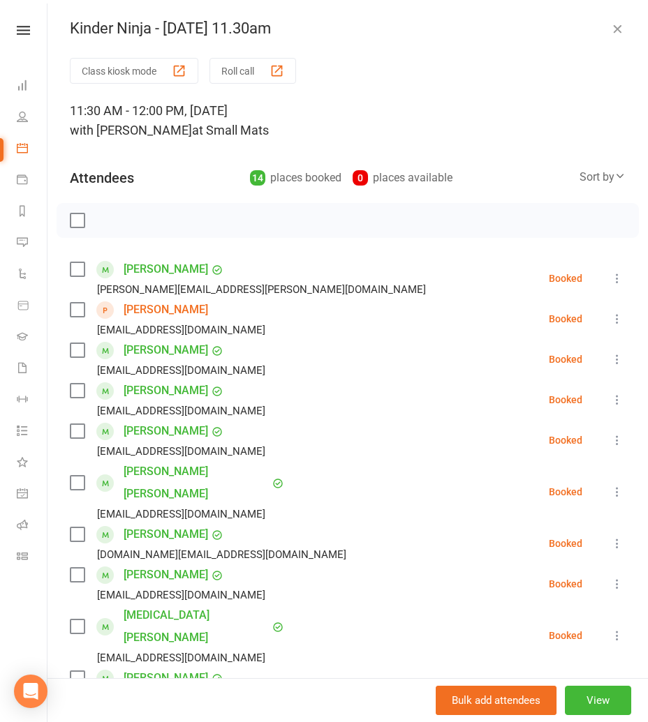
click at [24, 38] on div "Clubworx" at bounding box center [23, 48] width 47 height 45
drag, startPoint x: 27, startPoint y: 29, endPoint x: 35, endPoint y: 31, distance: 8.6
click at [26, 29] on icon at bounding box center [23, 30] width 13 height 9
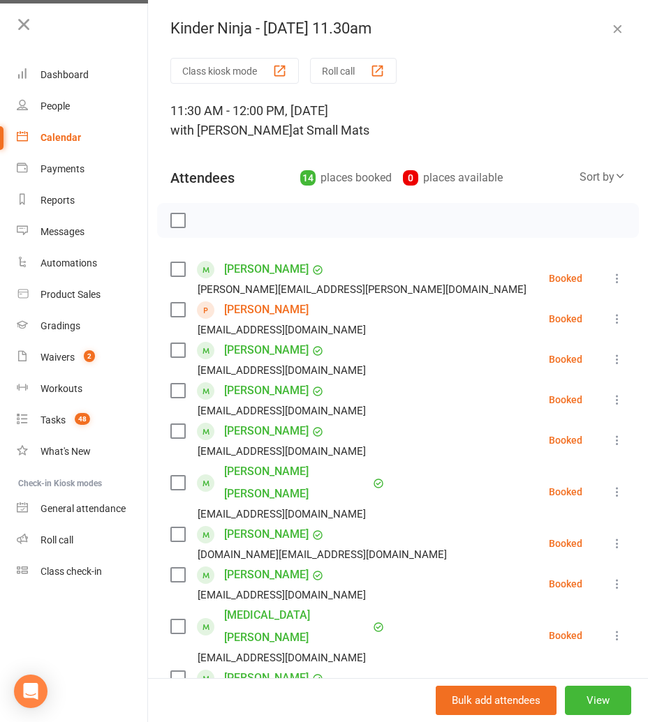
click at [51, 138] on div "Calendar" at bounding box center [60, 137] width 40 height 11
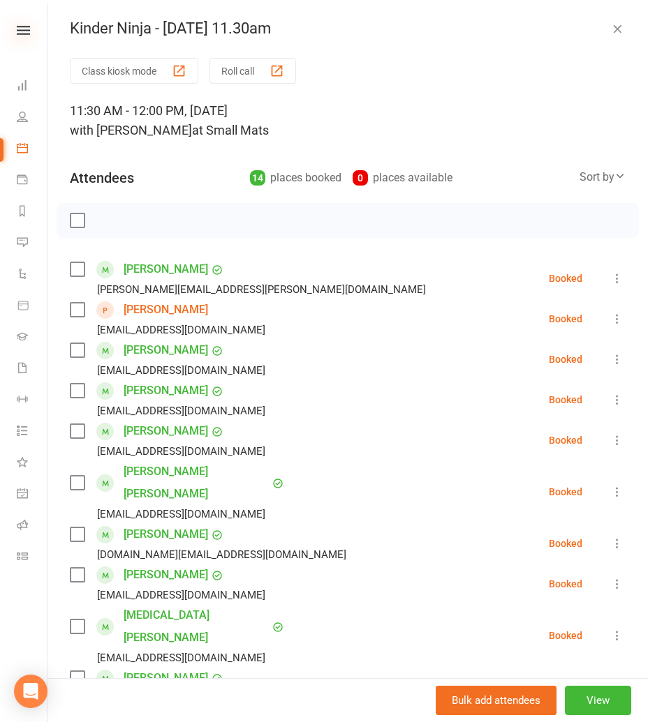
click at [29, 33] on icon at bounding box center [23, 30] width 13 height 9
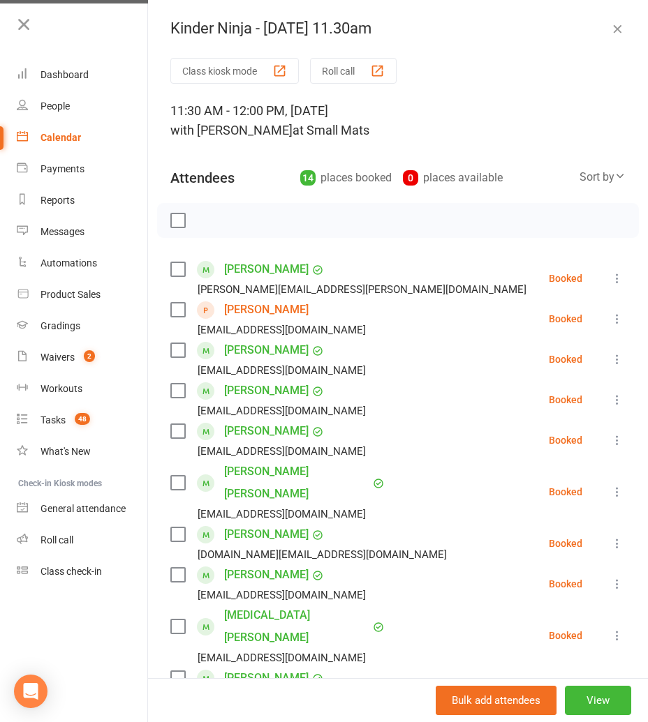
click at [52, 140] on div "Calendar" at bounding box center [60, 137] width 40 height 11
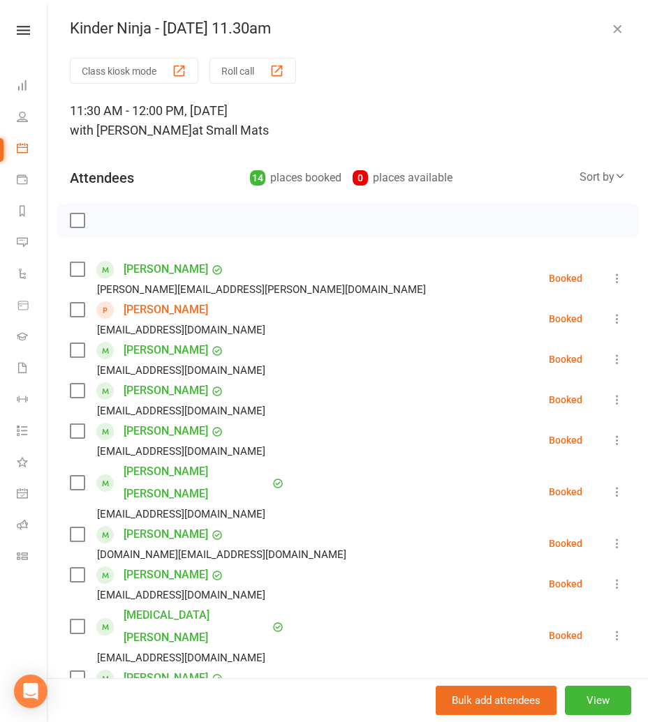
drag, startPoint x: 617, startPoint y: 29, endPoint x: 607, endPoint y: 47, distance: 20.6
click at [617, 30] on icon "button" at bounding box center [617, 29] width 14 height 14
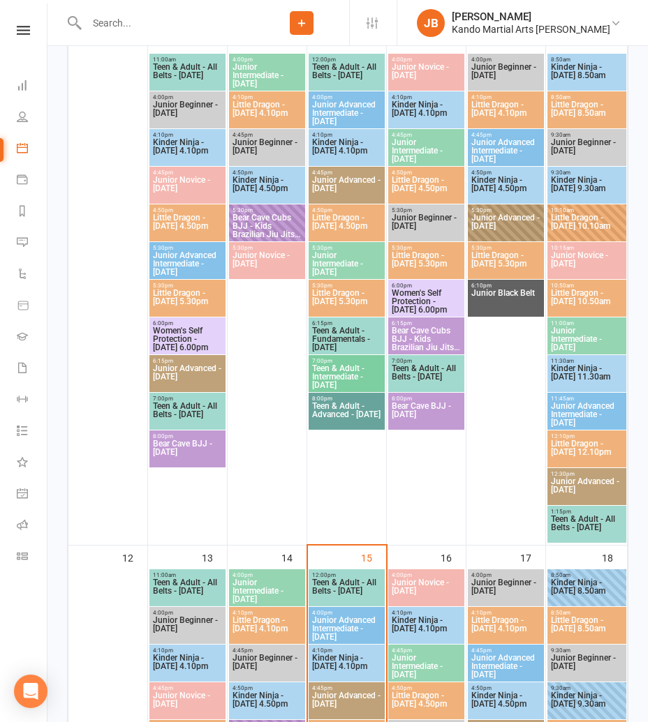
scroll to position [341, 0]
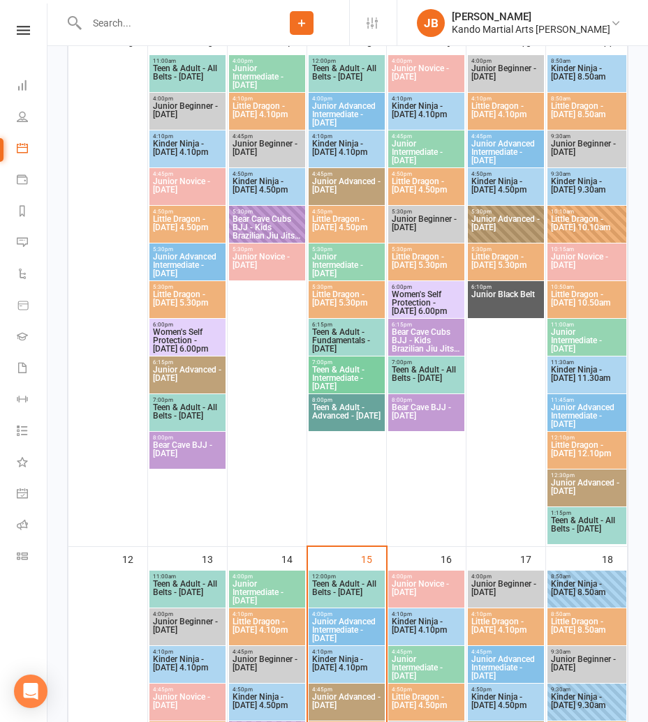
click at [569, 369] on span "Kinder Ninja - Saturday 11.30am" at bounding box center [586, 378] width 73 height 25
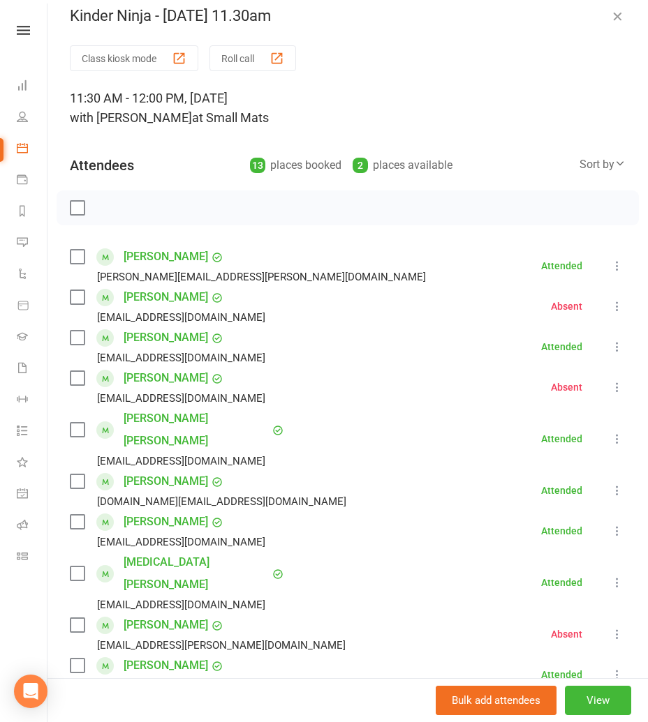
scroll to position [0, 0]
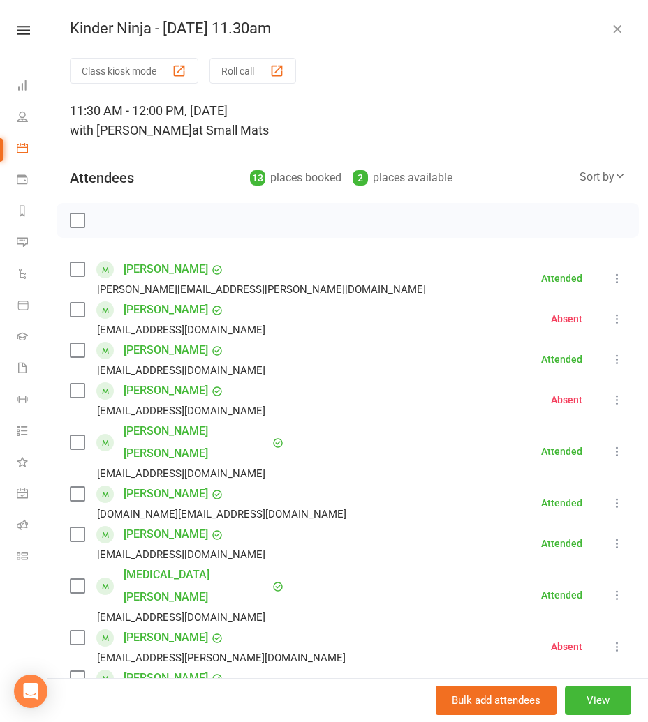
click at [614, 32] on icon "button" at bounding box center [617, 29] width 14 height 14
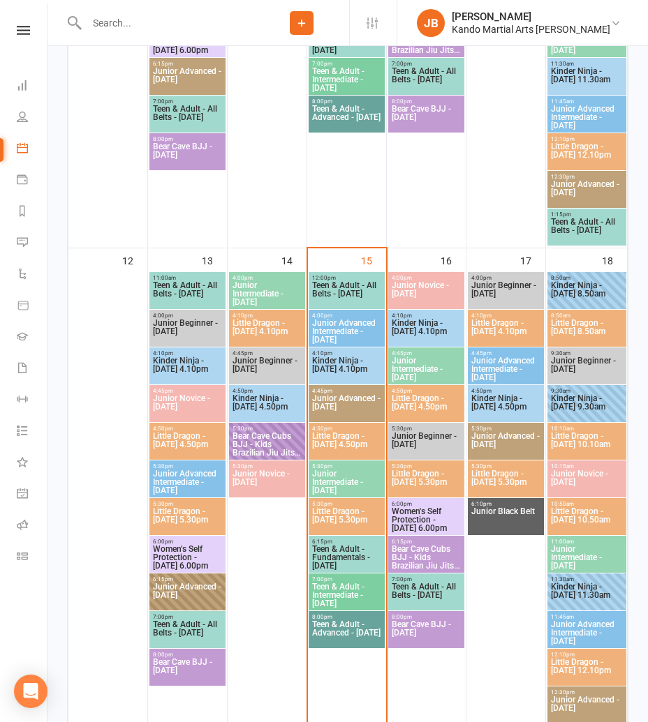
scroll to position [646, 0]
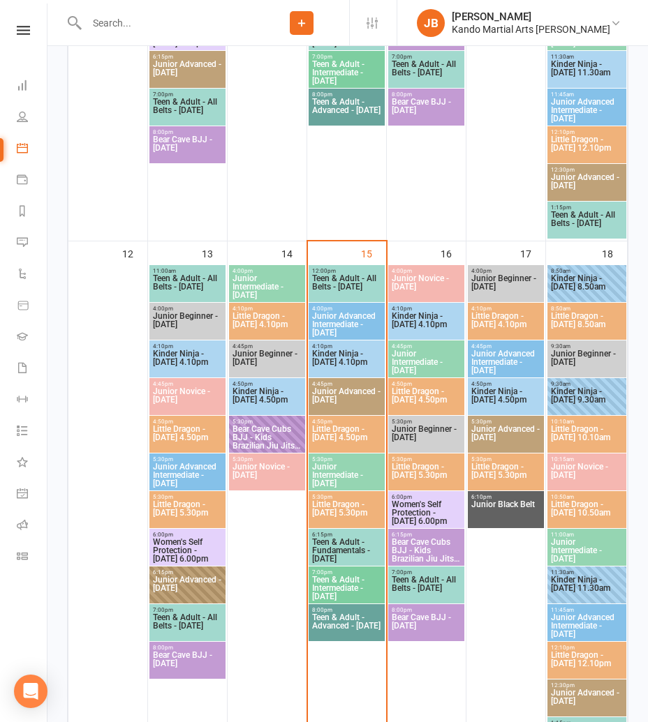
click at [568, 584] on span "Kinder Ninja - Saturday 11.30am" at bounding box center [586, 588] width 73 height 25
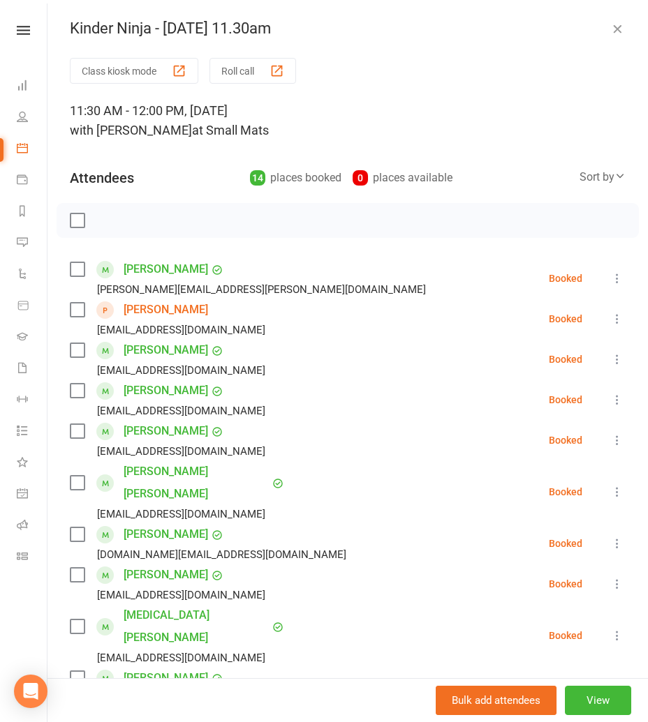
drag, startPoint x: 620, startPoint y: 27, endPoint x: 461, endPoint y: 103, distance: 176.1
click at [620, 27] on icon "button" at bounding box center [617, 29] width 14 height 14
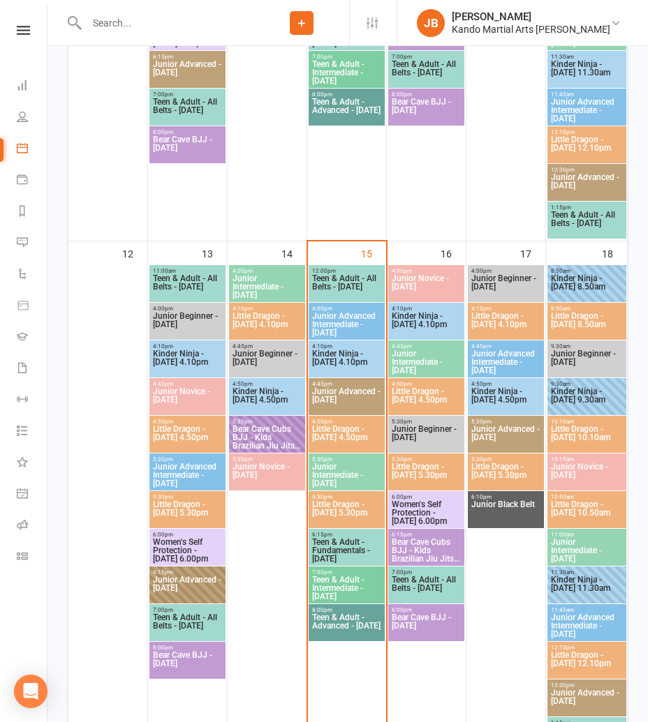
click at [357, 366] on span "Kinder Ninja - Wednesday 4.10pm" at bounding box center [346, 362] width 70 height 25
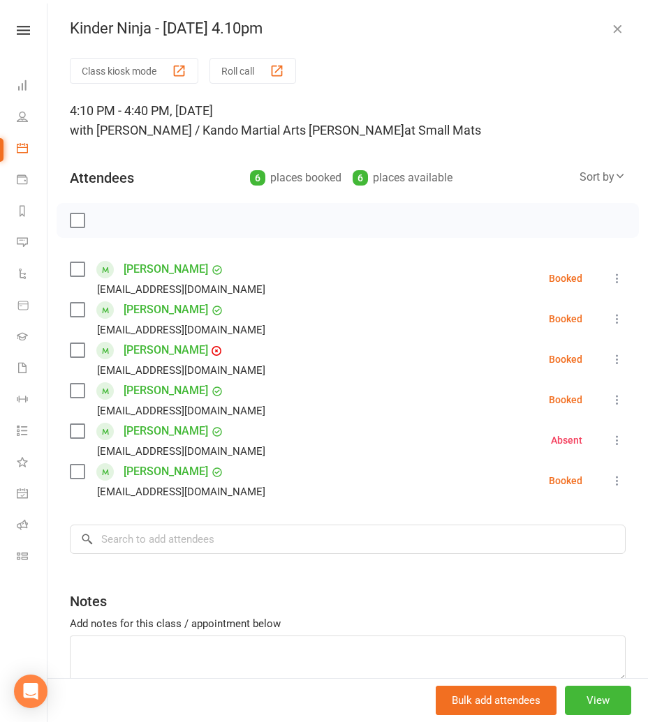
click at [608, 29] on div "Kinder Ninja - Wednesday 4.10pm" at bounding box center [347, 29] width 600 height 18
click at [611, 30] on icon "button" at bounding box center [617, 29] width 14 height 14
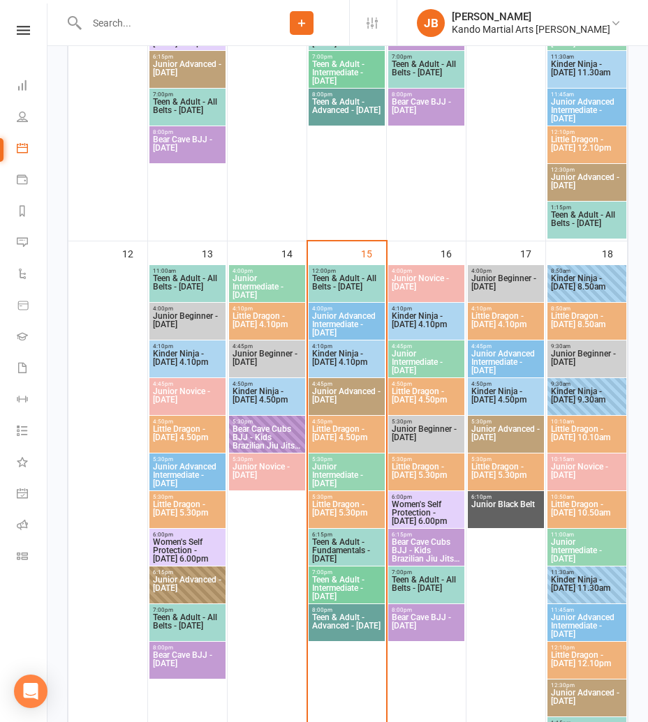
click at [320, 433] on span "Little Dragon - Wednesday 4.50pm" at bounding box center [346, 437] width 70 height 25
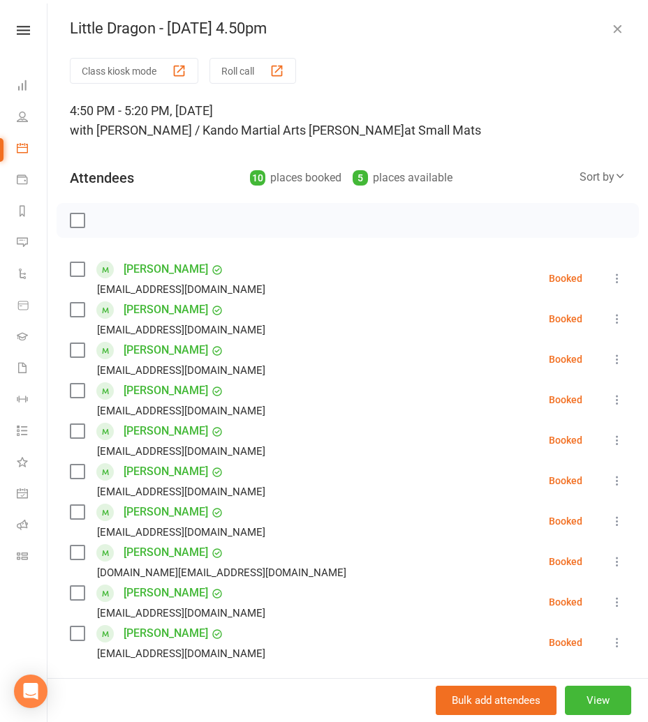
click at [624, 31] on button "button" at bounding box center [617, 28] width 17 height 17
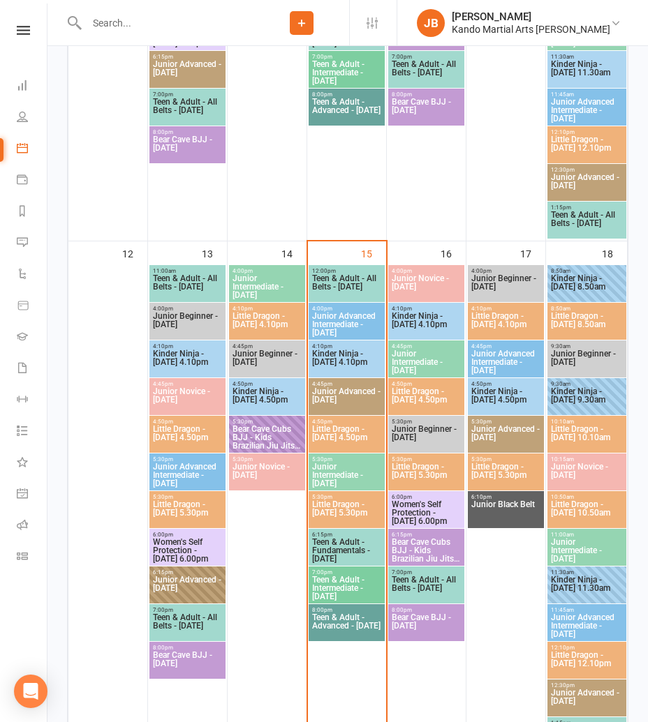
click at [325, 514] on span "Little Dragon - Wednesday 5.30pm" at bounding box center [346, 512] width 70 height 25
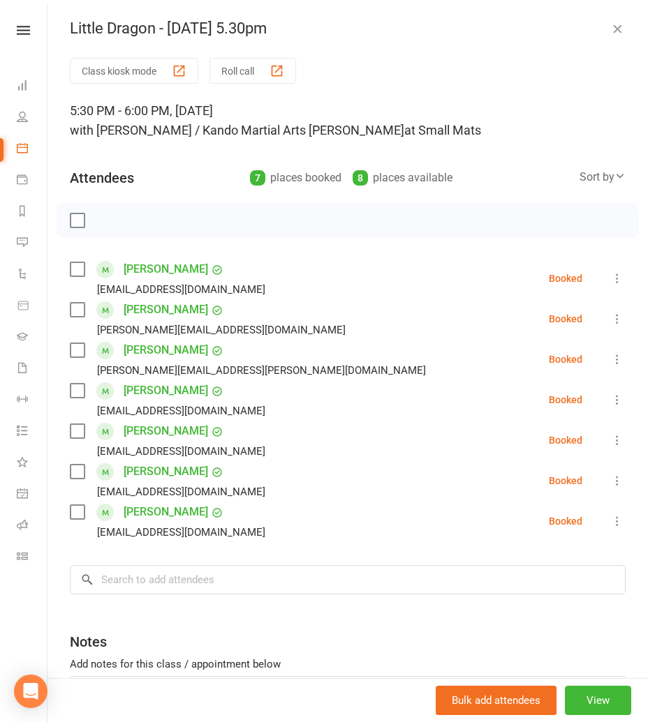
click at [616, 32] on icon "button" at bounding box center [617, 29] width 14 height 14
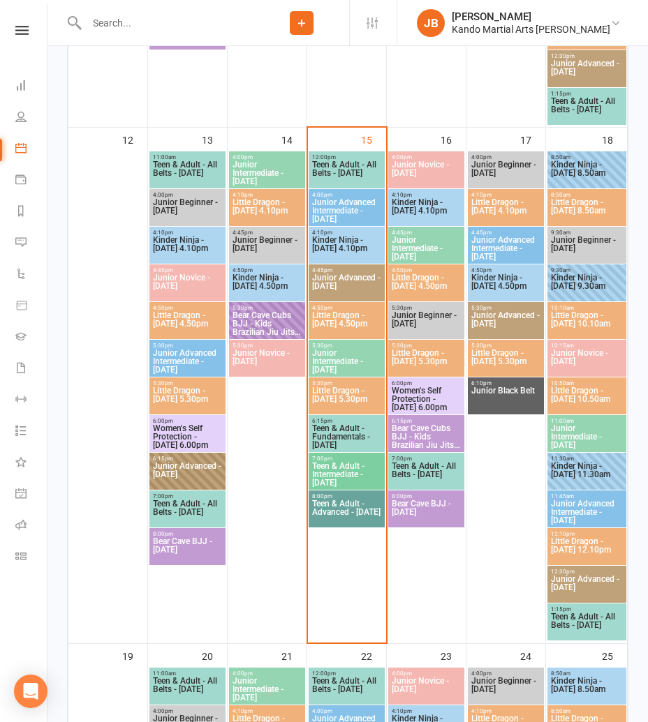
scroll to position [754, 0]
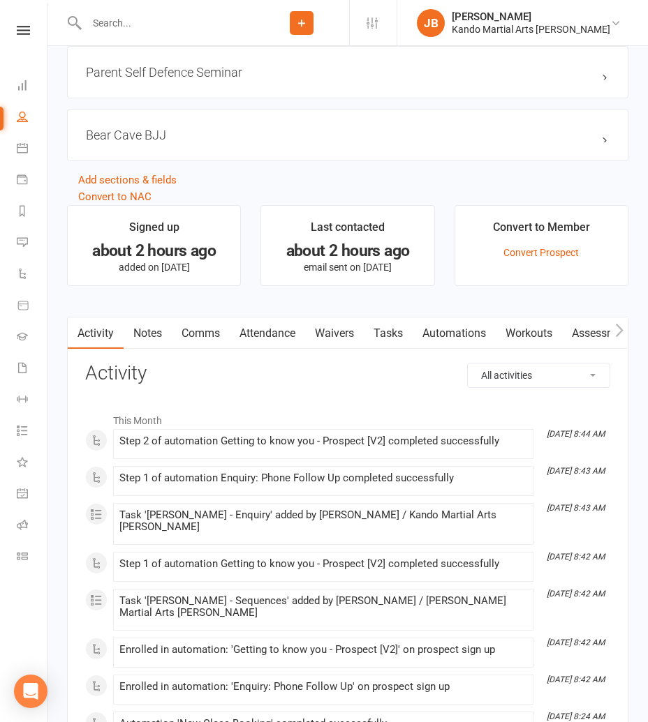
click at [341, 327] on link "Waivers" at bounding box center [334, 334] width 59 height 32
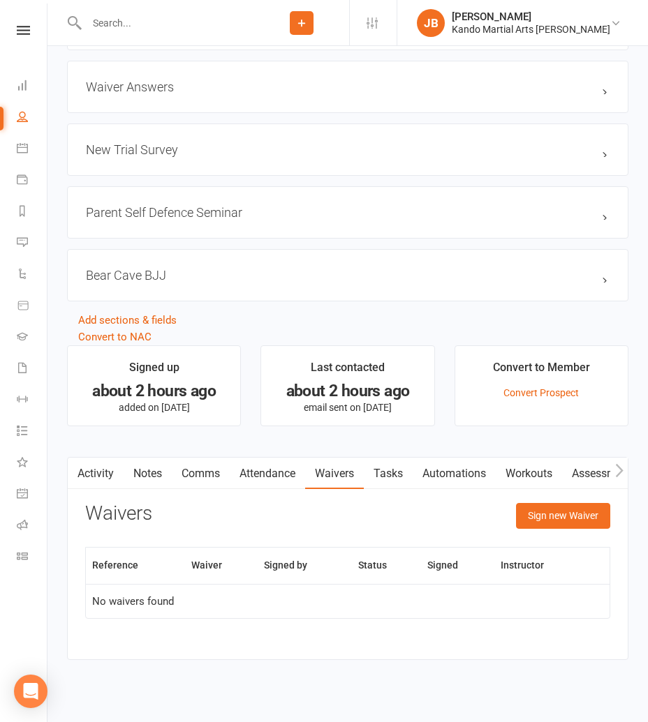
click at [237, 458] on link "Attendance" at bounding box center [267, 474] width 75 height 32
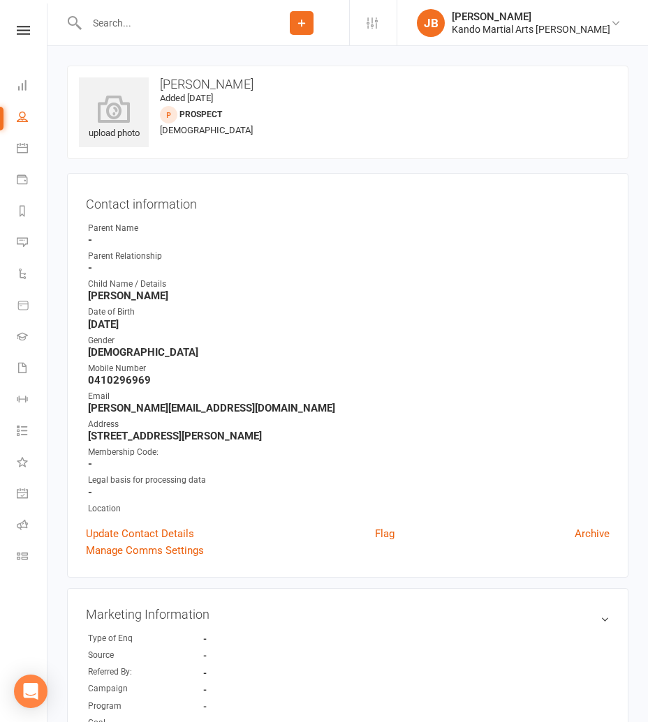
click at [103, 24] on input "text" at bounding box center [168, 23] width 172 height 20
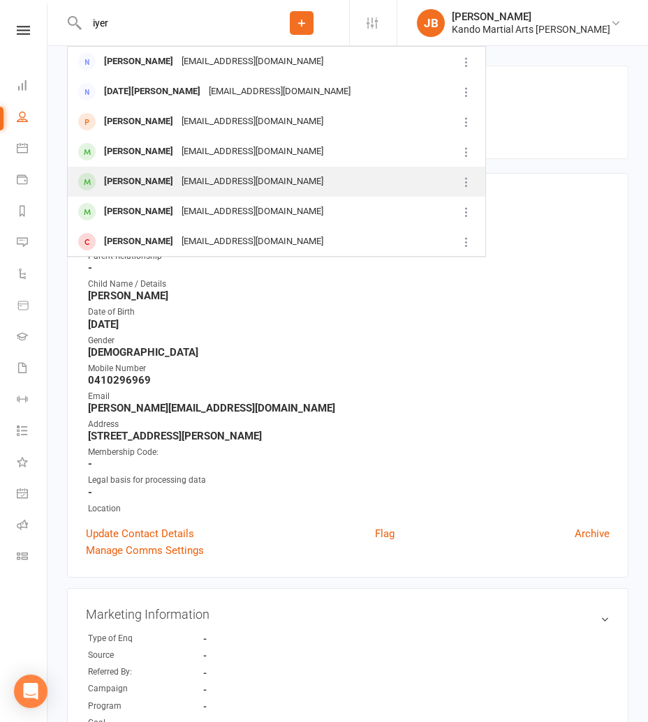
type input "iyer"
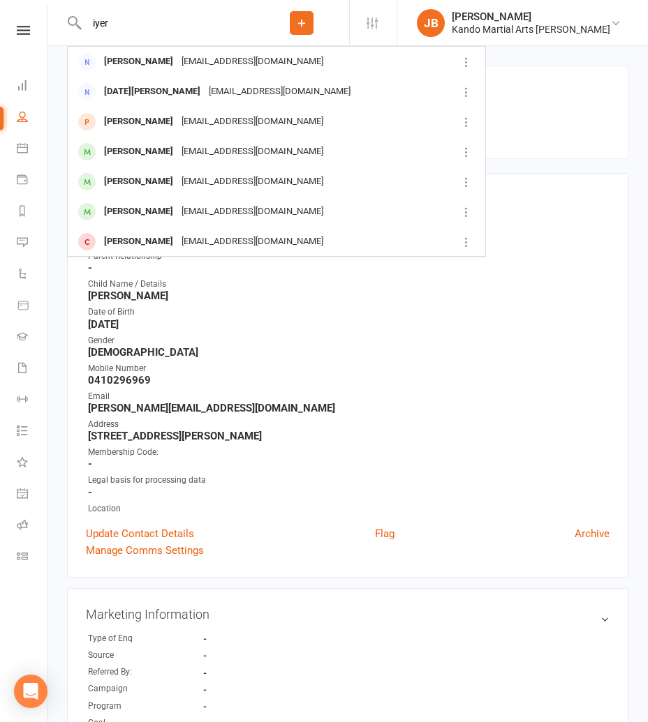
click at [129, 184] on div "[PERSON_NAME]" at bounding box center [138, 182] width 77 height 20
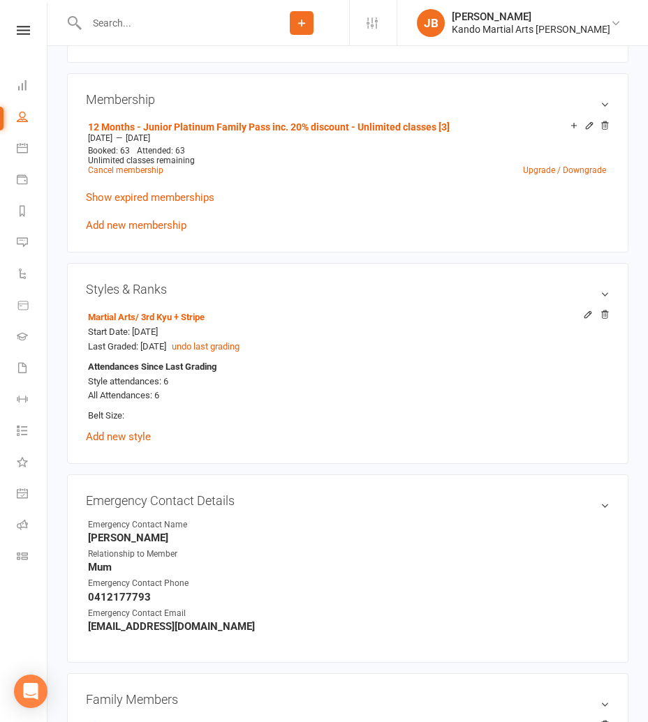
scroll to position [747, 0]
